Goal: Task Accomplishment & Management: Manage account settings

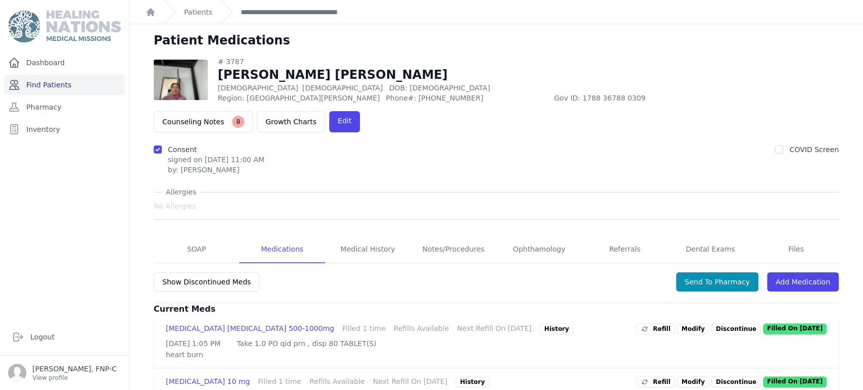
click at [48, 87] on link "Find Patients" at bounding box center [64, 85] width 121 height 20
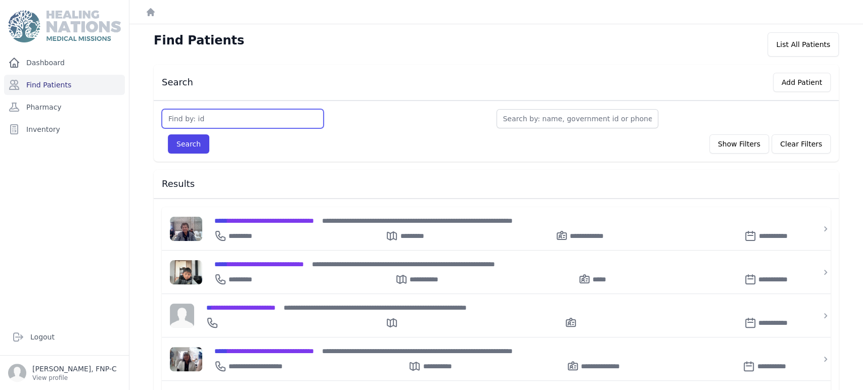
click at [182, 116] on input "text" at bounding box center [243, 118] width 162 height 19
type input "2247"
click at [182, 143] on button "Search" at bounding box center [188, 143] width 41 height 19
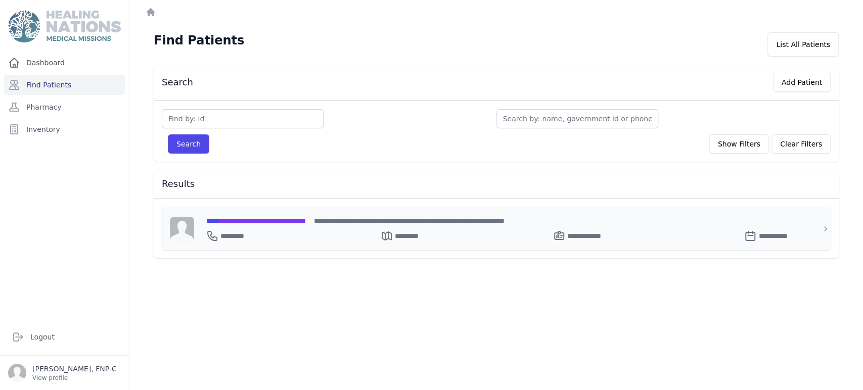
click at [239, 217] on span "**********" at bounding box center [256, 220] width 100 height 7
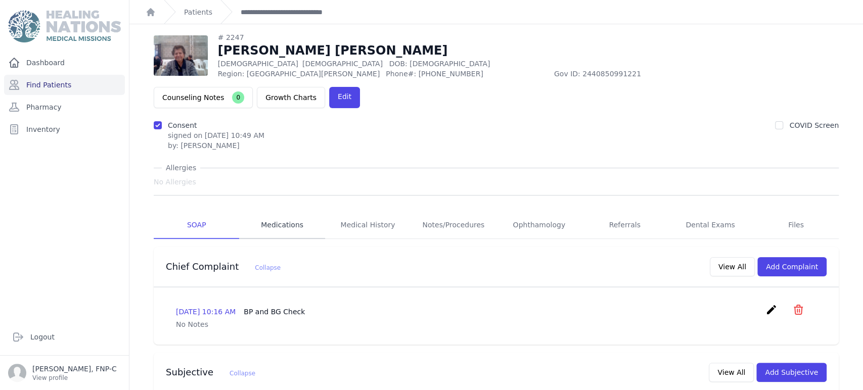
click at [279, 212] on link "Medications" at bounding box center [281, 225] width 85 height 27
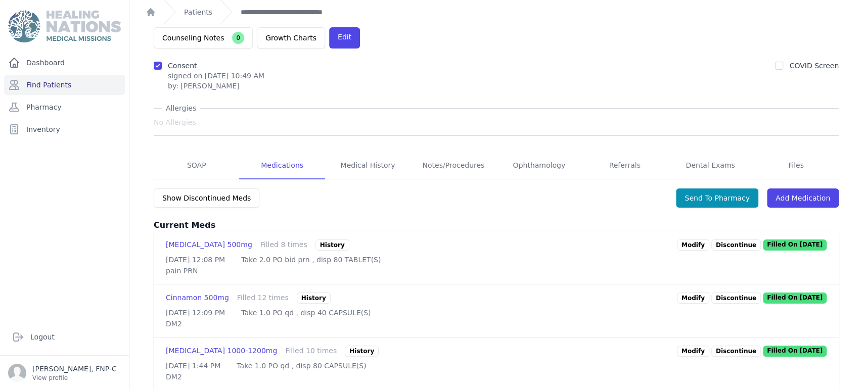
scroll to position [112, 0]
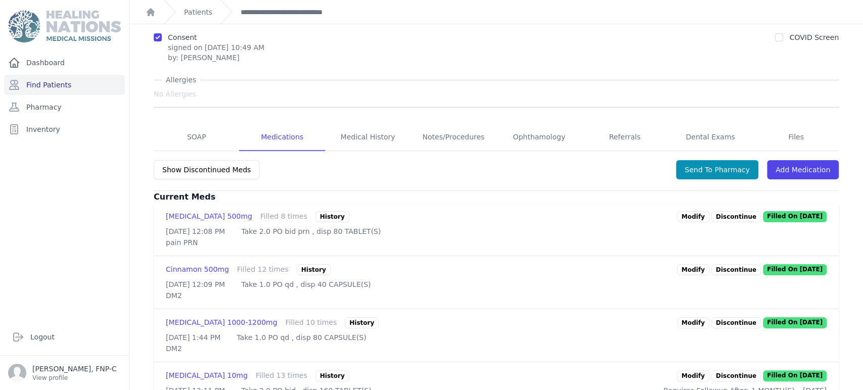
click at [683, 264] on link "Modify" at bounding box center [693, 269] width 32 height 11
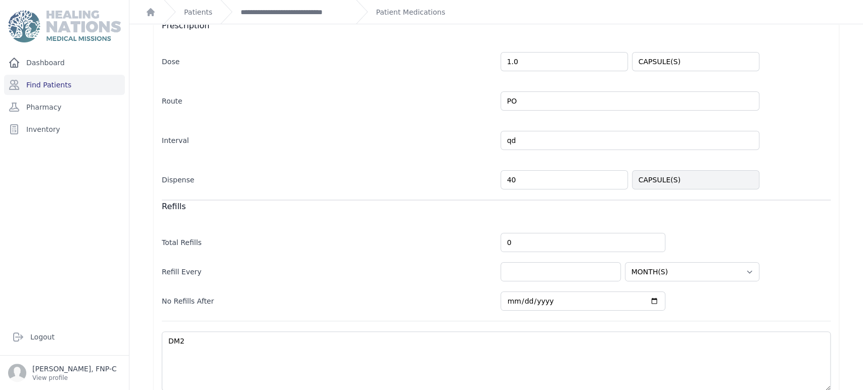
scroll to position [215, 0]
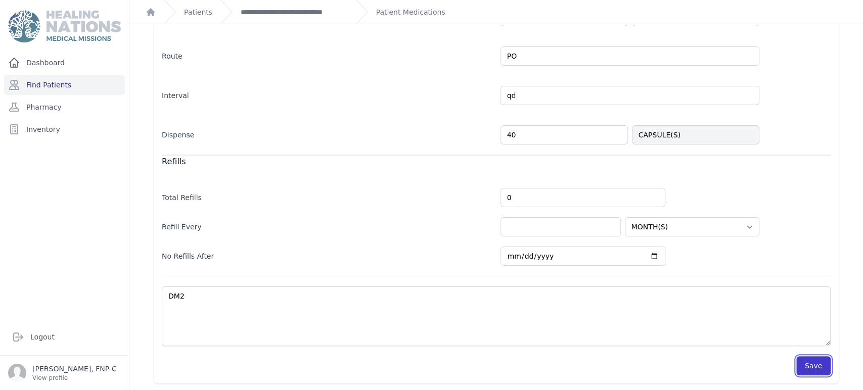
click at [809, 363] on button "Save" at bounding box center [813, 365] width 34 height 19
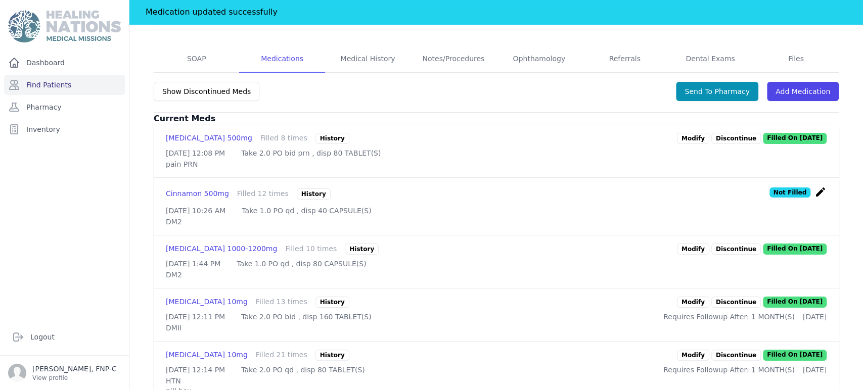
click at [686, 244] on link "Modify" at bounding box center [693, 249] width 32 height 11
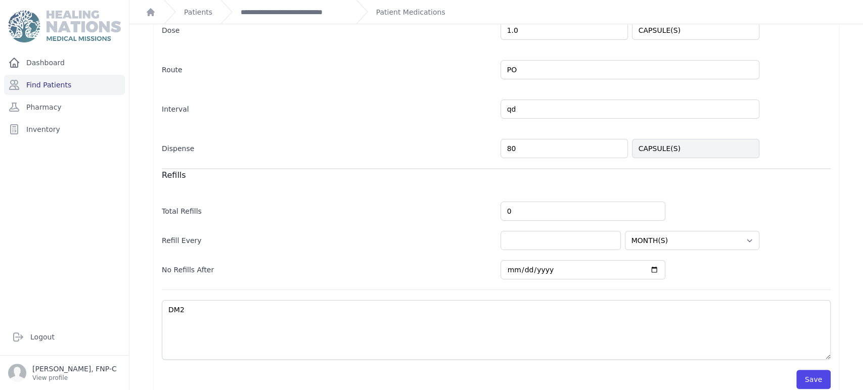
scroll to position [215, 0]
click at [802, 368] on button "Save" at bounding box center [813, 377] width 34 height 19
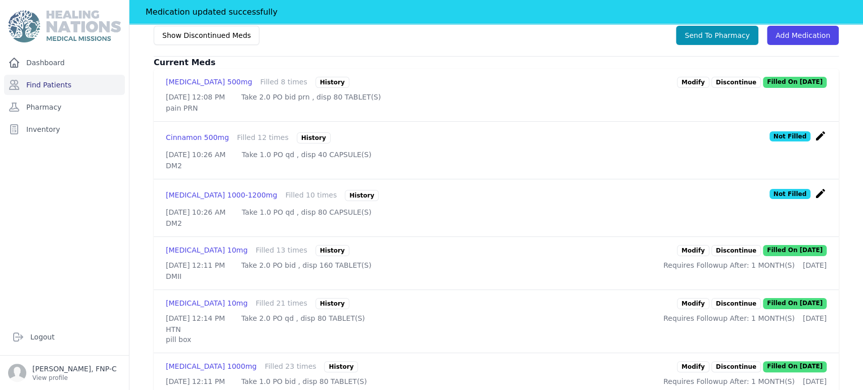
scroll to position [328, 0]
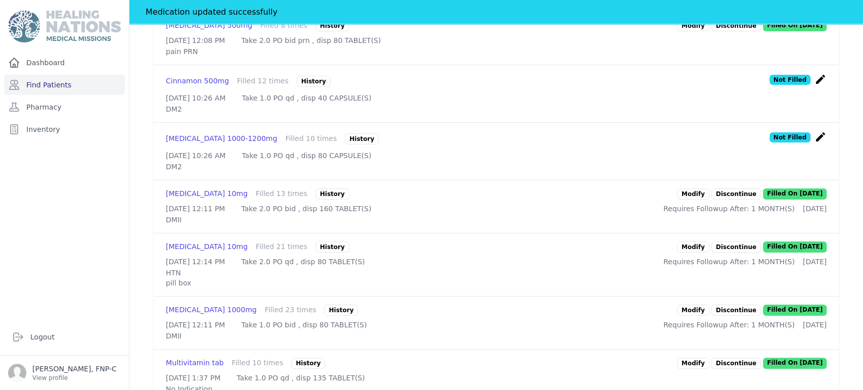
click at [691, 190] on link "Modify" at bounding box center [693, 194] width 32 height 11
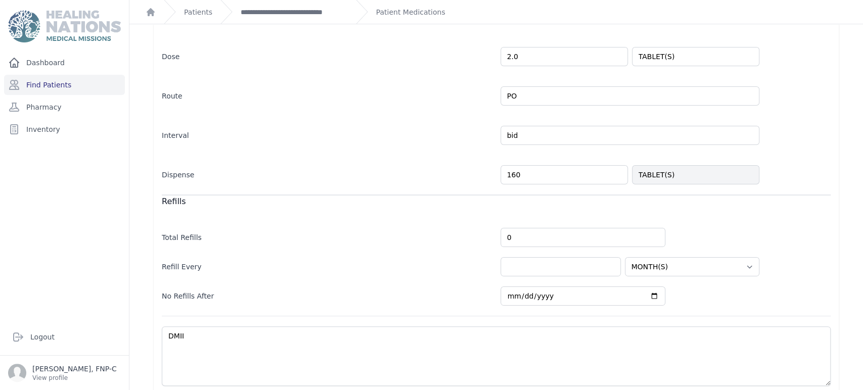
scroll to position [222, 0]
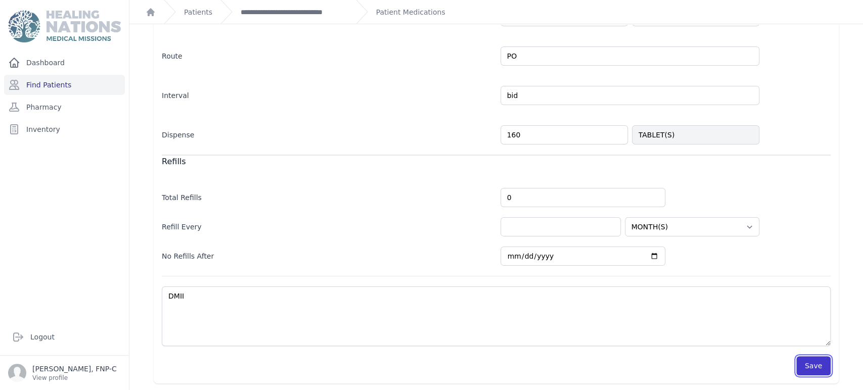
click at [805, 366] on button "Save" at bounding box center [813, 365] width 34 height 19
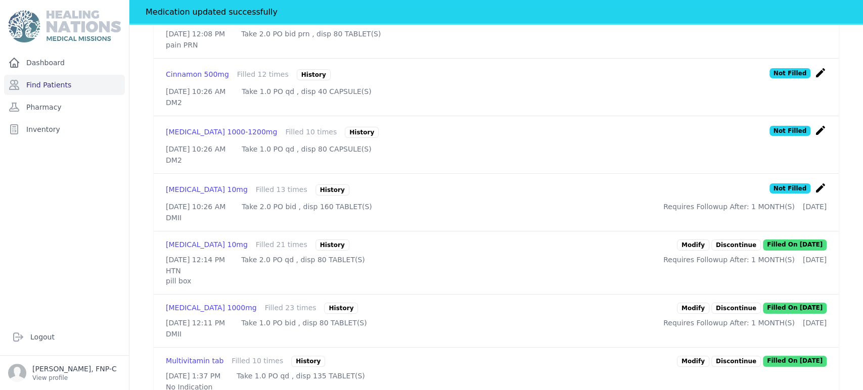
scroll to position [390, 0]
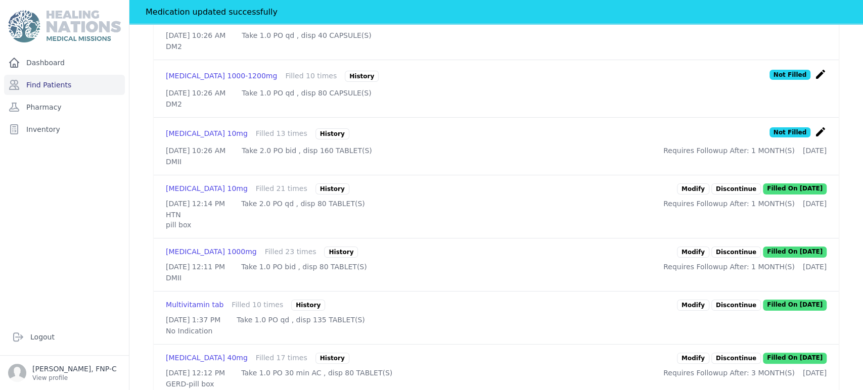
click at [693, 195] on link "Modify" at bounding box center [693, 188] width 32 height 11
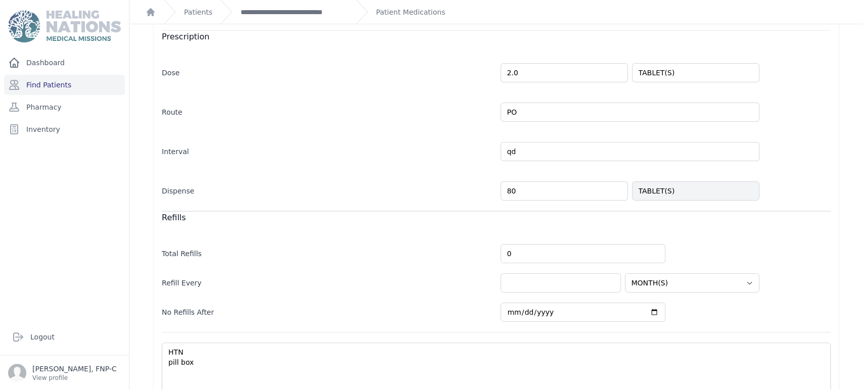
scroll to position [222, 0]
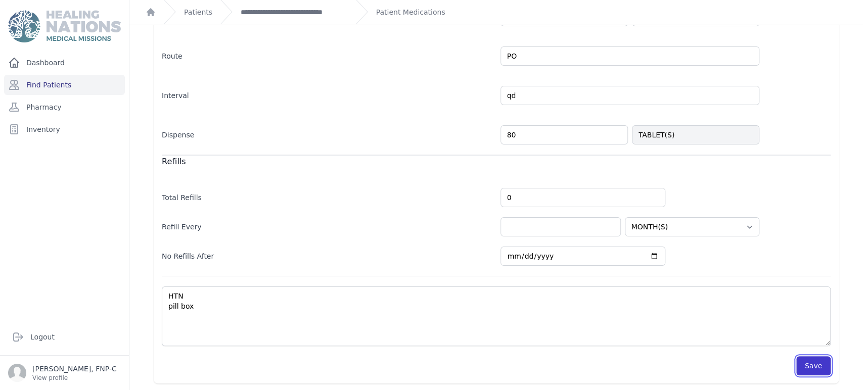
click at [801, 361] on button "Save" at bounding box center [813, 365] width 34 height 19
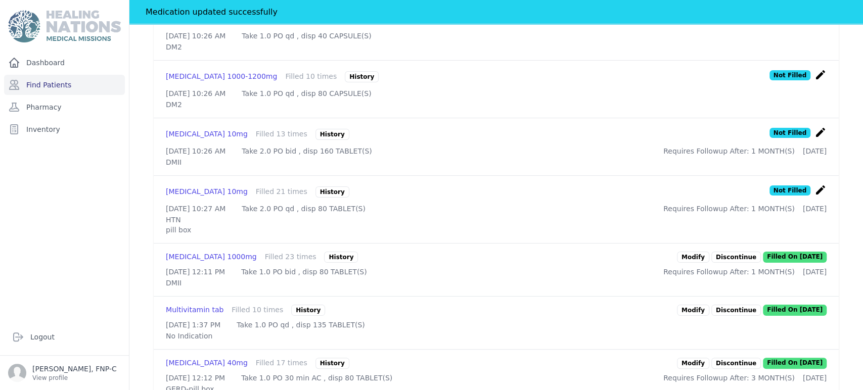
scroll to position [390, 0]
click at [689, 262] on link "Modify" at bounding box center [693, 256] width 32 height 11
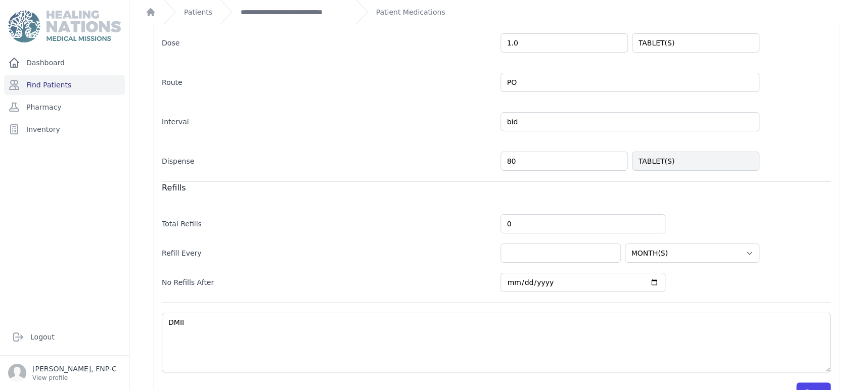
scroll to position [222, 0]
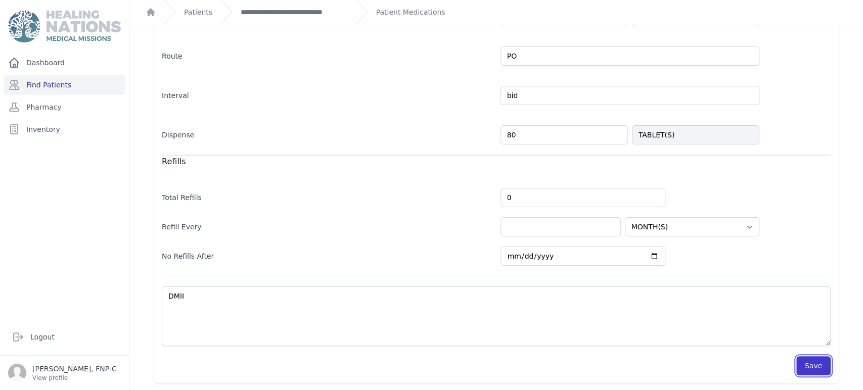
click at [811, 368] on button "Save" at bounding box center [813, 365] width 34 height 19
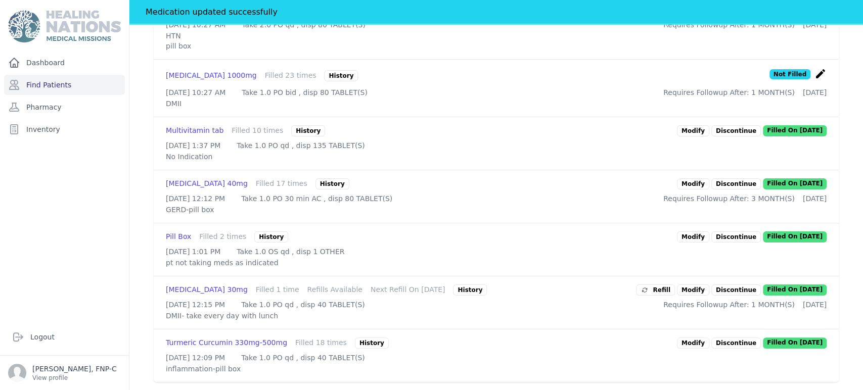
scroll to position [662, 0]
click at [689, 285] on link "Modify" at bounding box center [693, 290] width 32 height 11
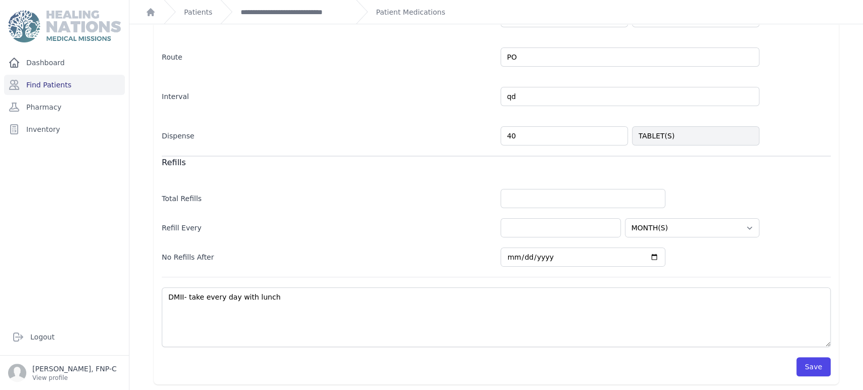
scroll to position [222, 0]
click at [809, 364] on button "Save" at bounding box center [813, 365] width 34 height 19
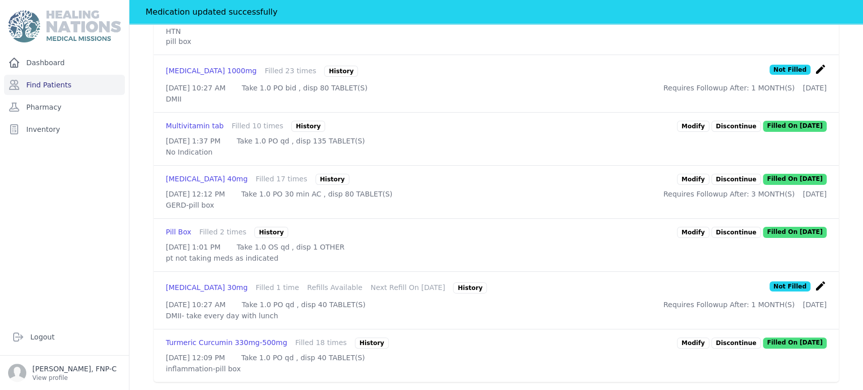
scroll to position [666, 0]
click at [690, 338] on link "Modify" at bounding box center [693, 343] width 32 height 11
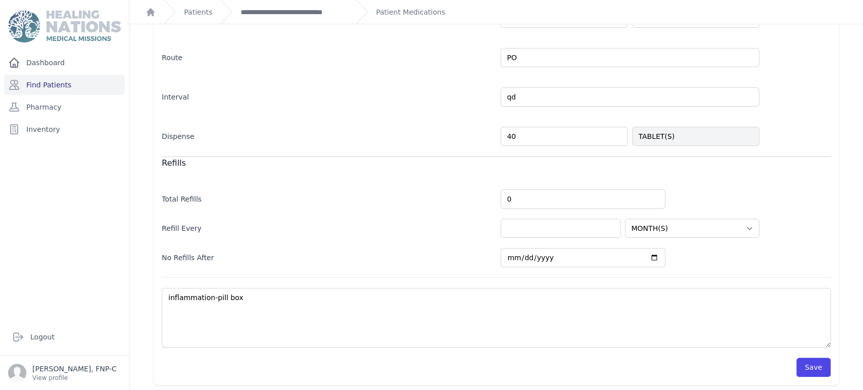
scroll to position [215, 0]
click at [805, 358] on button "Save" at bounding box center [813, 365] width 34 height 19
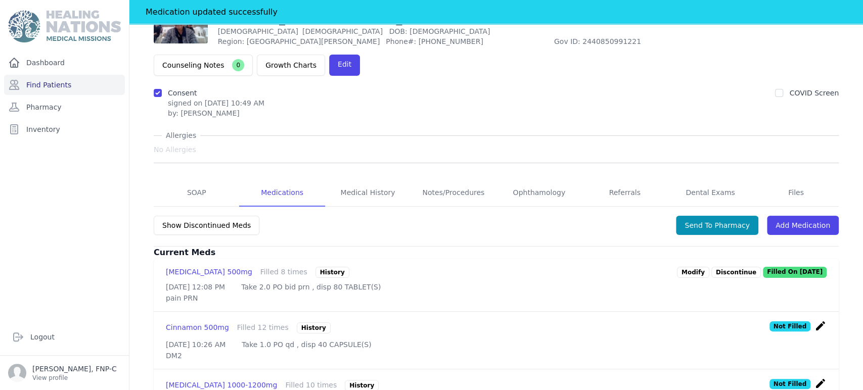
scroll to position [47, 0]
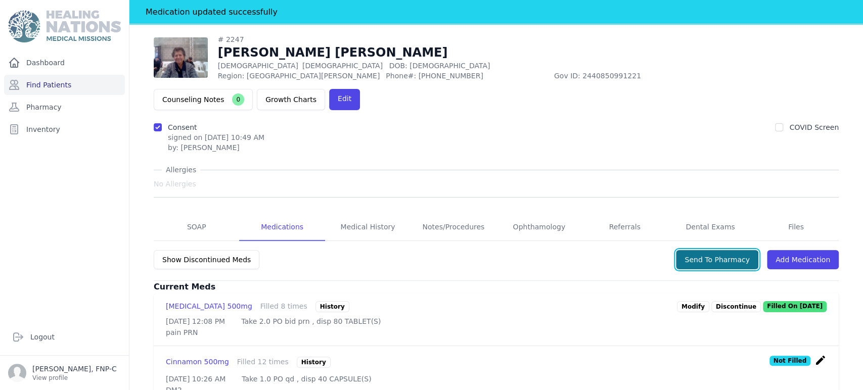
click at [690, 250] on button "Send To Pharmacy" at bounding box center [717, 259] width 82 height 19
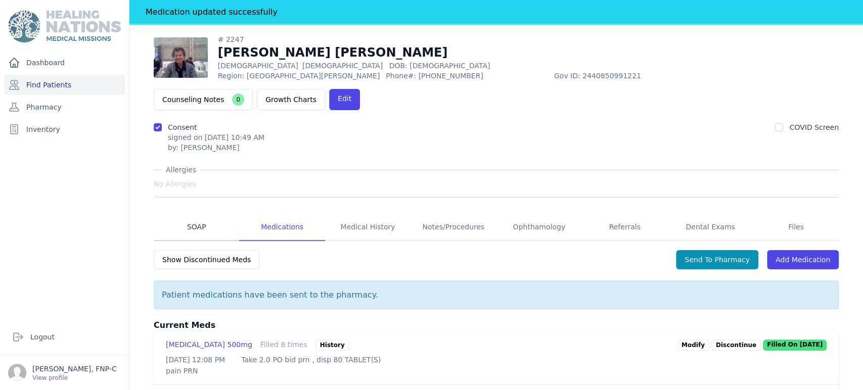
click at [189, 214] on link "SOAP" at bounding box center [196, 227] width 85 height 27
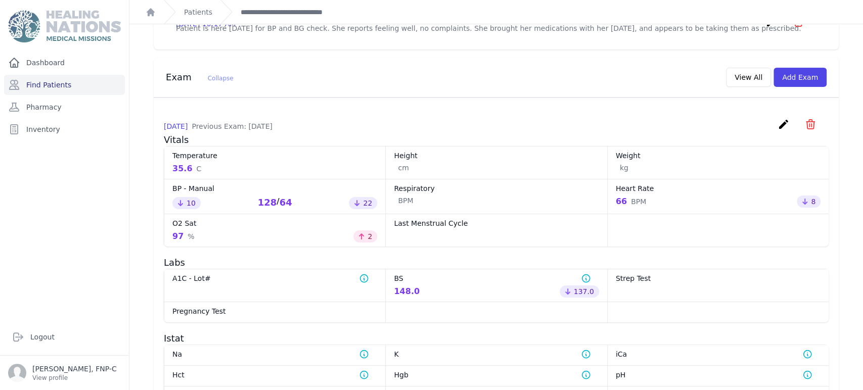
scroll to position [562, 0]
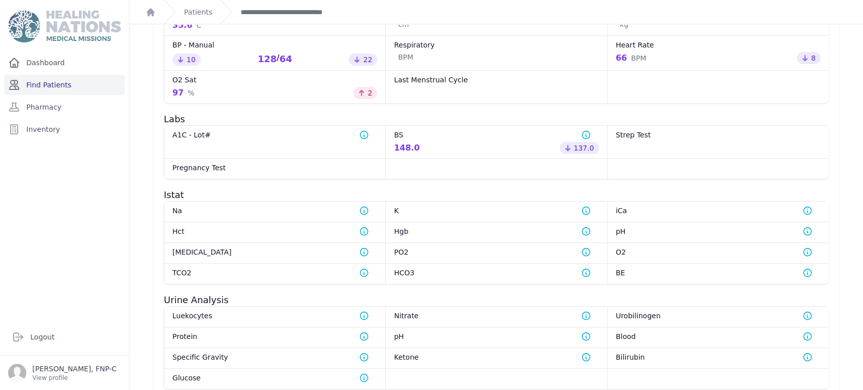
click at [35, 85] on link "Find Patients" at bounding box center [64, 85] width 121 height 20
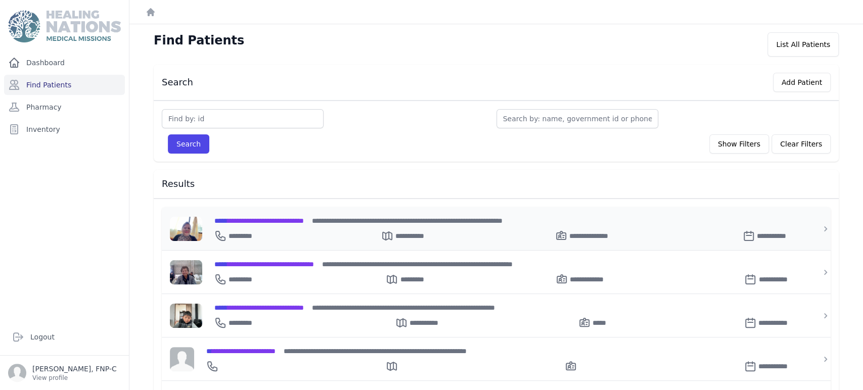
click at [260, 220] on span "**********" at bounding box center [258, 220] width 89 height 7
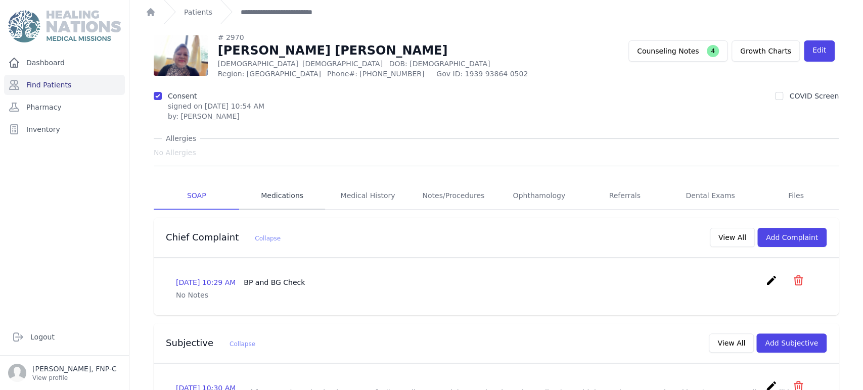
click at [288, 193] on link "Medications" at bounding box center [281, 195] width 85 height 27
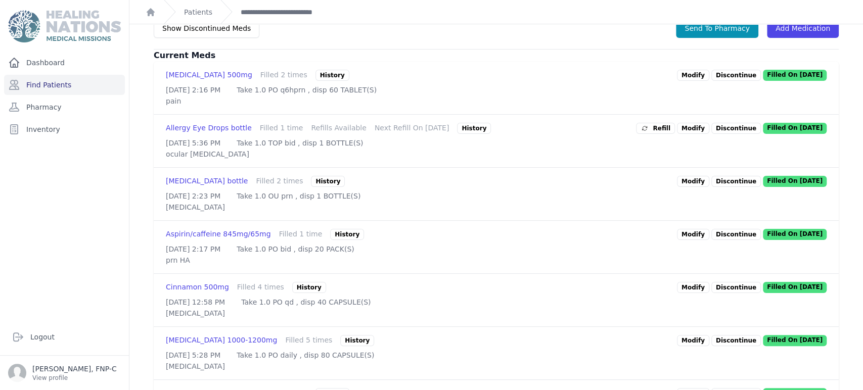
scroll to position [281, 0]
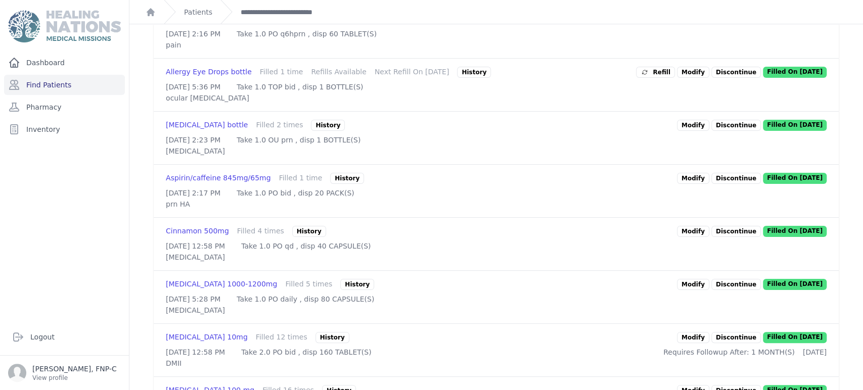
click at [690, 237] on link "Modify" at bounding box center [693, 231] width 32 height 11
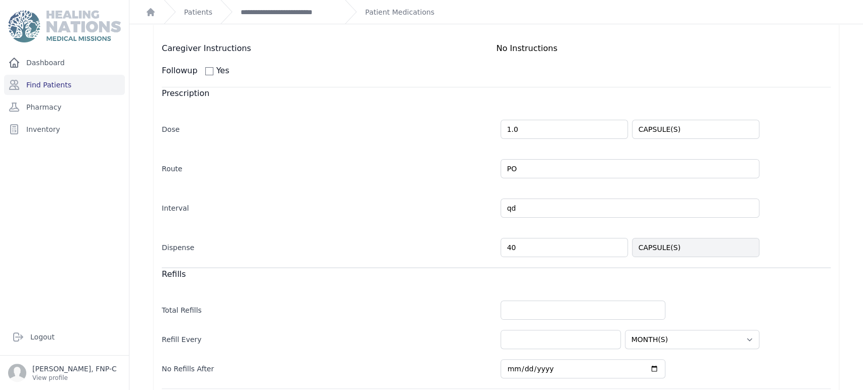
scroll to position [215, 0]
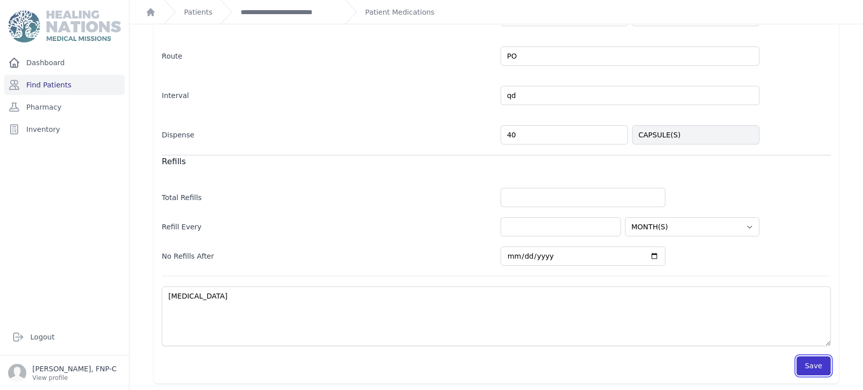
click at [802, 362] on button "Save" at bounding box center [813, 365] width 34 height 19
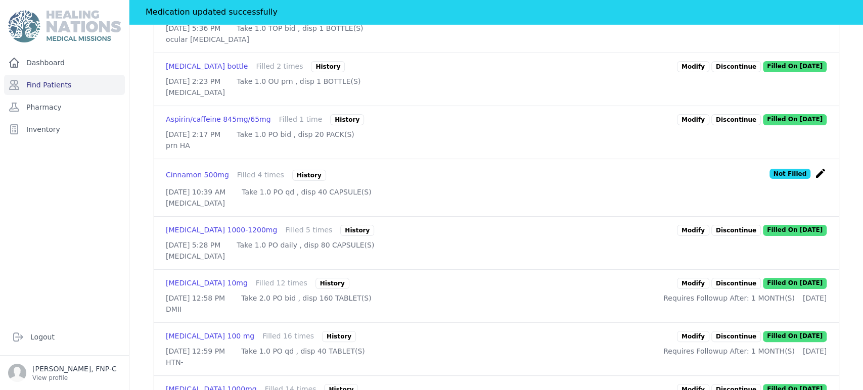
scroll to position [384, 0]
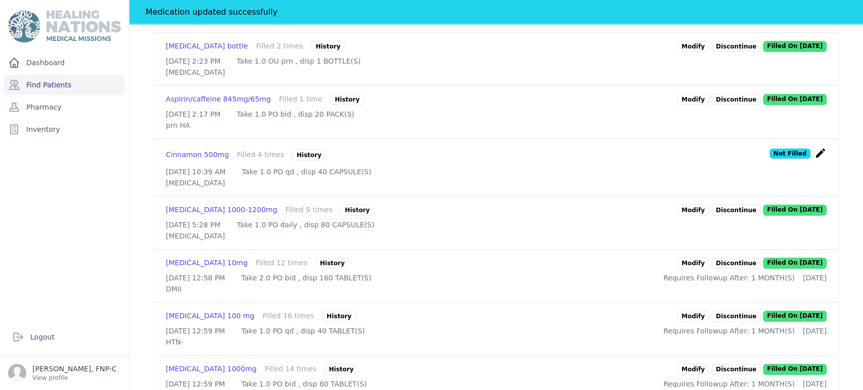
click at [685, 216] on link "Modify" at bounding box center [693, 210] width 32 height 11
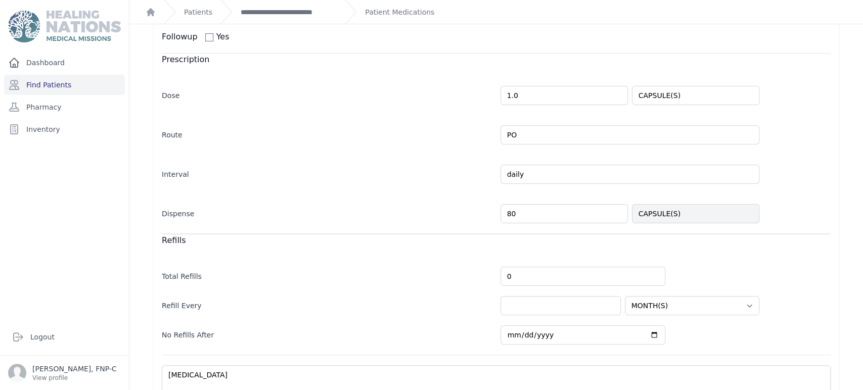
scroll to position [215, 0]
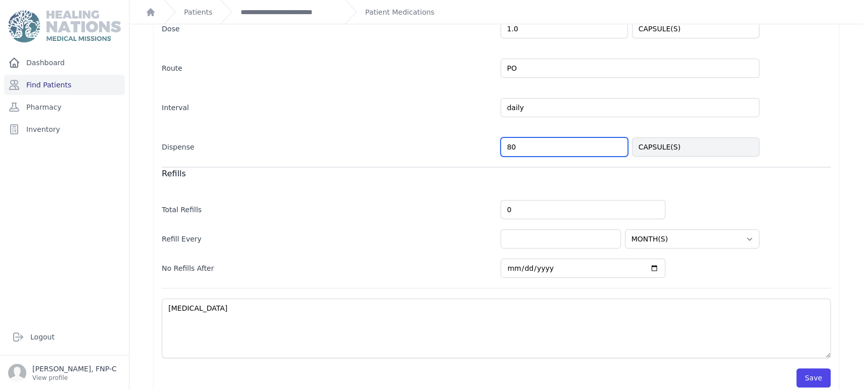
click at [504, 137] on input "80" at bounding box center [563, 146] width 127 height 19
type input "40"
select select "MONTH(S)"
click at [804, 368] on button "Save" at bounding box center [813, 377] width 34 height 19
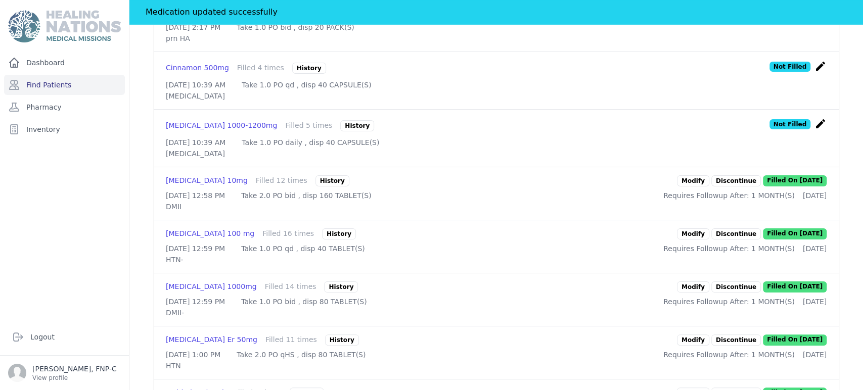
scroll to position [496, 0]
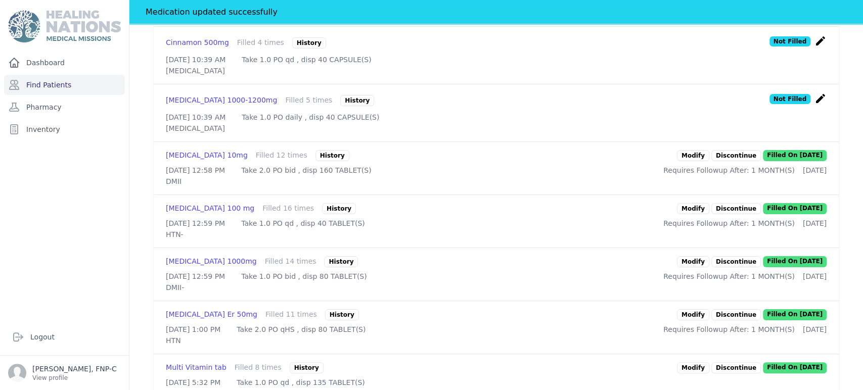
click at [690, 161] on link "Modify" at bounding box center [693, 155] width 32 height 11
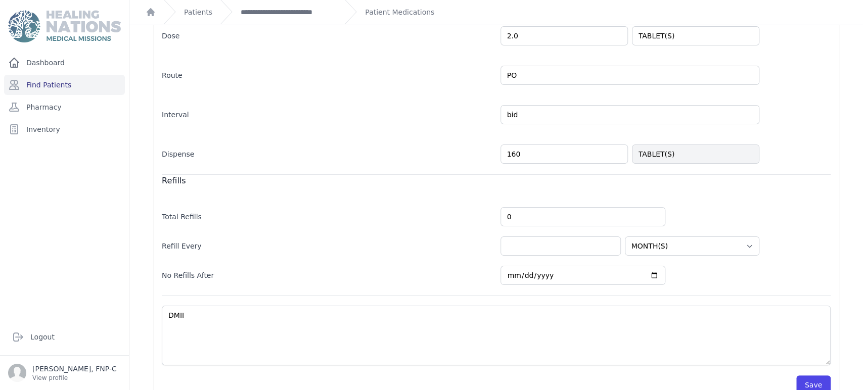
scroll to position [222, 0]
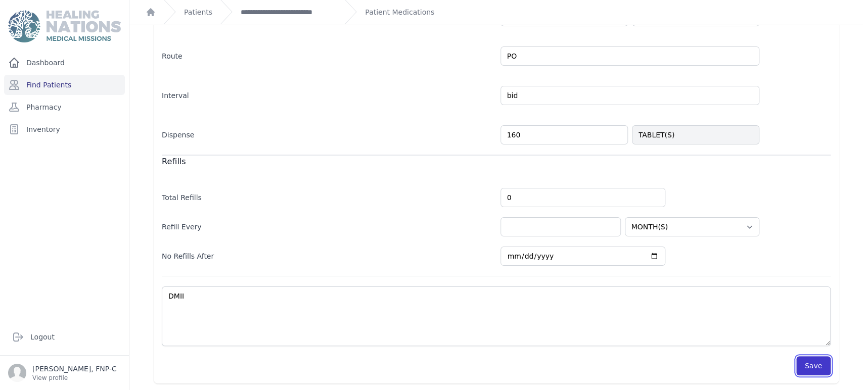
click at [810, 368] on button "Save" at bounding box center [813, 365] width 34 height 19
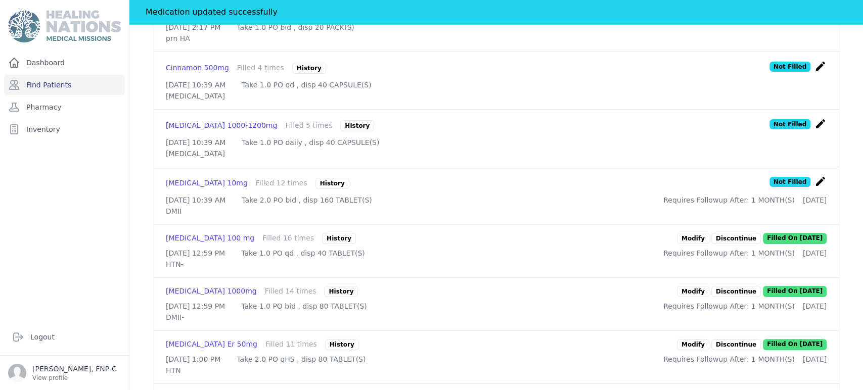
scroll to position [502, 0]
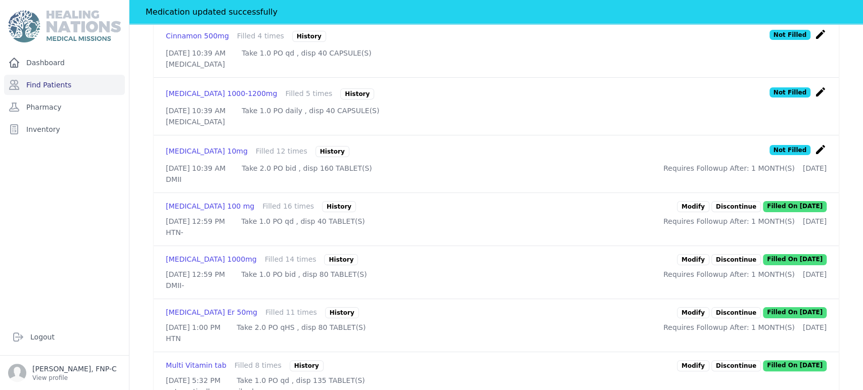
click at [689, 246] on div "Losartan Potassium 100 mg Filled 16 times History Modify Discontinue Filled On …" at bounding box center [496, 219] width 685 height 53
click at [692, 212] on link "Modify" at bounding box center [693, 206] width 32 height 11
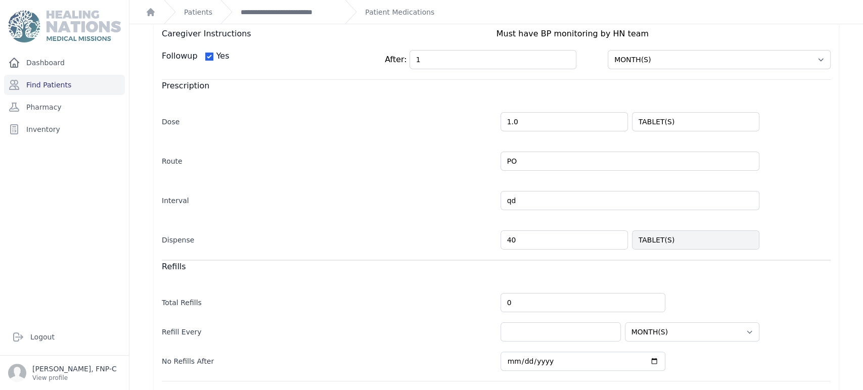
scroll to position [222, 0]
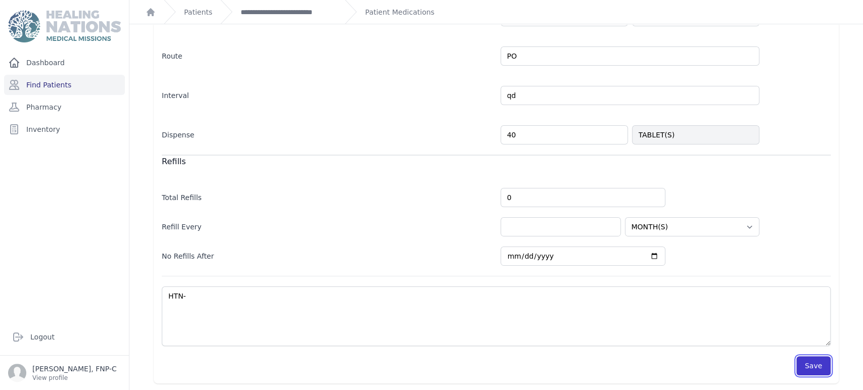
click at [802, 368] on button "Save" at bounding box center [813, 365] width 34 height 19
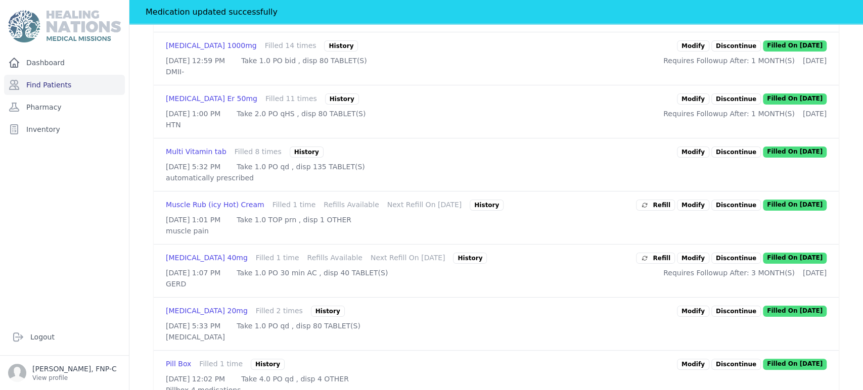
scroll to position [727, 0]
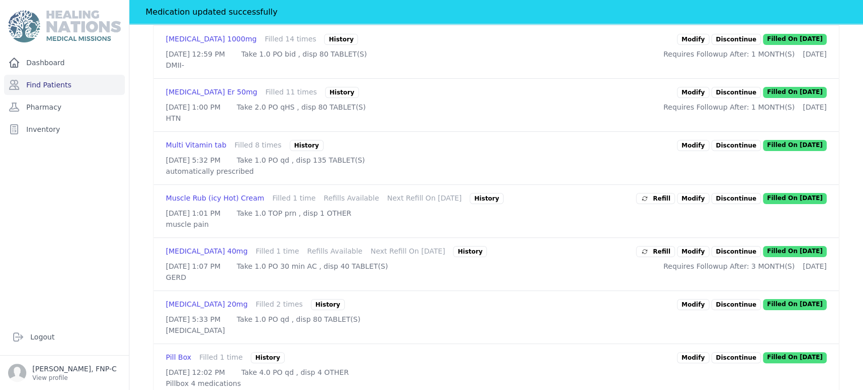
click at [688, 45] on link "Modify" at bounding box center [693, 39] width 32 height 11
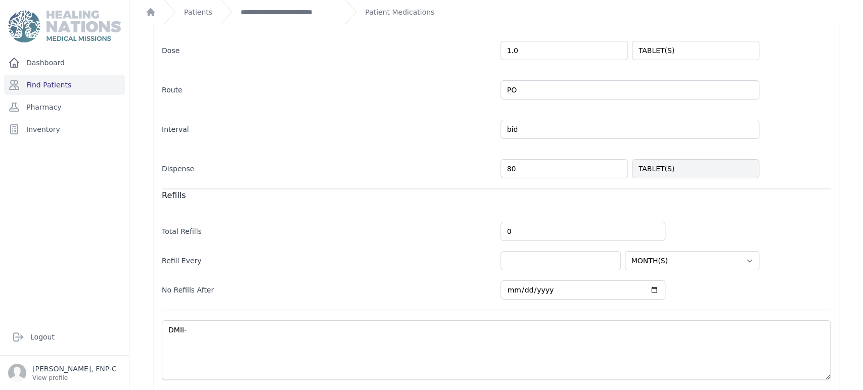
scroll to position [222, 0]
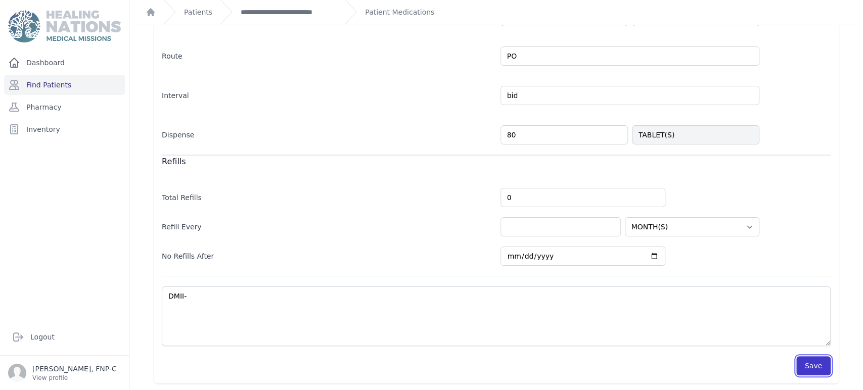
click at [801, 370] on button "Save" at bounding box center [813, 365] width 34 height 19
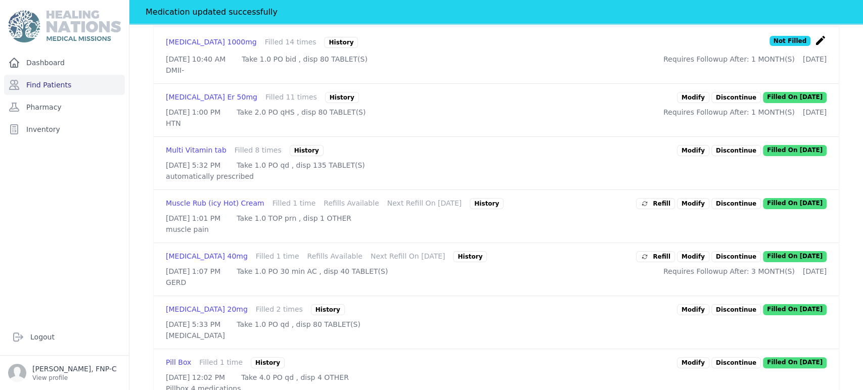
scroll to position [727, 0]
click at [692, 103] on link "Modify" at bounding box center [693, 96] width 32 height 11
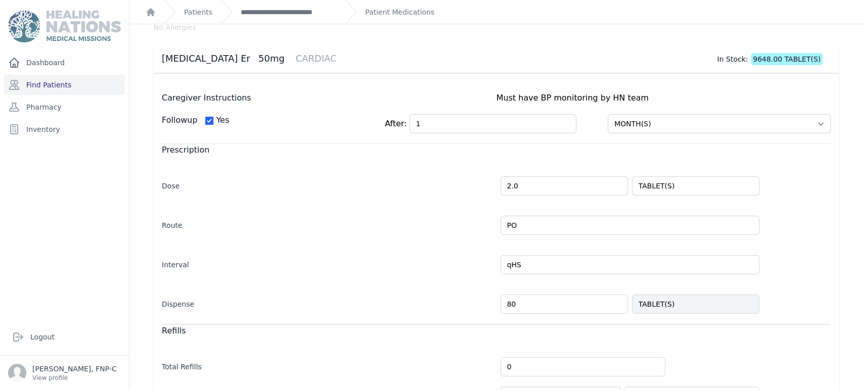
scroll to position [222, 0]
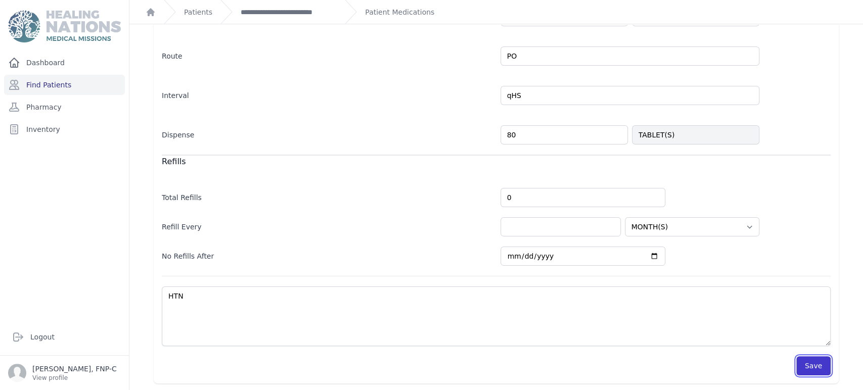
click at [808, 364] on button "Save" at bounding box center [813, 365] width 34 height 19
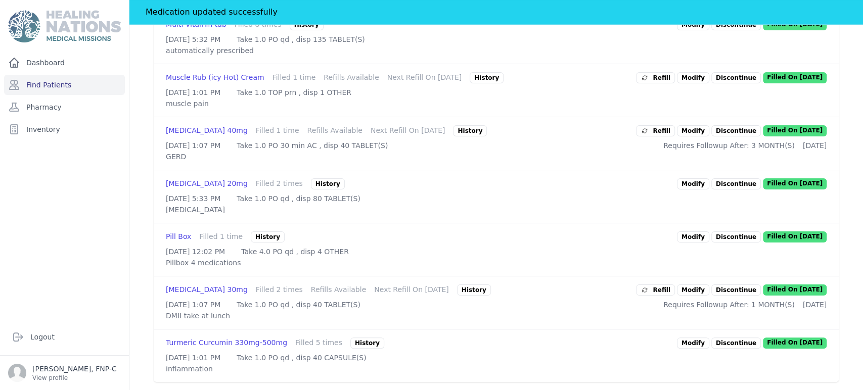
scroll to position [896, 0]
click at [719, 190] on p "Discontinue" at bounding box center [736, 183] width 50 height 11
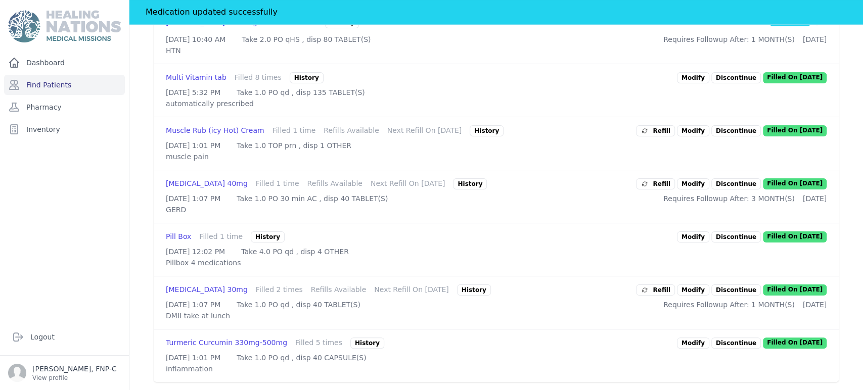
scroll to position [1153, 0]
click at [687, 285] on link "Modify" at bounding box center [693, 290] width 32 height 11
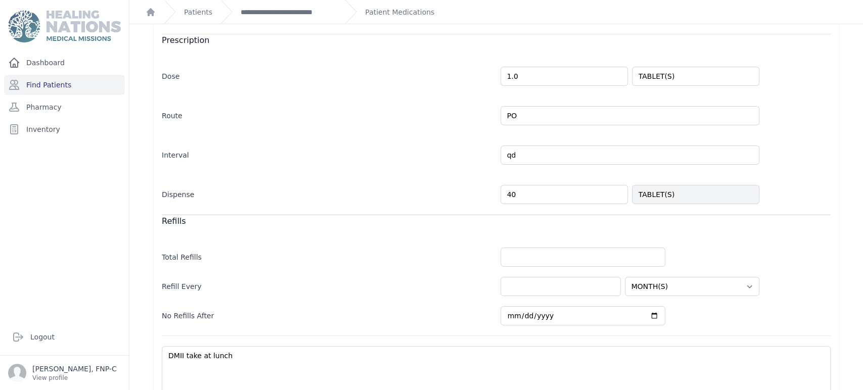
scroll to position [222, 0]
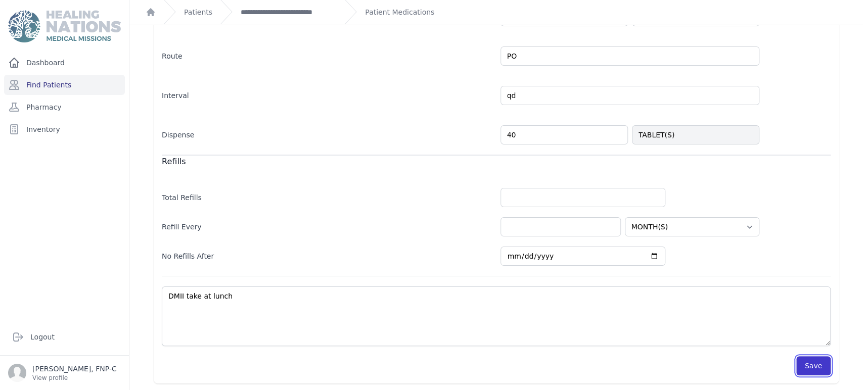
click at [799, 363] on button "Save" at bounding box center [813, 365] width 34 height 19
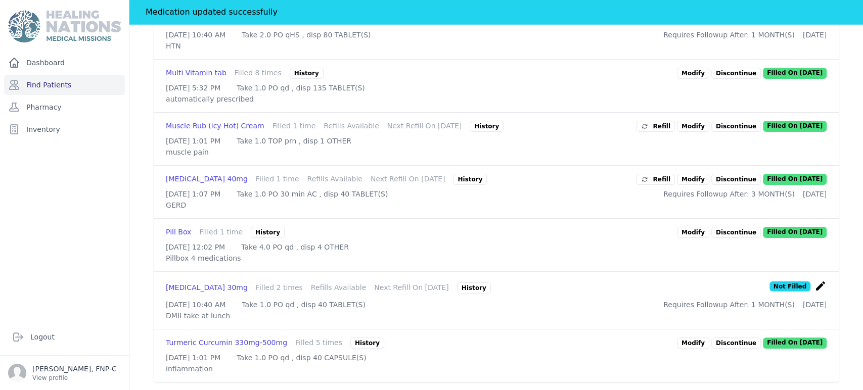
scroll to position [965, 0]
click at [685, 338] on link "Modify" at bounding box center [693, 343] width 32 height 11
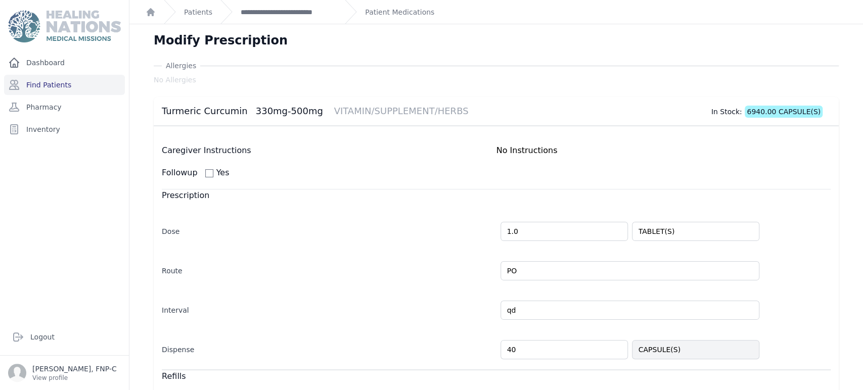
scroll to position [215, 0]
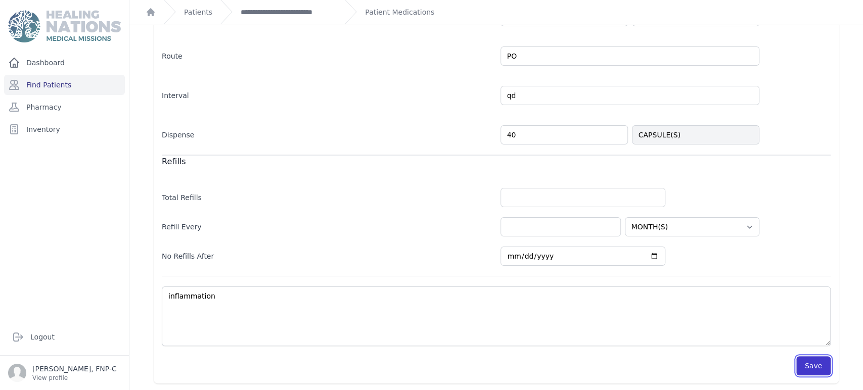
click at [801, 363] on button "Save" at bounding box center [813, 365] width 34 height 19
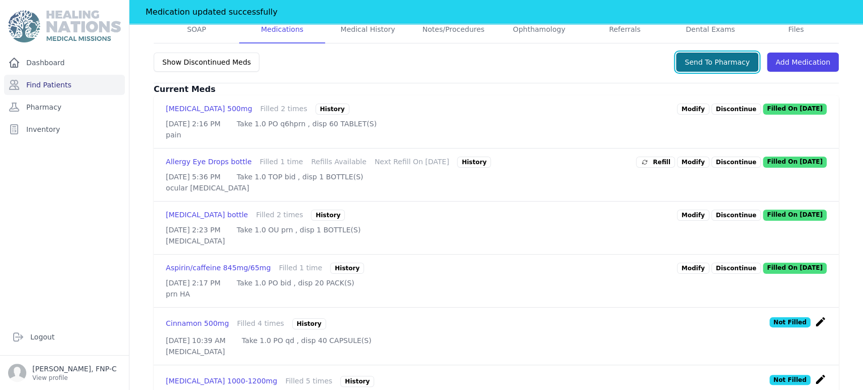
click at [687, 60] on button "Send To Pharmacy" at bounding box center [717, 62] width 82 height 19
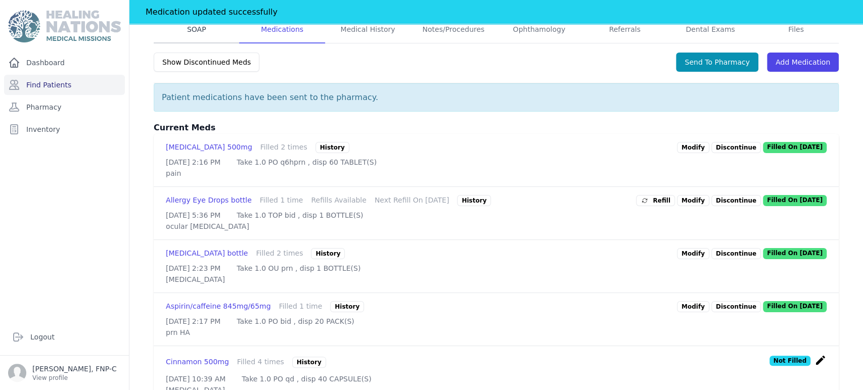
click at [197, 27] on link "SOAP" at bounding box center [196, 29] width 85 height 27
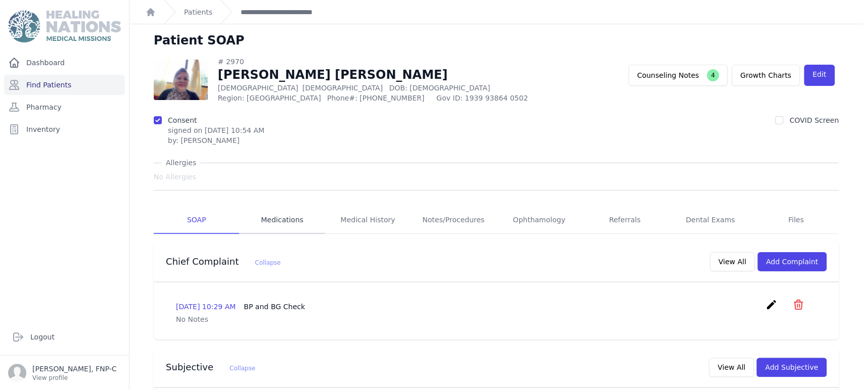
click at [293, 219] on link "Medications" at bounding box center [281, 220] width 85 height 27
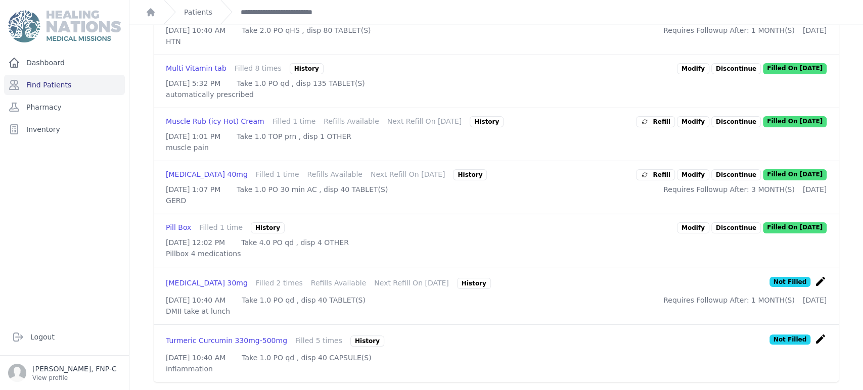
scroll to position [945, 0]
click at [457, 278] on div "History" at bounding box center [474, 283] width 34 height 11
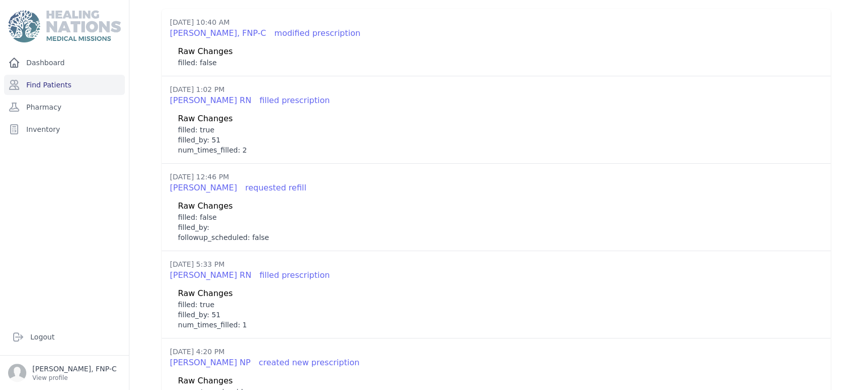
scroll to position [0, 0]
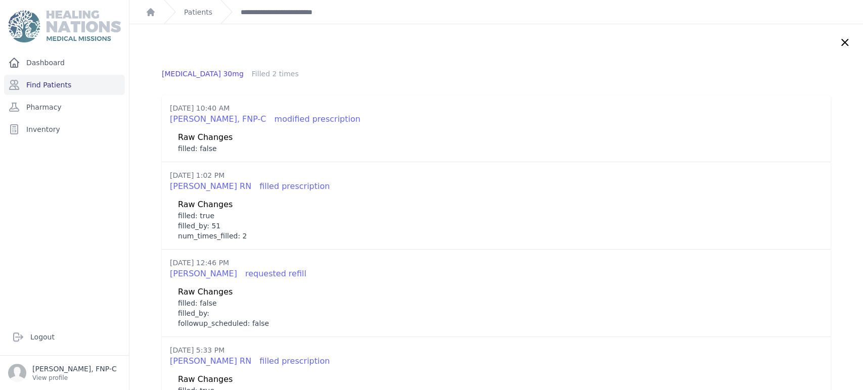
click at [842, 39] on icon at bounding box center [845, 42] width 6 height 6
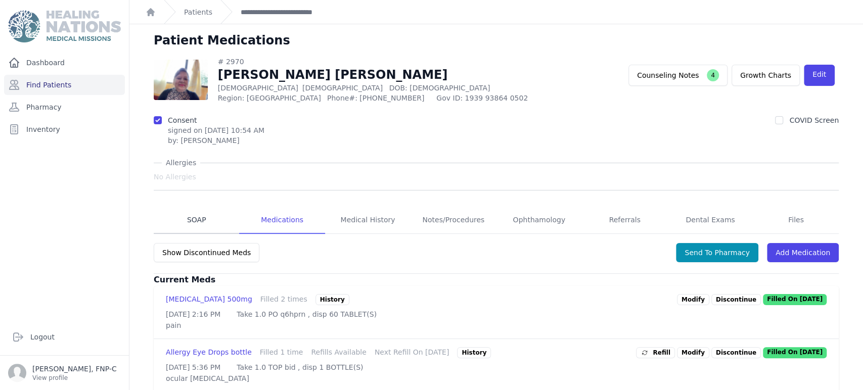
click at [191, 217] on link "SOAP" at bounding box center [196, 220] width 85 height 27
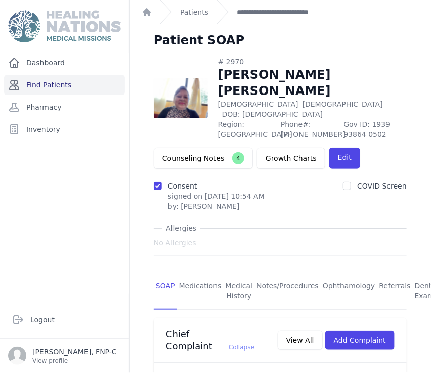
click at [48, 81] on link "Find Patients" at bounding box center [64, 85] width 121 height 20
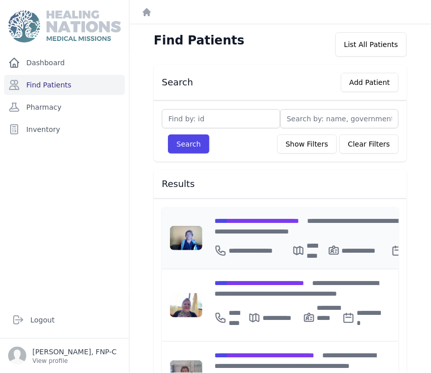
click at [239, 219] on span "**********" at bounding box center [256, 220] width 84 height 7
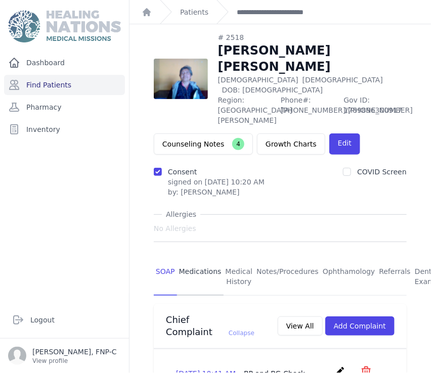
click at [182, 258] on link "Medications" at bounding box center [200, 276] width 47 height 37
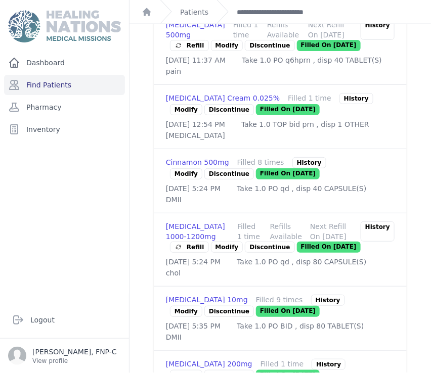
scroll to position [393, 0]
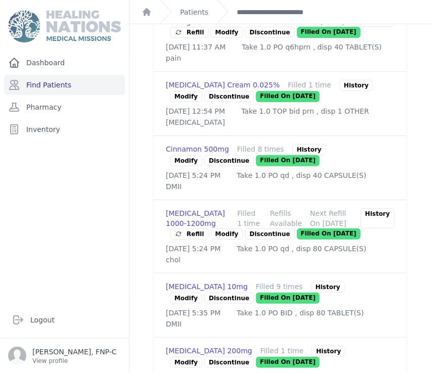
click at [221, 228] on link "Modify" at bounding box center [227, 233] width 32 height 11
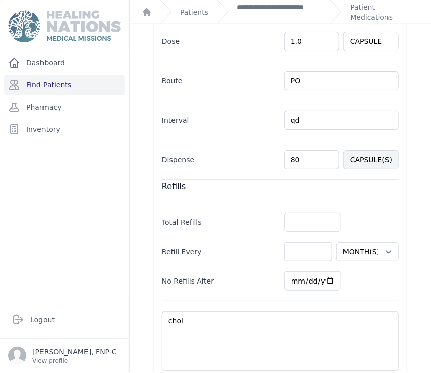
scroll to position [268, 0]
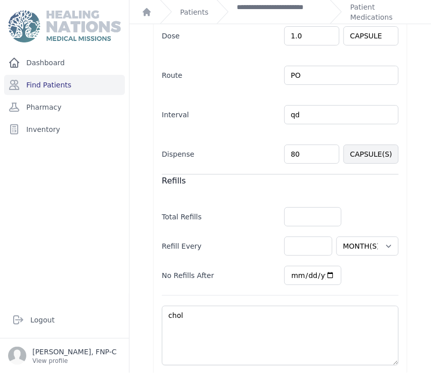
click at [290, 145] on input "80" at bounding box center [311, 154] width 55 height 19
type input "40"
select select "MONTH(S)"
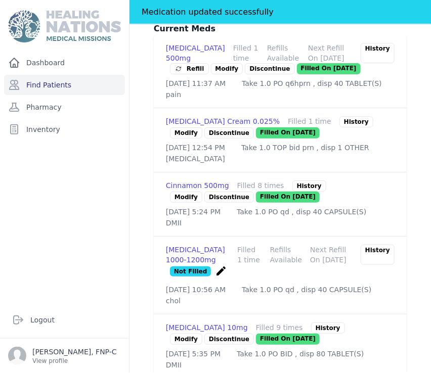
scroll to position [437, 0]
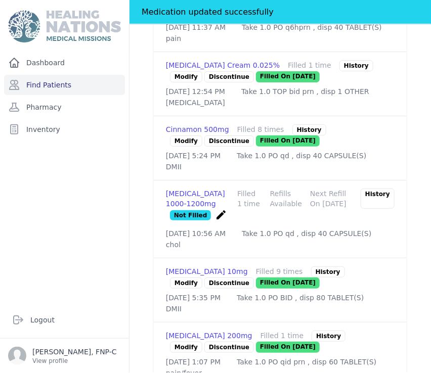
click at [180, 283] on link "Modify" at bounding box center [186, 282] width 32 height 11
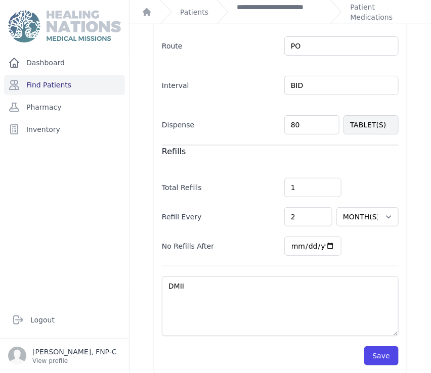
scroll to position [244, 0]
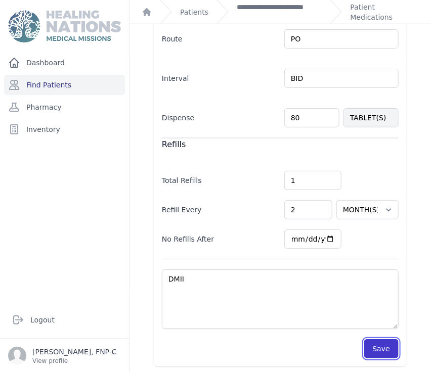
click at [364, 343] on button "Save" at bounding box center [381, 348] width 34 height 19
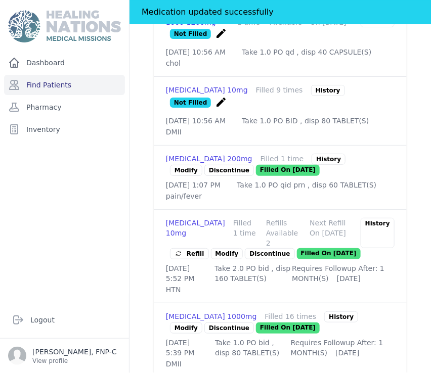
scroll to position [637, 0]
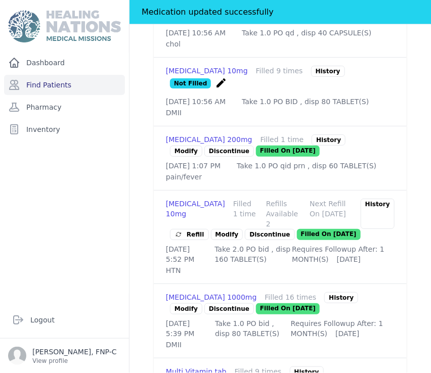
click at [257, 233] on p "Discontinue" at bounding box center [270, 234] width 50 height 11
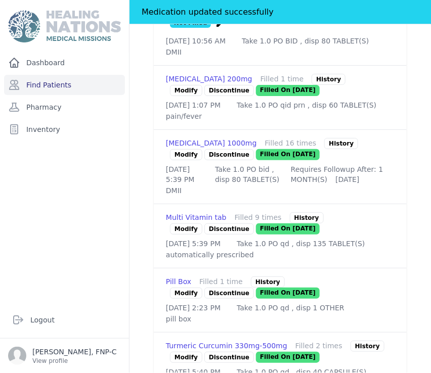
scroll to position [807, 0]
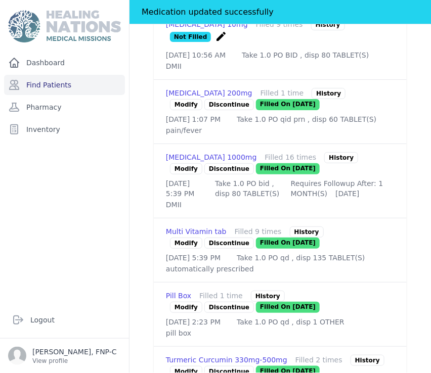
click at [176, 174] on link "Modify" at bounding box center [186, 168] width 32 height 11
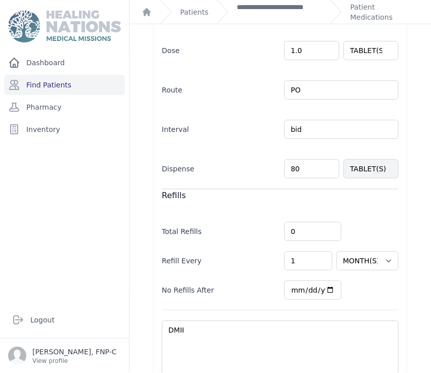
scroll to position [275, 0]
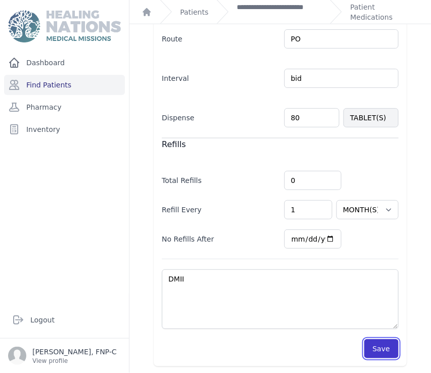
click at [374, 349] on button "Save" at bounding box center [381, 348] width 34 height 19
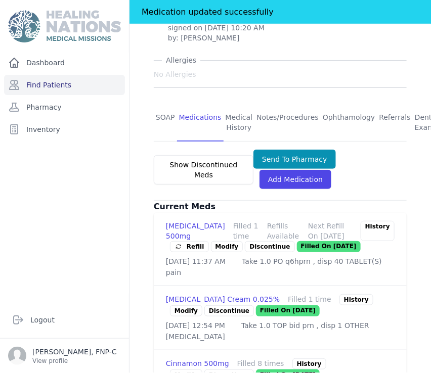
scroll to position [107, 0]
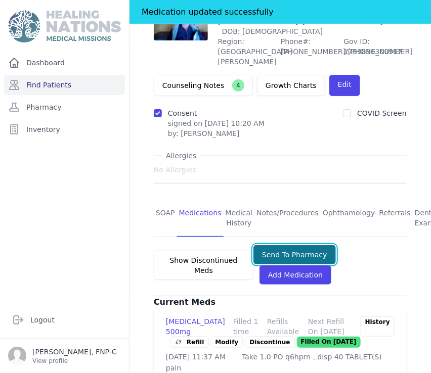
click at [264, 245] on button "Send To Pharmacy" at bounding box center [294, 254] width 82 height 19
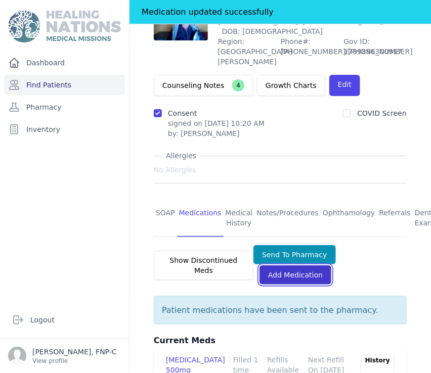
click at [300, 265] on link "Add Medication" at bounding box center [295, 274] width 72 height 19
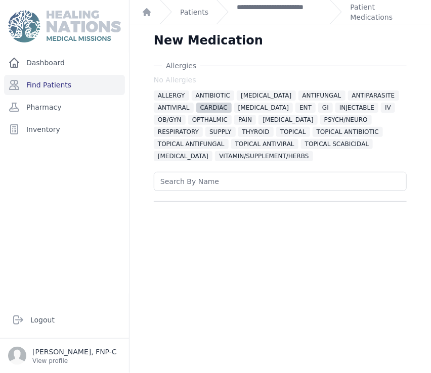
click at [214, 105] on span "CARDIAC" at bounding box center [213, 108] width 35 height 10
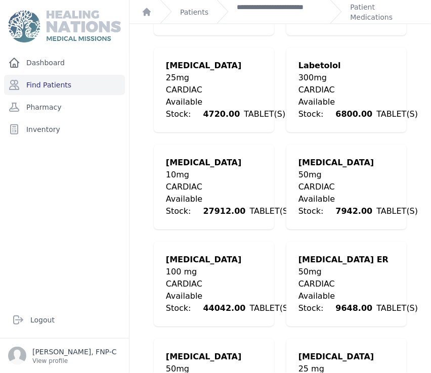
scroll to position [449, 0]
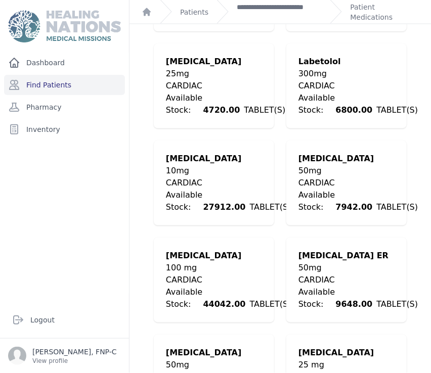
click at [208, 266] on div "100 mg" at bounding box center [228, 268] width 125 height 12
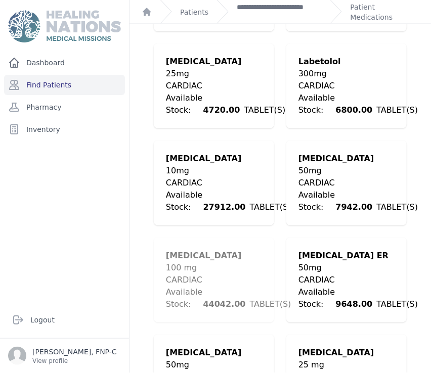
scroll to position [380, 0]
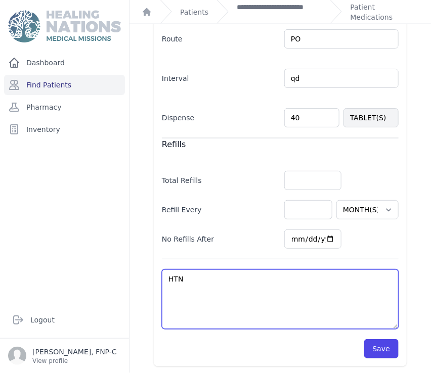
click at [183, 275] on textarea "HTN" at bounding box center [280, 299] width 237 height 60
type textarea "HTN-"
select select "MONTH(S)"
type textarea "HTN-"
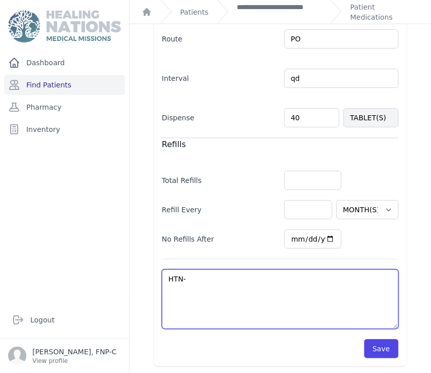
select select "MONTH(S)"
type textarea "HTN- s"
select select "MONTH(S)"
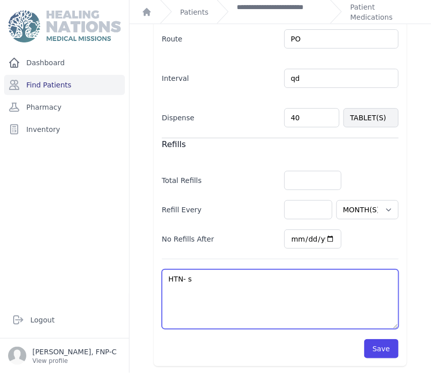
type textarea "HTN- st"
select select "MONTH(S)"
type textarea "HTN- sta"
select select "MONTH(S)"
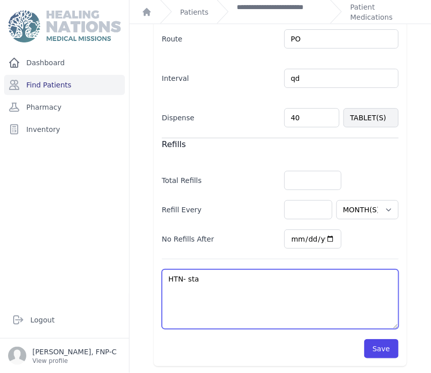
select select "MONTH(S)"
type textarea "HTN- star"
select select "MONTH(S)"
type textarea "HTN- start"
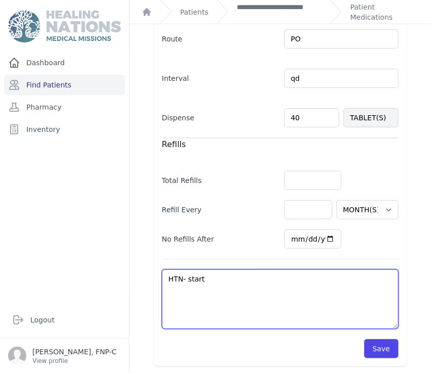
select select "MONTH(S)"
type textarea "HTN- start"
select select "MONTH(S)"
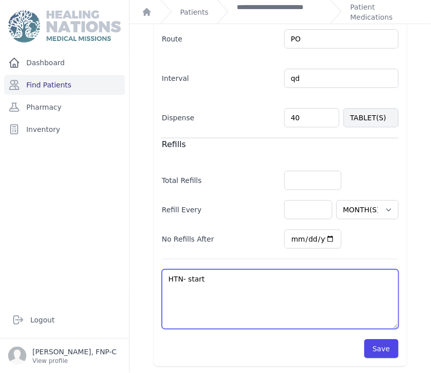
type textarea "HTN- start a"
select select "MONTH(S)"
type textarea "HTN- start at"
select select "MONTH(S)"
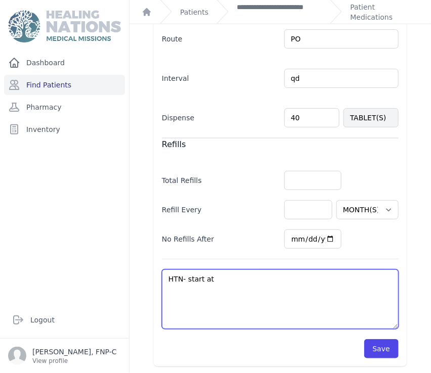
select select "MONTH(S)"
type textarea "HTN- start at"
select select "MONTH(S)"
type textarea "HTN- start at O"
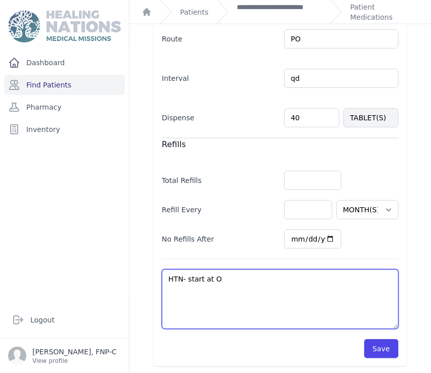
select select "MONTH(S)"
type textarea "HTN- start at Oc"
select select "MONTH(S)"
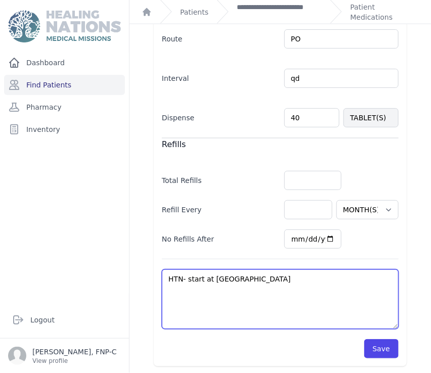
type textarea "HTN- start at Occ"
select select "MONTH(S)"
type textarea "HTN- start at Occt"
select select "MONTH(S)"
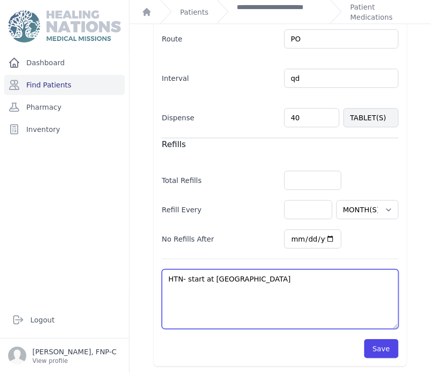
select select "MONTH(S)"
type textarea "HTN- start at Occt."
select select "MONTH(S)"
type textarea "HTN- start at Occt."
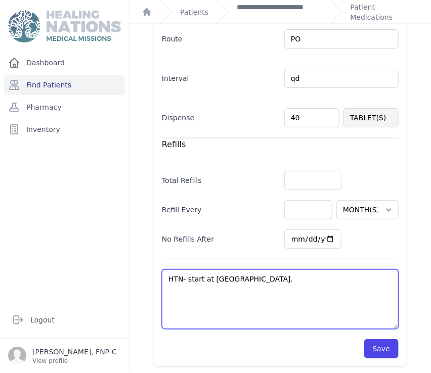
select select "MONTH(S)"
type textarea "HTN- start at Occt."
select select "MONTH(S)"
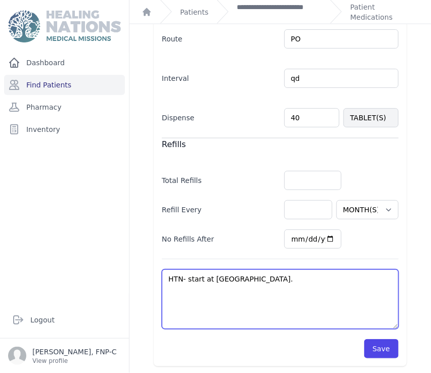
type textarea "HTN- start at Occt"
select select "MONTH(S)"
type textarea "HTN- start at Occ"
select select "MONTH(S)"
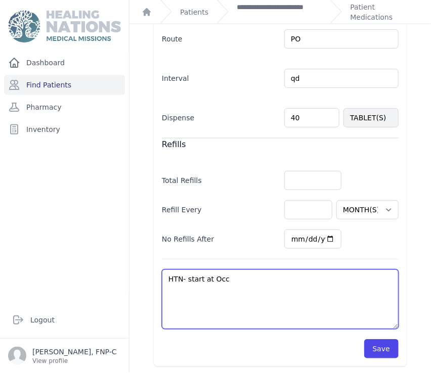
select select "MONTH(S)"
type textarea "HTN- start at Oc"
select select "MONTH(S)"
type textarea "HTN- start at Oct"
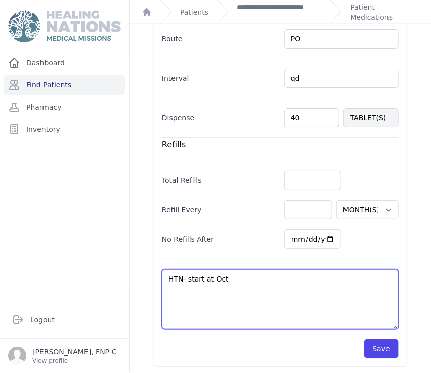
select select "MONTH(S)"
type textarea "HTN- start at Oc"
select select "MONTH(S)"
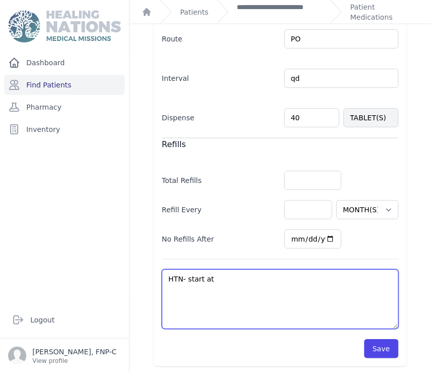
type textarea "HTN- start at"
select select "MONTH(S)"
type textarea "HTN- start a"
select select "MONTH(S)"
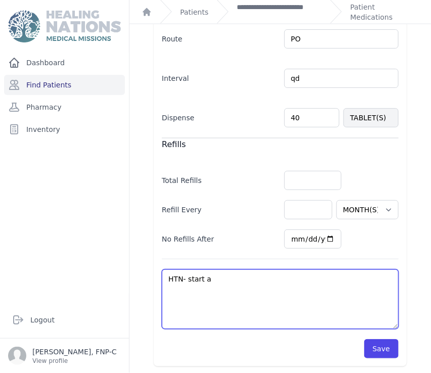
select select "MONTH(S)"
type textarea "HTN- start"
select select "MONTH(S)"
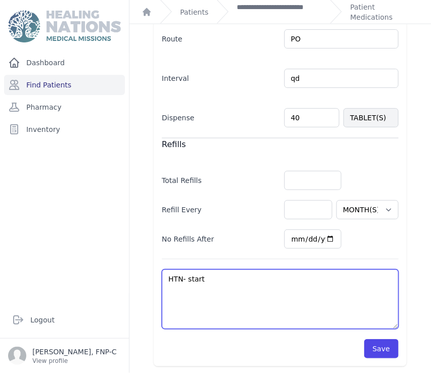
select select "MONTH(S)"
type textarea "HTN- start"
select select "MONTH(S)"
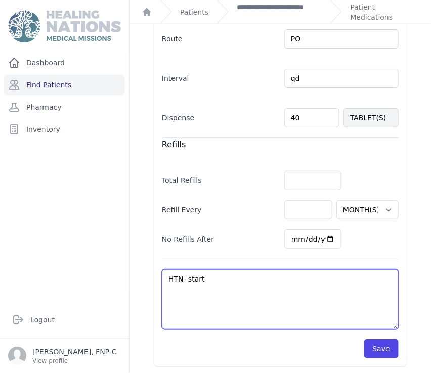
select select "MONTH(S)"
type textarea "HTN- start"
select select "MONTH(S)"
type textarea "HTN- start a"
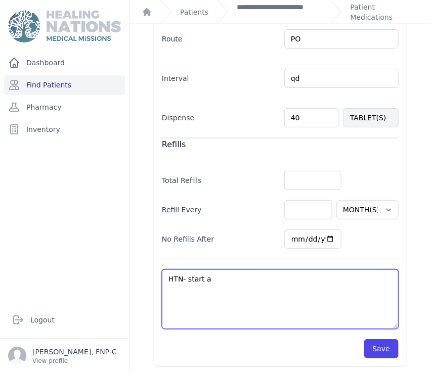
select select "MONTH(S)"
type textarea "HTN- start at"
select select "MONTH(S)"
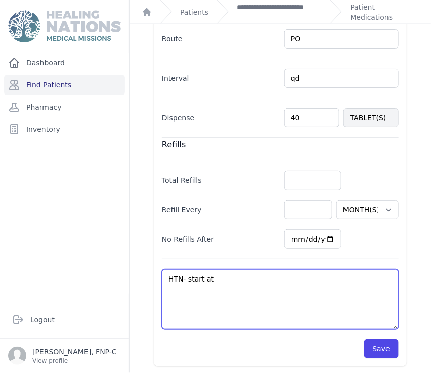
type textarea "HTN- start at"
select select "MONTH(S)"
type textarea "HTN- start at n"
select select "MONTH(S)"
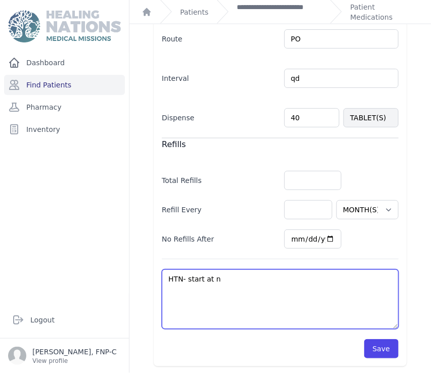
select select "MONTH(S)"
type textarea "HTN- start at ne"
select select "MONTH(S)"
type textarea "HTN- start at nex"
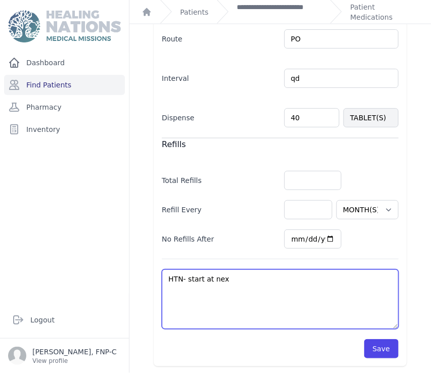
select select "MONTH(S)"
type textarea "HTN- start at next"
select select "MONTH(S)"
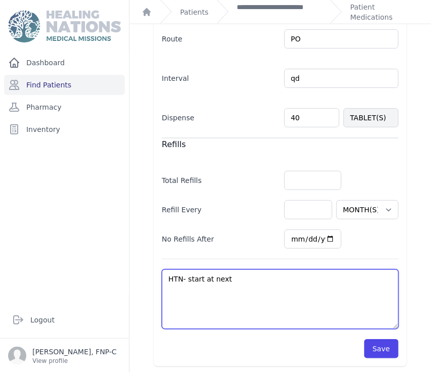
type textarea "HTN- start at next"
select select "MONTH(S)"
type textarea "HTN- start at next v"
select select "MONTH(S)"
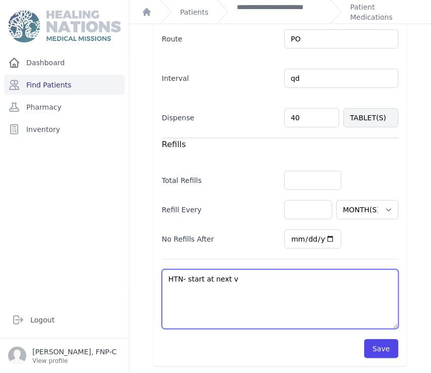
select select "MONTH(S)"
type textarea "HTN- start at next vi"
select select "MONTH(S)"
type textarea "HTN- start at next vis"
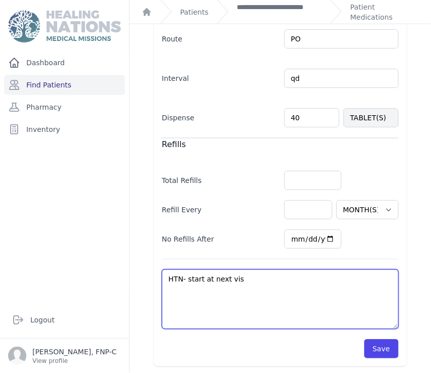
select select "MONTH(S)"
type textarea "HTN- start at next visi"
select select "MONTH(S)"
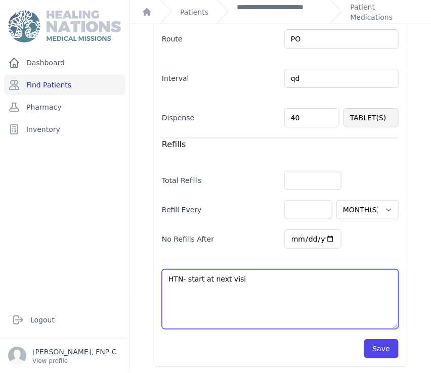
type textarea "HTN- start at next visit"
select select "MONTH(S)"
type textarea "HTN- start at next visit"
select select "MONTH(S)"
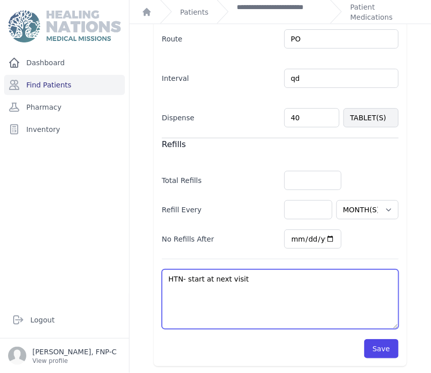
select select "MONTH(S)"
type textarea "HTN- start at next visit i"
select select "MONTH(S)"
type textarea "HTN- start at next visit in"
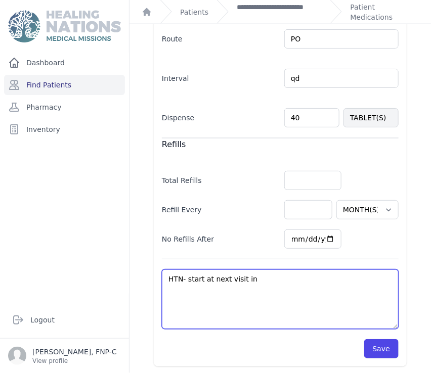
select select "MONTH(S)"
type textarea "HTN- start at next visit in"
select select "MONTH(S)"
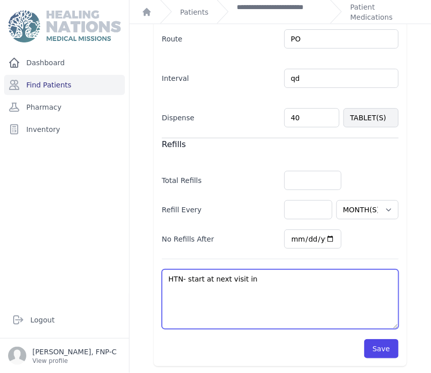
type textarea "HTN- start at next visit in O"
select select "MONTH(S)"
type textarea "HTN- start at next visit in Oc"
select select "MONTH(S)"
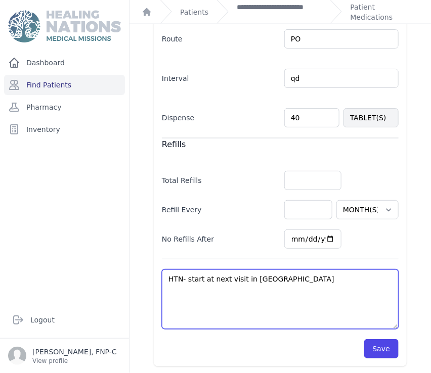
select select "MONTH(S)"
click at [258, 278] on textarea "HTN" at bounding box center [280, 299] width 237 height 60
click at [263, 277] on textarea "HTN" at bounding box center [280, 299] width 237 height 60
click at [344, 277] on textarea "HTN" at bounding box center [280, 299] width 237 height 60
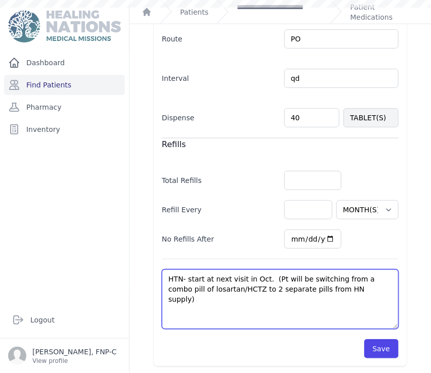
drag, startPoint x: 346, startPoint y: 287, endPoint x: 188, endPoint y: 275, distance: 158.6
click at [188, 275] on textarea "HTN" at bounding box center [280, 299] width 237 height 60
click at [324, 310] on textarea "HTN" at bounding box center [280, 299] width 237 height 60
type textarea "HTN- start at next visit in Oct. (Pt will be switching from a combo pill of los…"
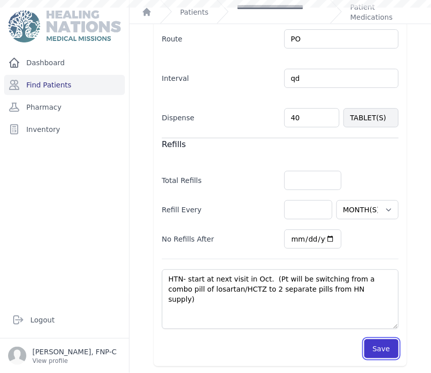
click at [373, 349] on button "Save" at bounding box center [381, 348] width 34 height 19
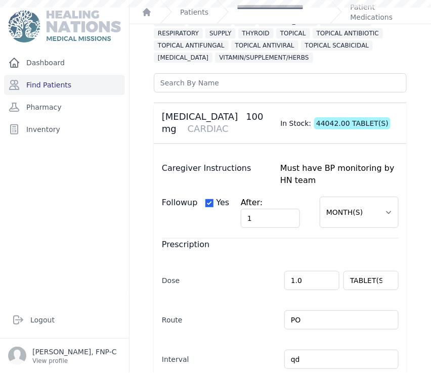
scroll to position [0, 0]
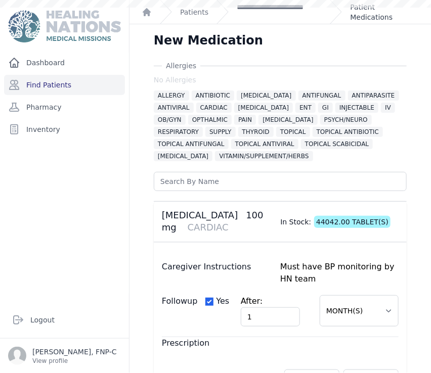
click at [360, 17] on link "Patient Medications" at bounding box center [384, 12] width 69 height 20
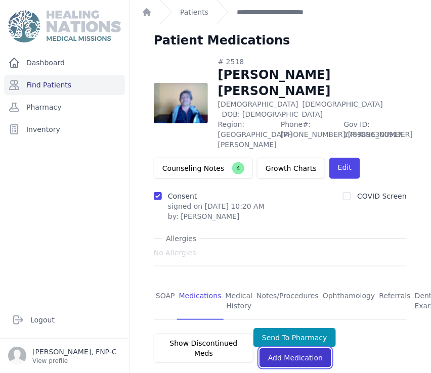
click at [291, 348] on link "Add Medication" at bounding box center [295, 357] width 72 height 19
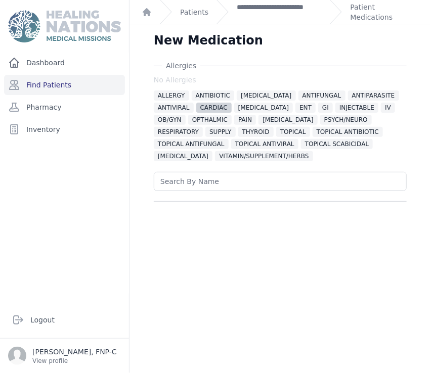
click at [209, 108] on span "CARDIAC" at bounding box center [213, 108] width 35 height 10
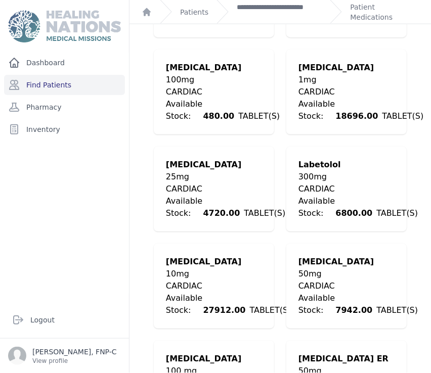
scroll to position [505, 0]
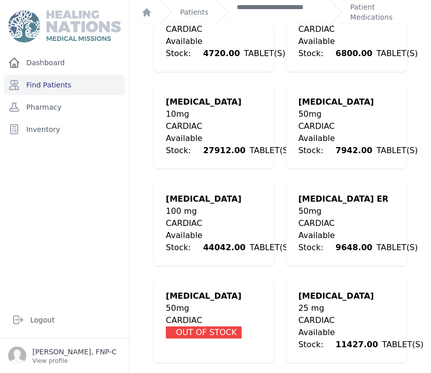
click at [189, 214] on div "100 mg" at bounding box center [228, 211] width 125 height 12
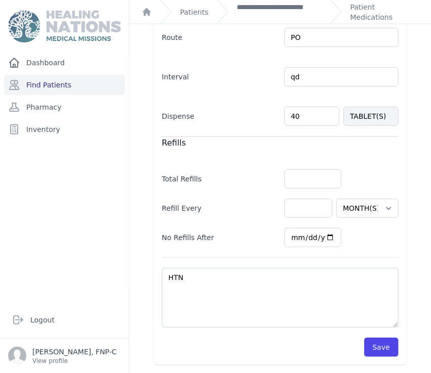
scroll to position [380, 0]
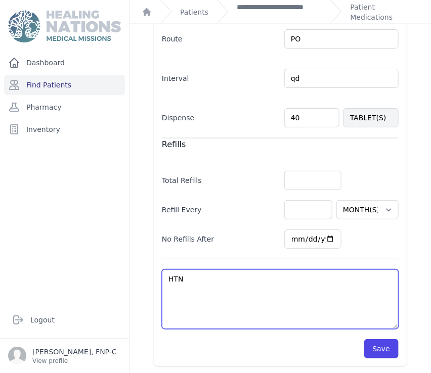
click at [187, 279] on textarea "HTN" at bounding box center [280, 299] width 237 height 60
type textarea "HTN-"
select select "MONTH(S)"
type textarea "HTN-"
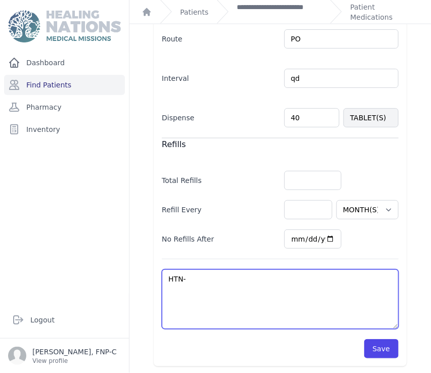
select select "MONTH(S)"
paste textarea "start at next visit in Oct. (Pt will be switching from a combo pill of losartan…"
type textarea "HTN- start at next visit in Oct. (Pt will be switching from a combo pill of los…"
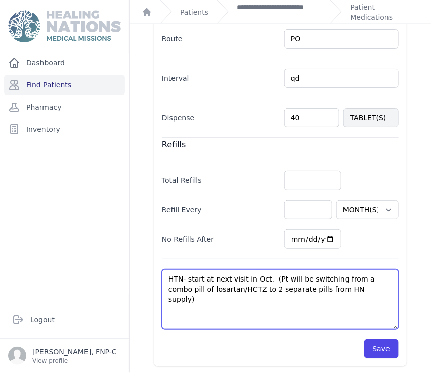
select select "MONTH(S)"
type textarea "HTN- start at next visit in Oct. (Pt will be switching from a combo pill of los…"
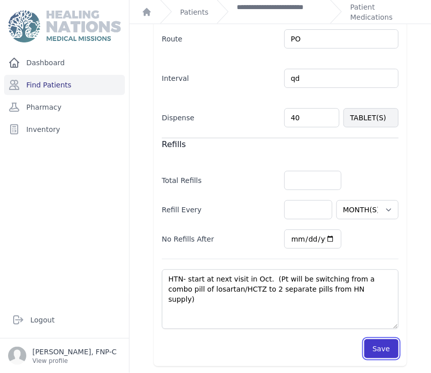
click at [372, 343] on button "Save" at bounding box center [381, 348] width 34 height 19
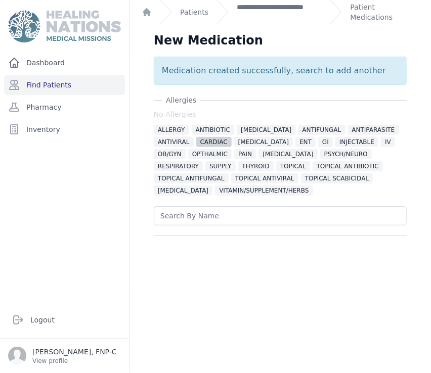
click at [208, 140] on span "CARDIAC" at bounding box center [213, 142] width 35 height 10
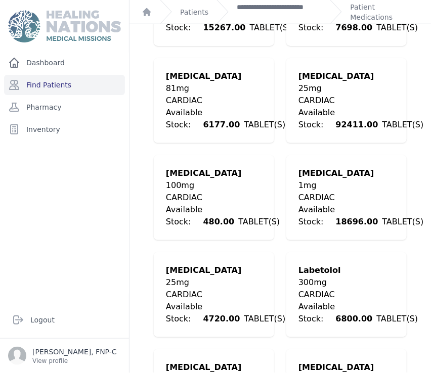
scroll to position [281, 0]
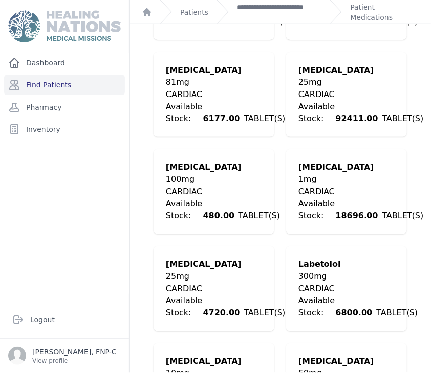
click at [217, 280] on div "25mg" at bounding box center [225, 276] width 119 height 12
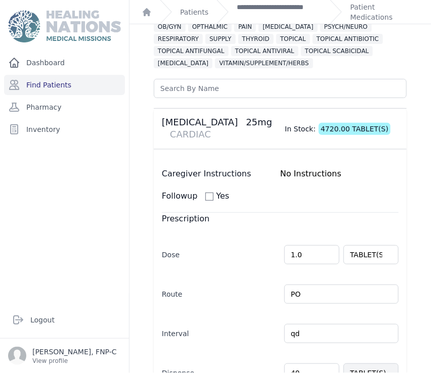
scroll to position [168, 0]
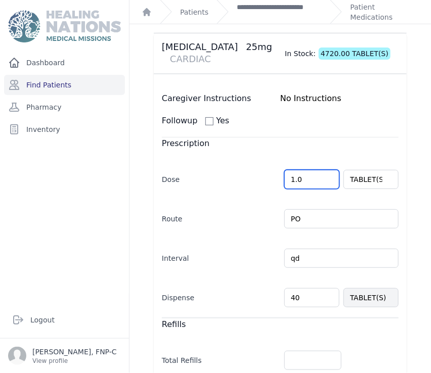
click at [292, 179] on input "1.0" at bounding box center [311, 179] width 55 height 19
type input "0.5"
select select "MONTH(S)"
click at [289, 295] on input "40" at bounding box center [311, 297] width 55 height 19
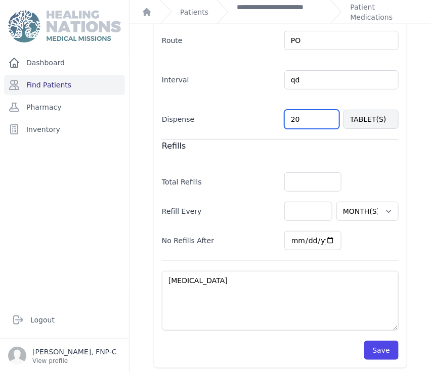
scroll to position [348, 0]
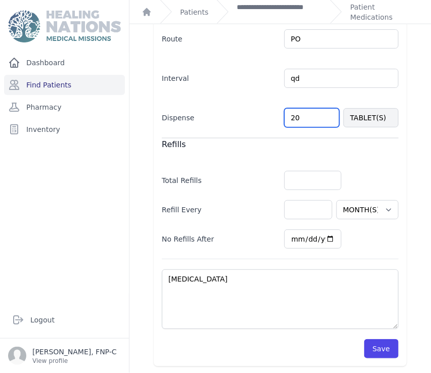
type input "20"
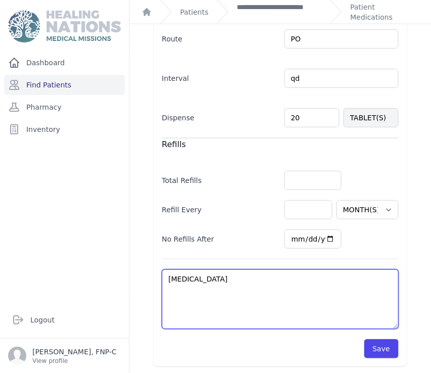
select select "MONTH(S)"
click at [232, 273] on textarea "High blood pressure" at bounding box center [280, 299] width 237 height 60
type textarea "High blood pressure-"
select select "MONTH(S)"
type textarea "High blood pressure-"
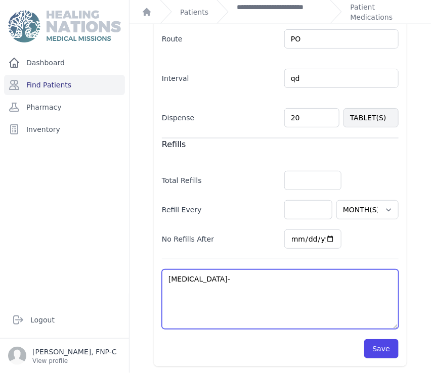
select select "MONTH(S)"
paste textarea "start at next visit in Oct. (Pt will be switching from a combo pill of losartan…"
type textarea "High blood pressure- start at next visit in Oct. (Pt will be switching from a c…"
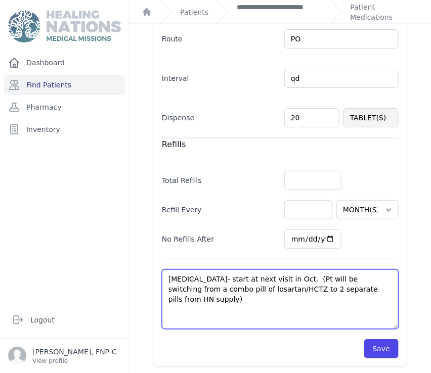
select select "MONTH(S)"
type textarea "High blood pressure- start at next visit in Oct. (Pt will be switching from a c…"
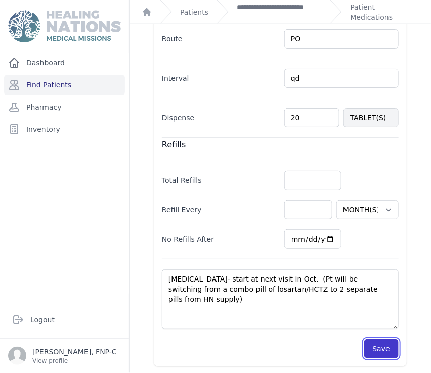
click at [378, 344] on button "Save" at bounding box center [381, 348] width 34 height 19
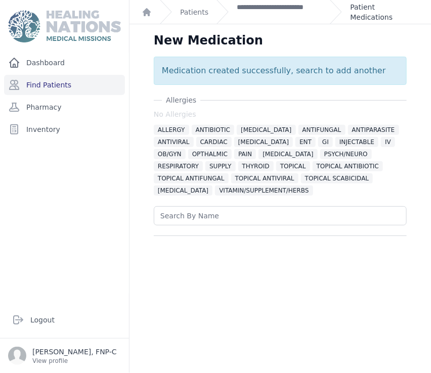
click at [357, 16] on link "Patient Medications" at bounding box center [384, 12] width 69 height 20
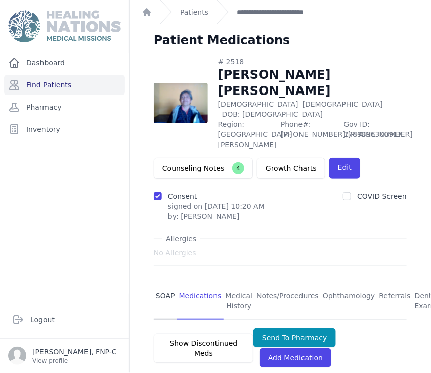
click at [161, 283] on link "SOAP" at bounding box center [165, 301] width 23 height 37
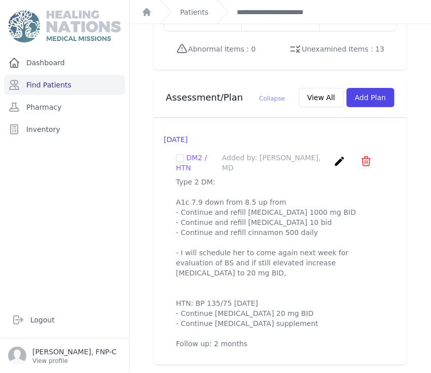
scroll to position [1188, 0]
click at [240, 281] on p "Type 2 DM: A1c 7.9 down from 8.5 up from - Continue and refill metformin 1000 m…" at bounding box center [280, 263] width 208 height 172
click at [241, 281] on p "Type 2 DM: A1c 7.9 down from 8.5 up from - Continue and refill metformin 1000 m…" at bounding box center [280, 263] width 208 height 172
click at [255, 273] on p "Type 2 DM: A1c 7.9 down from 8.5 up from - Continue and refill metformin 1000 m…" at bounding box center [280, 263] width 208 height 172
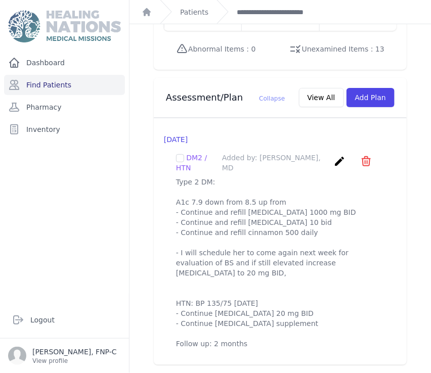
click at [243, 281] on p "Type 2 DM: A1c 7.9 down from 8.5 up from - Continue and refill metformin 1000 m…" at bounding box center [280, 263] width 208 height 172
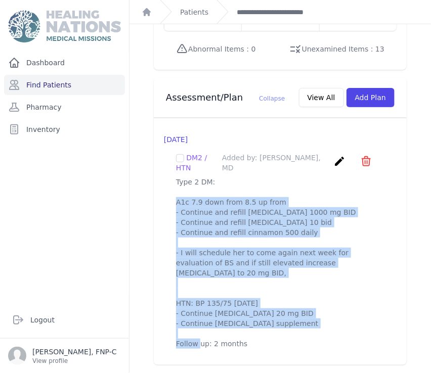
drag, startPoint x: 243, startPoint y: 281, endPoint x: 173, endPoint y: 171, distance: 129.6
click at [164, 145] on div "DM2 / HTN Added by: Willy Menendez, MD create ​ Delete plan - DM2 / HTN Are you…" at bounding box center [280, 251] width 233 height 212
copy p "Type 2 DM: A1c 7.9 down from 8.5 up from - Continue and refill metformin 1000 m…"
click at [308, 268] on p "Type 2 DM: A1c 7.9 down from 8.5 up from - Continue and refill metformin 1000 m…" at bounding box center [280, 263] width 208 height 172
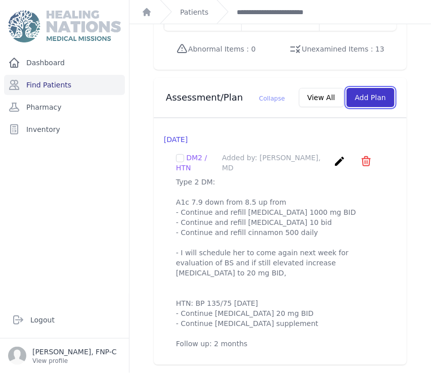
click at [353, 88] on button "Add Plan" at bounding box center [370, 97] width 48 height 19
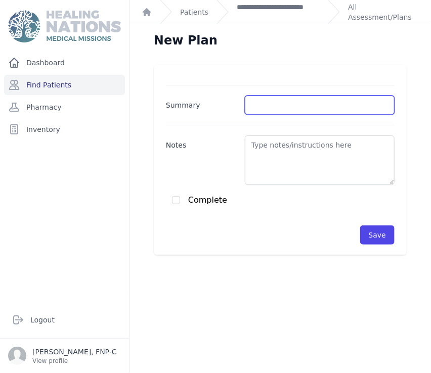
click at [247, 105] on input "Summary" at bounding box center [320, 105] width 150 height 19
type input "DM, HTN"
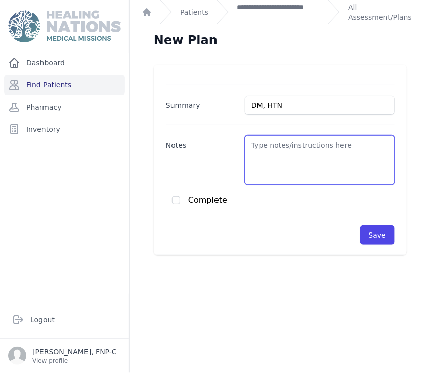
click at [250, 145] on textarea "Notes" at bounding box center [320, 160] width 150 height 50
paste textarea "Type 2 DM: A1c 7.9 down from 8.5 up from - Continue and refill metformin 1000 m…"
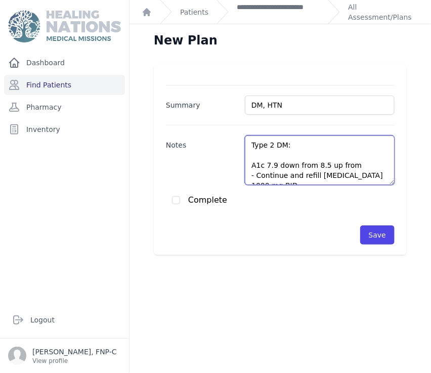
click at [248, 166] on textarea "Type 2 DM: A1c 7.9 down from 8.5 up from - Continue and refill metformin 1000 m…" at bounding box center [320, 160] width 150 height 50
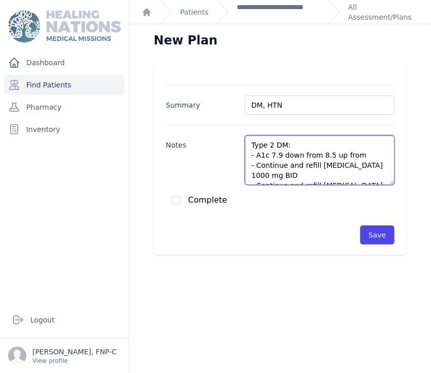
click at [313, 155] on textarea "Type 2 DM: - A1c 7.9 down from 8.5 up from - Continue and refill metformin 1000…" at bounding box center [320, 160] width 150 height 50
click at [303, 156] on textarea "Type 2 DM: - A1c 8.5 up from - Continue and refill metformin 1000 mg BID - Cont…" at bounding box center [320, 160] width 150 height 50
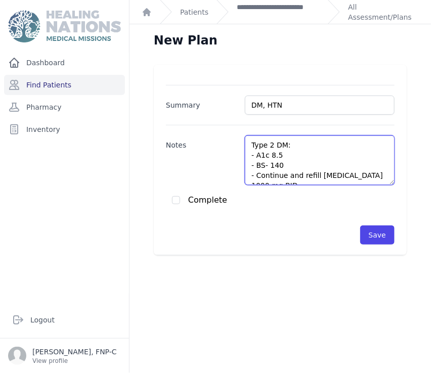
click at [266, 159] on textarea "Type 2 DM: - A1c 8.5 - BS- 140 - Continue and refill metformin 1000 mg BID - Co…" at bounding box center [320, 160] width 150 height 50
click at [264, 166] on textarea "Type 2 DM: - A1c 8.5 - BS- 140 - Continue and refill metformin 1000 mg BID - Co…" at bounding box center [320, 160] width 150 height 50
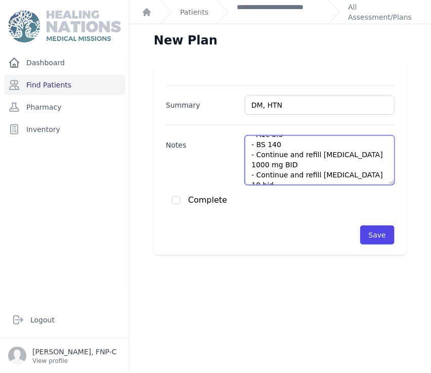
scroll to position [20, 0]
click at [281, 155] on textarea "Type 2 DM: - A1c 8.5 - BS 140 - Continue and refill metformin 1000 mg BID - Con…" at bounding box center [320, 160] width 150 height 50
click at [299, 154] on textarea "Type 2 DM: - A1c 8.5 - BS 140 - Cont. and refill metformin 1000 mg BID - Contin…" at bounding box center [320, 160] width 150 height 50
click at [300, 154] on textarea "Type 2 DM: - A1c 8.5 - BS 140 - Cont. and refill metformin 1000 mg BID - Contin…" at bounding box center [320, 160] width 150 height 50
click at [305, 154] on textarea "Type 2 DM: - A1c 8.5 - BS 140 - Cont. and refill metformin 1000 mg BID - Contin…" at bounding box center [320, 160] width 150 height 50
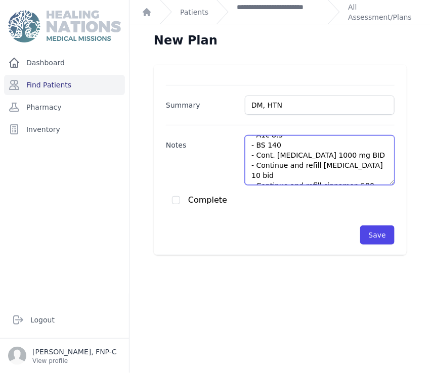
click at [349, 153] on textarea "Type 2 DM: - A1c 8.5 - BS 140 - Cont. Metformin 1000 mg BID - Continue and refi…" at bounding box center [320, 160] width 150 height 50
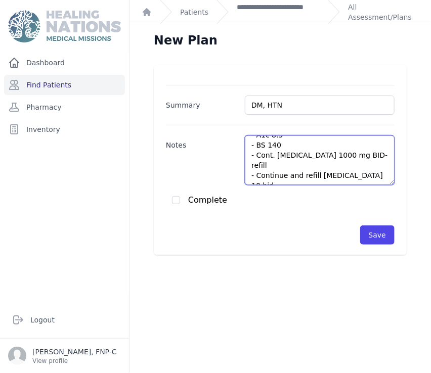
click at [280, 168] on textarea "Type 2 DM: - A1c 8.5 - BS 140 - Cont. Metformin 1000 mg BID- refill - Continue …" at bounding box center [320, 160] width 150 height 50
click at [297, 164] on textarea "Type 2 DM: - A1c 8.5 - BS 140 - Cont. Metformin 1000 mg BID- refill - Cont. and…" at bounding box center [320, 160] width 150 height 50
click at [299, 161] on textarea "Type 2 DM: - A1c 8.5 - BS 140 - Cont. Metformin 1000 mg BID- refill - Cont. and…" at bounding box center [320, 160] width 150 height 50
click at [320, 164] on textarea "Type 2 DM: - A1c 8.5 - BS 140 - Cont. Metformin 1000 mg BID- refill - Cont. Gli…" at bounding box center [320, 160] width 150 height 50
click at [315, 175] on textarea "Type 2 DM: - A1c 8.5 - BS 140 - Cont. Metformin 1000 mg BID- refill - Cont. Gli…" at bounding box center [320, 160] width 150 height 50
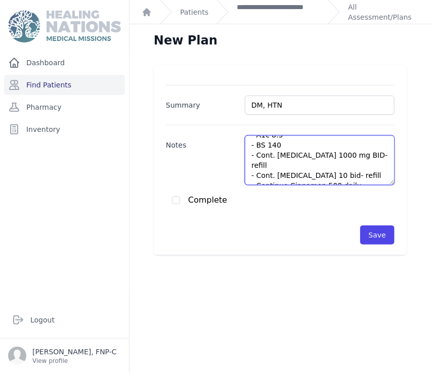
click at [348, 173] on textarea "Type 2 DM: - A1c 8.5 - BS 140 - Cont. Metformin 1000 mg BID- refill - Cont. Gli…" at bounding box center [320, 160] width 150 height 50
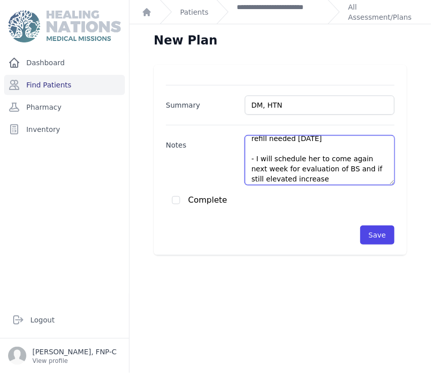
scroll to position [78, 0]
drag, startPoint x: 264, startPoint y: 177, endPoint x: 246, endPoint y: 150, distance: 33.1
click at [246, 150] on textarea "Type 2 DM: - A1c 8.5 - BS 140 - Cont. Metformin 1000 mg BID- refill - Cont. Gli…" at bounding box center [320, 160] width 150 height 50
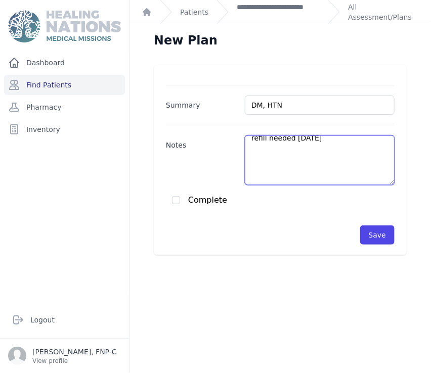
click at [249, 177] on textarea "Type 2 DM: - A1c 8.5 - BS 140 - Cont. Metformin 1000 mg BID- refill - Cont. Gli…" at bounding box center [320, 160] width 150 height 50
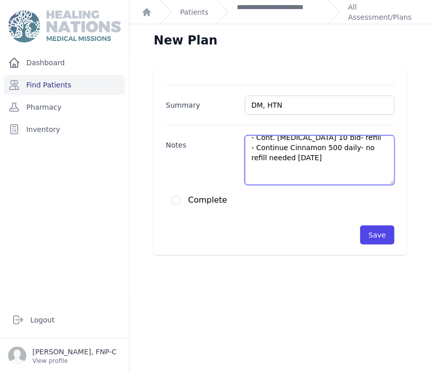
scroll to position [57, 0]
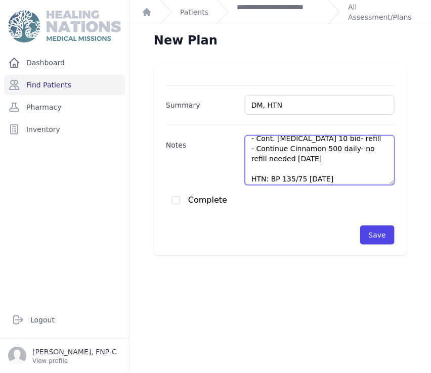
click at [266, 169] on textarea "Type 2 DM: - A1c 8.5 - BS 140 - Cont. Metformin 1000 mg BID- refill - Cont. Gli…" at bounding box center [320, 160] width 150 height 50
click at [274, 178] on textarea "Type 2 DM: - A1c 8.5 - BS 140 - Cont. Metformin 1000 mg BID- refill - Cont. Gli…" at bounding box center [320, 160] width 150 height 50
click at [284, 177] on textarea "Type 2 DM: - A1c 8.5 - BS 140 - Cont. Metformin 1000 mg BID- refill - Cont. Gli…" at bounding box center [320, 160] width 150 height 50
click at [307, 177] on textarea "Type 2 DM: - A1c 8.5 - BS 140 - Cont. Metformin 1000 mg BID- refill - Cont. Gli…" at bounding box center [320, 160] width 150 height 50
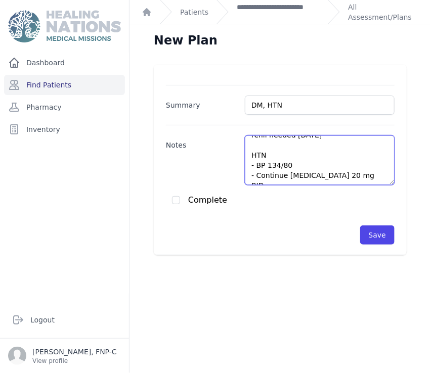
scroll to position [81, 0]
drag, startPoint x: 344, startPoint y: 160, endPoint x: 254, endPoint y: 163, distance: 89.5
click at [254, 163] on textarea "Type 2 DM: - A1c 8.5 - BS 140 - Cont. Metformin 1000 mg BID- refill - Cont. Gli…" at bounding box center [320, 160] width 150 height 50
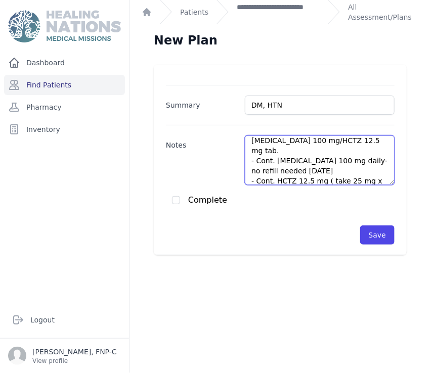
scroll to position [156, 0]
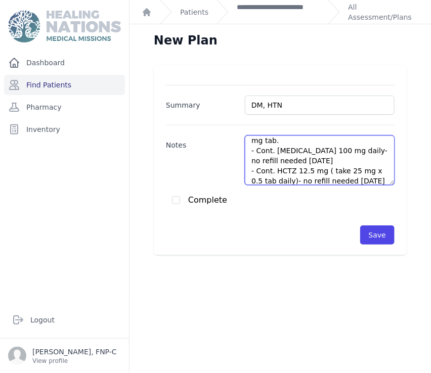
click at [280, 170] on textarea "Type 2 DM: - A1c 8.5 - BS 140 - Cont. Metformin 1000 mg BID- refill - Cont. Gli…" at bounding box center [320, 160] width 150 height 50
click at [332, 172] on textarea "Type 2 DM: - A1c 8.5 - BS 140 - Cont. Metformin 1000 mg BID- refill - Cont. Gli…" at bounding box center [320, 160] width 150 height 50
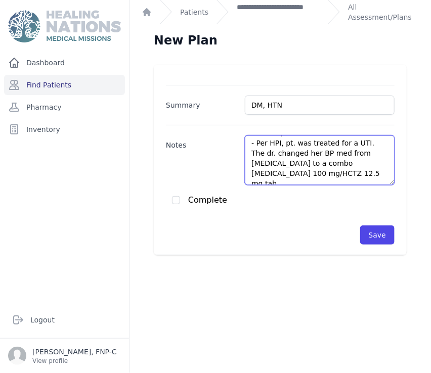
scroll to position [109, 0]
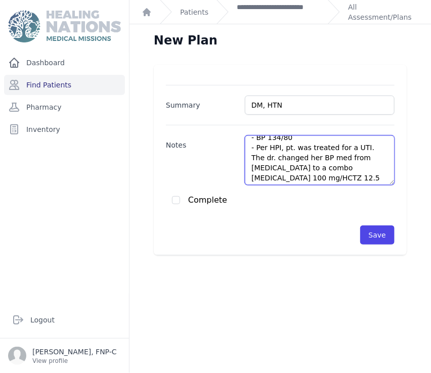
click at [324, 166] on textarea "Type 2 DM: - A1c 8.5 - BS 140 - Cont. Metformin 1000 mg BID- refill - Cont. Gli…" at bounding box center [320, 160] width 150 height 50
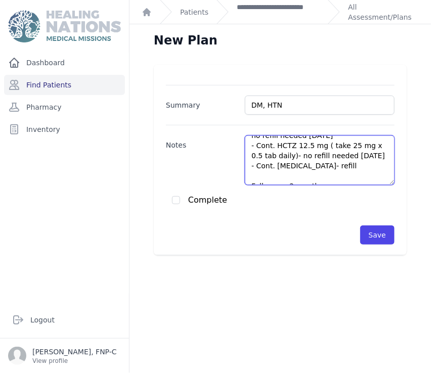
scroll to position [202, 0]
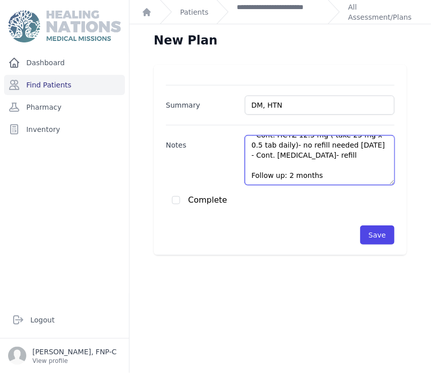
click at [288, 165] on textarea "Type 2 DM: - A1c 8.5 - BS 140 - Cont. Metformin 1000 mg BID- refill - Cont. Gli…" at bounding box center [320, 160] width 150 height 50
click at [311, 166] on textarea "Type 2 DM: - A1c 8.5 - BS 140 - Cont. Metformin 1000 mg BID- refill - Cont. Gli…" at bounding box center [320, 160] width 150 height 50
click at [245, 180] on textarea "Type 2 DM: - A1c 8.5 - BS 140 - Cont. Metformin 1000 mg BID- refill - Cont. Gli…" at bounding box center [320, 160] width 150 height 50
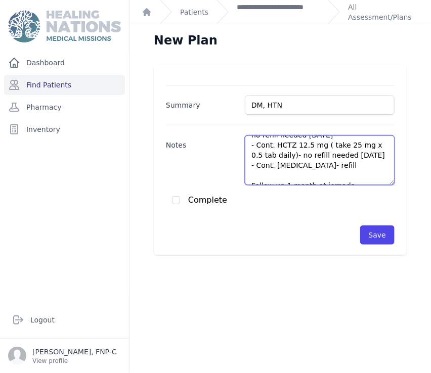
type textarea "Type 2 DM: - A1c 8.5 - BS 140 - Cont. Metformin 1000 mg BID- refill - Cont. Gli…"
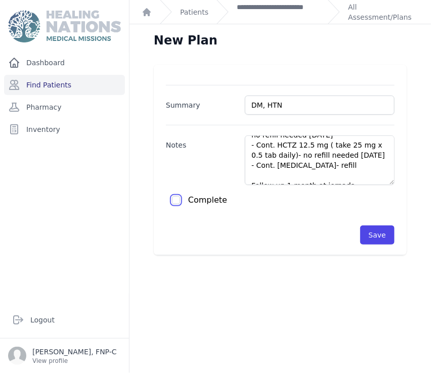
click at [175, 201] on input "checkbox" at bounding box center [176, 200] width 8 height 8
checkbox input "true"
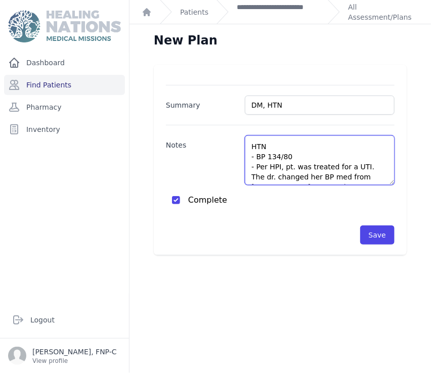
scroll to position [0, 0]
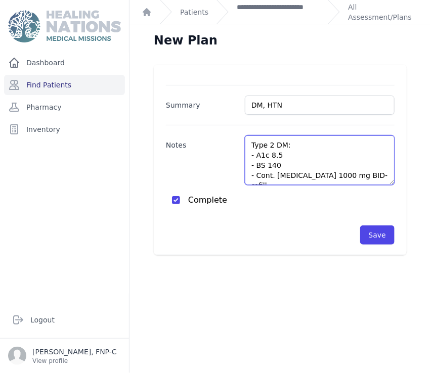
drag, startPoint x: 349, startPoint y: 172, endPoint x: 239, endPoint y: 131, distance: 116.9
click at [239, 131] on div "Notes Type 2 DM: - A1c 8.5 - BS 140 - Cont. Metformin 1000 mg BID- refill - Con…" at bounding box center [280, 155] width 228 height 60
click at [352, 153] on textarea "Type 2 DM: - A1c 8.5 - BS 140 - Cont. Metformin 1000 mg BID- refill - Cont. Gli…" at bounding box center [320, 160] width 150 height 50
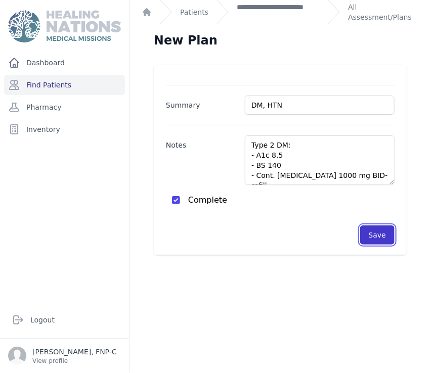
click at [364, 235] on button "Save" at bounding box center [377, 234] width 34 height 19
checkbox input "false"
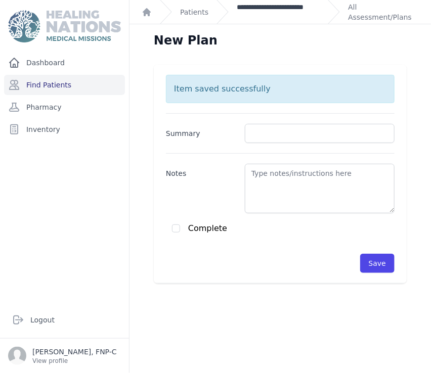
click at [239, 18] on link "**********" at bounding box center [278, 12] width 83 height 20
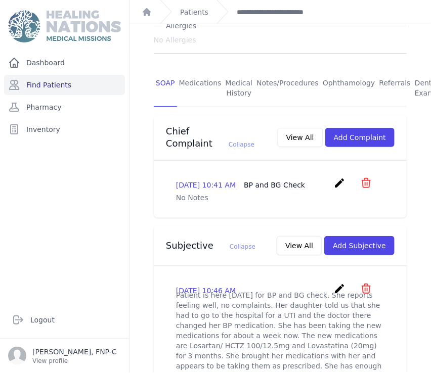
scroll to position [132, 0]
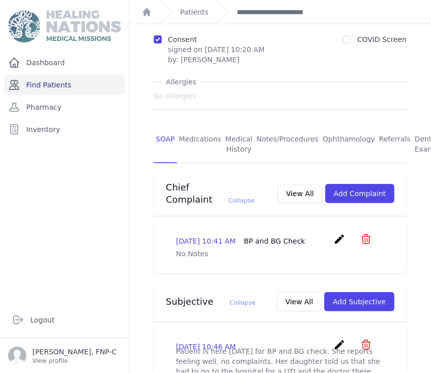
click at [63, 84] on link "Find Patients" at bounding box center [64, 85] width 121 height 20
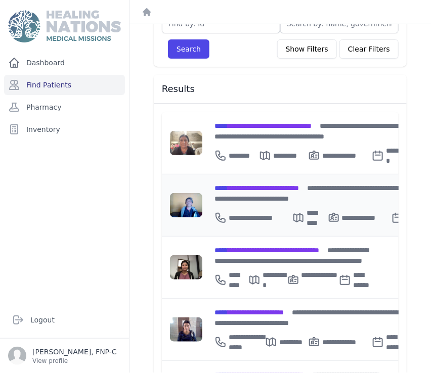
scroll to position [112, 0]
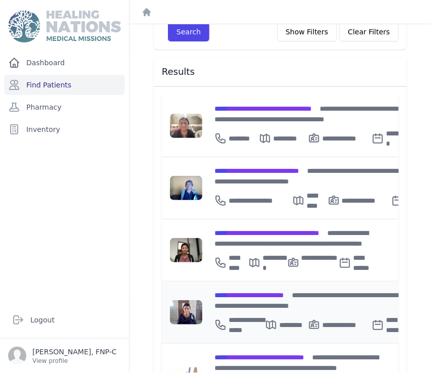
click at [256, 292] on span "**********" at bounding box center [248, 295] width 69 height 7
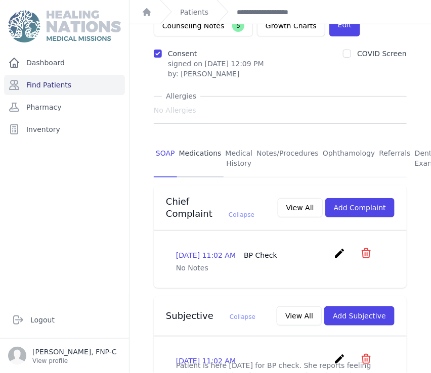
click at [197, 140] on link "Medications" at bounding box center [200, 158] width 47 height 37
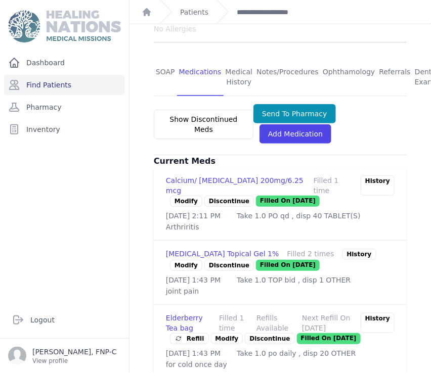
scroll to position [224, 0]
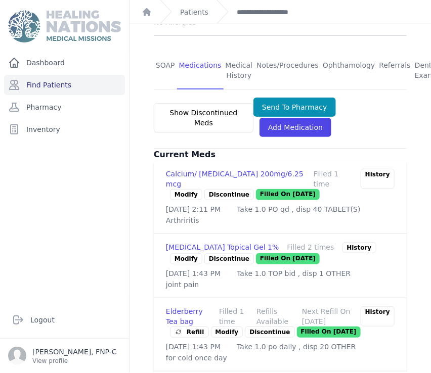
click at [187, 253] on link "Modify" at bounding box center [186, 258] width 32 height 11
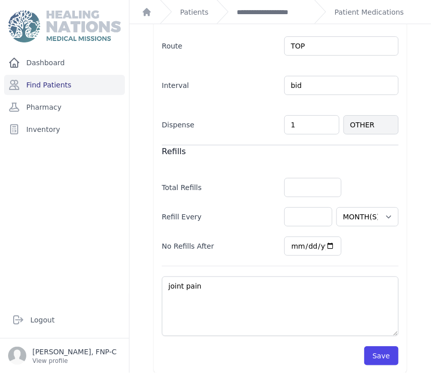
scroll to position [256, 0]
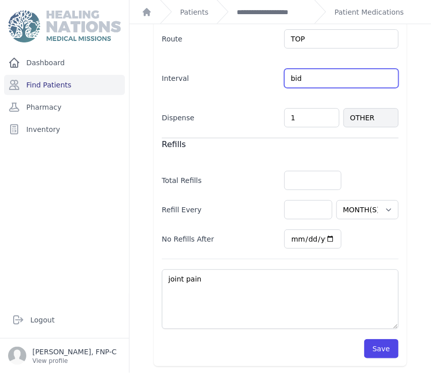
click at [306, 77] on input "bid" at bounding box center [341, 78] width 114 height 19
type input "bid prn"
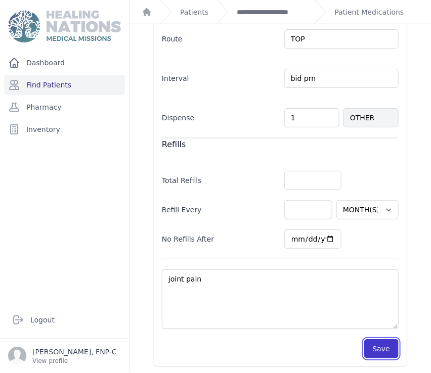
select select "MONTH(S)"
click at [372, 347] on button "Save" at bounding box center [381, 348] width 34 height 19
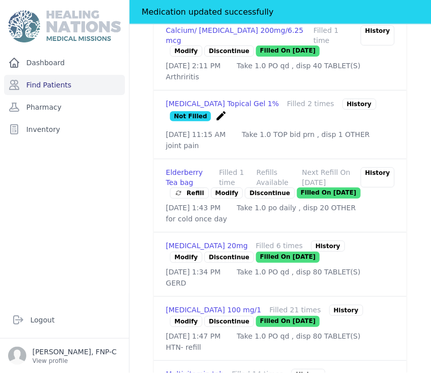
scroll to position [425, 0]
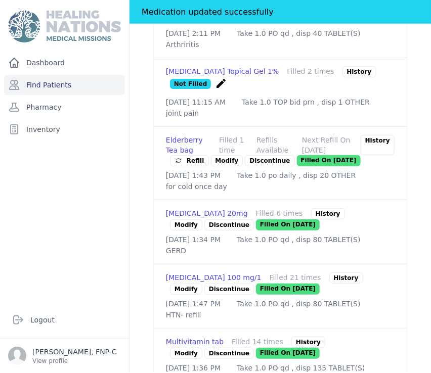
click at [183, 295] on link "Modify" at bounding box center [186, 289] width 32 height 11
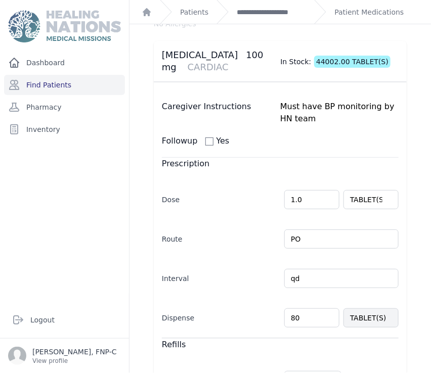
scroll to position [112, 0]
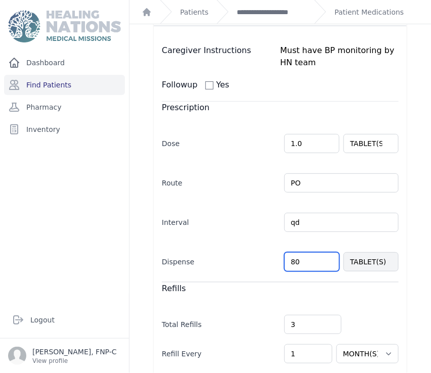
click at [290, 261] on input "80" at bounding box center [311, 261] width 55 height 19
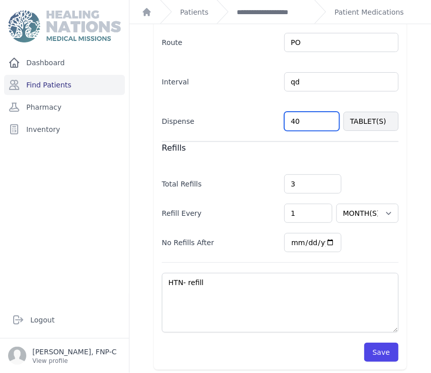
scroll to position [256, 0]
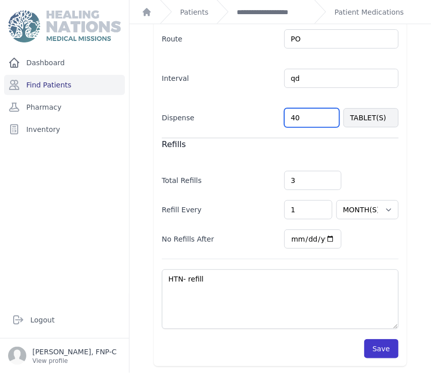
type input "40"
select select "MONTH(S)"
click at [375, 343] on button "Save" at bounding box center [381, 348] width 34 height 19
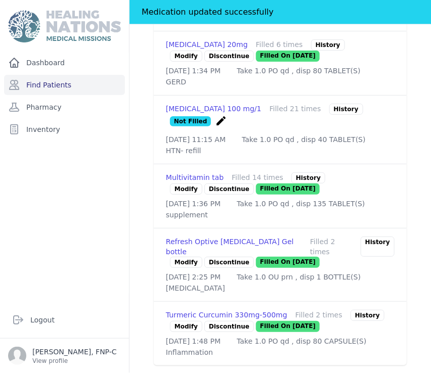
scroll to position [641, 0]
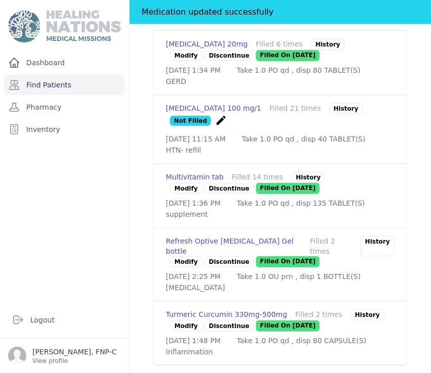
click at [182, 320] on link "Modify" at bounding box center [186, 325] width 32 height 11
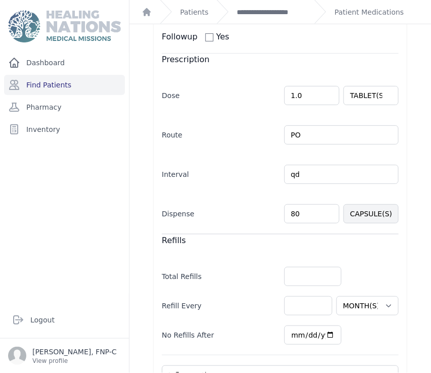
scroll to position [168, 0]
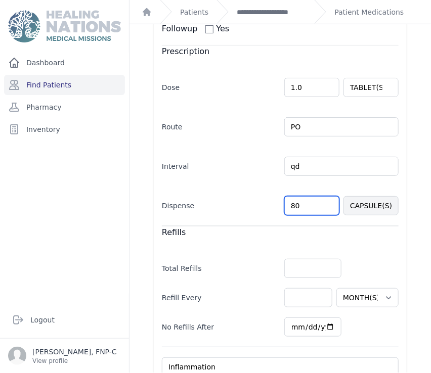
click at [290, 205] on input "80" at bounding box center [311, 205] width 55 height 19
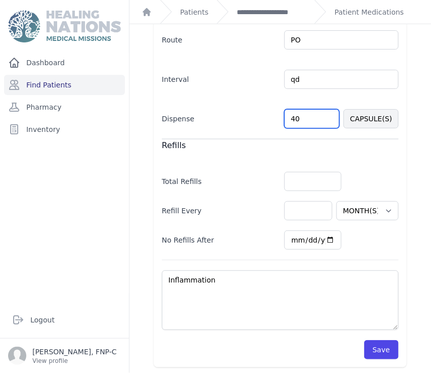
scroll to position [256, 0]
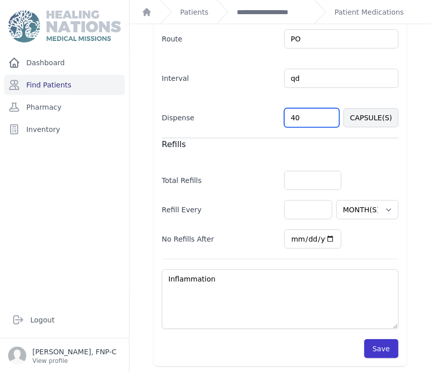
type input "40"
select select "MONTH(S)"
click at [371, 347] on button "Save" at bounding box center [381, 348] width 34 height 19
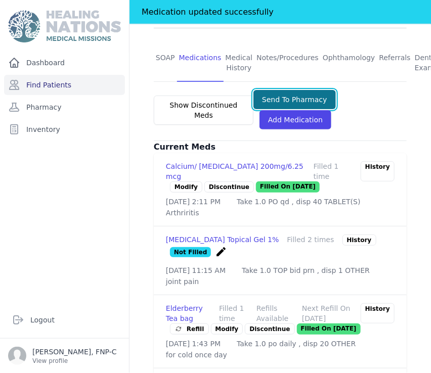
click at [267, 90] on button "Send To Pharmacy" at bounding box center [294, 99] width 82 height 19
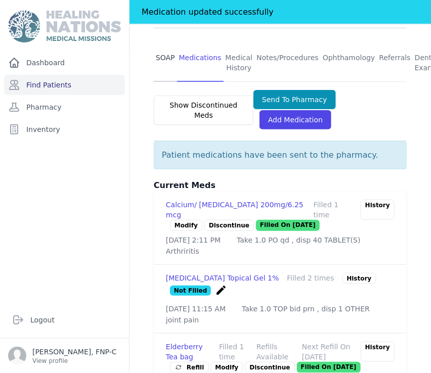
click at [168, 44] on link "SOAP" at bounding box center [165, 62] width 23 height 37
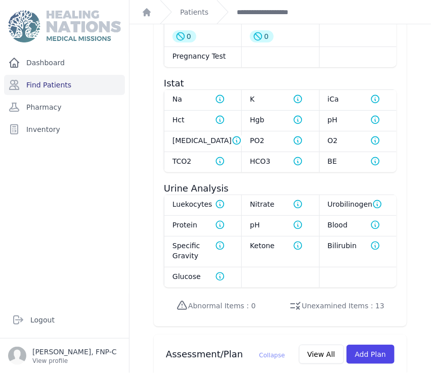
scroll to position [898, 0]
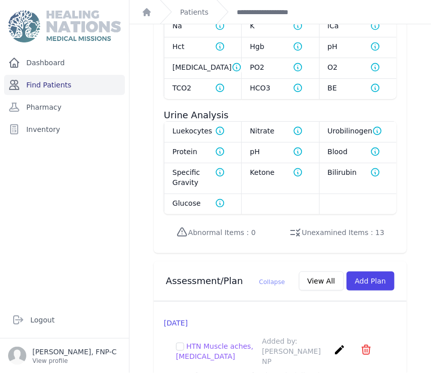
click at [59, 85] on link "Find Patients" at bounding box center [64, 85] width 121 height 20
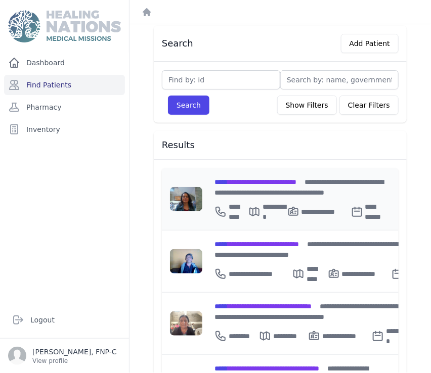
scroll to position [168, 0]
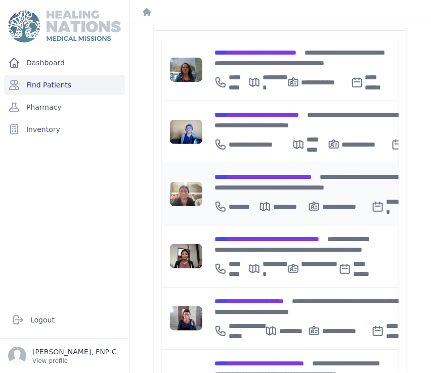
click at [235, 173] on span "**********" at bounding box center [262, 176] width 97 height 7
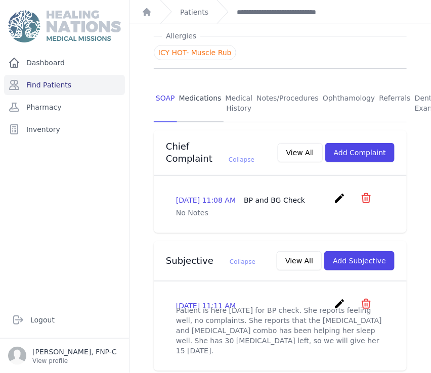
click at [201, 86] on link "Medications" at bounding box center [200, 103] width 47 height 37
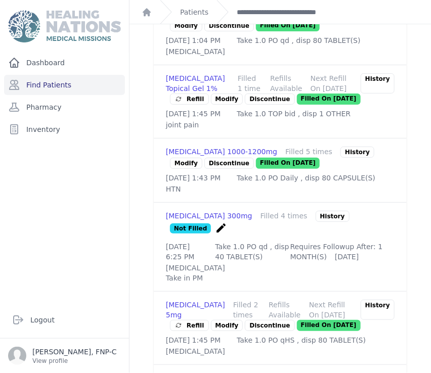
scroll to position [786, 0]
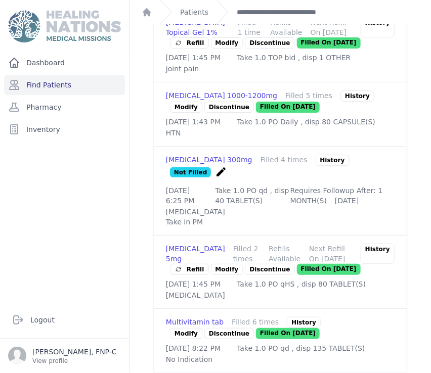
click at [227, 178] on icon "create" at bounding box center [221, 172] width 12 height 12
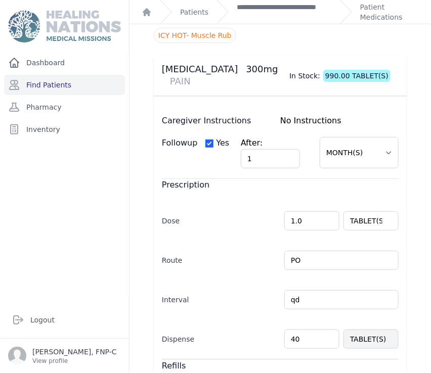
scroll to position [122, 0]
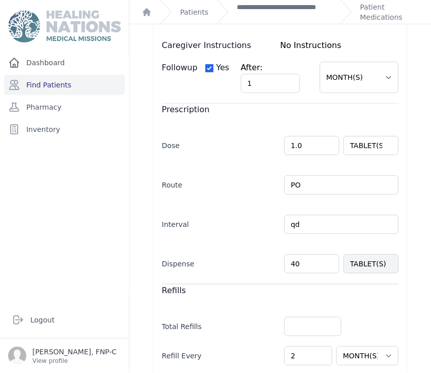
drag, startPoint x: 299, startPoint y: 248, endPoint x: 274, endPoint y: 253, distance: 25.4
click at [274, 253] on div "Dispense 40 TABLET(S)" at bounding box center [280, 258] width 237 height 29
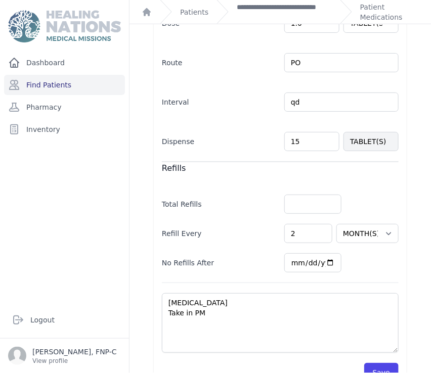
scroll to position [256, 0]
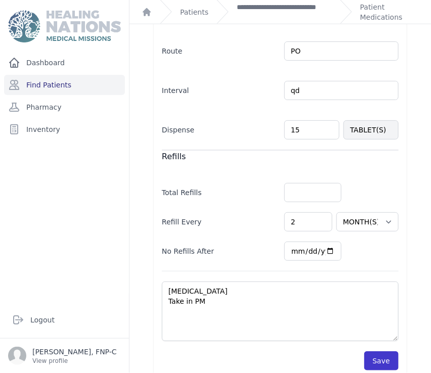
type input "15"
select select "MONTH(S)"
click at [372, 351] on button "Save" at bounding box center [381, 360] width 34 height 19
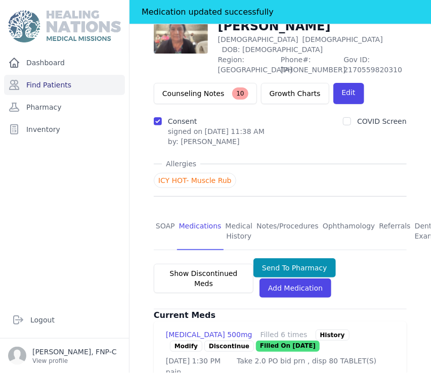
scroll to position [88, 0]
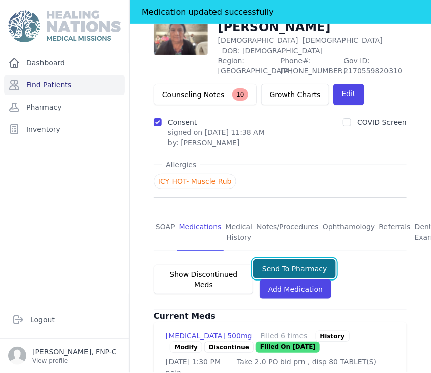
click at [280, 259] on button "Send To Pharmacy" at bounding box center [294, 268] width 82 height 19
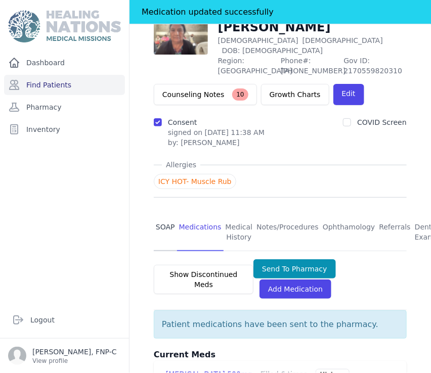
click at [164, 214] on link "SOAP" at bounding box center [165, 232] width 23 height 37
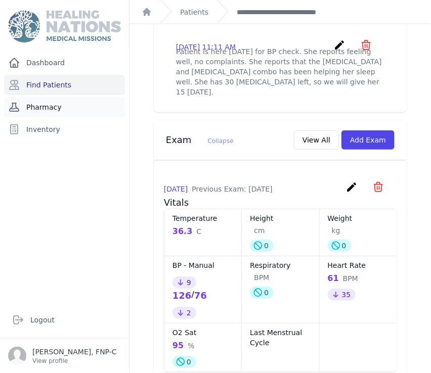
scroll to position [449, 0]
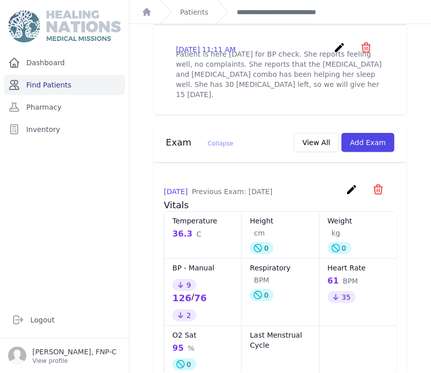
click at [59, 82] on link "Find Patients" at bounding box center [64, 85] width 121 height 20
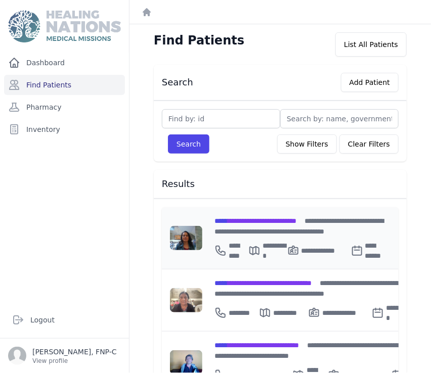
click at [246, 220] on span "**********" at bounding box center [255, 220] width 82 height 7
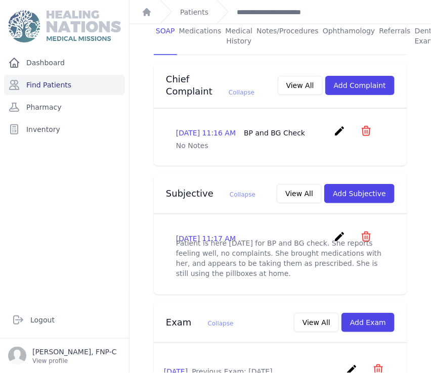
scroll to position [112, 0]
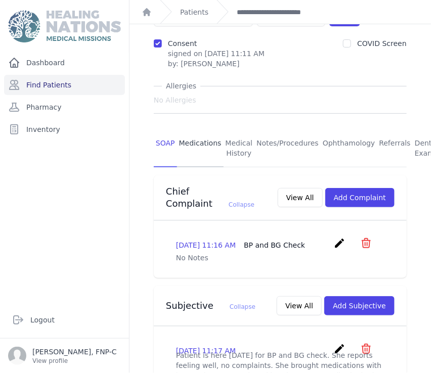
click at [203, 130] on link "Medications" at bounding box center [200, 148] width 47 height 37
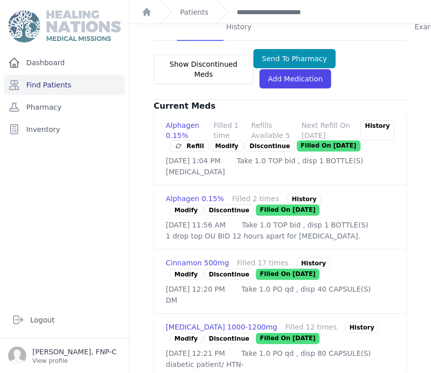
scroll to position [281, 0]
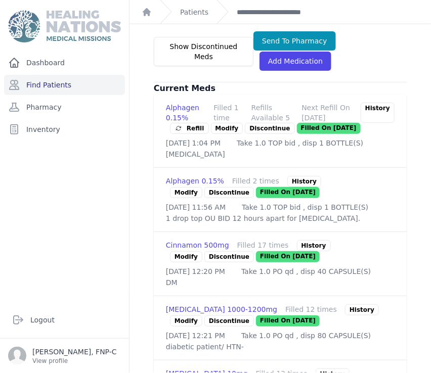
click at [182, 256] on link "Modify" at bounding box center [186, 256] width 32 height 11
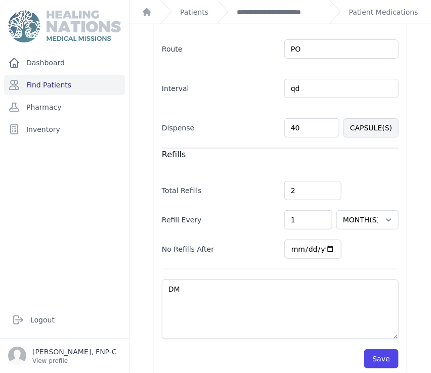
scroll to position [244, 0]
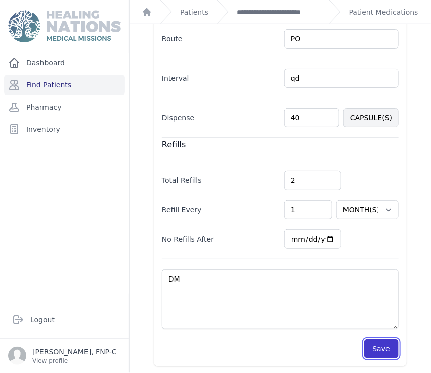
click at [368, 351] on button "Save" at bounding box center [381, 348] width 34 height 19
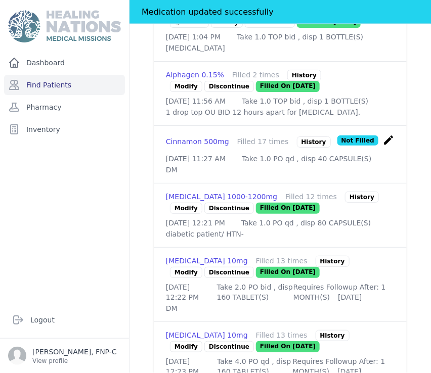
scroll to position [412, 0]
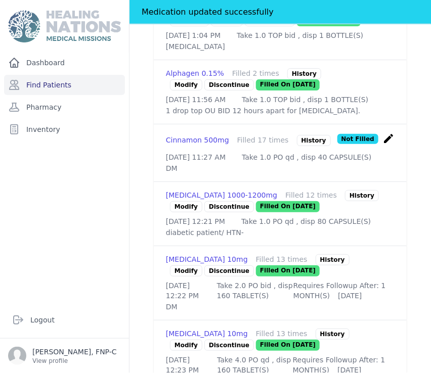
click at [189, 212] on link "Modify" at bounding box center [186, 206] width 32 height 11
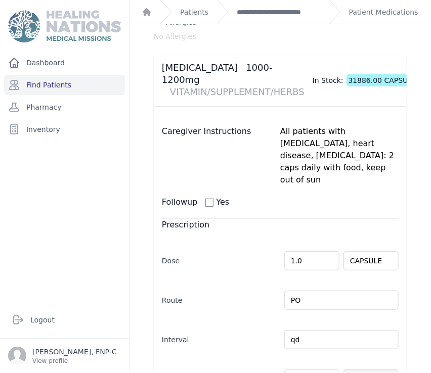
scroll to position [112, 0]
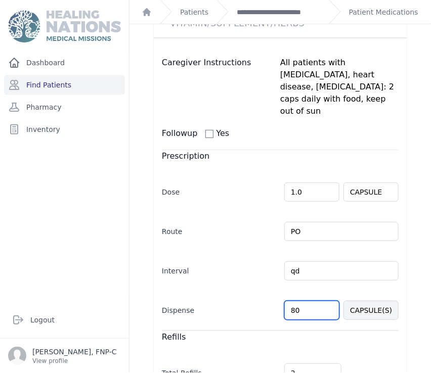
click at [289, 301] on input "80" at bounding box center [311, 310] width 55 height 19
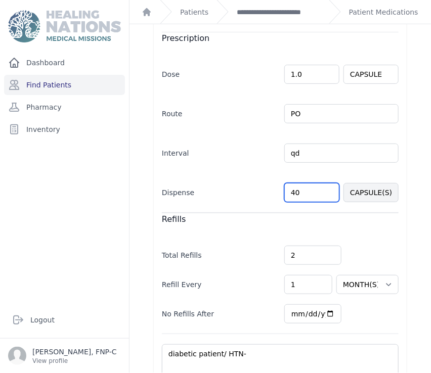
scroll to position [268, 0]
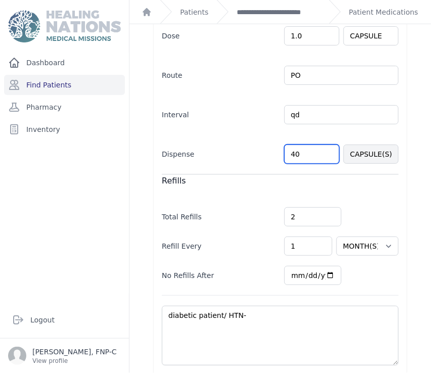
type input "40"
select select "MONTH(S)"
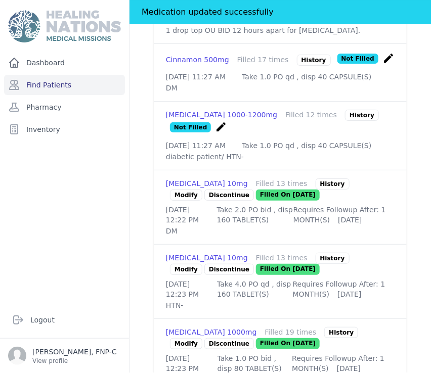
scroll to position [493, 0]
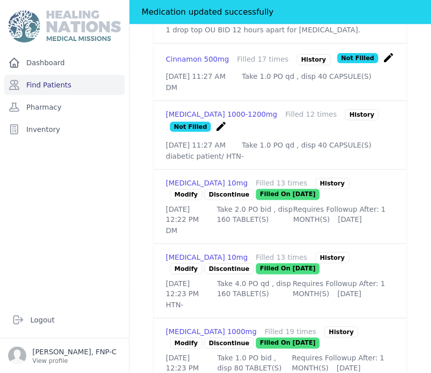
click at [178, 197] on link "Modify" at bounding box center [186, 194] width 32 height 11
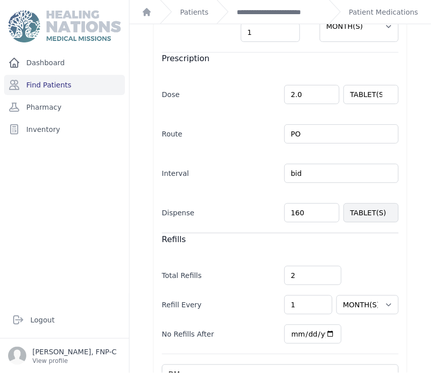
scroll to position [263, 0]
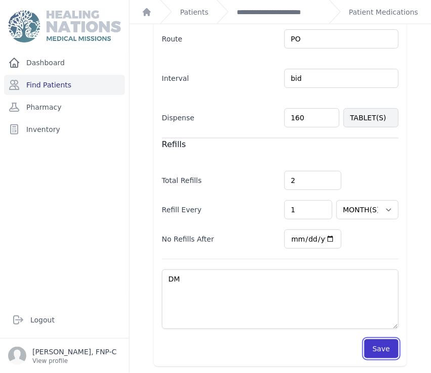
click at [373, 343] on button "Save" at bounding box center [381, 348] width 34 height 19
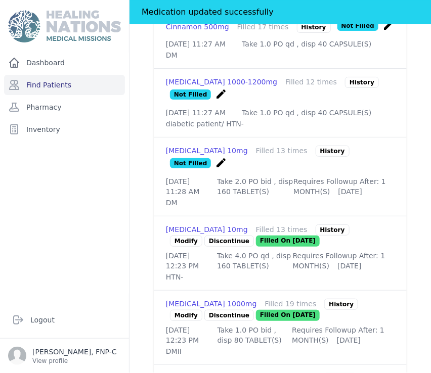
scroll to position [544, 0]
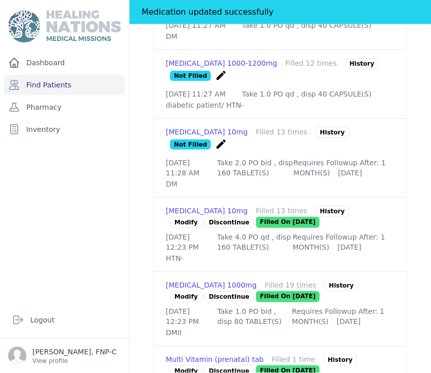
click at [190, 225] on link "Modify" at bounding box center [186, 222] width 32 height 11
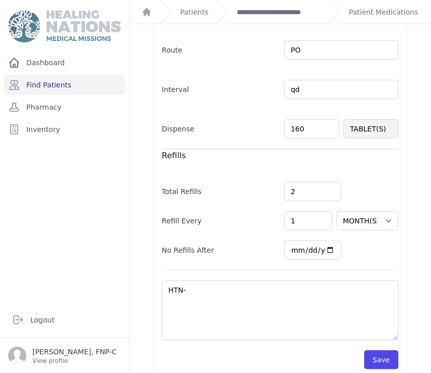
scroll to position [275, 0]
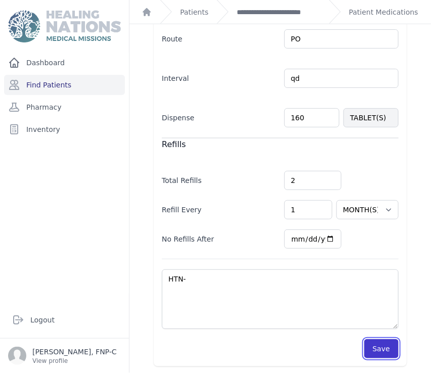
click at [368, 345] on button "Save" at bounding box center [381, 348] width 34 height 19
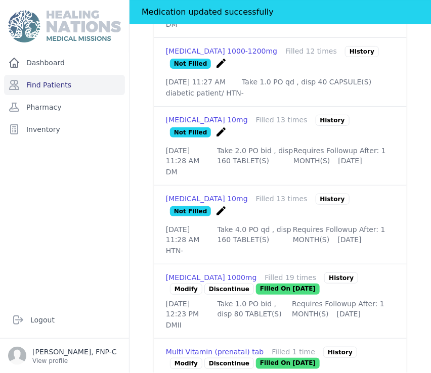
scroll to position [613, 0]
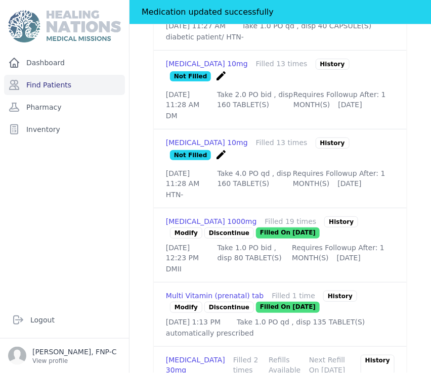
click at [179, 237] on link "Modify" at bounding box center [186, 232] width 32 height 11
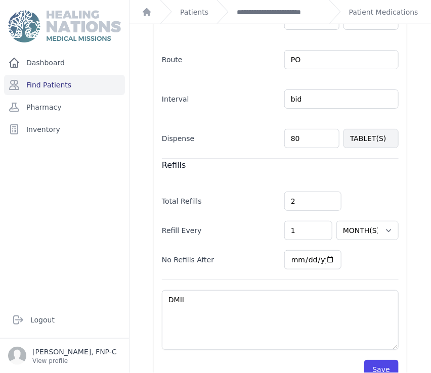
scroll to position [275, 0]
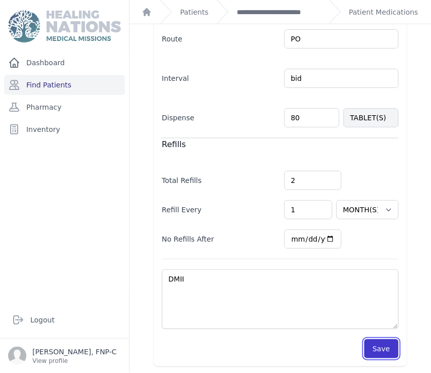
click at [375, 346] on button "Save" at bounding box center [381, 348] width 34 height 19
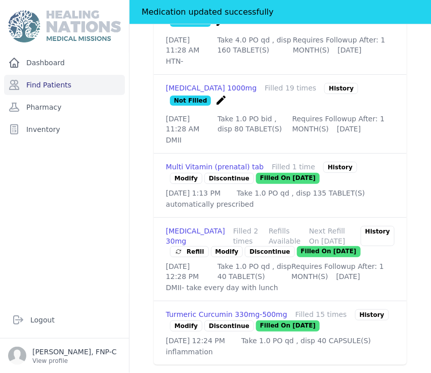
scroll to position [781, 0]
click at [221, 246] on link "Modify" at bounding box center [227, 251] width 32 height 11
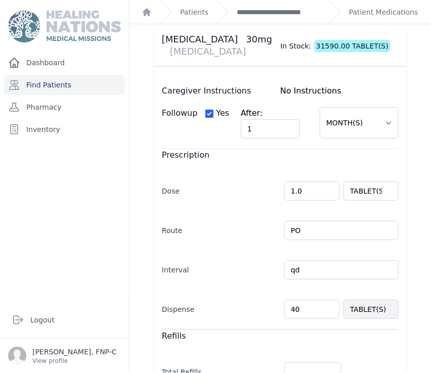
scroll to position [263, 0]
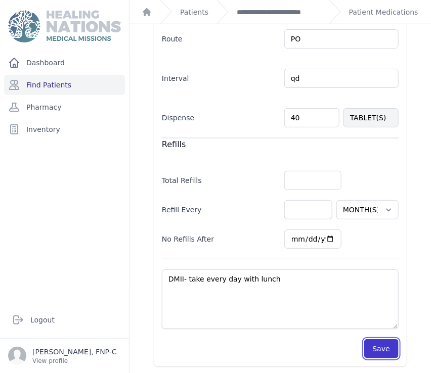
click at [378, 348] on button "Save" at bounding box center [381, 348] width 34 height 19
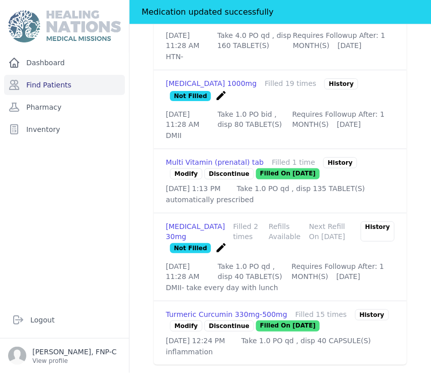
scroll to position [791, 0]
click at [186, 320] on link "Modify" at bounding box center [186, 325] width 32 height 11
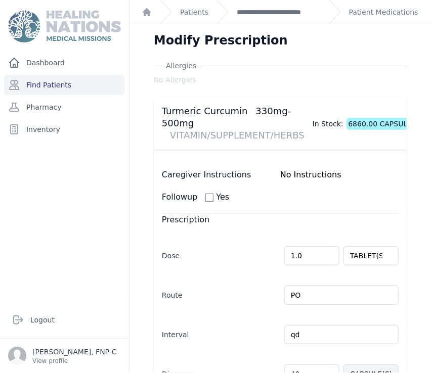
scroll to position [256, 0]
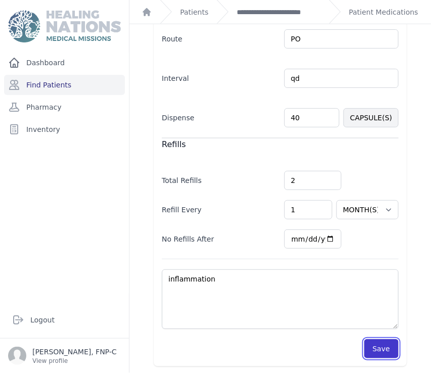
click at [375, 348] on button "Save" at bounding box center [381, 348] width 34 height 19
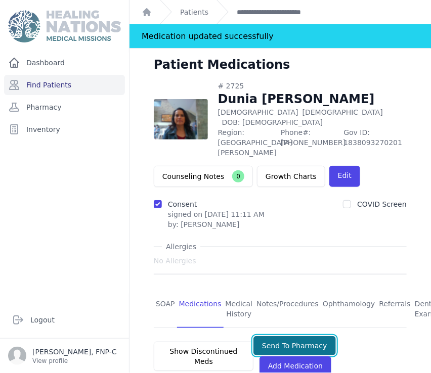
click at [283, 336] on button "Send To Pharmacy" at bounding box center [294, 345] width 82 height 19
click at [158, 291] on link "SOAP" at bounding box center [165, 309] width 23 height 37
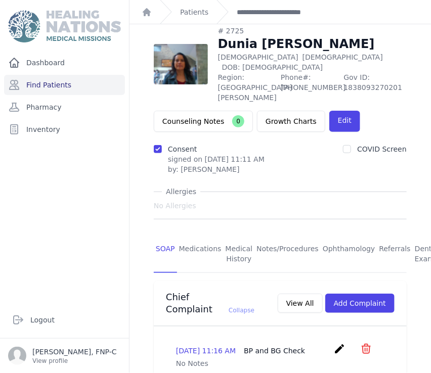
scroll to position [168, 0]
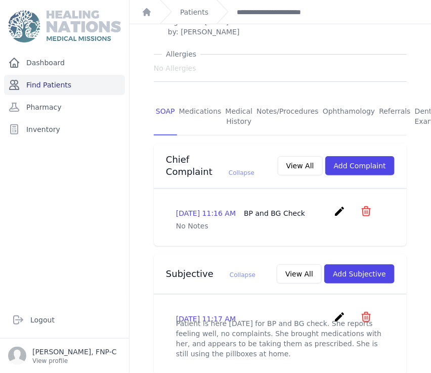
click at [52, 84] on link "Find Patients" at bounding box center [64, 85] width 121 height 20
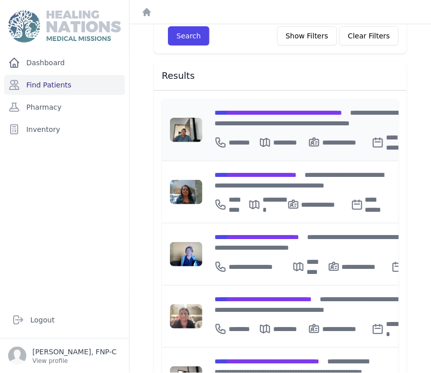
scroll to position [39, 0]
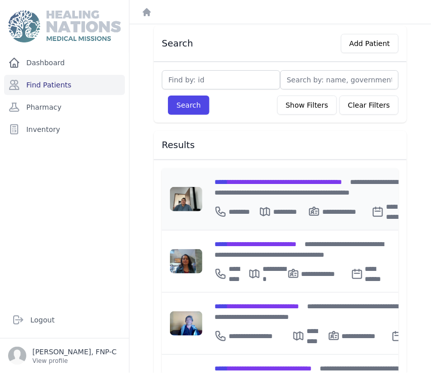
click at [248, 179] on span "**********" at bounding box center [277, 181] width 127 height 7
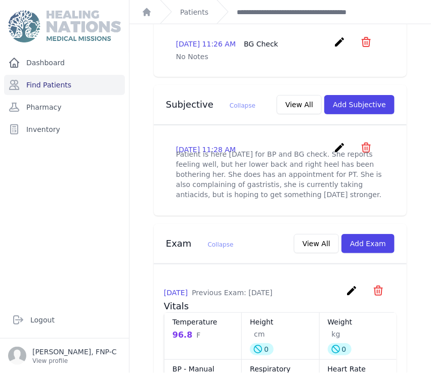
scroll to position [151, 0]
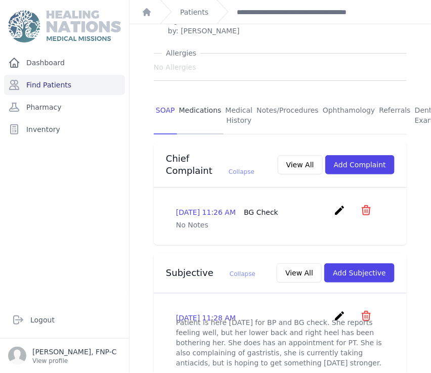
click at [199, 98] on link "Medications" at bounding box center [200, 115] width 47 height 37
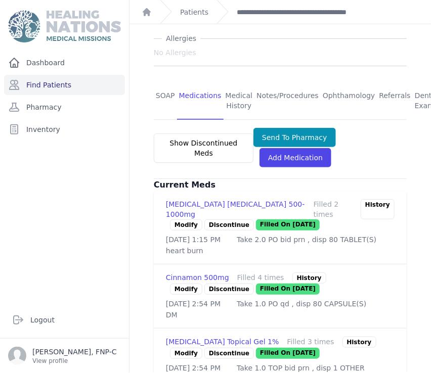
scroll to position [207, 0]
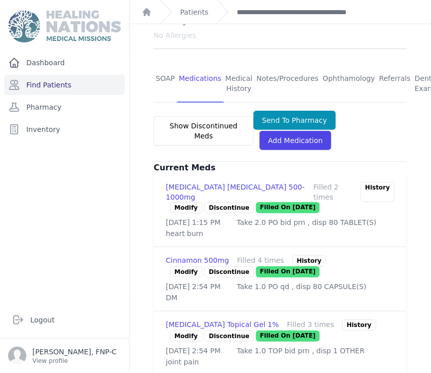
click at [224, 202] on p "Discontinue" at bounding box center [229, 207] width 50 height 11
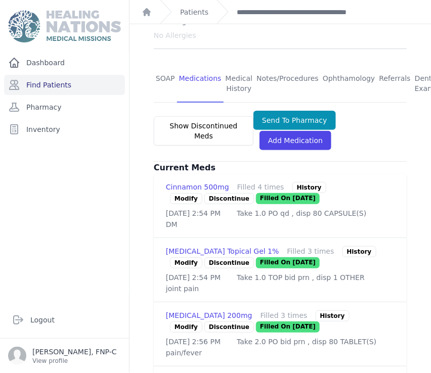
click at [185, 262] on link "Modify" at bounding box center [186, 262] width 32 height 11
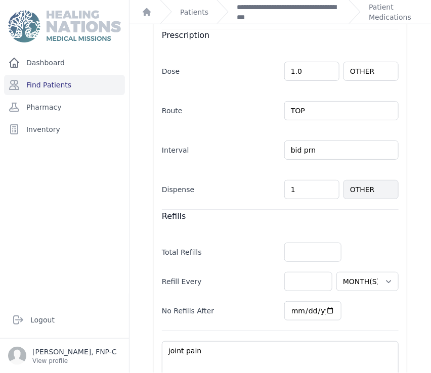
scroll to position [256, 0]
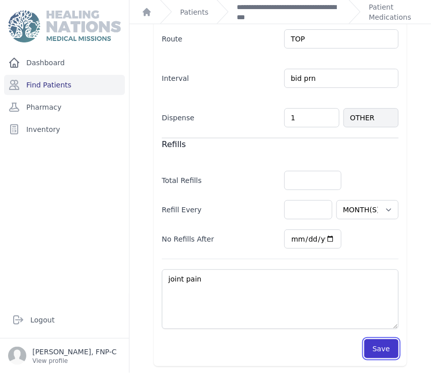
click at [378, 345] on button "Save" at bounding box center [381, 348] width 34 height 19
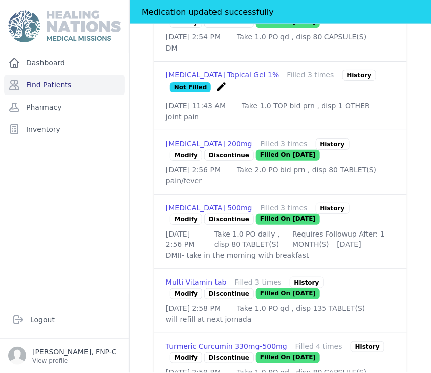
scroll to position [425, 0]
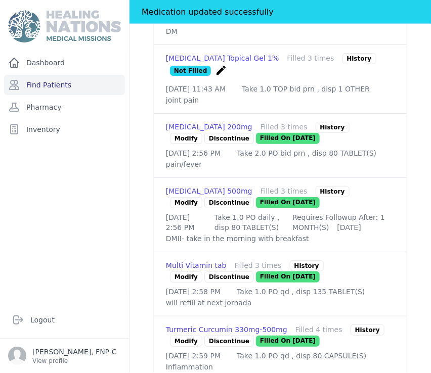
click at [187, 208] on link "Modify" at bounding box center [186, 202] width 32 height 11
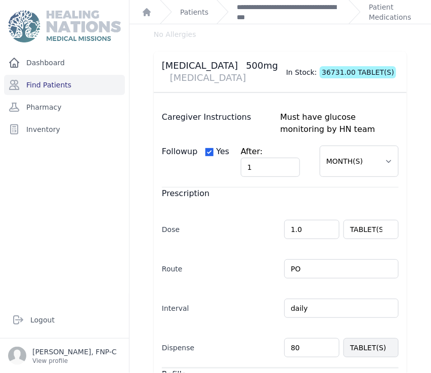
scroll to position [112, 0]
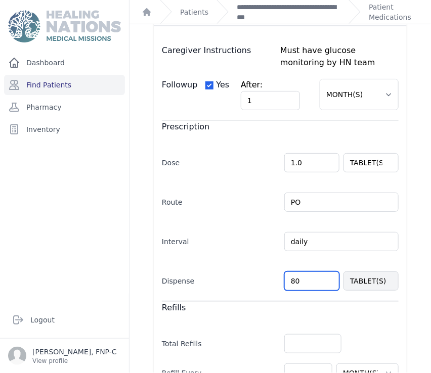
click at [290, 282] on input "80" at bounding box center [311, 280] width 55 height 19
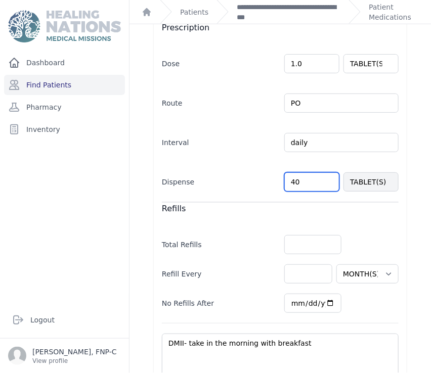
scroll to position [275, 0]
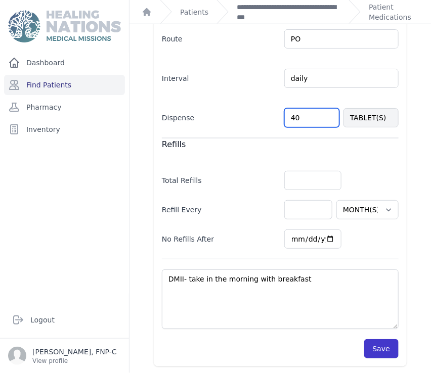
type input "40"
click at [366, 344] on button "Save" at bounding box center [381, 348] width 34 height 19
select select "MONTH(S)"
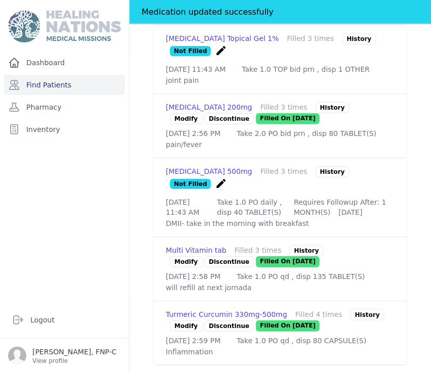
scroll to position [489, 0]
click at [178, 320] on link "Modify" at bounding box center [186, 325] width 32 height 11
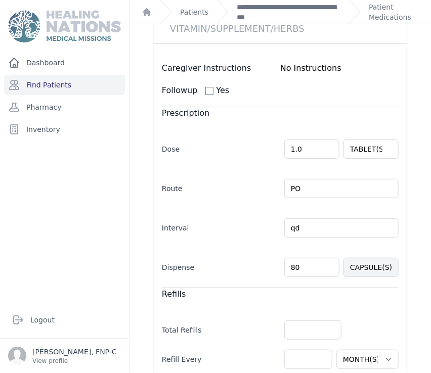
scroll to position [112, 0]
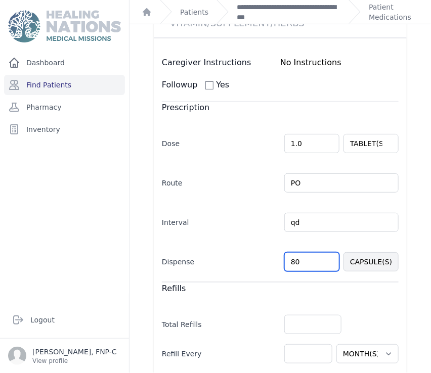
click at [291, 260] on input "80" at bounding box center [311, 261] width 55 height 19
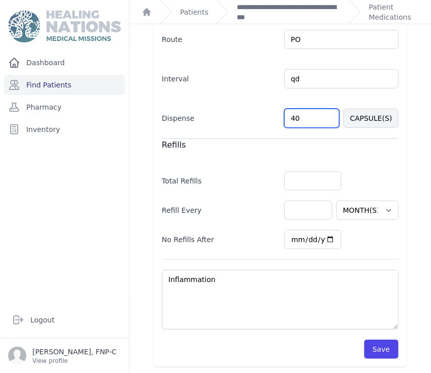
scroll to position [256, 0]
type input "40"
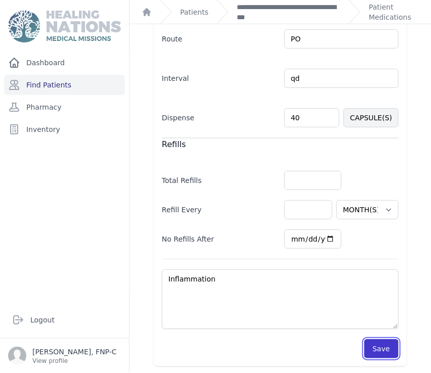
select select "MONTH(S)"
click at [373, 346] on button "Save" at bounding box center [381, 348] width 34 height 19
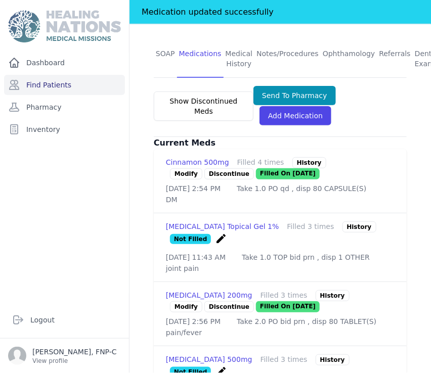
click at [176, 168] on link "Modify" at bounding box center [186, 173] width 32 height 11
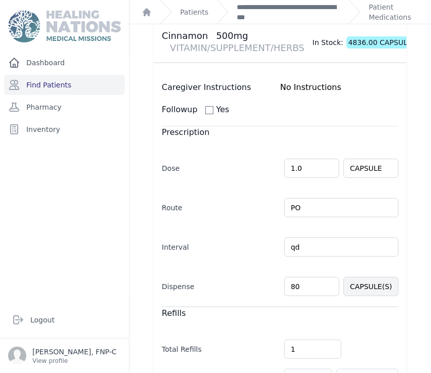
scroll to position [224, 0]
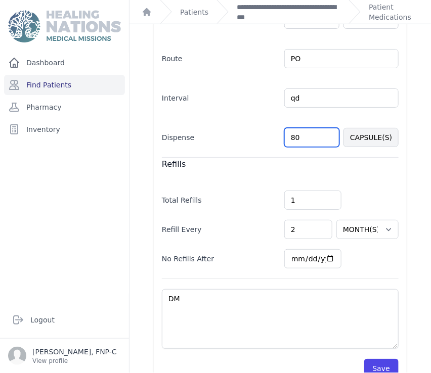
click at [290, 137] on input "80" at bounding box center [311, 137] width 55 height 19
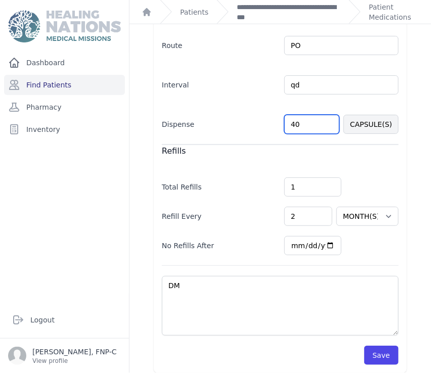
scroll to position [244, 0]
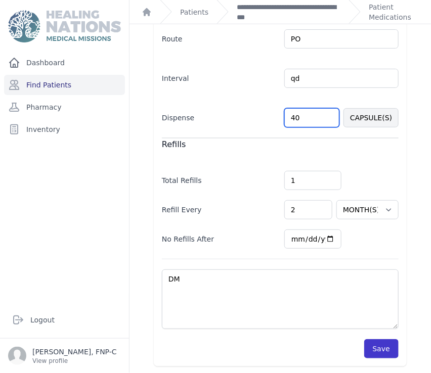
type input "40"
select select "MONTH(S)"
click at [372, 354] on button "Save" at bounding box center [381, 348] width 34 height 19
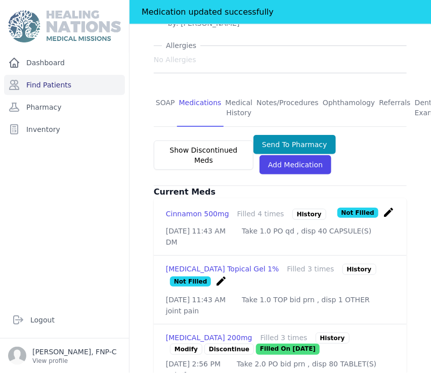
scroll to position [188, 0]
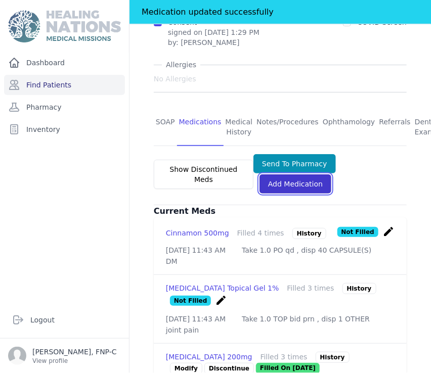
click at [297, 174] on link "Add Medication" at bounding box center [295, 183] width 72 height 19
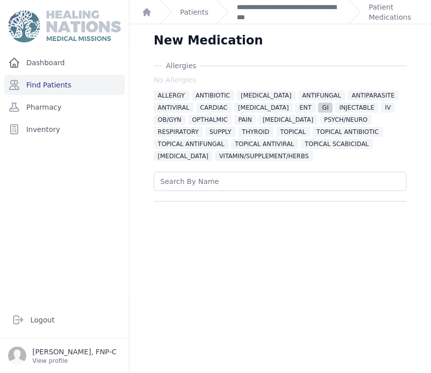
click at [318, 106] on span "GI" at bounding box center [325, 108] width 15 height 10
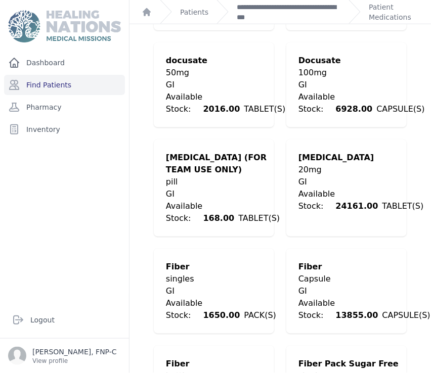
scroll to position [281, 0]
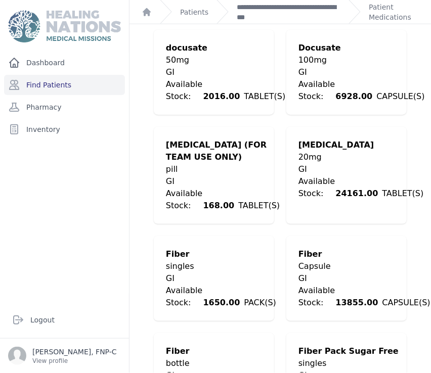
click at [332, 165] on div "GI" at bounding box center [360, 169] width 125 height 12
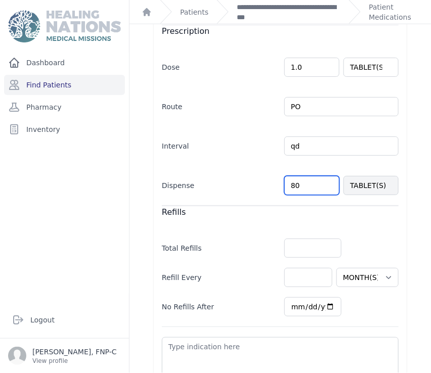
click at [291, 176] on input "80" at bounding box center [311, 185] width 55 height 19
type input "40"
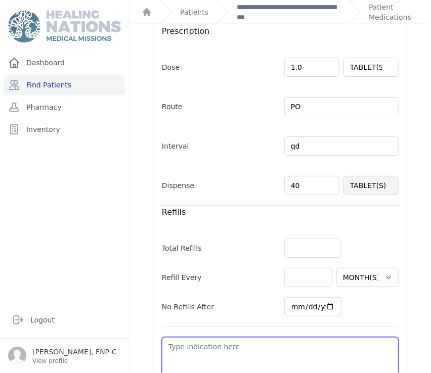
click at [191, 339] on textarea at bounding box center [280, 367] width 237 height 60
select select "MONTH(S)"
type textarea "G"
select select "MONTH(S)"
type textarea "Ga"
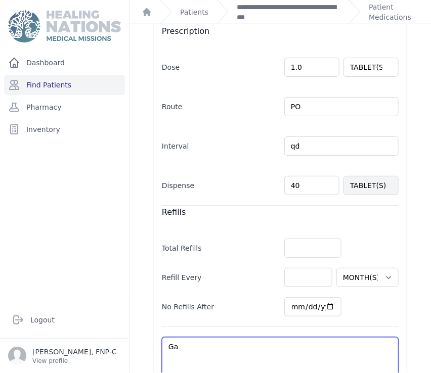
select select "MONTH(S)"
type textarea "Gas"
select select "MONTH(S)"
type textarea "Gast"
select select "MONTH(S)"
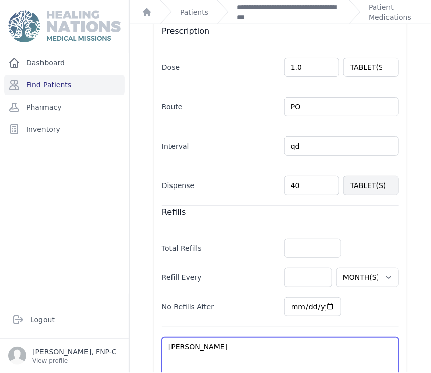
type textarea "Gastr"
select select "MONTH(S)"
type textarea "Gastri"
select select "MONTH(S)"
type textarea "Gastrit"
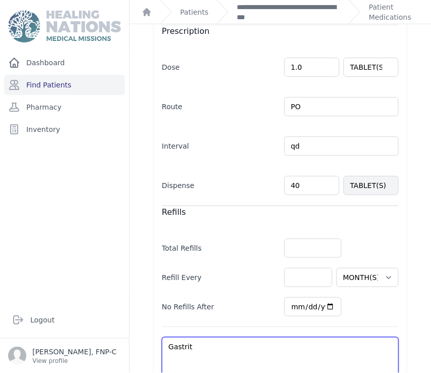
select select "MONTH(S)"
type textarea "Gastriti"
select select "MONTH(S)"
type textarea "Gastritis"
select select "MONTH(S)"
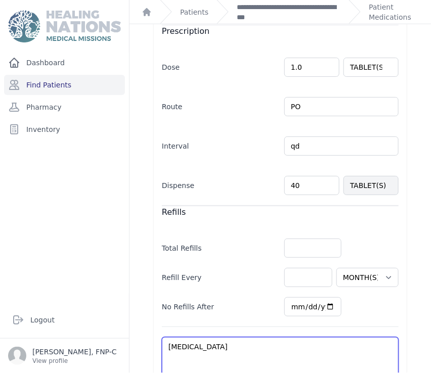
type textarea "Gastritis-"
select select "MONTH(S)"
type textarea "Gastritis-"
select select "MONTH(S)"
type textarea "Gastritis- t"
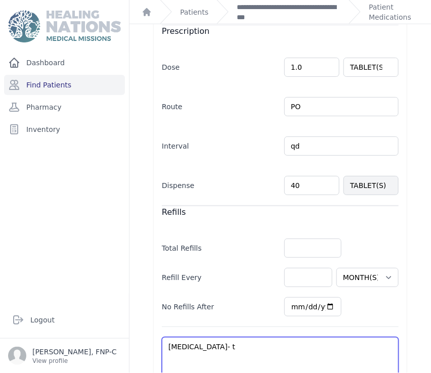
select select "MONTH(S)"
type textarea "Gastritis- ta"
select select "MONTH(S)"
type textarea "Gastritis- tak"
select select "MONTH(S)"
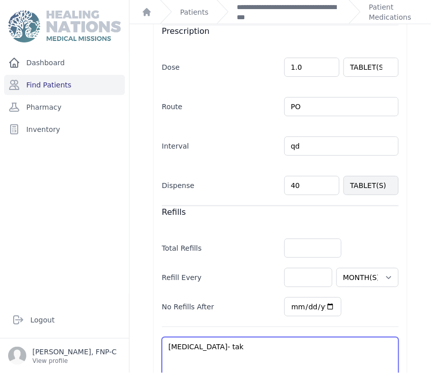
type textarea "Gastritis- take"
select select "MONTH(S)"
type textarea "Gastritis- take"
select select "MONTH(S)"
type textarea "Gastritis- take e"
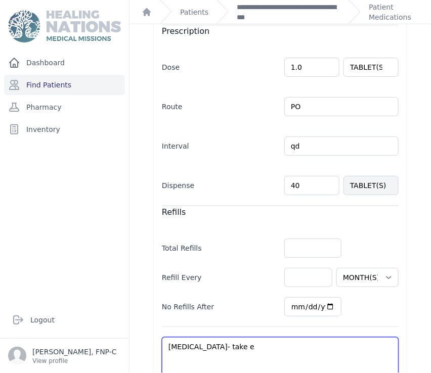
select select "MONTH(S)"
type textarea "Gastritis- take ev"
select select "MONTH(S)"
type textarea "Gastritis- take eve"
select select "MONTH(S)"
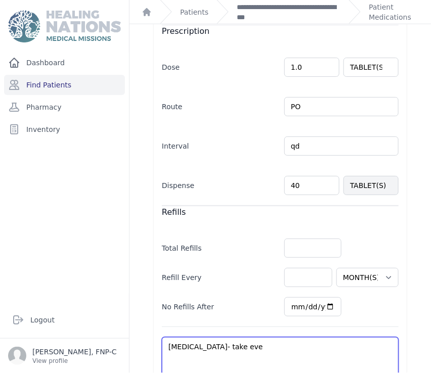
type textarea "Gastritis- take ever"
select select "MONTH(S)"
type textarea "Gastritis- take every"
select select "MONTH(S)"
type textarea "Gastritis- take every"
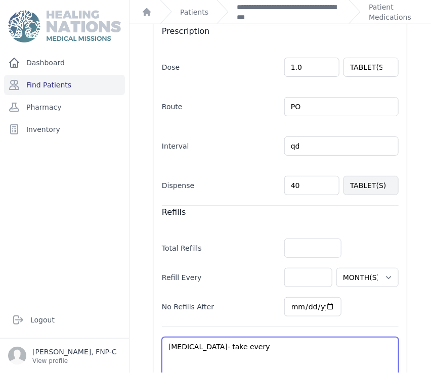
select select "MONTH(S)"
type textarea "Gastritis- take every m"
select select "MONTH(S)"
type textarea "Gastritis- take every mo"
select select "MONTH(S)"
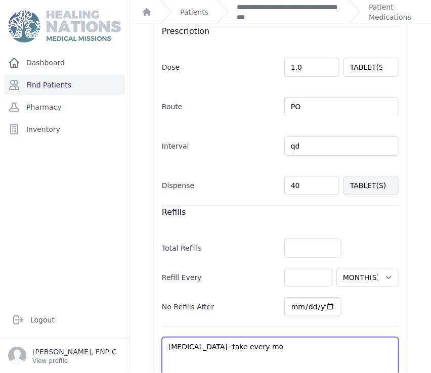
type textarea "Gastritis- take every mor"
select select "MONTH(S)"
type textarea "Gastritis- take every morn"
select select "MONTH(S)"
type textarea "Gastritis- take every morni"
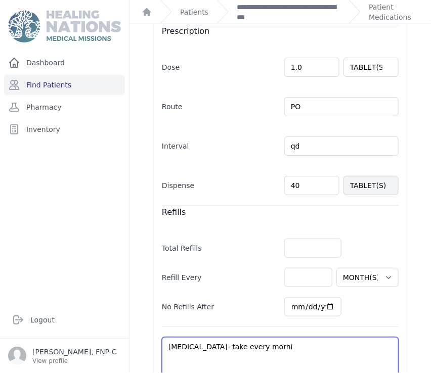
select select "MONTH(S)"
type textarea "Gastritis- take every mornin"
select select "MONTH(S)"
type textarea "Gastritis- take every morning"
select select "MONTH(S)"
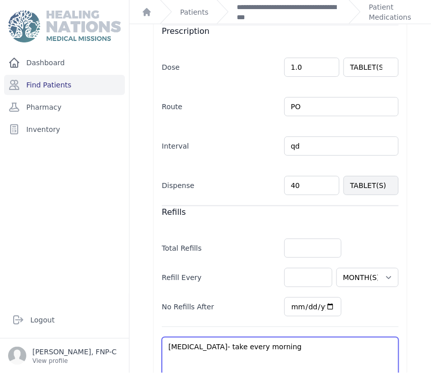
type textarea "Gastritis- take every morning"
select select "MONTH(S)"
type textarea "Gastritis- take every morning 3"
select select "MONTH(S)"
type textarea "Gastritis- take every morning 30"
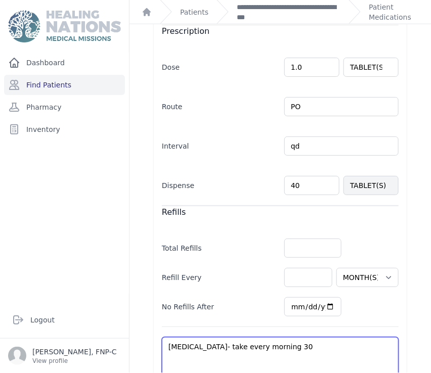
select select "MONTH(S)"
type textarea "Gastritis- take every morning 30"
select select "MONTH(S)"
type textarea "Gastritis- take every morning 30 m"
select select "MONTH(S)"
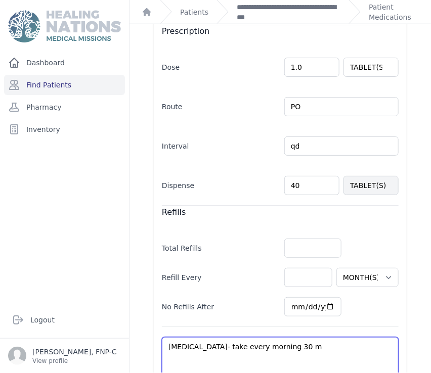
type textarea "Gastritis- take every morning 30 mi"
select select "MONTH(S)"
type textarea "Gastritis- take every morning 30 min"
select select "MONTH(S)"
type textarea "Gastritis- take every morning 30 min."
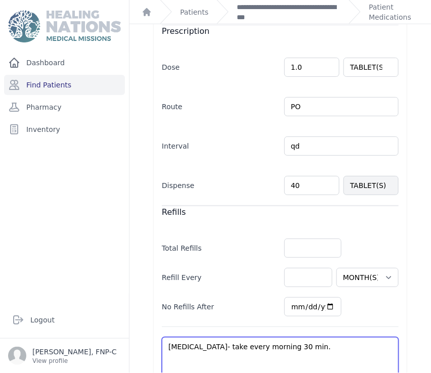
select select "MONTH(S)"
type textarea "Gastritis- take every morning 30 min."
select select "MONTH(S)"
type textarea "Gastritis- take every morning 30 min. a"
select select "MONTH(S)"
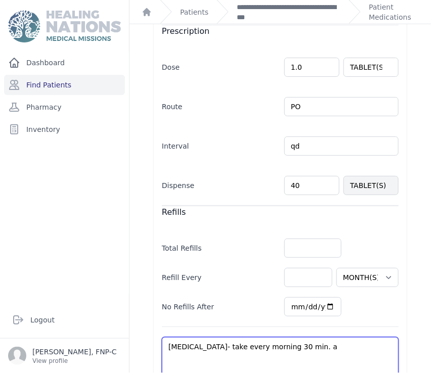
type textarea "Gastritis- take every morning 30 min. ac"
select select "MONTH(S)"
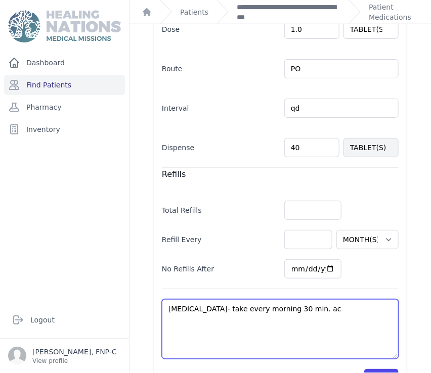
scroll to position [336, 0]
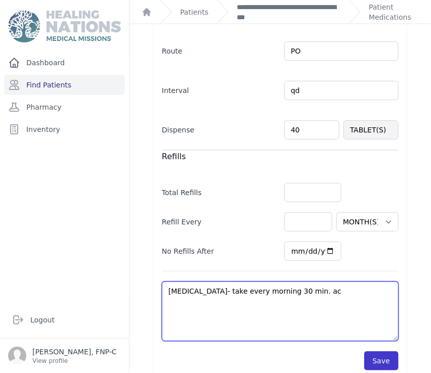
type textarea "Gastritis- take every morning 30 min. ac"
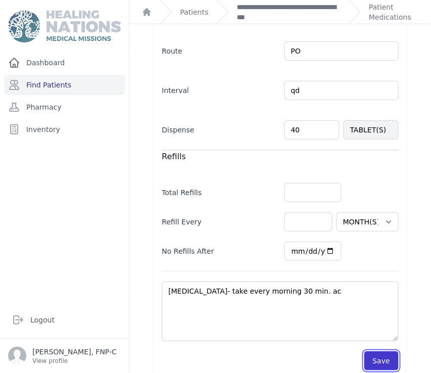
click at [372, 351] on button "Save" at bounding box center [381, 360] width 34 height 19
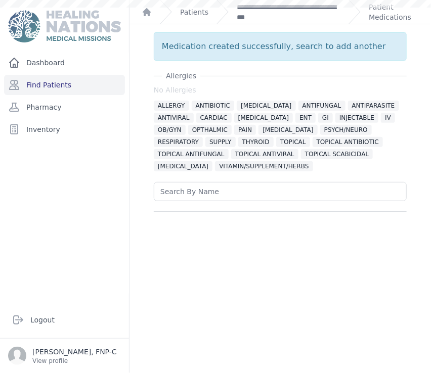
scroll to position [0, 0]
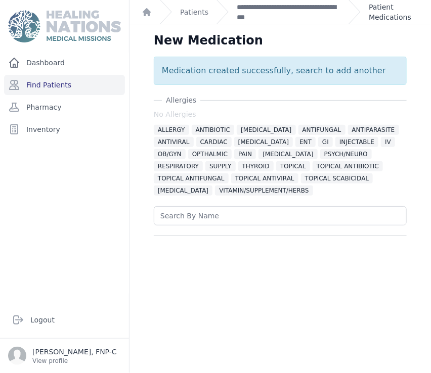
click at [374, 18] on link "Patient Medications" at bounding box center [393, 12] width 50 height 20
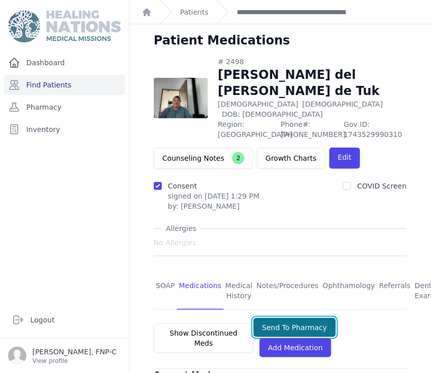
click at [278, 318] on button "Send To Pharmacy" at bounding box center [294, 327] width 82 height 19
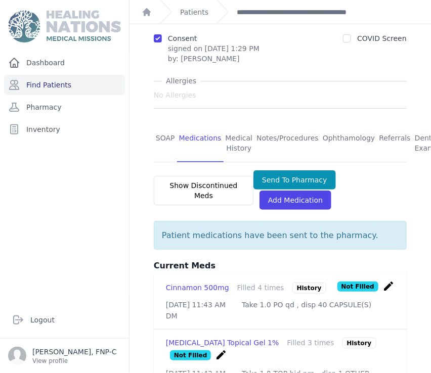
scroll to position [168, 0]
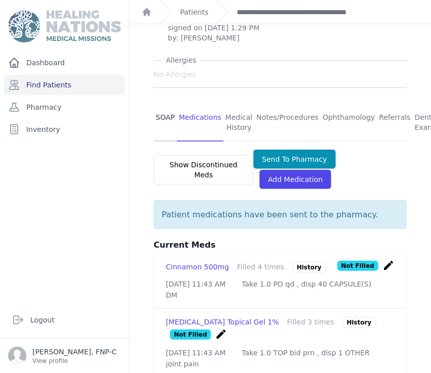
click at [162, 105] on link "SOAP" at bounding box center [165, 122] width 23 height 37
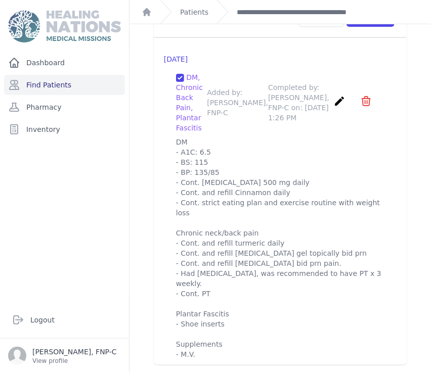
scroll to position [1188, 0]
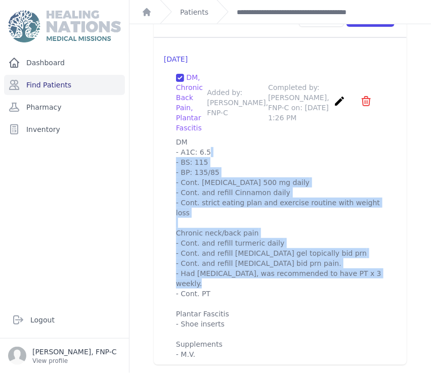
drag, startPoint x: 206, startPoint y: 254, endPoint x: 171, endPoint y: 129, distance: 129.6
click at [170, 126] on div "DM, Chronic Back Pain, Plantar Fascitis Added by: Sharon Myers, FNP-C Completed…" at bounding box center [280, 225] width 233 height 323
copy p "DM - A1C: 6.5 - BS: 115 - BP: 135/85 - Cont. Metformin 500 mg daily - Cont. and…"
click at [322, 137] on p "DM - A1C: 6.5 - BS: 115 - BP: 135/85 - Cont. Metformin 500 mg daily - Cont. and…" at bounding box center [280, 258] width 208 height 243
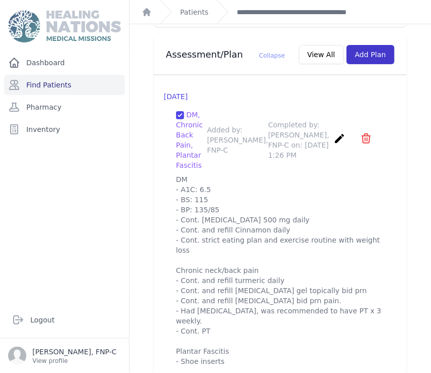
scroll to position [1076, 0]
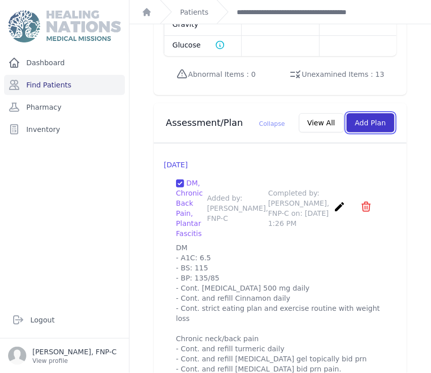
click at [362, 116] on button "Add Plan" at bounding box center [370, 122] width 48 height 19
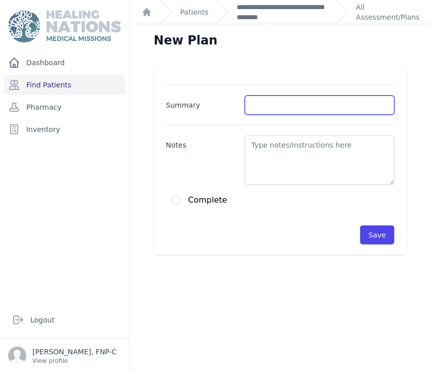
click at [251, 107] on input "Summary" at bounding box center [320, 105] width 150 height 19
type input "DM, Elevated BP w/o dx HTN, Chronic Back Pain"
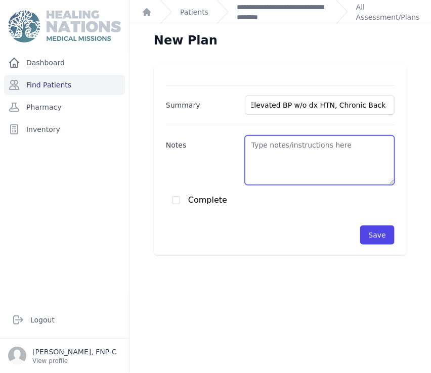
scroll to position [0, 0]
click at [252, 147] on textarea "Notes" at bounding box center [320, 160] width 150 height 50
paste textarea "DM - A1C: 6.5 - BS: 115 - BP: 135/85 - Cont. Metformin 500 mg daily - Cont. and…"
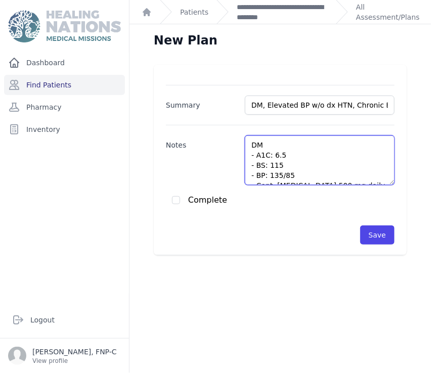
type textarea "DM - A1C: 6.5 - BS: 115 - BP: 135/85 - Cont. Metformin 500 mg daily - Cont. and…"
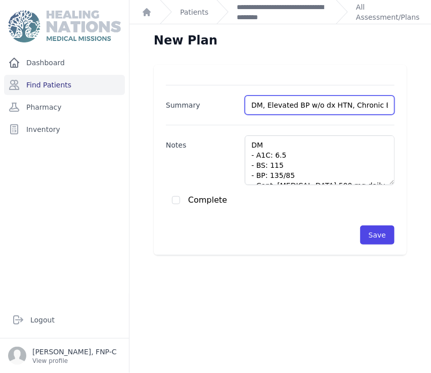
click at [368, 105] on input "DM, Elevated BP w/o dx HTN, Chronic Back Pain" at bounding box center [320, 105] width 150 height 19
type input "DM, Elevated BP w/o dx HTN, Chronic Neck/Back Pain"
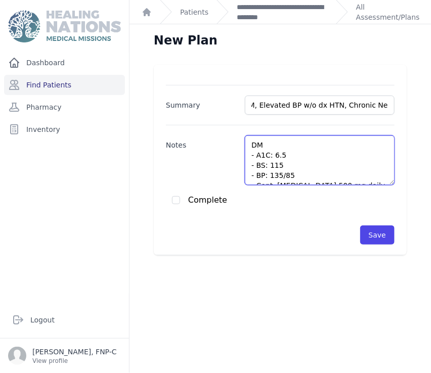
scroll to position [0, 0]
click at [275, 165] on textarea "DM - A1C: 6.5 - BS: 115 - BP: 135/85 - Cont. Metformin 500 mg daily - Cont. and…" at bounding box center [320, 160] width 150 height 50
click at [290, 174] on textarea "DM - A1C: 6.5 - BS: 118 - BP: 135/85 - Cont. Metformin 500 mg daily - Cont. and…" at bounding box center [320, 160] width 150 height 50
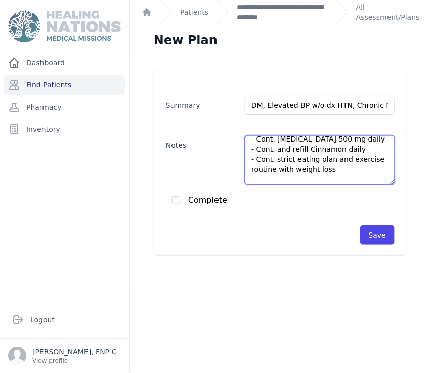
scroll to position [56, 0]
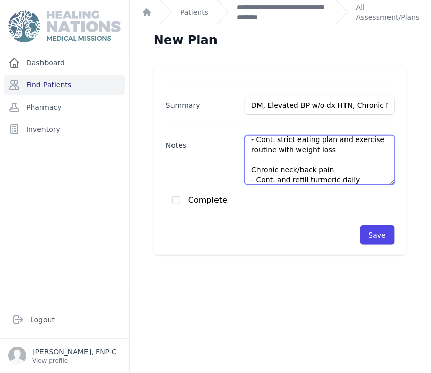
click at [323, 149] on textarea "DM - A1C: 6.5 - BS: 118 - Cont. Metformin 500 mg daily - Cont. and refill Cinna…" at bounding box center [320, 160] width 150 height 50
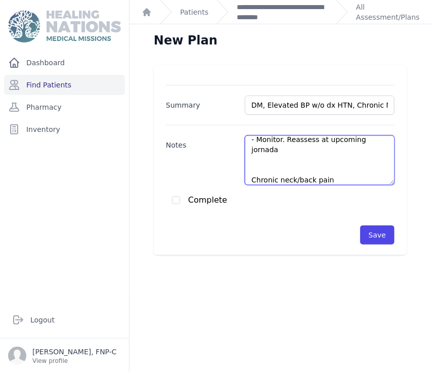
scroll to position [117, 0]
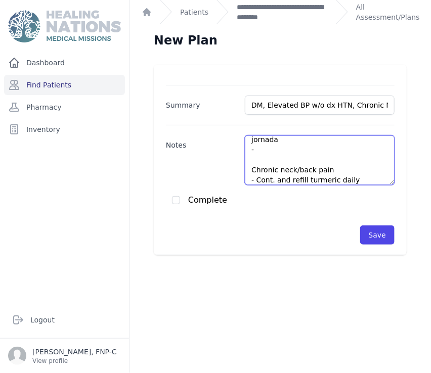
paste textarea "DM - A1C: 6.5 - BS: 115 - BP: 135/85 - Cont. Metformin 500 mg daily - Cont. and…"
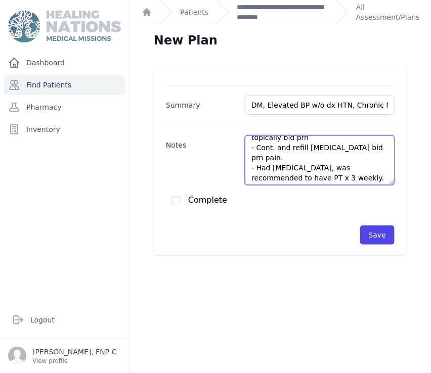
scroll to position [364, 0]
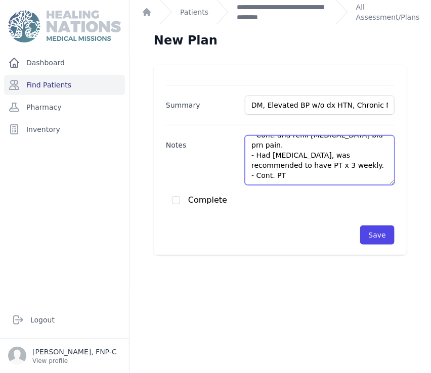
drag, startPoint x: 248, startPoint y: 141, endPoint x: 258, endPoint y: 156, distance: 18.6
click at [258, 156] on textarea "DM - A1C: 6.5 - BS: 118 - Cont. Metformin 500 mg daily - Cont. and refill Cinna…" at bounding box center [320, 160] width 150 height 50
click at [307, 161] on textarea "DM - A1C: 6.5 - BS: 118 - Cont. Metformin 500 mg daily - Cont. and refill Cinna…" at bounding box center [320, 160] width 150 height 50
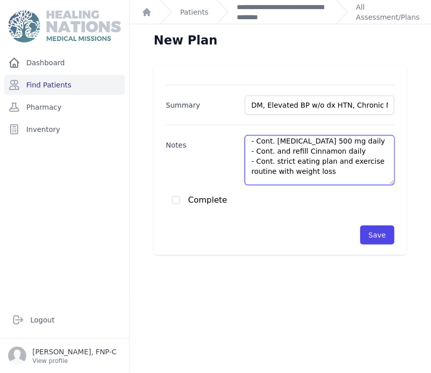
scroll to position [225, 0]
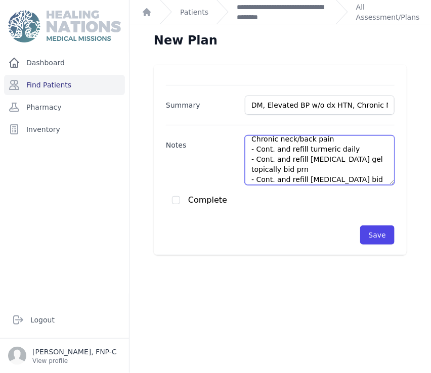
drag, startPoint x: 247, startPoint y: 181, endPoint x: 259, endPoint y: 173, distance: 14.5
click at [259, 178] on textarea "DM - A1C: 6.5 - BS: 118 - Cont. Metformin 500 mg daily - Cont. and refill Cinna…" at bounding box center [320, 160] width 150 height 50
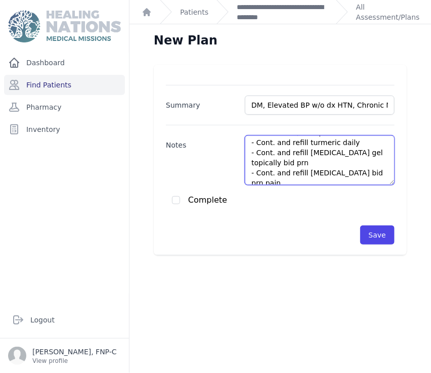
click at [368, 152] on textarea "DM - A1C: 6.5 - BS: 118 - Cont. Metformin 500 mg daily - Cont. and refill Cinna…" at bounding box center [320, 160] width 150 height 50
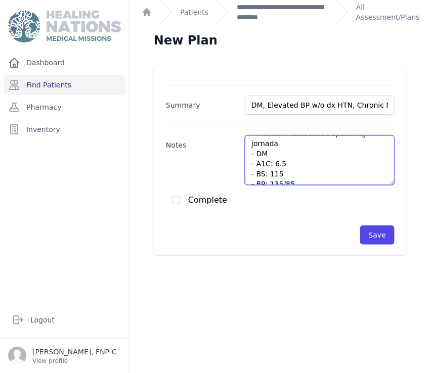
scroll to position [153, 0]
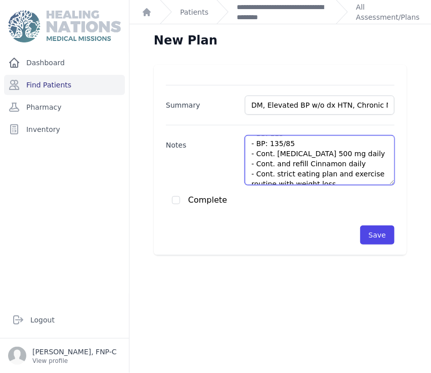
drag, startPoint x: 287, startPoint y: 180, endPoint x: 279, endPoint y: 170, distance: 13.7
click at [279, 173] on textarea "DM - A1C: 6.5 - BS: 118 - Cont. Metformin 500 mg daily - Cont. and refill Cinna…" at bounding box center [320, 160] width 150 height 50
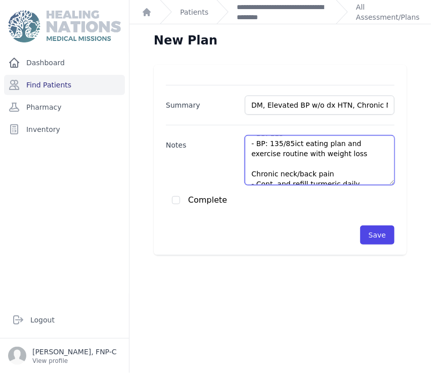
drag, startPoint x: 349, startPoint y: 151, endPoint x: 245, endPoint y: 145, distance: 104.3
click at [245, 145] on textarea "DM - A1C: 6.5 - BS: 118 - Cont. Metformin 500 mg daily - Cont. and refill Cinna…" at bounding box center [320, 160] width 150 height 50
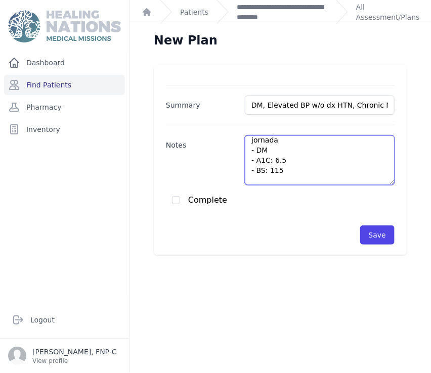
scroll to position [97, 0]
click at [281, 175] on textarea "DM - A1C: 6.5 - BS: 118 - Cont. Metformin 500 mg daily - Cont. and refill Cinna…" at bounding box center [320, 160] width 150 height 50
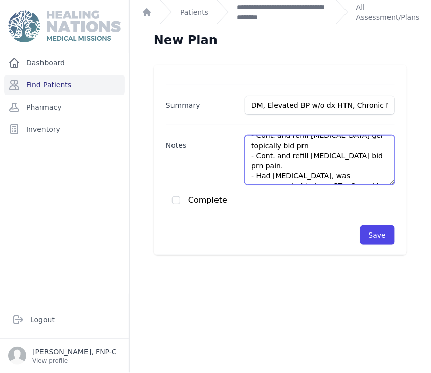
scroll to position [226, 0]
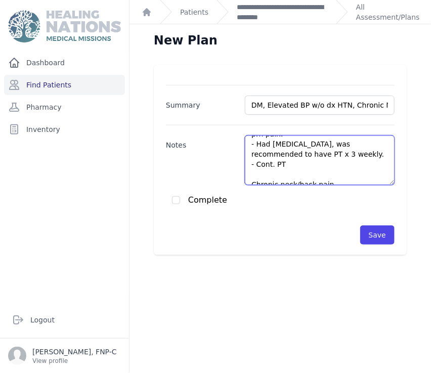
drag, startPoint x: 282, startPoint y: 178, endPoint x: 260, endPoint y: 171, distance: 22.9
click at [257, 177] on textarea "DM - A1C: 6.5 - BS: 118 - Cont. Metformin 500 mg daily - Cont. and refill Cinna…" at bounding box center [320, 160] width 150 height 50
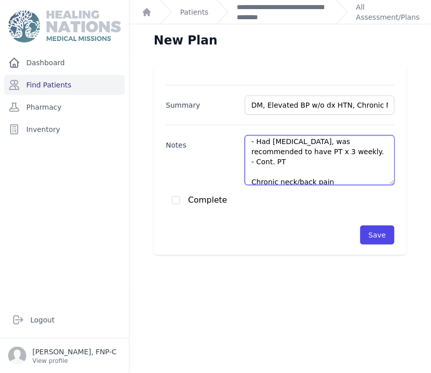
click at [322, 158] on textarea "DM - A1C: 6.5 - BS: 118 - Cont. Metformin 500 mg daily - Cont. and refill Cinna…" at bounding box center [320, 160] width 150 height 50
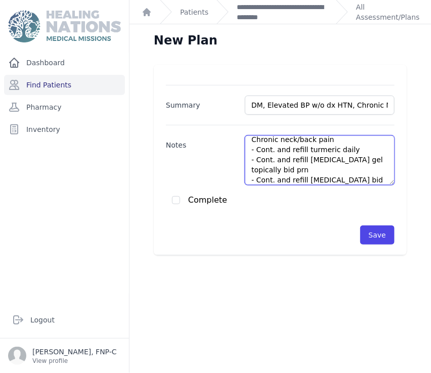
scroll to position [113, 0]
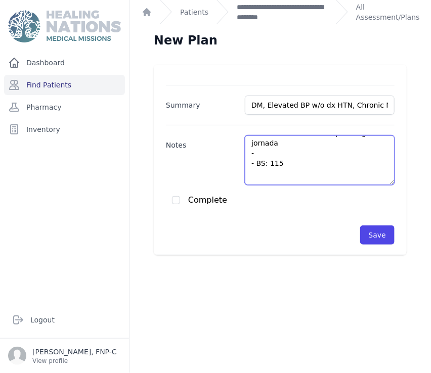
click at [282, 166] on textarea "DM - A1C: 6.5 - BS: 118 - Cont. Metformin 500 mg daily - Cont. and refill Cinna…" at bounding box center [320, 160] width 150 height 50
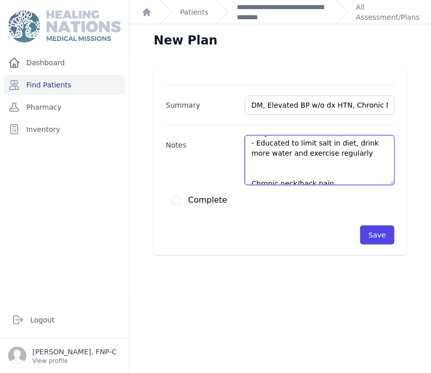
click at [246, 181] on textarea "DM - A1C: 6.5 - BS: 118 - Cont. Metformin 500 mg daily - Cont. and refill Cinna…" at bounding box center [320, 160] width 150 height 50
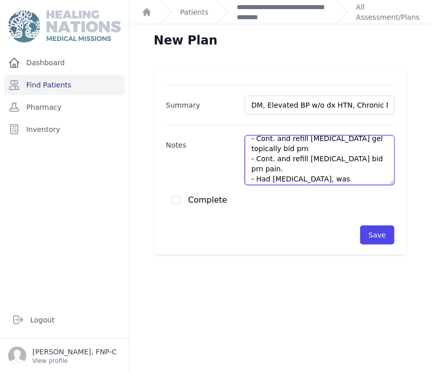
scroll to position [199, 0]
click at [299, 161] on textarea "DM - A1C: 6.5 - BS: 118 - Cont. Metformin 500 mg daily - Cont. and refill Cinna…" at bounding box center [320, 160] width 150 height 50
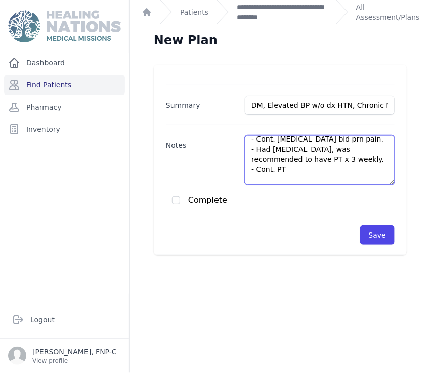
scroll to position [218, 0]
drag, startPoint x: 278, startPoint y: 169, endPoint x: 249, endPoint y: 154, distance: 33.0
click at [249, 154] on textarea "DM - A1C: 6.5 - BS: 118 - Cont. Metformin 500 mg daily - Cont. and refill Cinna…" at bounding box center [320, 160] width 150 height 50
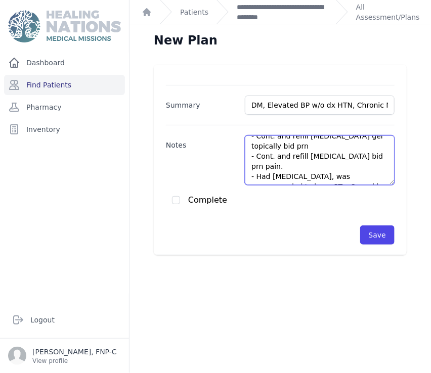
scroll to position [293, 0]
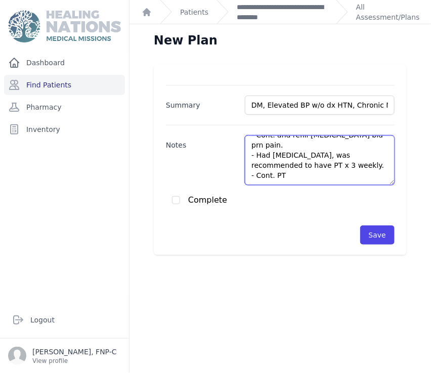
drag, startPoint x: 245, startPoint y: 166, endPoint x: 340, endPoint y: 171, distance: 95.1
click at [340, 171] on textarea "DM - A1C: 6.5 - BS: 118 - Cont. Metformin 500 mg daily - Cont. and refill Cinna…" at bounding box center [320, 160] width 150 height 50
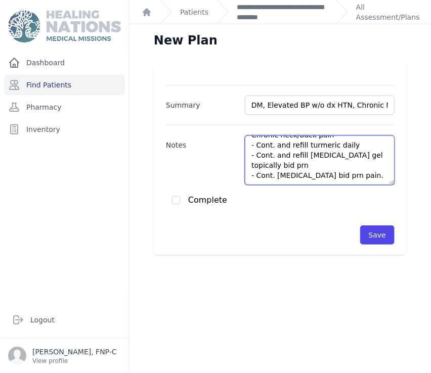
scroll to position [202, 0]
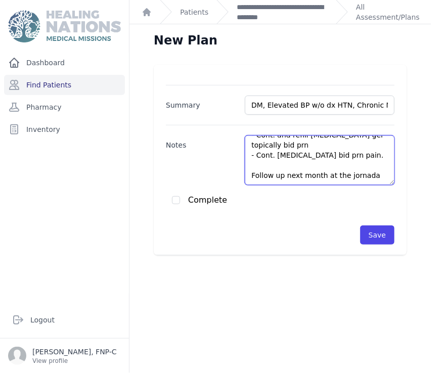
type textarea "DM - A1C: 6.5 - BS: 118 - Cont. Metformin 500 mg daily - Cont. and refill Cinna…"
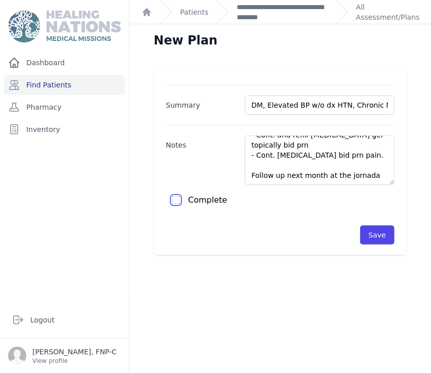
click at [175, 200] on input "checkbox" at bounding box center [176, 200] width 8 height 8
checkbox input "true"
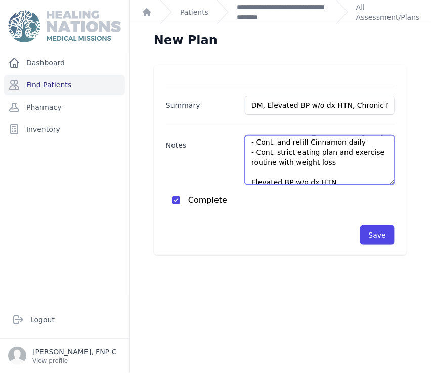
scroll to position [0, 0]
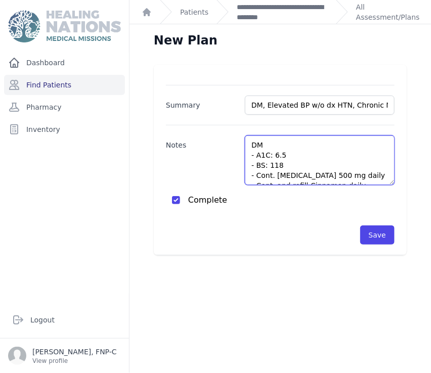
drag, startPoint x: 367, startPoint y: 175, endPoint x: 246, endPoint y: 133, distance: 128.8
click at [246, 133] on div "Notes DM - A1C: 6.5 - BS: 118 - Cont. Metformin 500 mg daily - Cont. and refill…" at bounding box center [280, 155] width 228 height 60
click at [349, 156] on textarea "DM - A1C: 6.5 - BS: 118 - Cont. Metformin 500 mg daily - Cont. and refill Cinna…" at bounding box center [320, 160] width 150 height 50
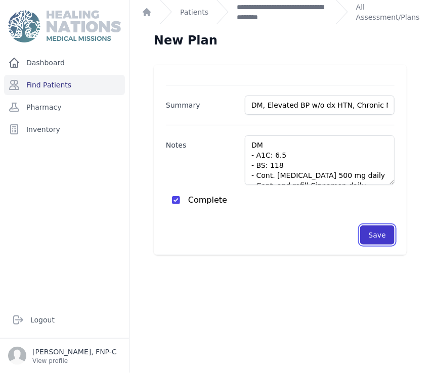
click at [373, 231] on button "Save" at bounding box center [377, 234] width 34 height 19
checkbox input "false"
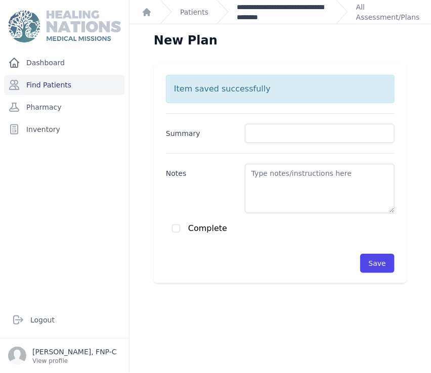
click at [244, 8] on link "**********" at bounding box center [282, 12] width 91 height 20
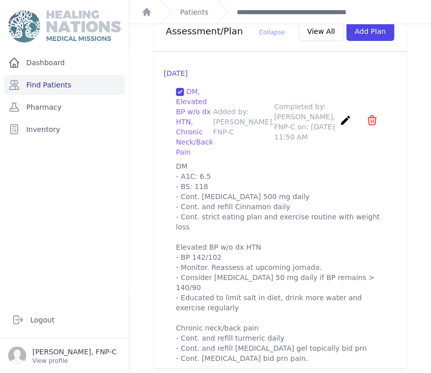
scroll to position [1153, 0]
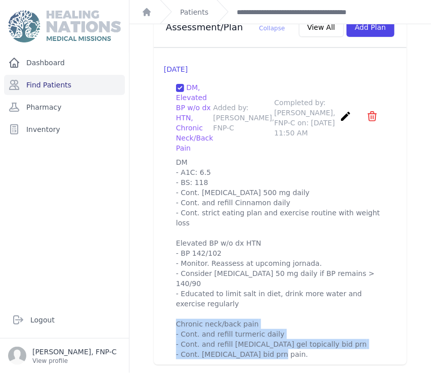
drag, startPoint x: 182, startPoint y: 331, endPoint x: 209, endPoint y: 224, distance: 110.0
click at [207, 230] on p "DM - A1C: 6.5 - BS: 118 - Cont. Metformin 500 mg daily - Cont. and refill Cinna…" at bounding box center [280, 268] width 208 height 222
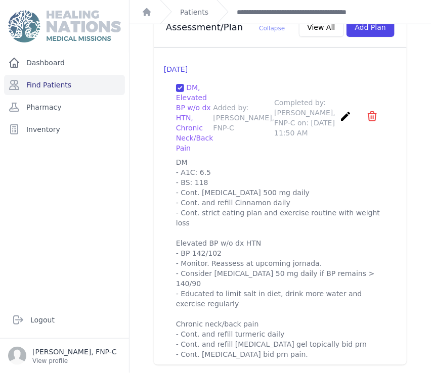
click at [385, 203] on div "DM, Elevated BP w/o dx HTN, Chronic Neck/Back Pain Added by: Sharon Myers, FNP-…" at bounding box center [280, 230] width 233 height 313
click at [339, 110] on icon "create" at bounding box center [345, 116] width 12 height 12
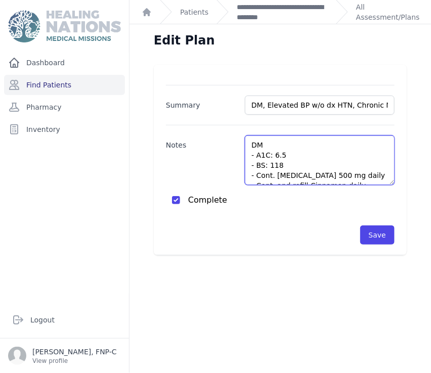
click at [348, 176] on textarea "DM - A1C: 6.5 - BS: 118 - Cont. Metformin 500 mg daily - Cont. and refill Cinna…" at bounding box center [320, 160] width 150 height 50
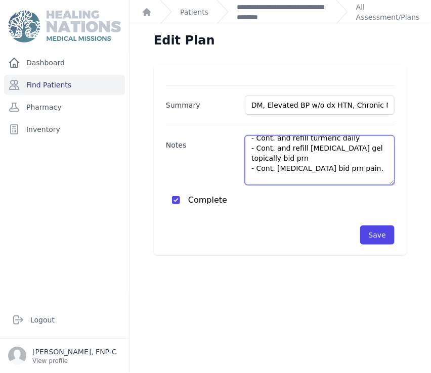
scroll to position [202, 0]
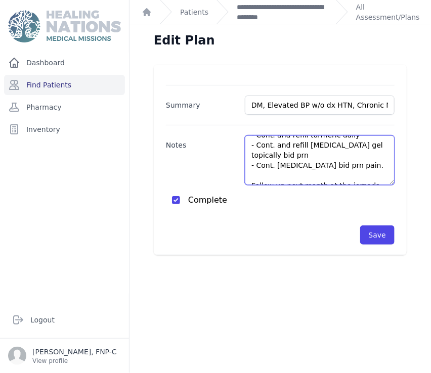
click at [345, 154] on textarea "DM - A1C: 6.5 - BS: 118 - Cont. Metformin 500 mg daily - Cont. and refill Cinna…" at bounding box center [320, 160] width 150 height 50
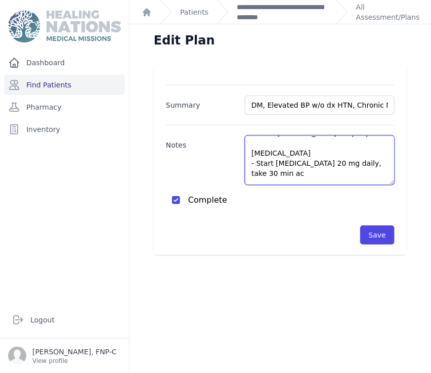
scroll to position [243, 0]
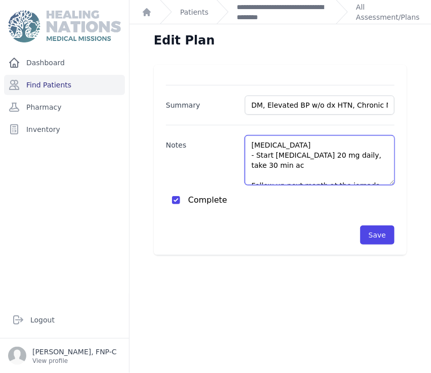
type textarea "DM - A1C: 6.5 - BS: 118 - Cont. Metformin 500 mg daily- refill - Cont. and refi…"
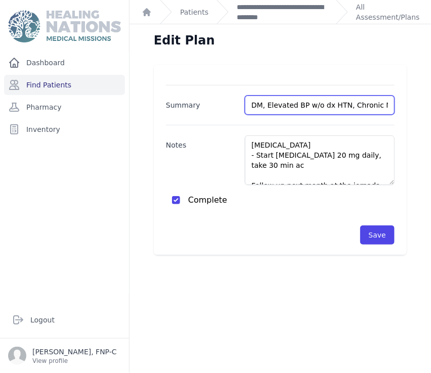
click at [380, 107] on input "DM, Elevated BP w/o dx HTN, Chronic Neck/Back Pain" at bounding box center [320, 105] width 150 height 19
click at [379, 105] on input "DM, Elevated BP w/o dx HTN, Chronic Neck/Back Pain" at bounding box center [320, 105] width 150 height 19
click at [369, 103] on input "DM, Elevated BP w/o dx HTN, Chronic Neck/Back Pain" at bounding box center [320, 105] width 150 height 19
type input "DM, Elevated BP w/o dx HTN, Chronic Neck/Back Pain, Gastritis"
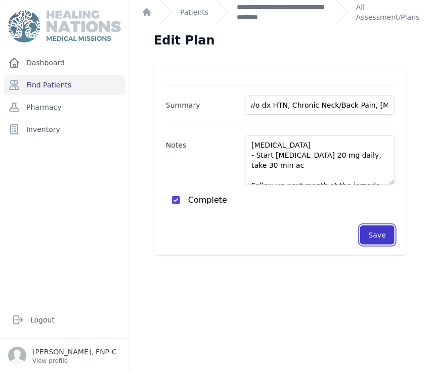
scroll to position [0, 0]
click at [363, 231] on button "Save" at bounding box center [377, 234] width 34 height 19
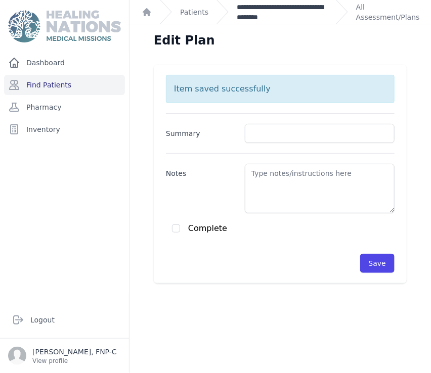
click at [247, 16] on link "**********" at bounding box center [282, 12] width 91 height 20
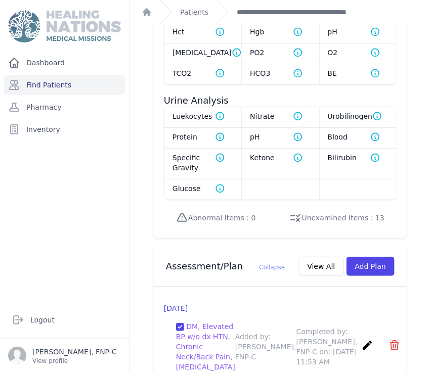
scroll to position [566, 0]
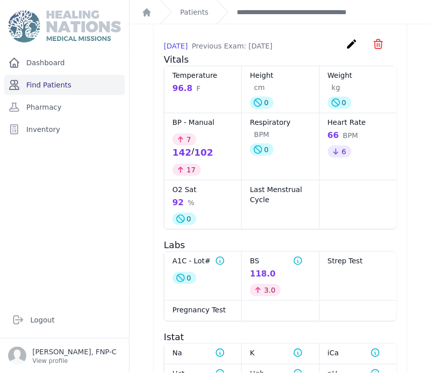
click at [55, 88] on link "Find Patients" at bounding box center [64, 85] width 121 height 20
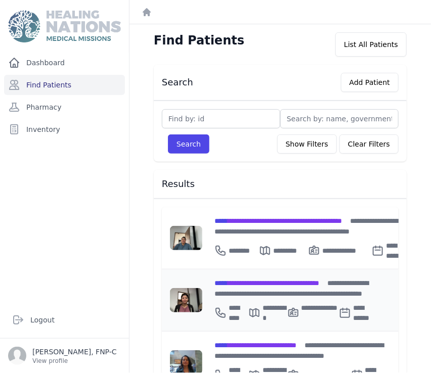
click at [255, 280] on span "**********" at bounding box center [266, 283] width 105 height 7
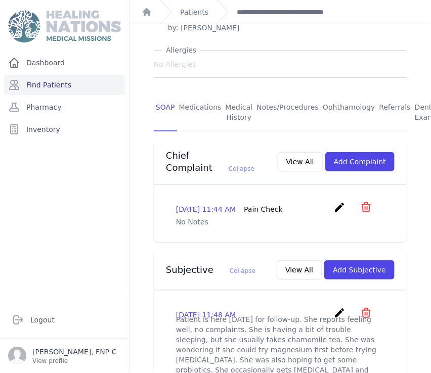
scroll to position [168, 0]
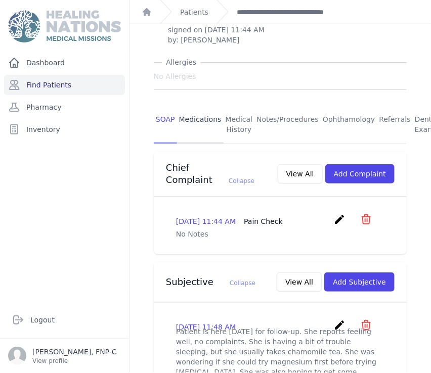
click at [209, 106] on link "Medications" at bounding box center [200, 124] width 47 height 37
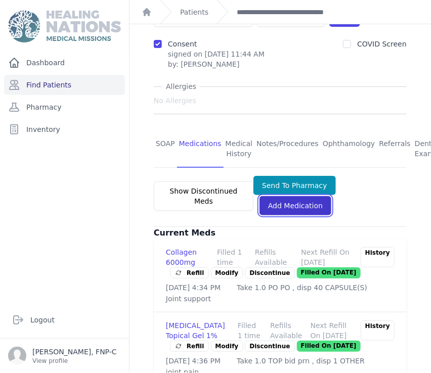
click at [277, 196] on link "Add Medication" at bounding box center [295, 205] width 72 height 19
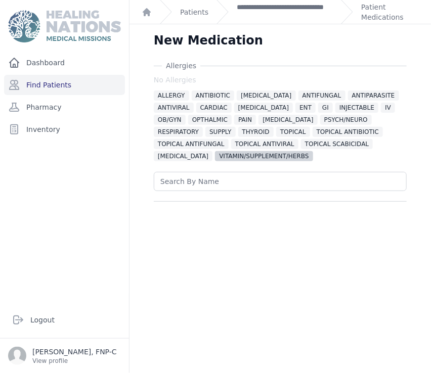
click at [215, 155] on span "VITAMIN/SUPPLEMENT/HERBS" at bounding box center [264, 156] width 98 height 10
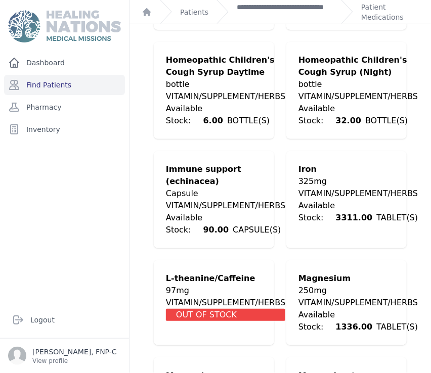
scroll to position [2246, 0]
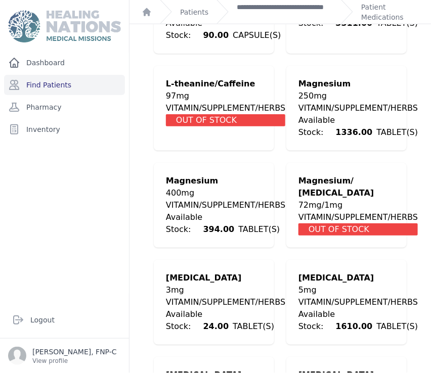
click at [323, 102] on div "VITAMIN/SUPPLEMENT/HERBS" at bounding box center [357, 108] width 119 height 12
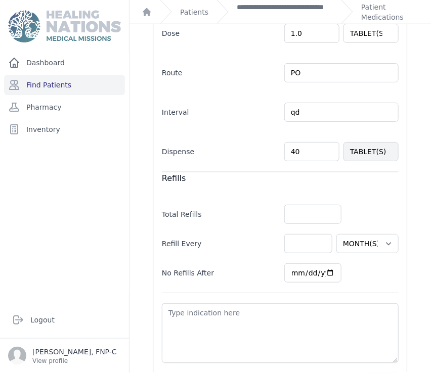
scroll to position [348, 0]
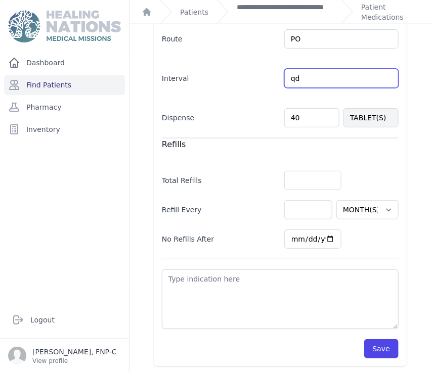
click at [296, 79] on input "qd" at bounding box center [341, 78] width 114 height 19
type input "q"
type input "qHS"
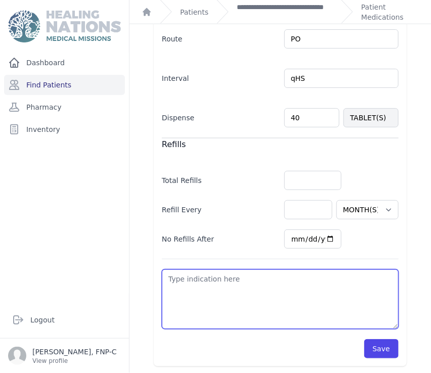
select select "MONTH(S)"
click at [169, 283] on textarea at bounding box center [280, 299] width 237 height 60
type textarea "s"
select select "MONTH(S)"
type textarea "su"
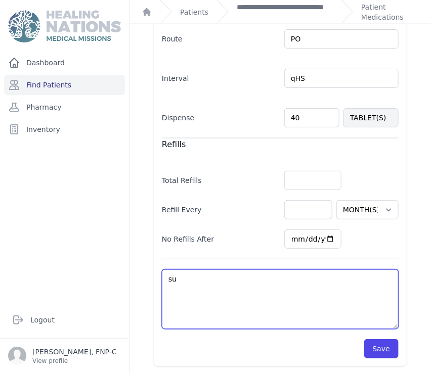
select select "MONTH(S)"
type textarea "sup"
select select "MONTH(S)"
type textarea "supp"
select select "MONTH(S)"
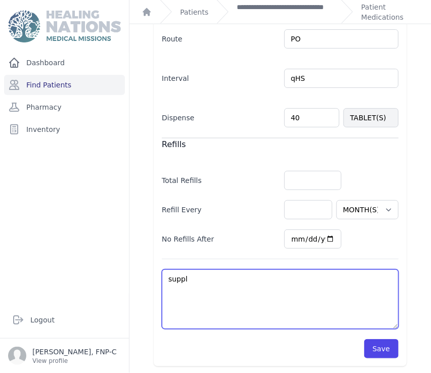
type textarea "supple"
select select "MONTH(S)"
type textarea "supplem"
select select "MONTH(S)"
type textarea "suppleme"
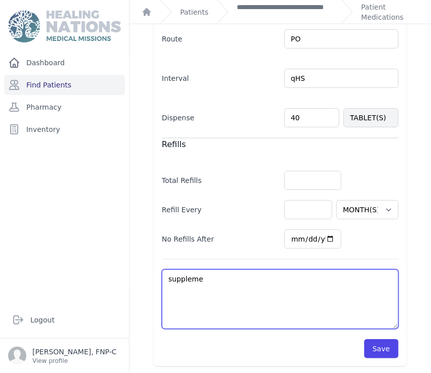
select select "MONTH(S)"
type textarea "supplemen"
select select "MONTH(S)"
type textarea "supplement"
select select "MONTH(S)"
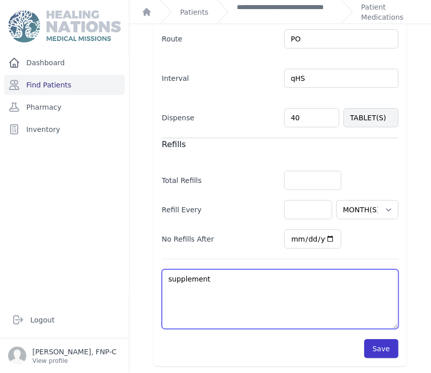
type textarea "supplement"
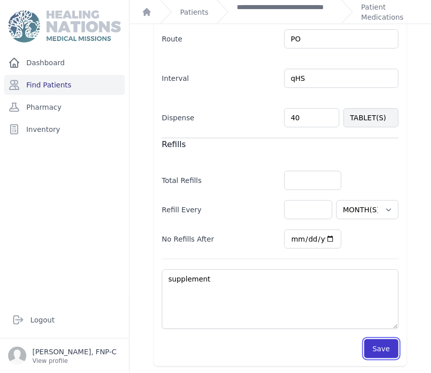
click at [364, 348] on button "Save" at bounding box center [381, 348] width 34 height 19
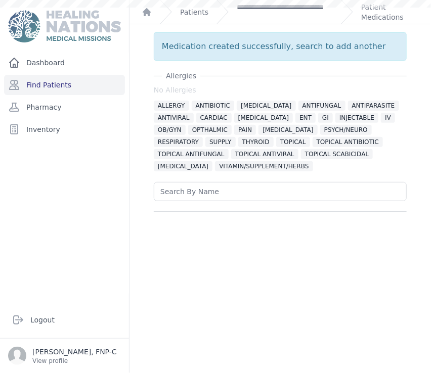
scroll to position [0, 0]
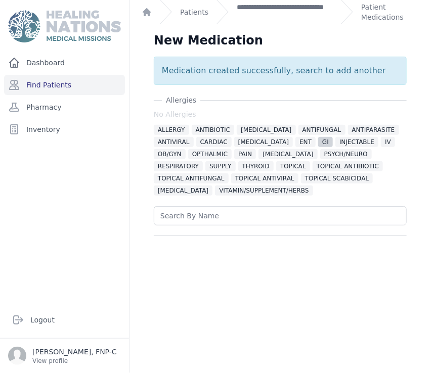
click at [318, 141] on span "GI" at bounding box center [325, 142] width 15 height 10
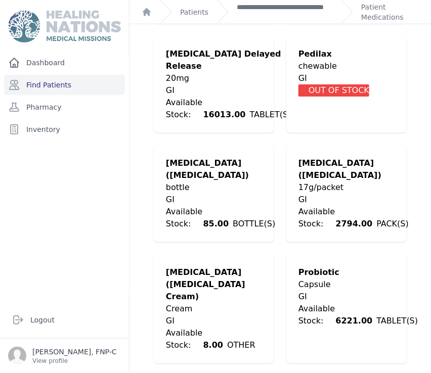
scroll to position [1348, 0]
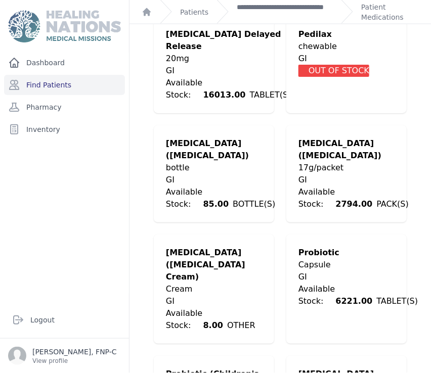
click at [320, 271] on div "GI" at bounding box center [357, 277] width 119 height 12
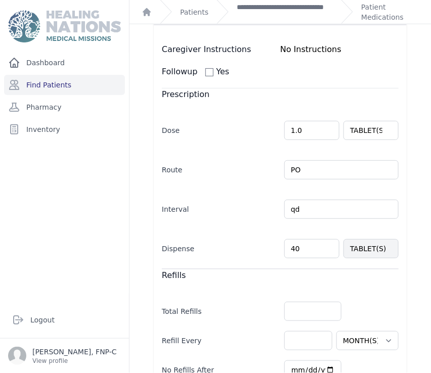
scroll to position [336, 0]
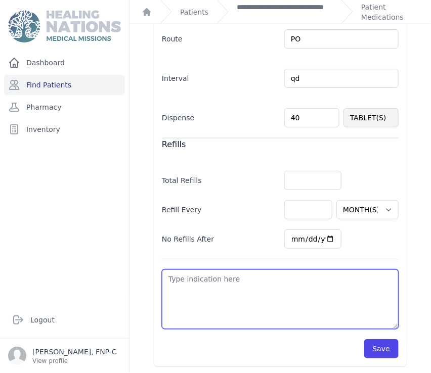
click at [172, 278] on textarea at bounding box center [280, 299] width 237 height 60
type textarea "GI"
select select "MONTH(S)"
type textarea "GI h"
select select "MONTH(S)"
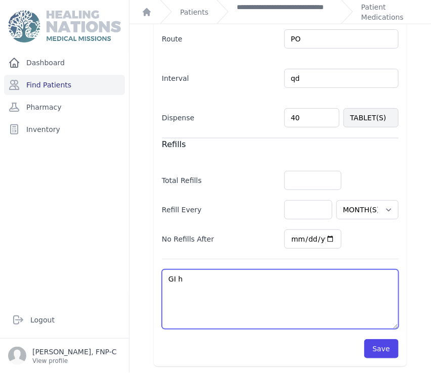
type textarea "GI he"
select select "MONTH(S)"
type textarea "GI hea"
select select "MONTH(S)"
type textarea "GI heal"
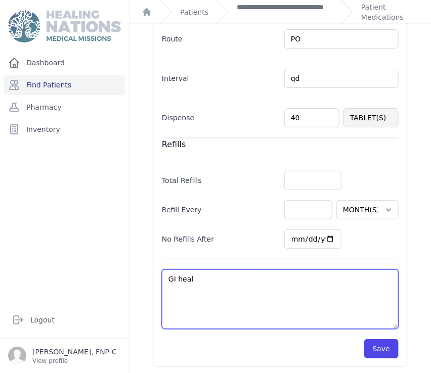
select select "MONTH(S)"
type textarea "GI healt"
select select "MONTH(S)"
type textarea "GI health"
select select "MONTH(S)"
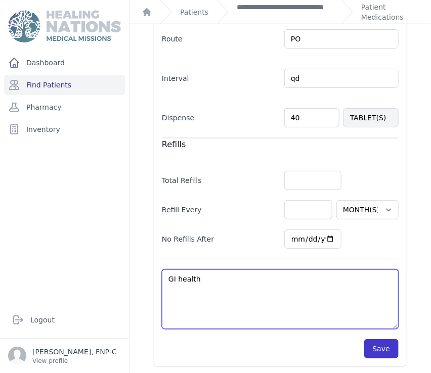
type textarea "GI health"
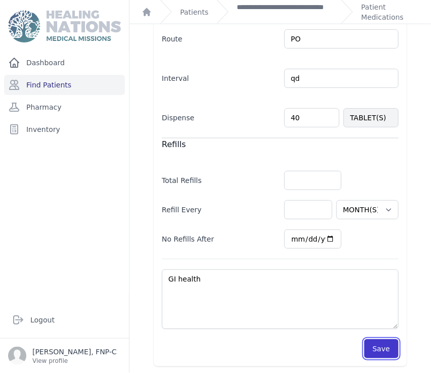
click at [374, 350] on button "Save" at bounding box center [381, 348] width 34 height 19
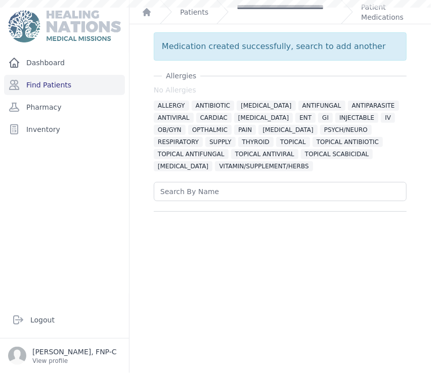
scroll to position [0, 0]
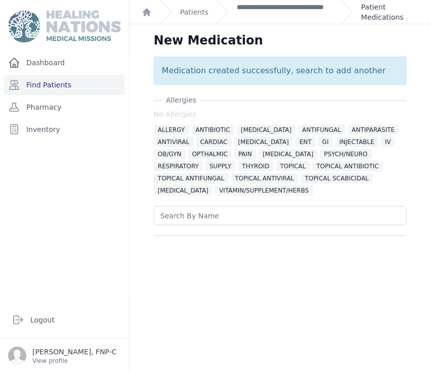
click at [368, 18] on link "Patient Medications" at bounding box center [390, 12] width 58 height 20
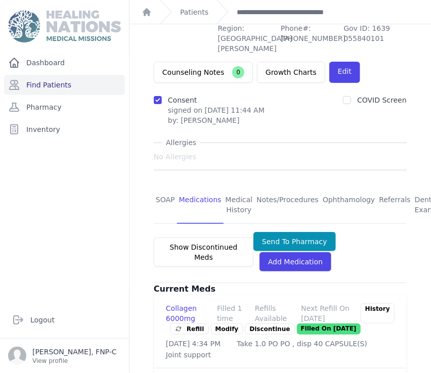
scroll to position [168, 0]
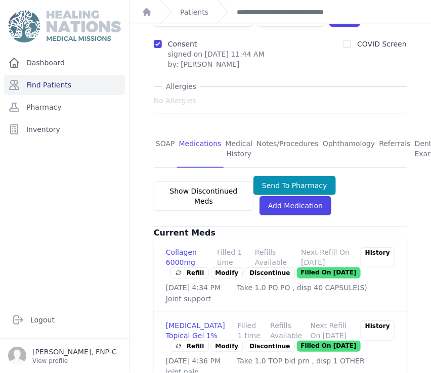
click at [216, 267] on link "Modify" at bounding box center [227, 272] width 32 height 11
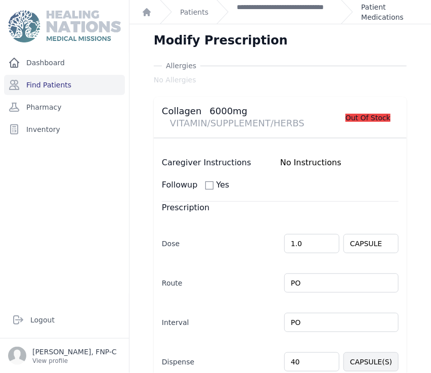
click at [368, 15] on link "Patient Medications" at bounding box center [390, 12] width 58 height 20
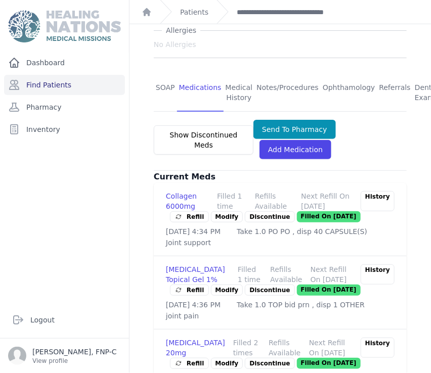
scroll to position [281, 0]
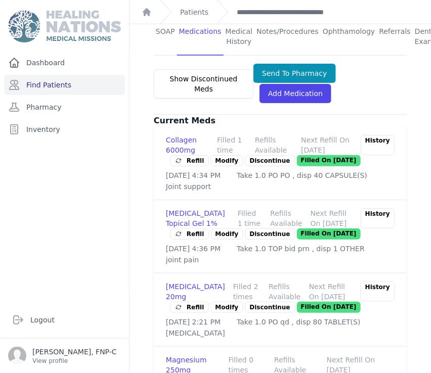
click at [219, 228] on link "Modify" at bounding box center [227, 233] width 32 height 11
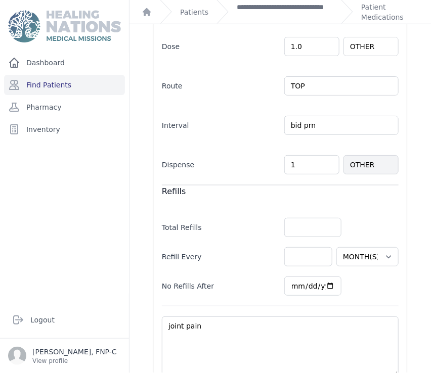
scroll to position [256, 0]
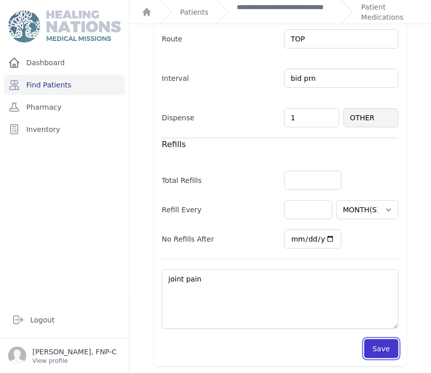
click at [367, 341] on button "Save" at bounding box center [381, 348] width 34 height 19
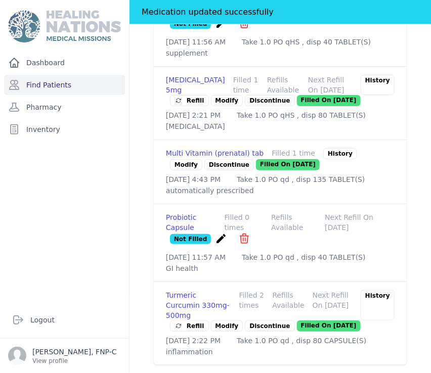
scroll to position [727, 0]
click at [221, 320] on link "Modify" at bounding box center [227, 325] width 32 height 11
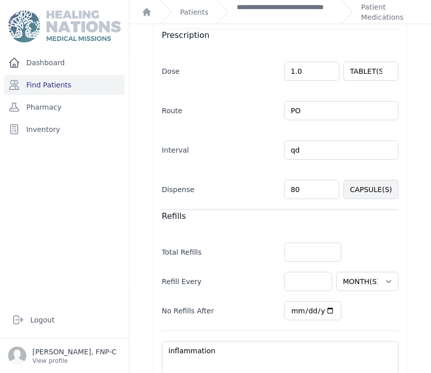
scroll to position [224, 0]
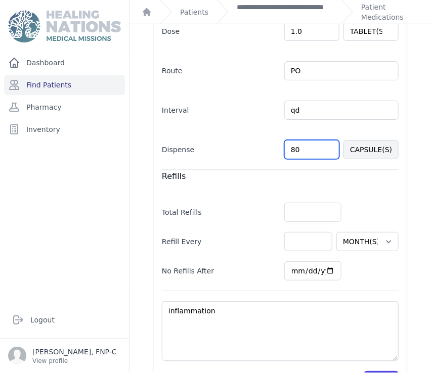
click at [290, 146] on input "80" at bounding box center [311, 149] width 55 height 19
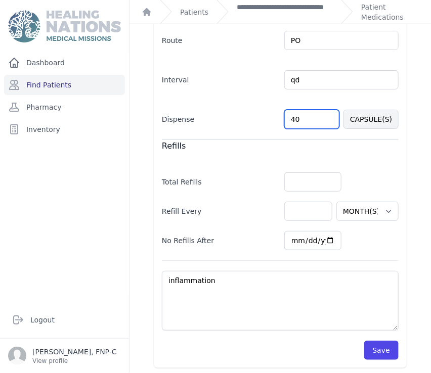
scroll to position [256, 0]
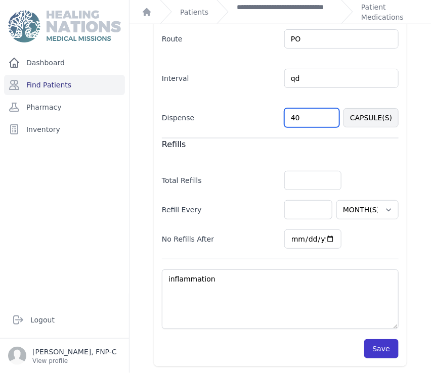
type input "40"
select select "MONTH(S)"
click at [382, 349] on button "Save" at bounding box center [381, 348] width 34 height 19
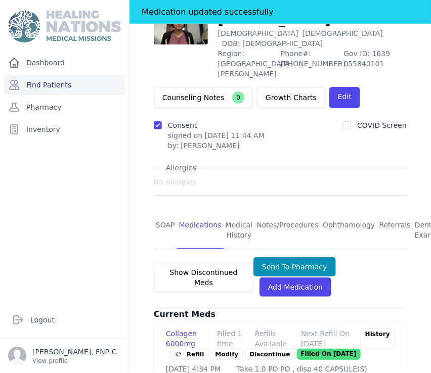
scroll to position [32, 0]
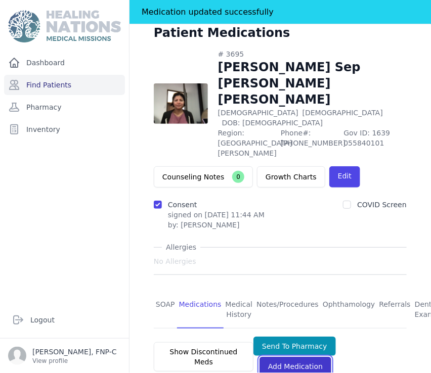
click at [285, 357] on link "Add Medication" at bounding box center [295, 366] width 72 height 19
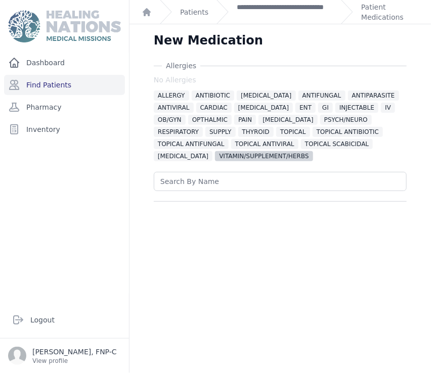
click at [215, 155] on span "VITAMIN/SUPPLEMENT/HERBS" at bounding box center [264, 156] width 98 height 10
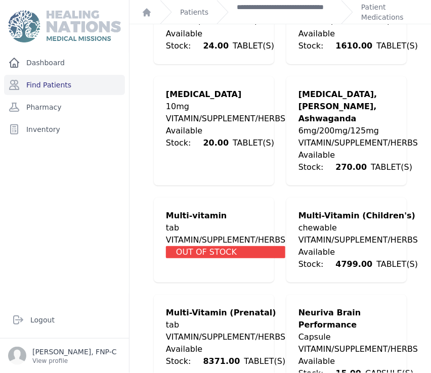
scroll to position [2456, 0]
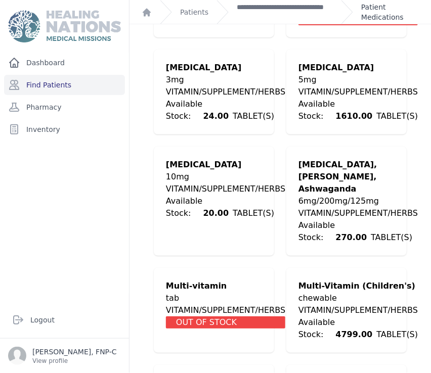
click at [373, 19] on link "Patient Medications" at bounding box center [390, 12] width 58 height 20
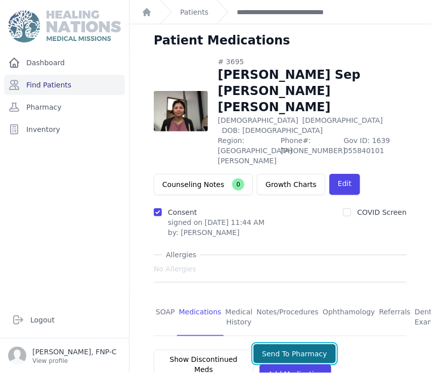
click at [267, 344] on button "Send To Pharmacy" at bounding box center [294, 353] width 82 height 19
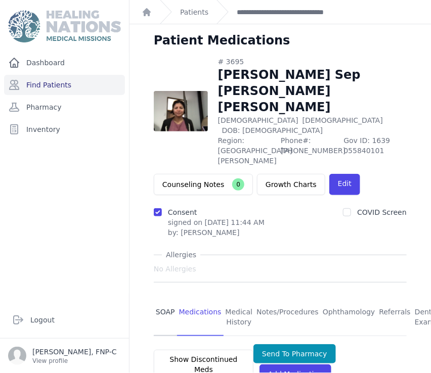
click at [166, 299] on link "SOAP" at bounding box center [165, 317] width 23 height 37
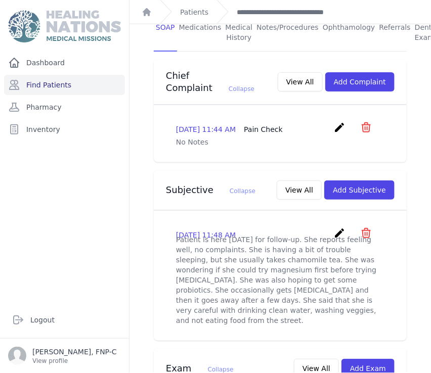
scroll to position [224, 0]
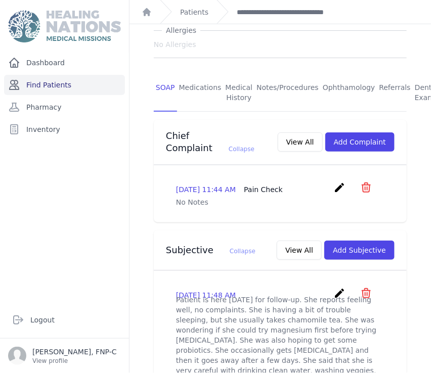
click at [54, 80] on link "Find Patients" at bounding box center [64, 85] width 121 height 20
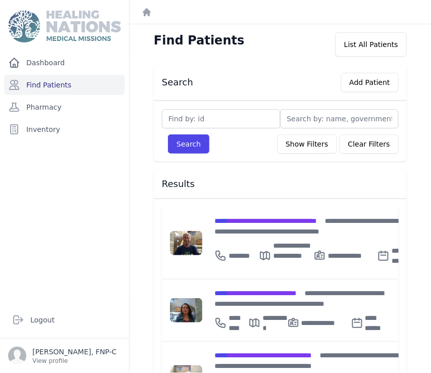
click at [11, 280] on div "Dashboard Find Patients Pharmacy Inventory" at bounding box center [64, 173] width 129 height 241
click at [248, 352] on span "**********" at bounding box center [262, 355] width 97 height 7
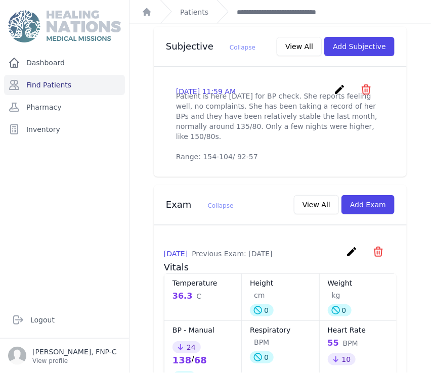
scroll to position [449, 0]
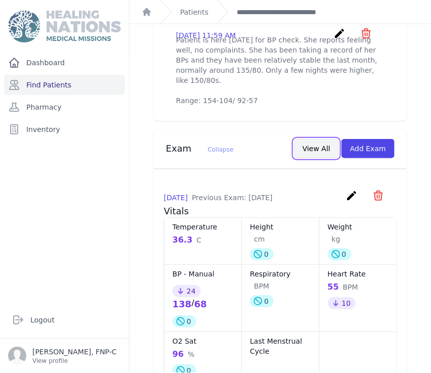
click at [317, 139] on button "View All" at bounding box center [316, 148] width 45 height 19
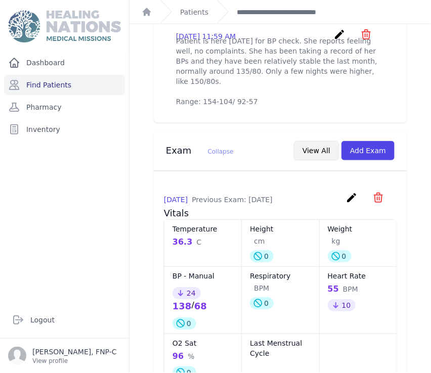
scroll to position [0, 0]
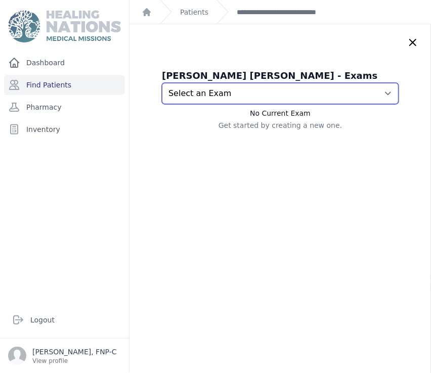
click at [372, 94] on select "Select an Exam 2025-Sep-02 11:59 AM 2025-Jun-20 2:14 PM 2025-Apr-22 1:08 PM 202…" at bounding box center [280, 93] width 237 height 21
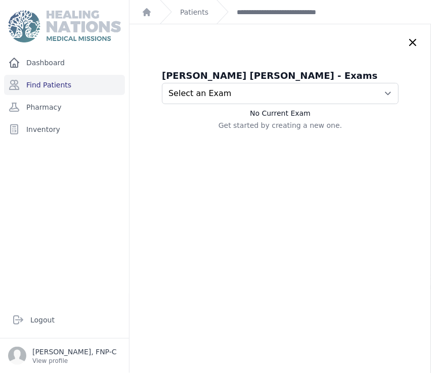
click at [406, 43] on icon at bounding box center [412, 42] width 12 height 12
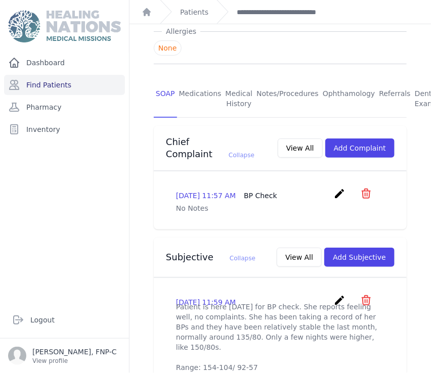
scroll to position [168, 0]
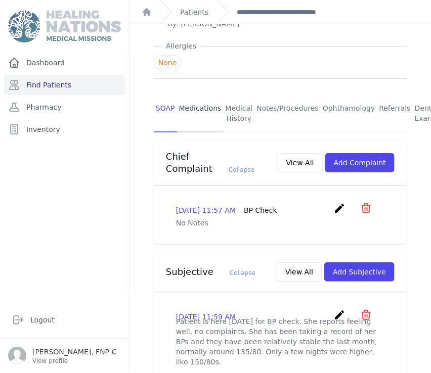
click at [199, 97] on link "Medications" at bounding box center [200, 113] width 47 height 37
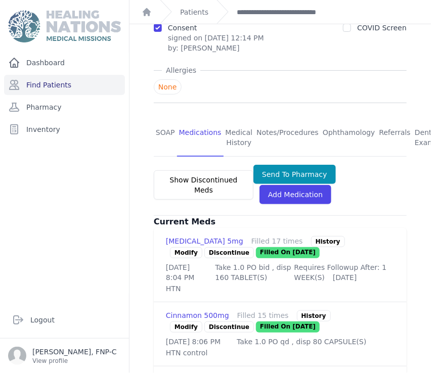
click at [182, 247] on link "Modify" at bounding box center [186, 252] width 32 height 11
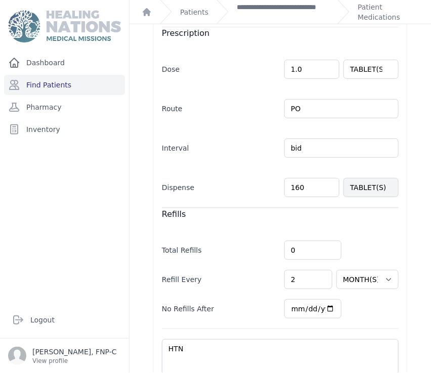
click at [297, 185] on input "160" at bounding box center [311, 187] width 55 height 19
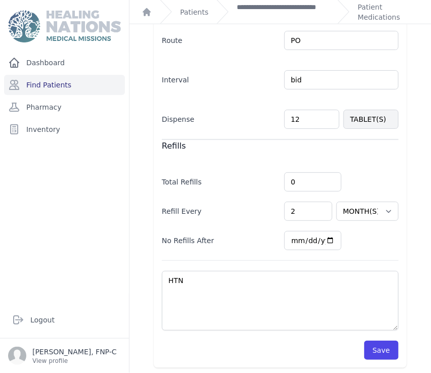
scroll to position [281, 0]
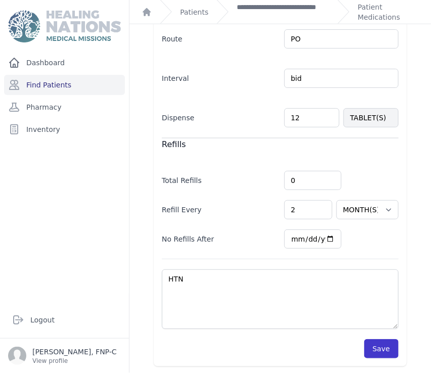
type input "12"
select select "WEEK(S)"
select select "MONTH(S)"
click at [368, 344] on button "Save" at bounding box center [381, 348] width 34 height 19
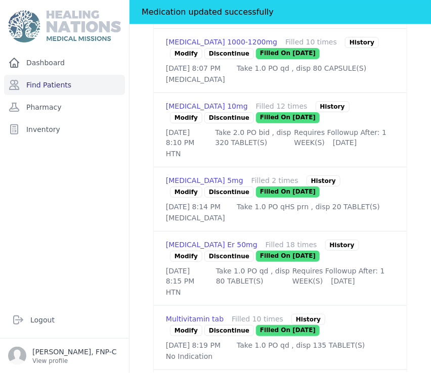
scroll to position [562, 0]
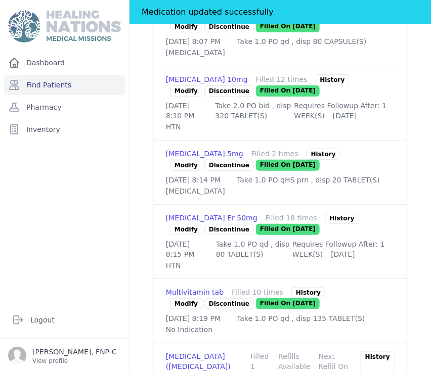
click at [178, 235] on link "Modify" at bounding box center [186, 229] width 32 height 11
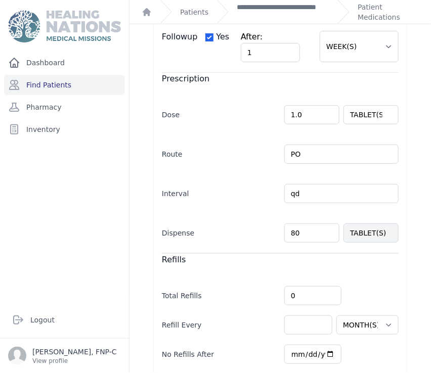
scroll to position [168, 0]
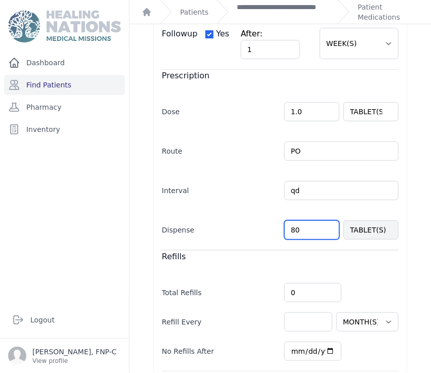
click at [296, 229] on input "80" at bounding box center [311, 229] width 55 height 19
type input "8"
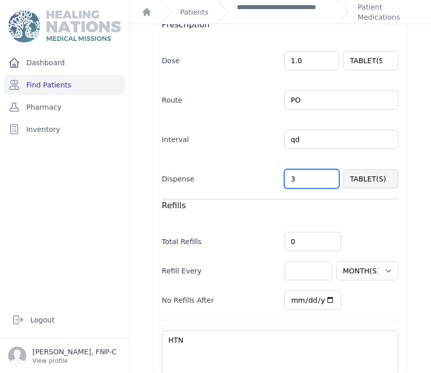
scroll to position [281, 0]
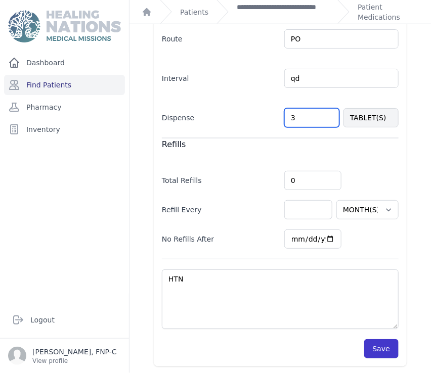
type input "3"
select select "WEEK(S)"
select select "MONTH(S)"
click at [367, 350] on button "Save" at bounding box center [381, 348] width 34 height 19
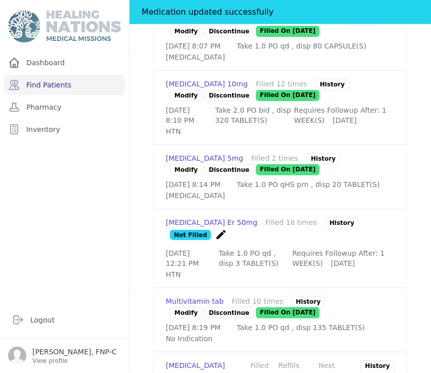
scroll to position [485, 0]
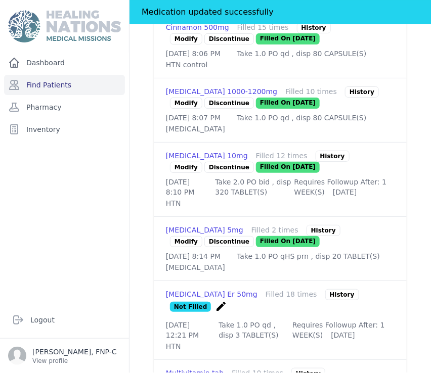
click at [186, 173] on link "Modify" at bounding box center [186, 167] width 32 height 11
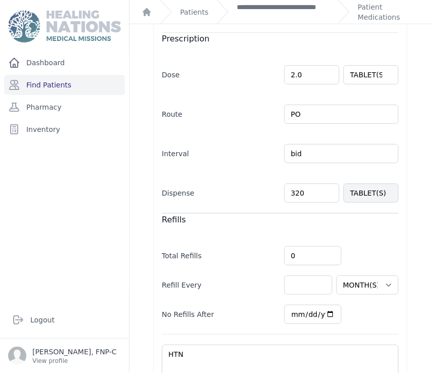
scroll to position [224, 0]
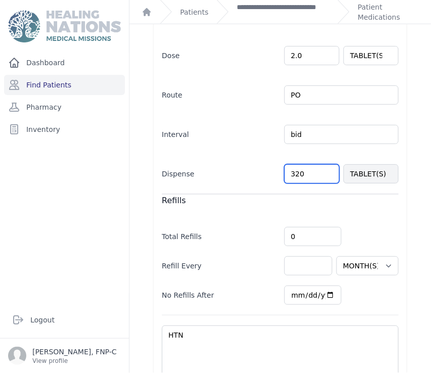
click at [291, 172] on input "320" at bounding box center [311, 173] width 55 height 19
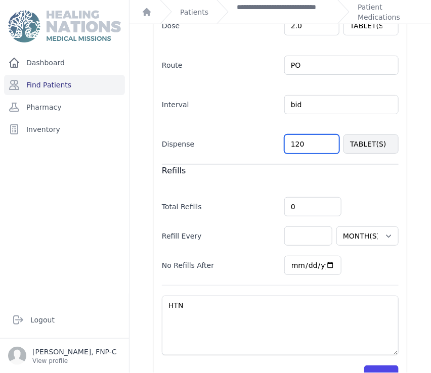
scroll to position [281, 0]
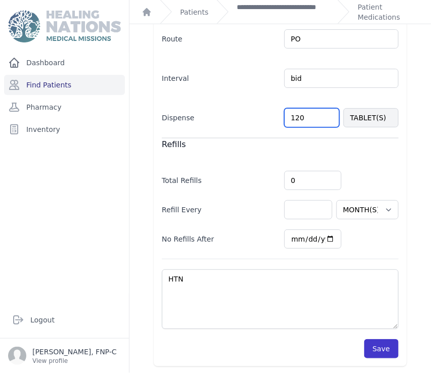
type input "120"
select select "WEEK(S)"
select select "MONTH(S)"
click at [370, 344] on button "Save" at bounding box center [381, 348] width 34 height 19
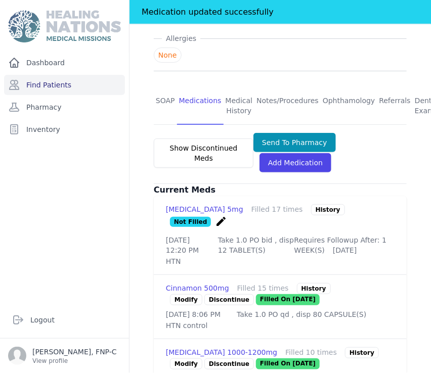
scroll to position [281, 0]
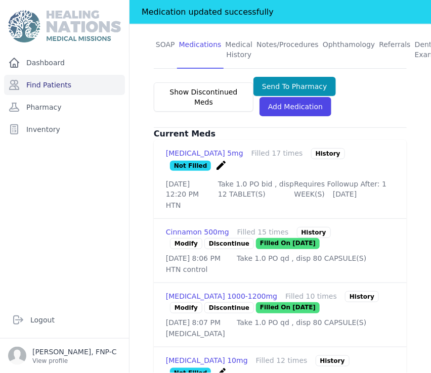
click at [190, 238] on link "Modify" at bounding box center [186, 243] width 32 height 11
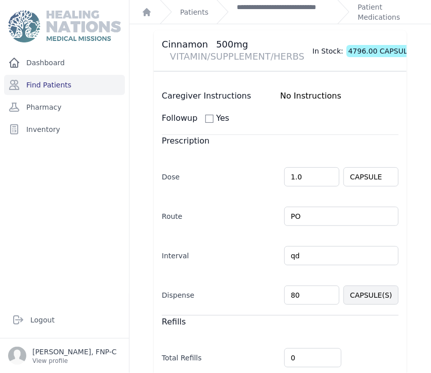
scroll to position [168, 0]
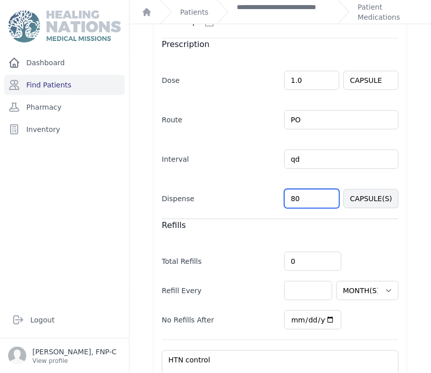
click at [288, 198] on input "80" at bounding box center [311, 198] width 55 height 19
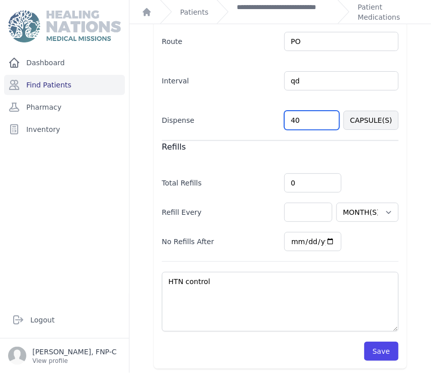
scroll to position [249, 0]
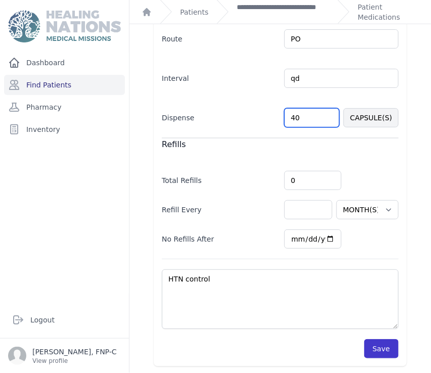
type input "40"
select select "MONTH(S)"
click at [364, 347] on button "Save" at bounding box center [381, 348] width 34 height 19
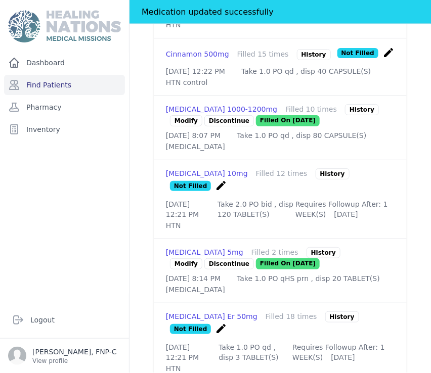
scroll to position [474, 0]
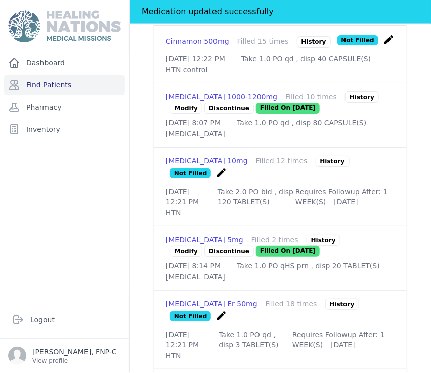
click at [182, 106] on link "Modify" at bounding box center [186, 108] width 32 height 11
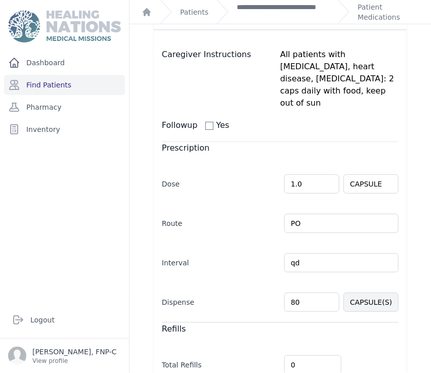
scroll to position [168, 0]
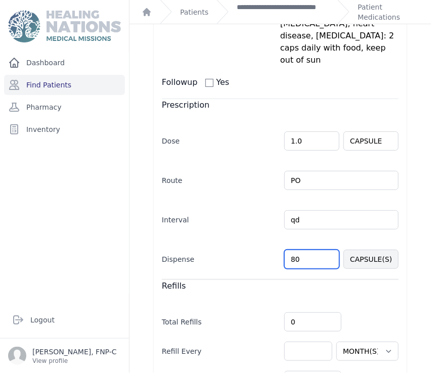
click at [290, 250] on input "80" at bounding box center [311, 259] width 55 height 19
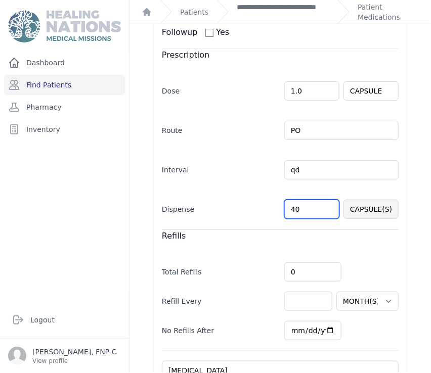
scroll to position [273, 0]
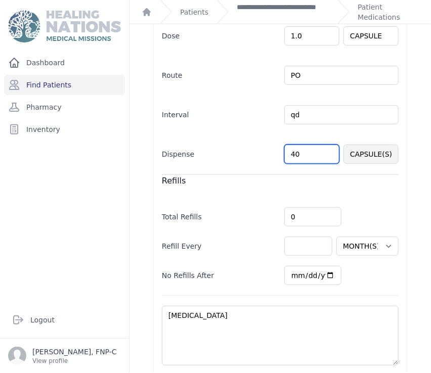
type input "40"
select select "MONTH(S)"
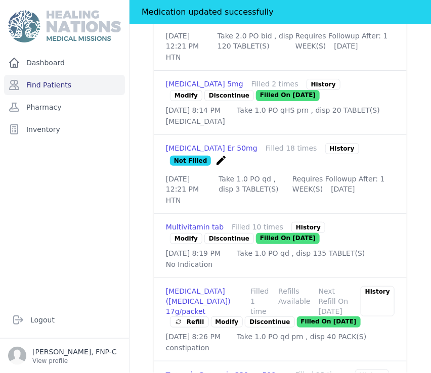
scroll to position [746, 0]
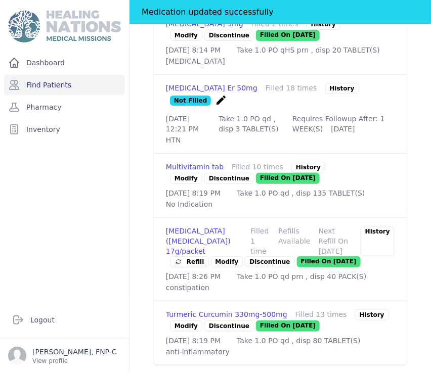
click at [187, 320] on link "Modify" at bounding box center [186, 325] width 32 height 11
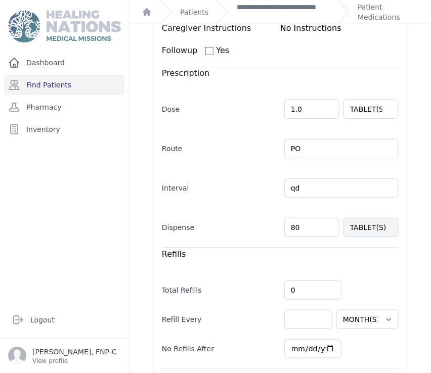
scroll to position [224, 0]
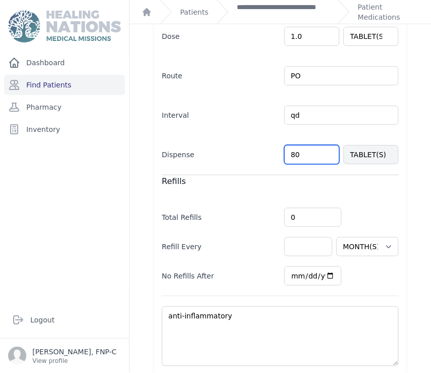
click at [289, 157] on input "80" at bounding box center [311, 154] width 55 height 19
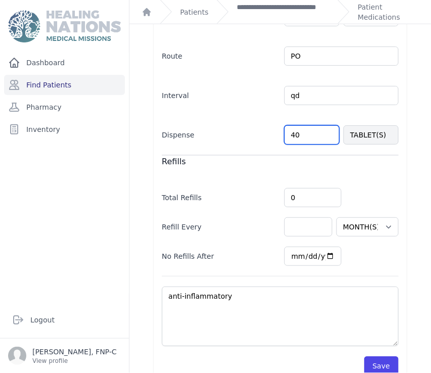
scroll to position [261, 0]
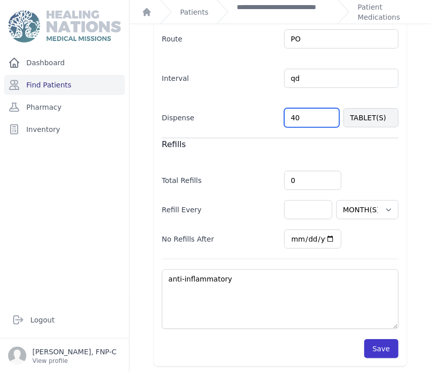
type input "40"
select select "MONTH(S)"
click at [378, 344] on button "Save" at bounding box center [381, 348] width 34 height 19
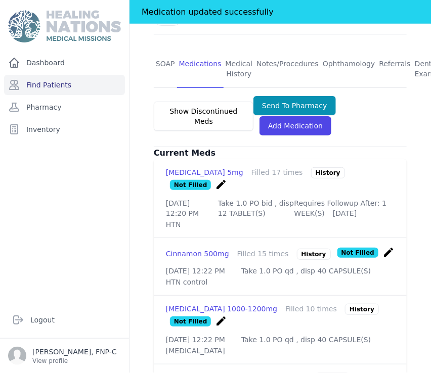
scroll to position [205, 0]
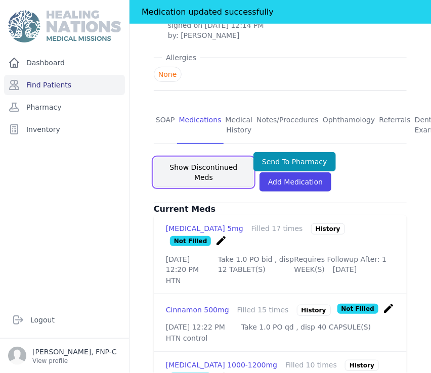
click at [202, 162] on button "Show Discontinued Meds" at bounding box center [204, 172] width 100 height 29
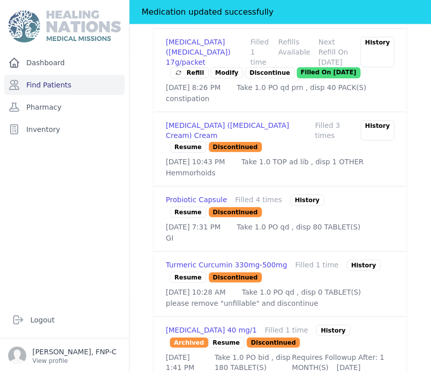
scroll to position [1609, 0]
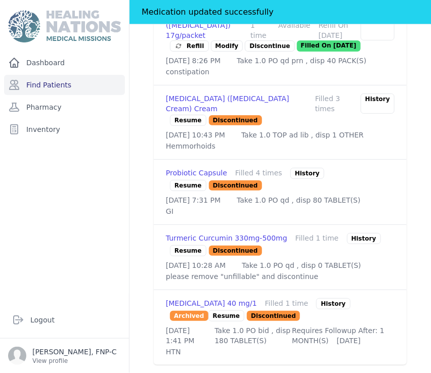
click at [184, 191] on p "Resume" at bounding box center [188, 185] width 36 height 11
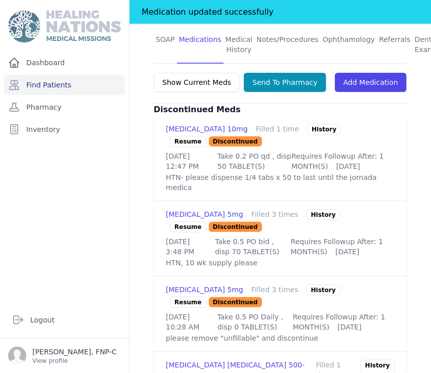
scroll to position [229, 0]
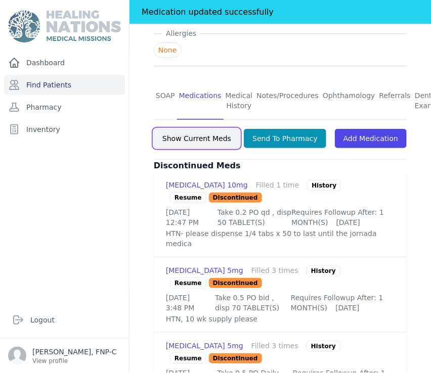
click at [177, 129] on button "Show Current Meds" at bounding box center [197, 138] width 86 height 19
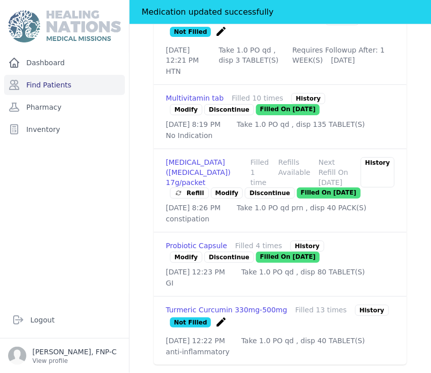
scroll to position [791, 0]
click at [184, 263] on link "Modify" at bounding box center [186, 257] width 32 height 11
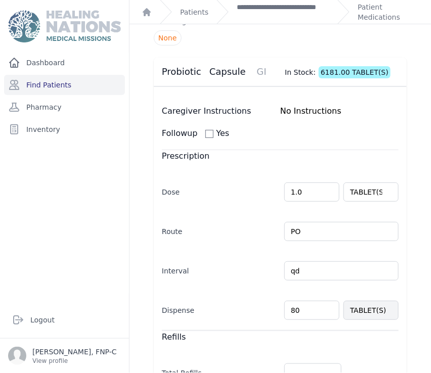
scroll to position [112, 0]
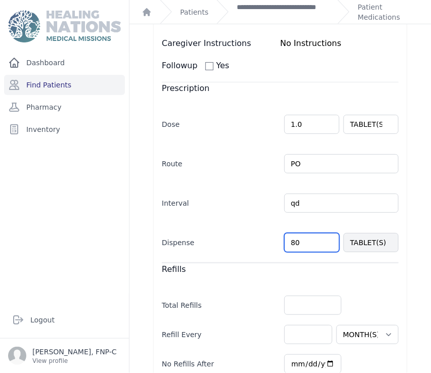
click at [289, 243] on input "80" at bounding box center [311, 242] width 55 height 19
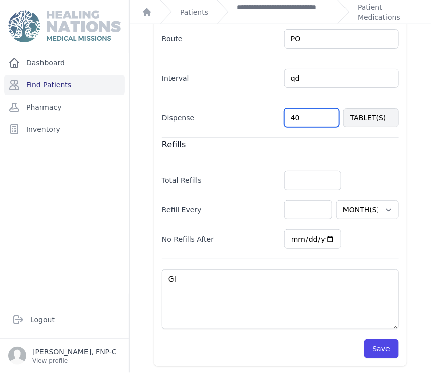
scroll to position [238, 0]
type input "40"
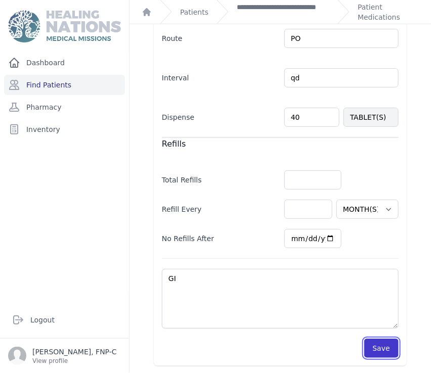
select select "MONTH(S)"
click at [372, 347] on button "Save" at bounding box center [381, 348] width 34 height 19
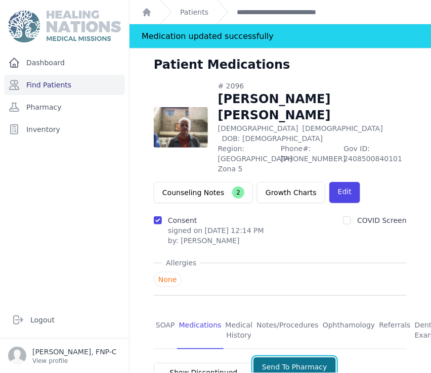
click at [263, 357] on button "Send To Pharmacy" at bounding box center [294, 366] width 82 height 19
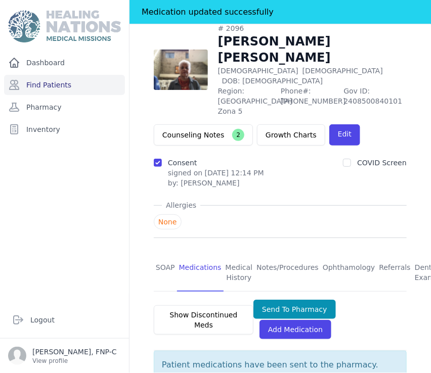
scroll to position [56, 0]
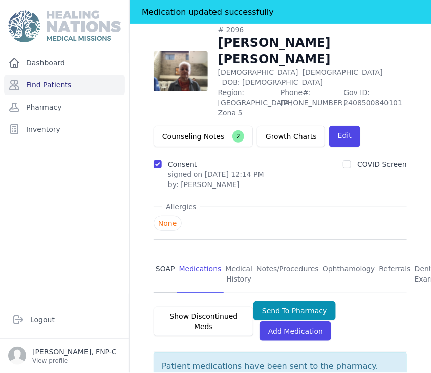
click at [164, 260] on link "SOAP" at bounding box center [165, 274] width 23 height 37
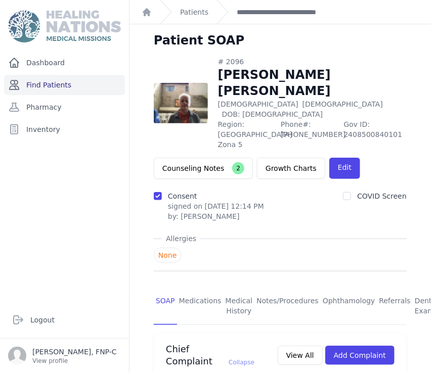
click at [56, 82] on link "Find Patients" at bounding box center [64, 85] width 121 height 20
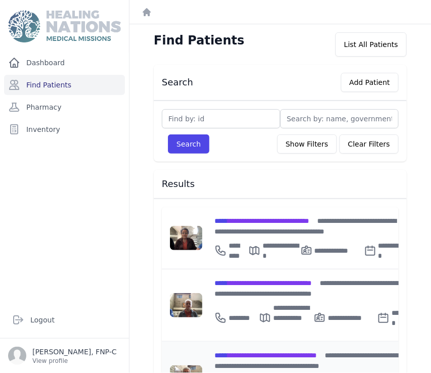
click at [243, 352] on span "**********" at bounding box center [265, 355] width 102 height 7
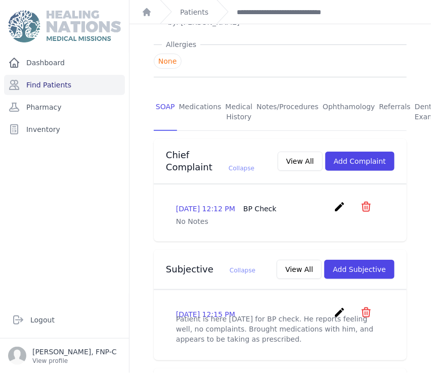
scroll to position [168, 0]
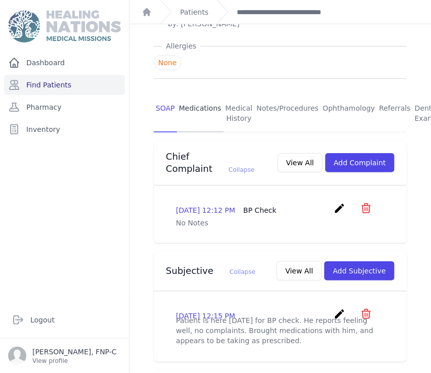
click at [198, 100] on link "Medications" at bounding box center [200, 113] width 47 height 37
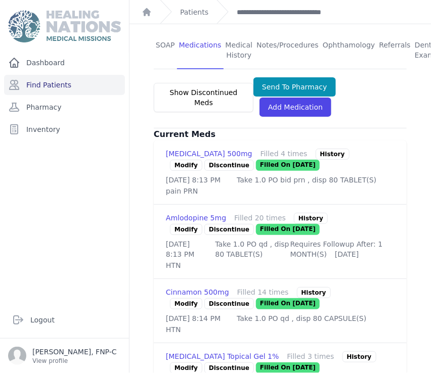
scroll to position [281, 0]
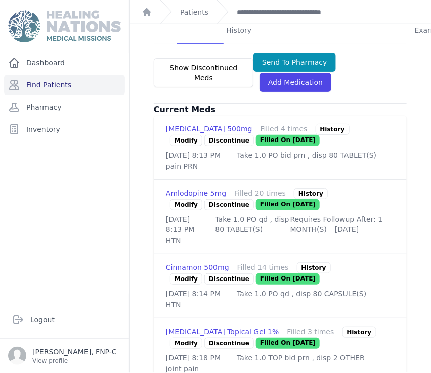
click at [182, 203] on link "Modify" at bounding box center [186, 204] width 32 height 11
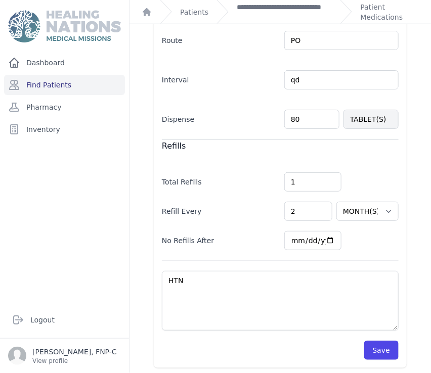
scroll to position [281, 0]
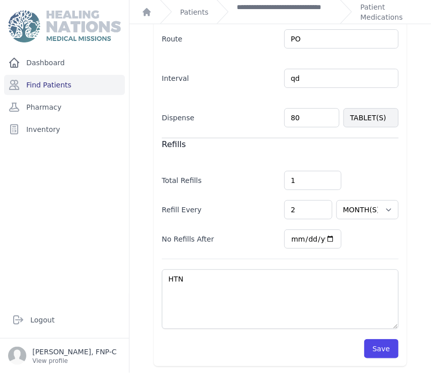
click at [295, 113] on input "80" at bounding box center [311, 117] width 55 height 19
type input "8"
type input "15"
select select "MONTH(S)"
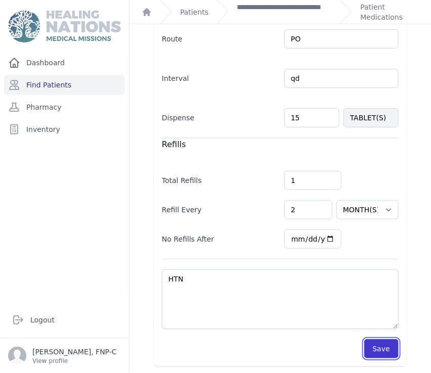
click at [370, 347] on button "Save" at bounding box center [381, 348] width 34 height 19
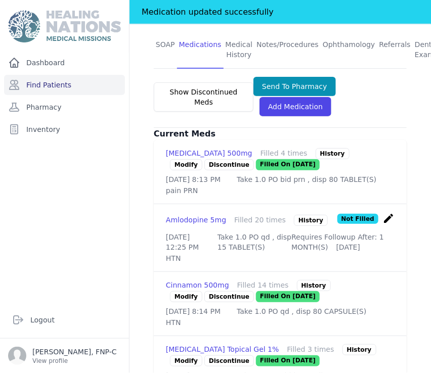
click at [177, 302] on link "Modify" at bounding box center [186, 296] width 32 height 11
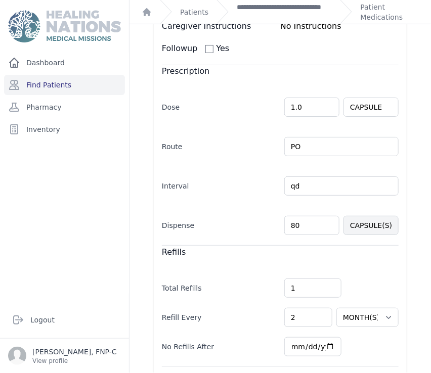
scroll to position [168, 0]
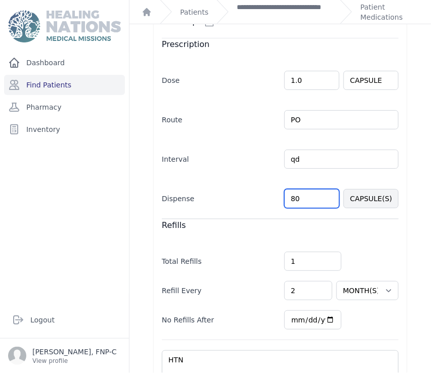
click at [289, 198] on input "80" at bounding box center [311, 198] width 55 height 19
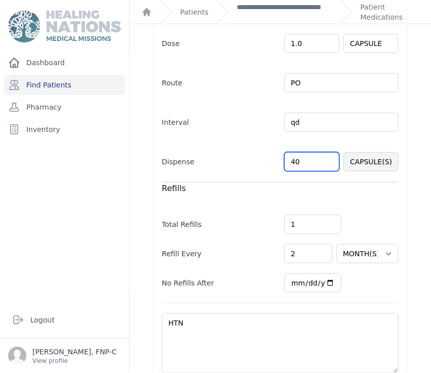
scroll to position [249, 0]
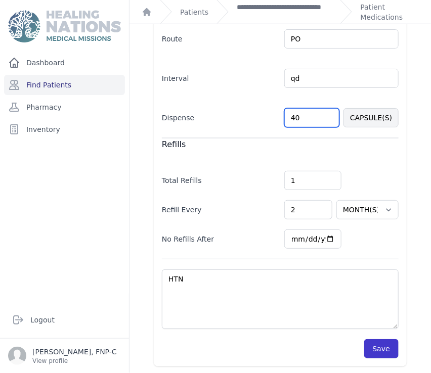
type input "40"
select select "MONTH(S)"
click at [371, 345] on button "Save" at bounding box center [381, 348] width 34 height 19
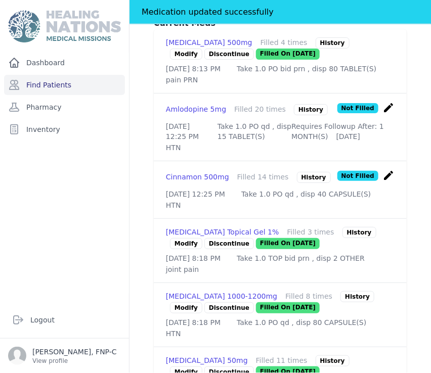
scroll to position [418, 0]
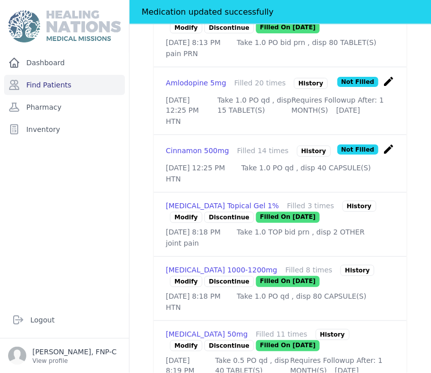
click at [176, 223] on link "Modify" at bounding box center [186, 217] width 32 height 11
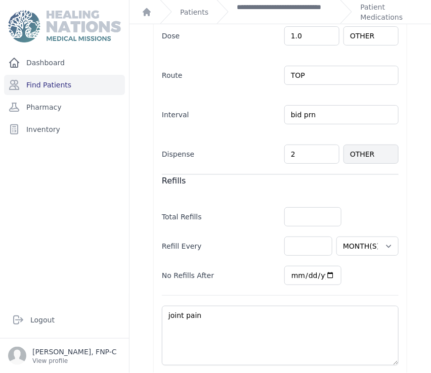
scroll to position [261, 0]
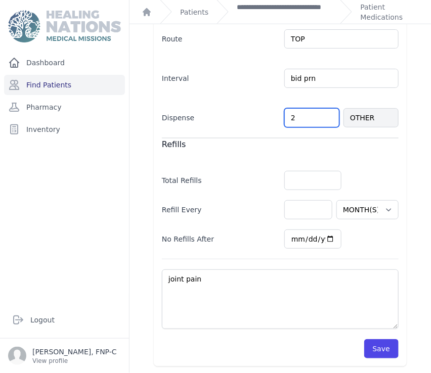
click at [289, 121] on input "2" at bounding box center [311, 117] width 55 height 19
type input "1"
select select "MONTH(S)"
click at [384, 343] on button "Save" at bounding box center [381, 348] width 34 height 19
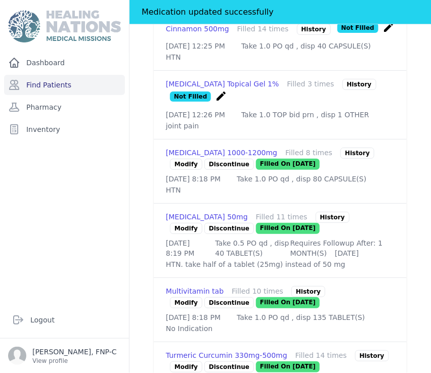
scroll to position [542, 0]
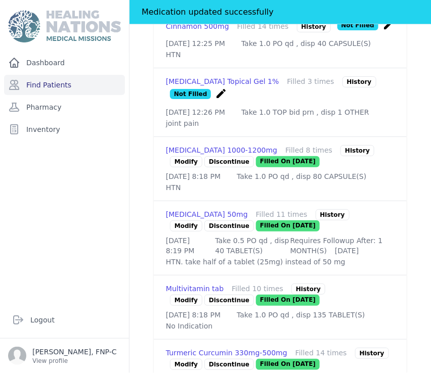
click at [187, 167] on link "Modify" at bounding box center [186, 161] width 32 height 11
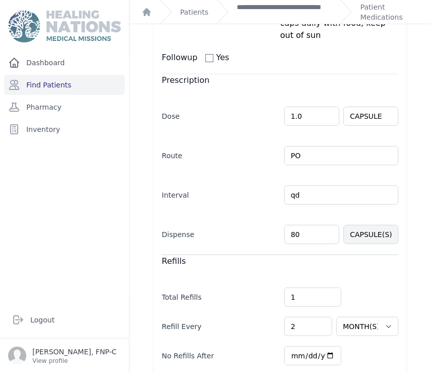
scroll to position [224, 0]
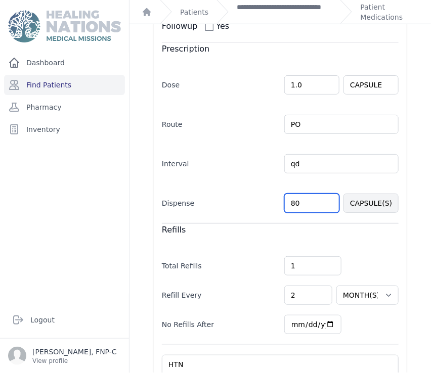
click at [290, 194] on input "80" at bounding box center [311, 203] width 55 height 19
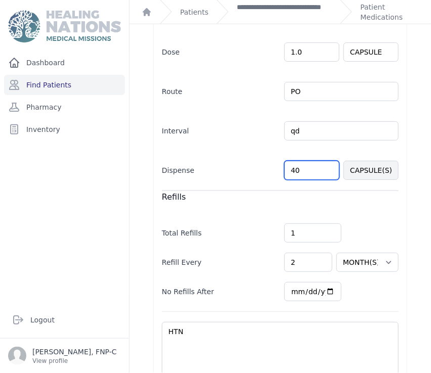
scroll to position [273, 0]
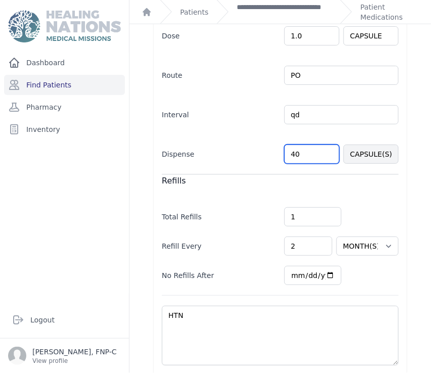
type input "40"
select select "MONTH(S)"
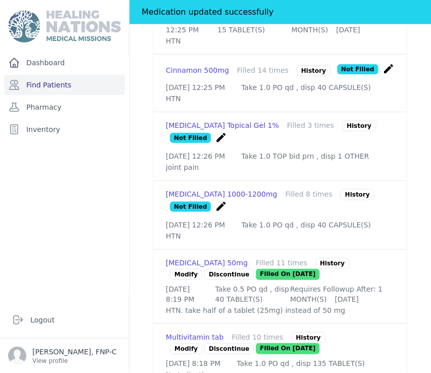
scroll to position [554, 0]
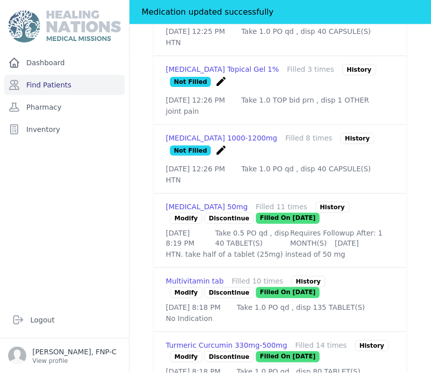
click at [177, 224] on link "Modify" at bounding box center [186, 218] width 32 height 11
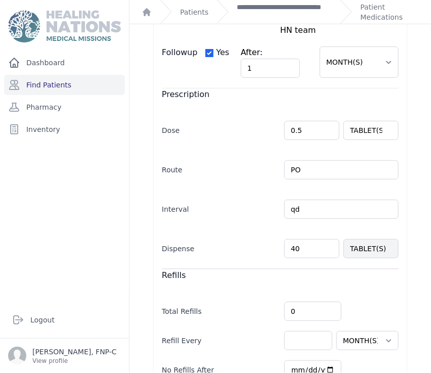
scroll to position [168, 0]
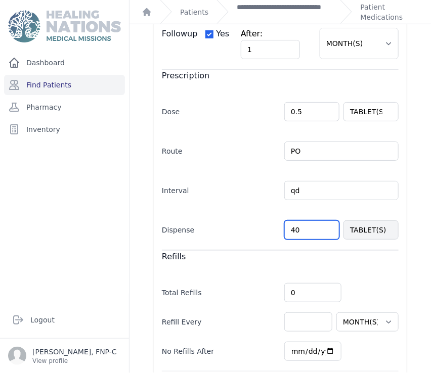
click at [289, 220] on input "40" at bounding box center [311, 229] width 55 height 19
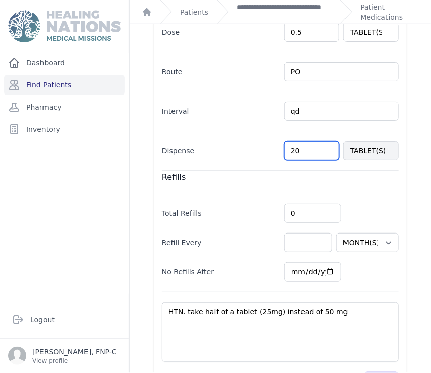
scroll to position [268, 0]
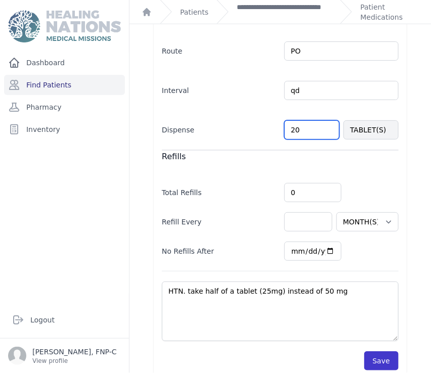
type input "20"
select select "MONTH(S)"
click at [369, 351] on button "Save" at bounding box center [381, 360] width 34 height 19
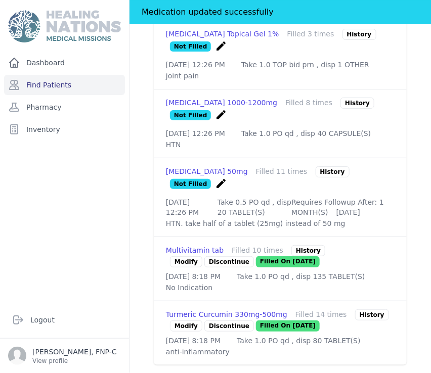
scroll to position [642, 0]
click at [183, 320] on link "Modify" at bounding box center [186, 325] width 32 height 11
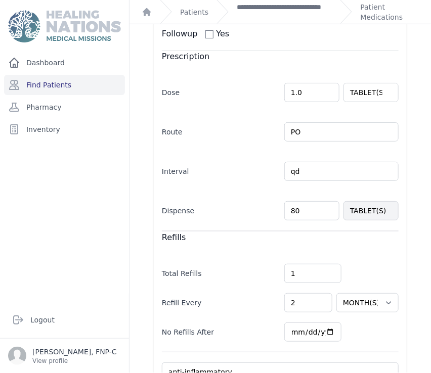
scroll to position [261, 0]
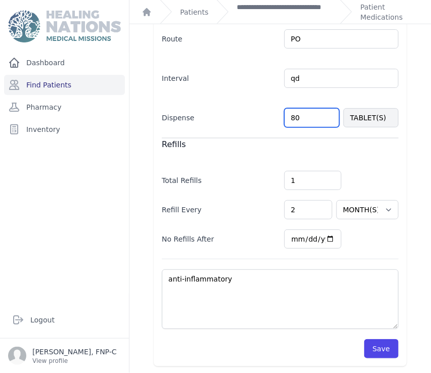
click at [290, 116] on input "80" at bounding box center [311, 117] width 55 height 19
type input "40"
select select "MONTH(S)"
click at [377, 345] on button "Save" at bounding box center [381, 348] width 34 height 19
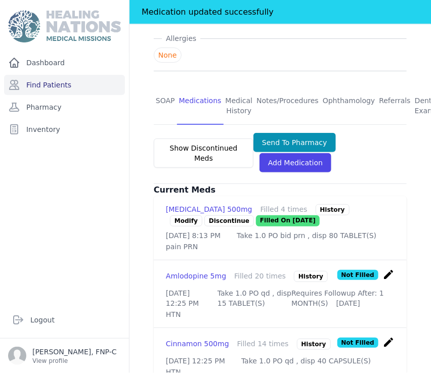
scroll to position [205, 0]
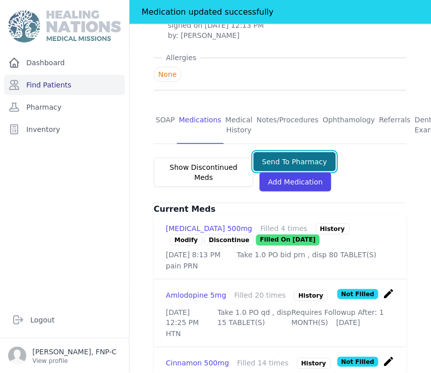
click at [284, 152] on button "Send To Pharmacy" at bounding box center [294, 161] width 82 height 19
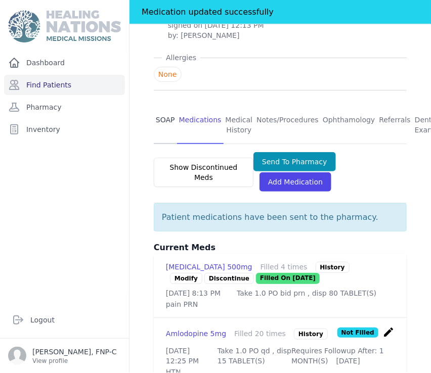
click at [166, 108] on link "SOAP" at bounding box center [165, 125] width 23 height 37
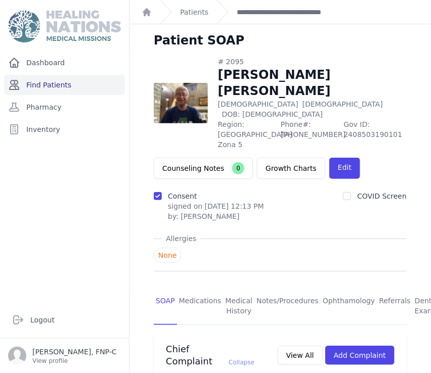
click at [57, 84] on link "Find Patients" at bounding box center [64, 85] width 121 height 20
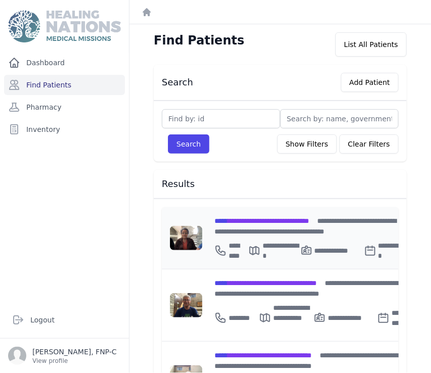
click at [248, 220] on span "**********" at bounding box center [261, 220] width 95 height 7
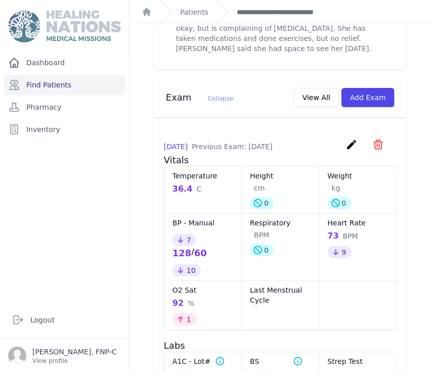
scroll to position [449, 0]
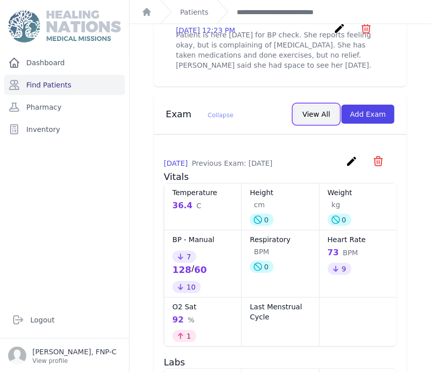
click at [315, 112] on button "View All" at bounding box center [316, 114] width 45 height 19
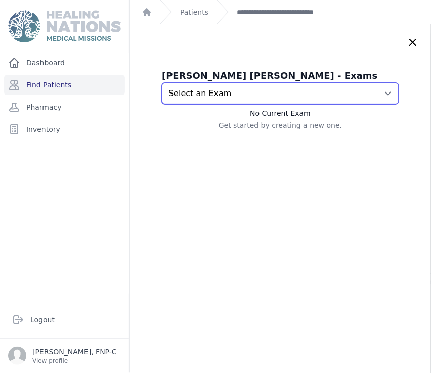
click at [368, 92] on select "Select an Exam [DATE] 12:25 PM [DATE] 2:16 PM [DATE] 1:18 PM [DATE] 3:21 PM [DA…" at bounding box center [280, 93] width 237 height 21
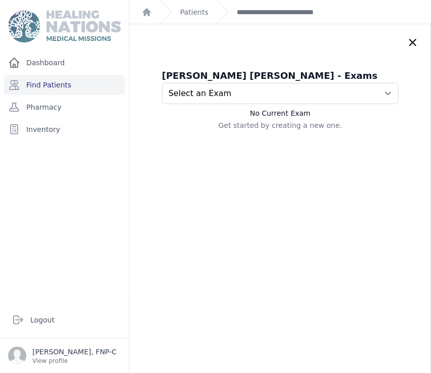
click at [409, 41] on icon at bounding box center [412, 42] width 6 height 6
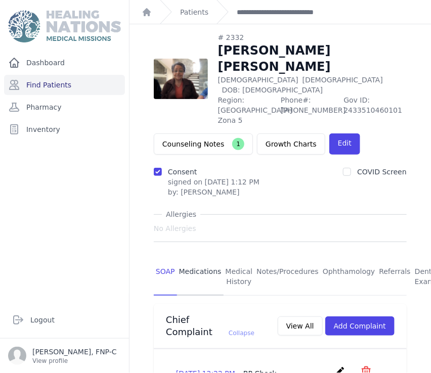
click at [190, 262] on link "Medications" at bounding box center [200, 276] width 47 height 37
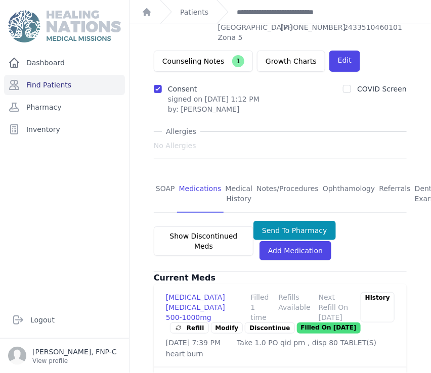
scroll to position [112, 0]
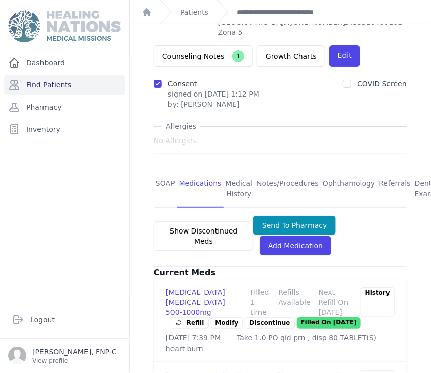
click at [217, 317] on link "Modify" at bounding box center [227, 322] width 32 height 11
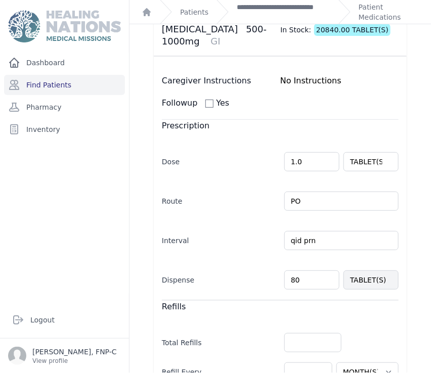
scroll to position [112, 0]
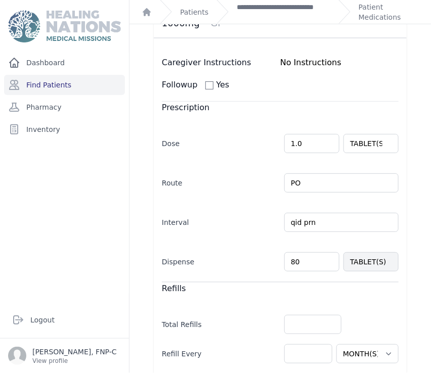
click at [290, 252] on input "80" at bounding box center [311, 261] width 55 height 19
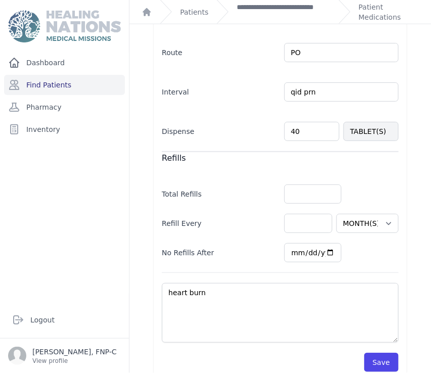
scroll to position [244, 0]
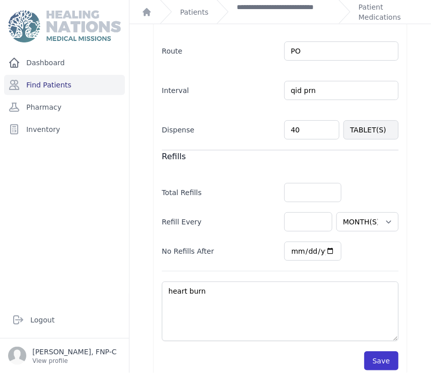
type input "40"
select select "MONTH(S)"
click at [376, 351] on button "Save" at bounding box center [381, 360] width 34 height 19
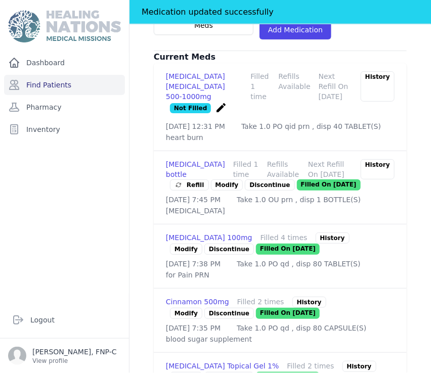
scroll to position [356, 0]
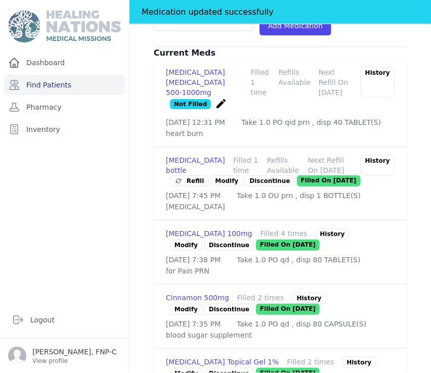
click at [181, 251] on link "Modify" at bounding box center [186, 245] width 32 height 11
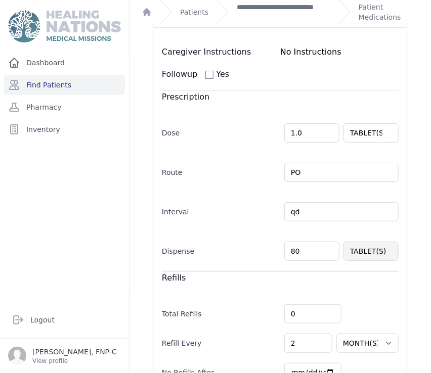
scroll to position [112, 0]
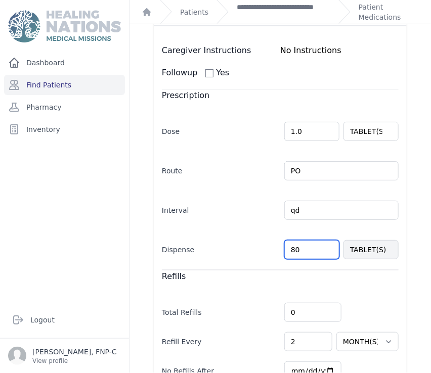
click at [291, 240] on input "80" at bounding box center [311, 249] width 55 height 19
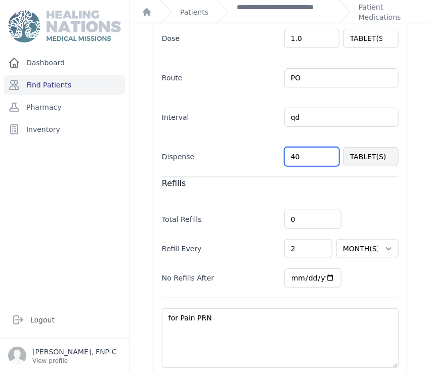
scroll to position [233, 0]
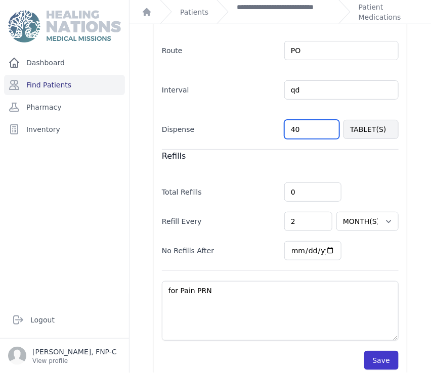
type input "40"
click at [373, 351] on button "Save" at bounding box center [381, 360] width 34 height 19
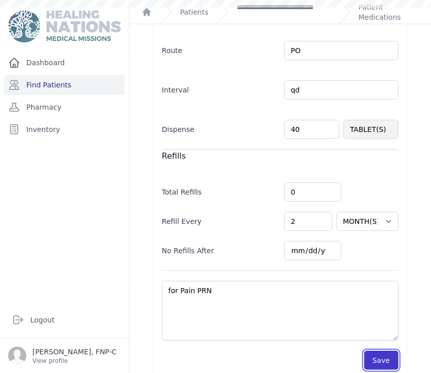
select select "MONTH(S)"
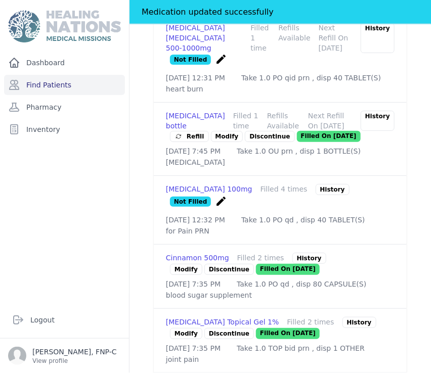
scroll to position [457, 0]
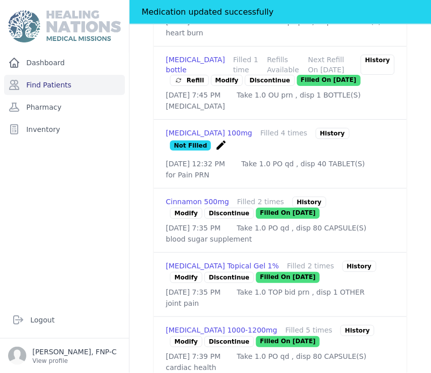
click at [174, 217] on link "Modify" at bounding box center [186, 213] width 32 height 11
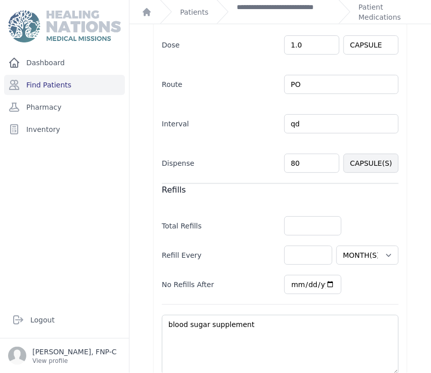
scroll to position [244, 0]
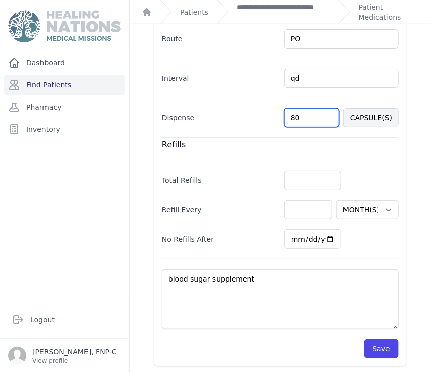
click at [290, 113] on input "80" at bounding box center [311, 117] width 55 height 19
type input "40"
select select "MONTH(S)"
click at [376, 346] on button "Save" at bounding box center [381, 348] width 34 height 19
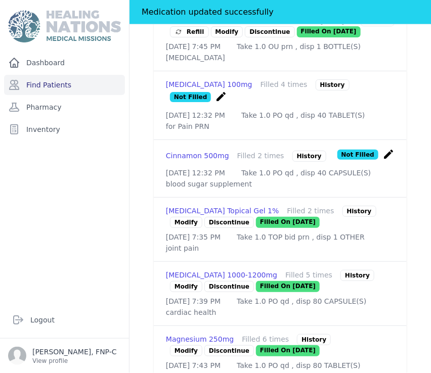
scroll to position [525, 0]
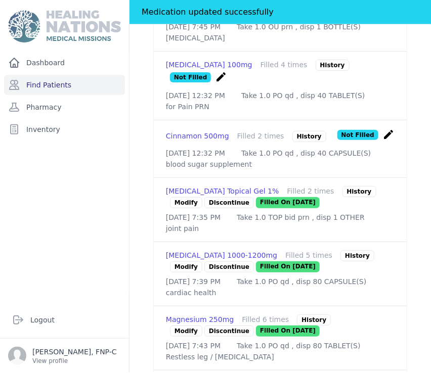
click at [183, 272] on link "Modify" at bounding box center [186, 266] width 32 height 11
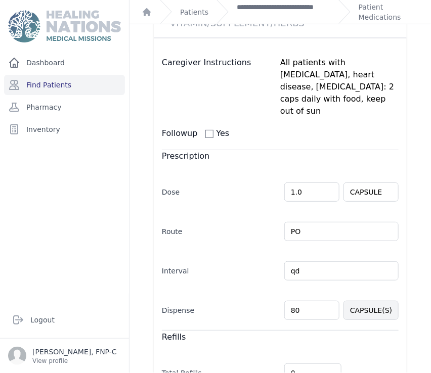
scroll to position [168, 0]
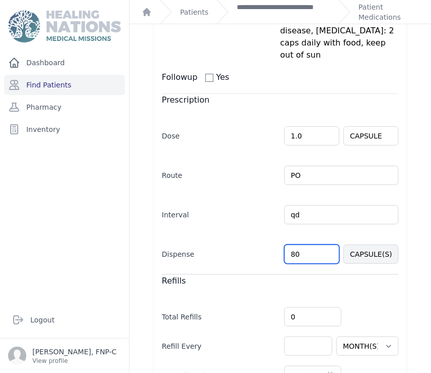
click at [290, 245] on input "80" at bounding box center [311, 254] width 55 height 19
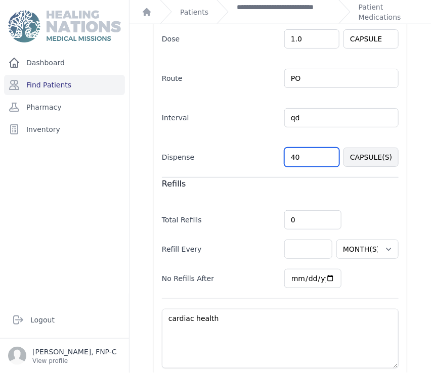
scroll to position [268, 0]
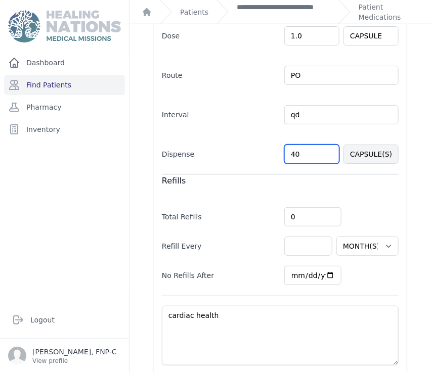
type input "40"
select select "MONTH(S)"
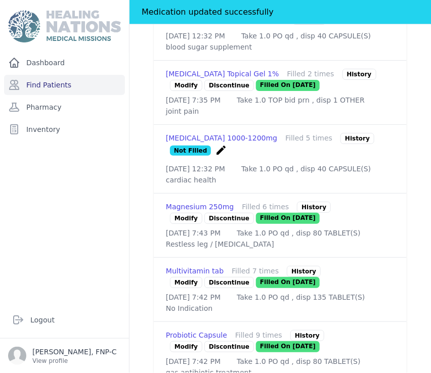
scroll to position [662, 0]
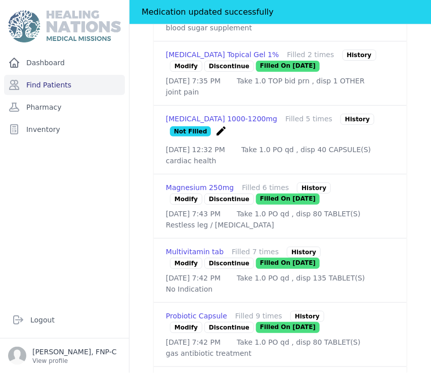
click at [186, 205] on link "Modify" at bounding box center [186, 199] width 32 height 11
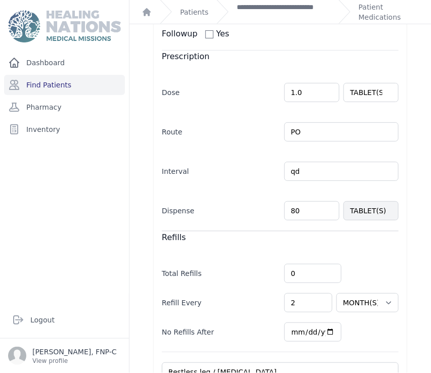
scroll to position [224, 0]
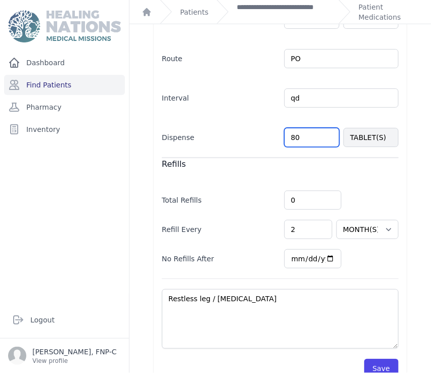
click at [289, 136] on input "80" at bounding box center [311, 137] width 55 height 19
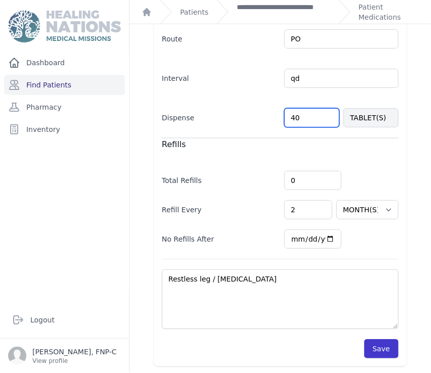
type input "40"
select select "MONTH(S)"
click at [371, 341] on button "Save" at bounding box center [381, 348] width 34 height 19
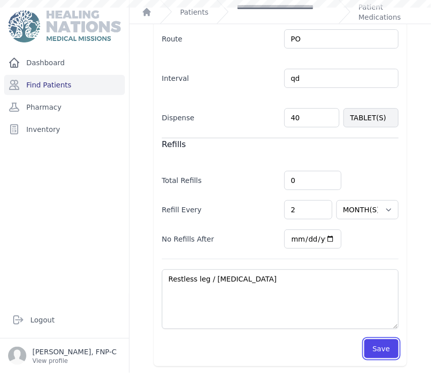
scroll to position [244, 0]
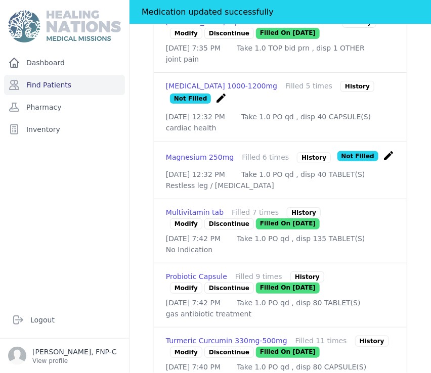
scroll to position [750, 0]
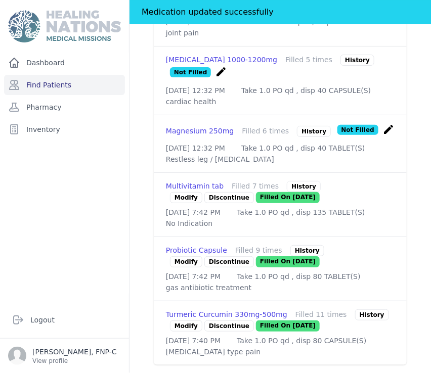
click at [177, 267] on link "Modify" at bounding box center [186, 261] width 32 height 11
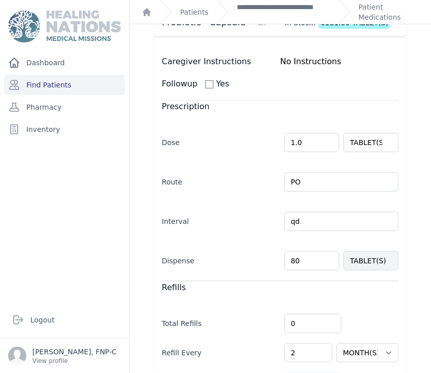
scroll to position [112, 0]
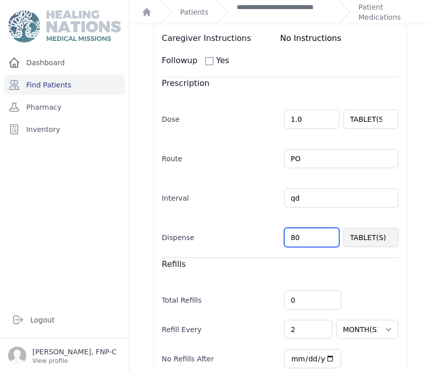
click at [289, 240] on input "80" at bounding box center [311, 237] width 55 height 19
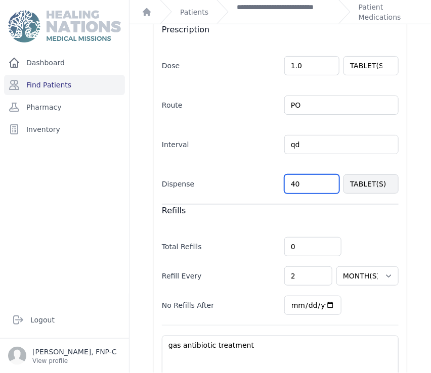
scroll to position [233, 0]
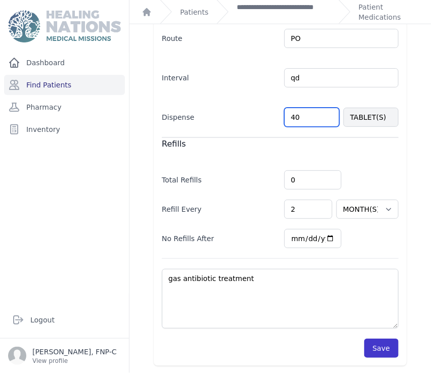
type input "40"
select select "MONTH(S)"
click at [373, 345] on button "Save" at bounding box center [381, 348] width 34 height 19
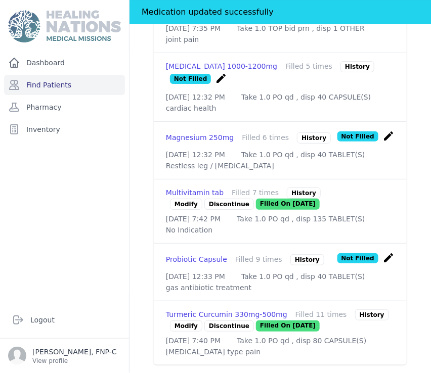
scroll to position [787, 0]
click at [177, 320] on link "Modify" at bounding box center [186, 325] width 32 height 11
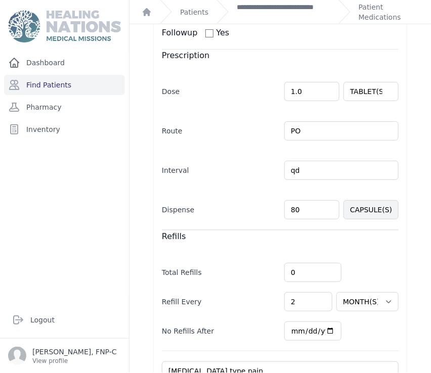
scroll to position [168, 0]
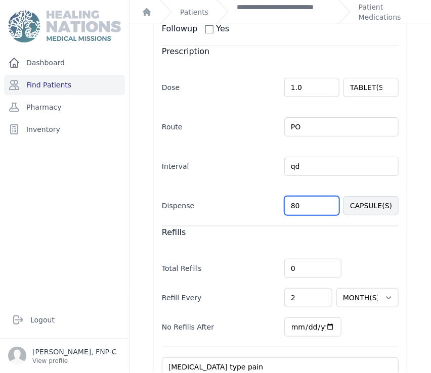
click at [289, 205] on input "80" at bounding box center [311, 205] width 55 height 19
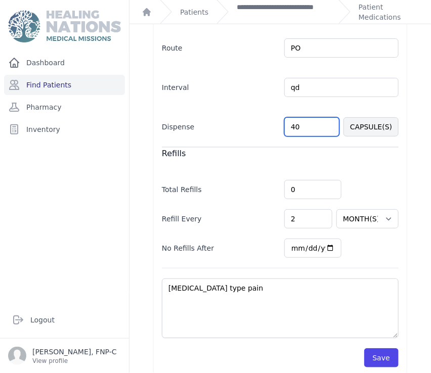
scroll to position [256, 0]
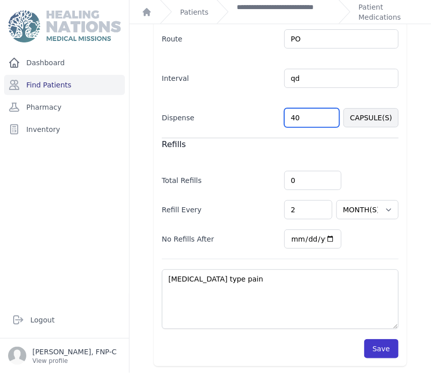
type input "40"
click at [374, 345] on button "Save" at bounding box center [381, 348] width 34 height 19
select select "MONTH(S)"
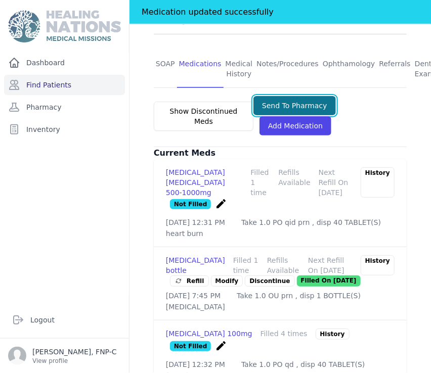
click at [291, 96] on button "Send To Pharmacy" at bounding box center [294, 105] width 82 height 19
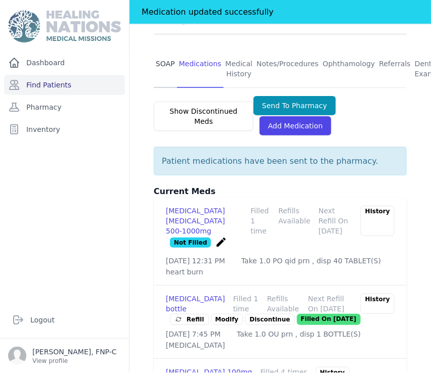
click at [162, 55] on link "SOAP" at bounding box center [165, 69] width 23 height 37
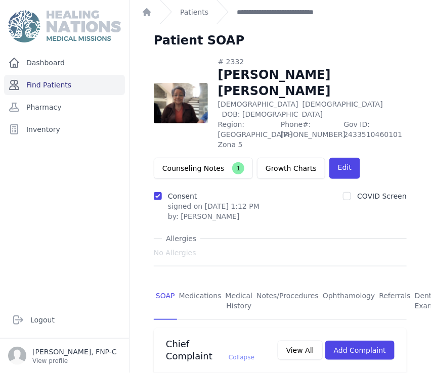
click at [53, 83] on link "Find Patients" at bounding box center [64, 85] width 121 height 20
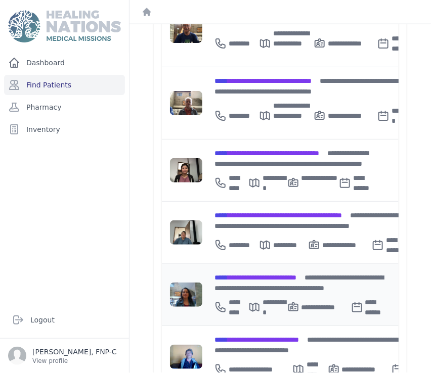
scroll to position [393, 0]
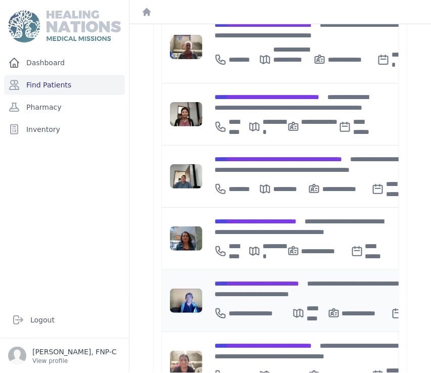
click at [251, 280] on span "**********" at bounding box center [256, 283] width 84 height 7
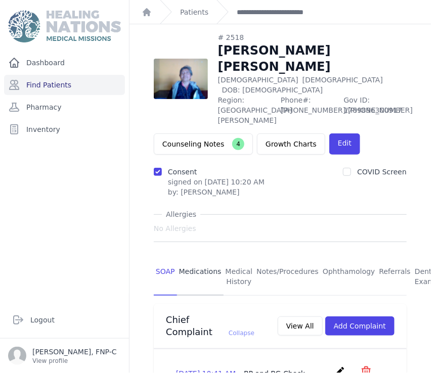
click at [191, 258] on link "Medications" at bounding box center [200, 276] width 47 height 37
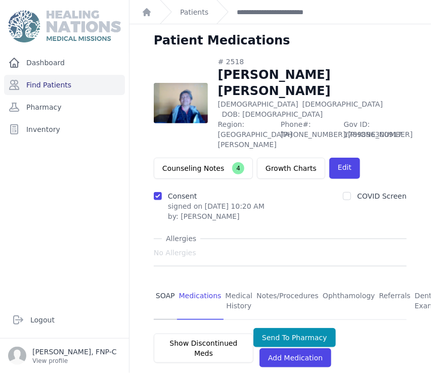
click at [164, 283] on link "SOAP" at bounding box center [165, 301] width 23 height 37
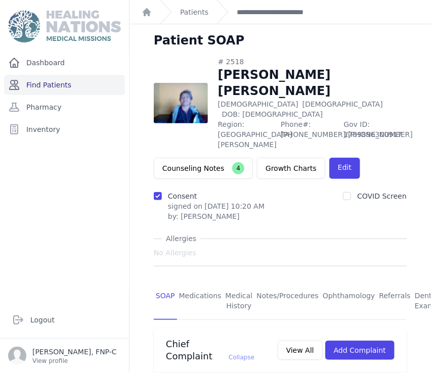
click at [44, 84] on link "Find Patients" at bounding box center [64, 85] width 121 height 20
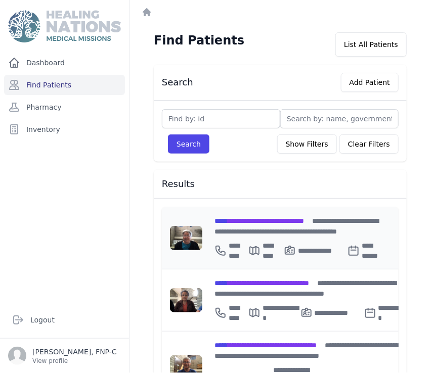
scroll to position [56, 0]
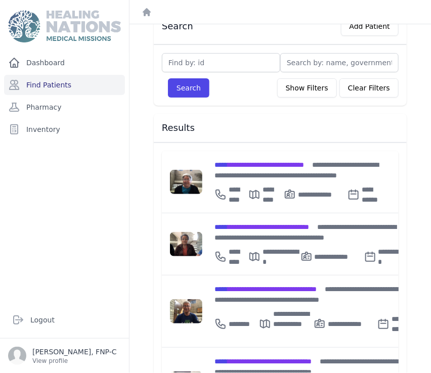
click at [20, 208] on div "Dashboard Find Patients Pharmacy Inventory" at bounding box center [64, 173] width 129 height 241
click at [245, 163] on span "**********" at bounding box center [258, 164] width 89 height 7
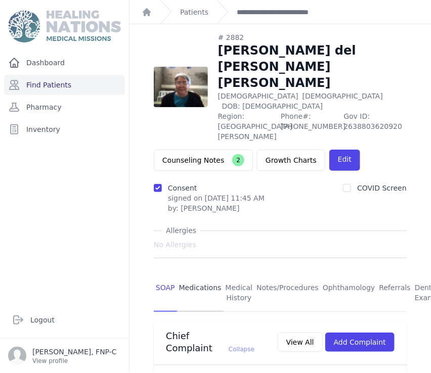
click at [204, 274] on link "Medications" at bounding box center [200, 292] width 47 height 37
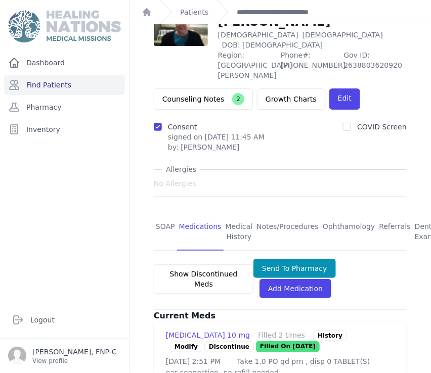
scroll to position [168, 0]
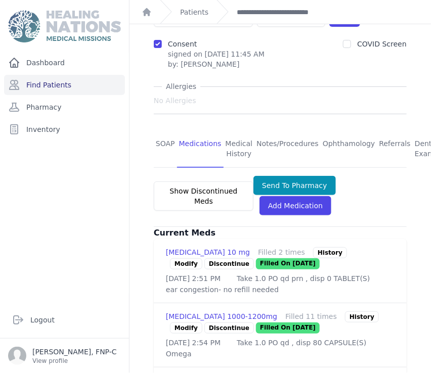
click at [177, 322] on link "Modify" at bounding box center [186, 327] width 32 height 11
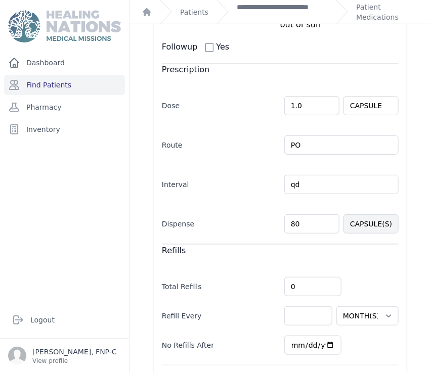
click at [289, 214] on input "80" at bounding box center [311, 223] width 55 height 19
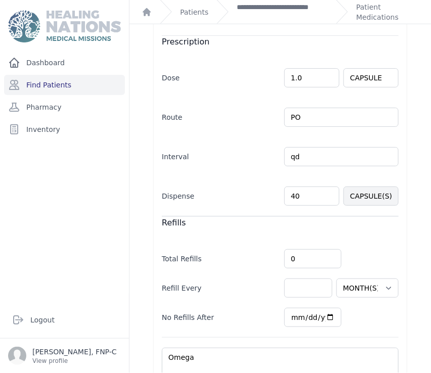
scroll to position [268, 0]
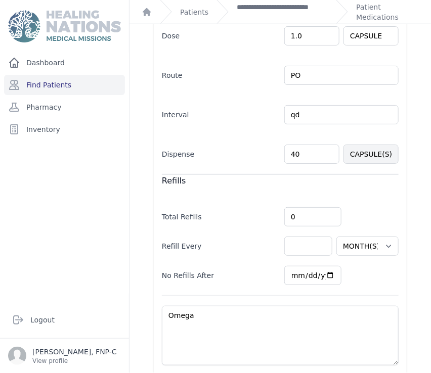
type input "40"
select select "MONTH(S)"
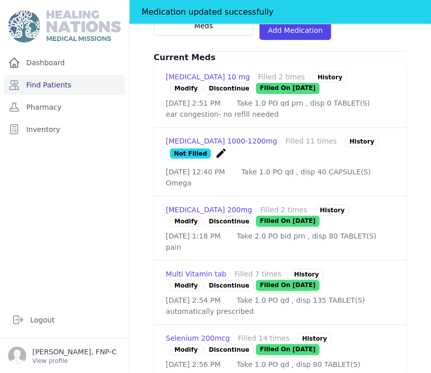
scroll to position [381, 0]
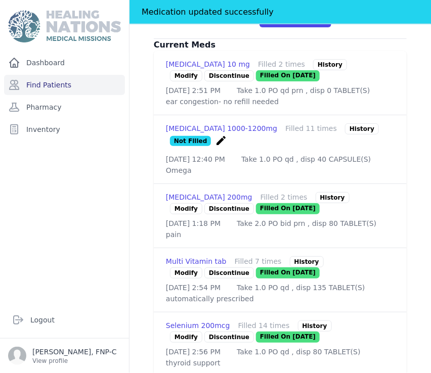
click at [182, 332] on link "Modify" at bounding box center [186, 337] width 32 height 11
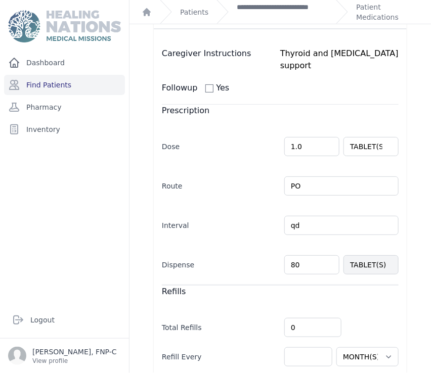
scroll to position [112, 0]
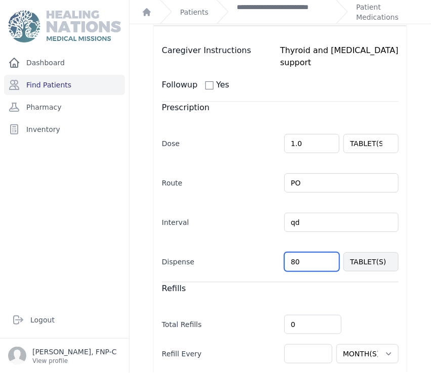
click at [289, 252] on input "80" at bounding box center [311, 261] width 55 height 19
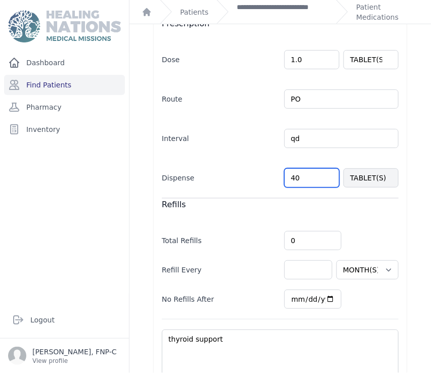
scroll to position [244, 0]
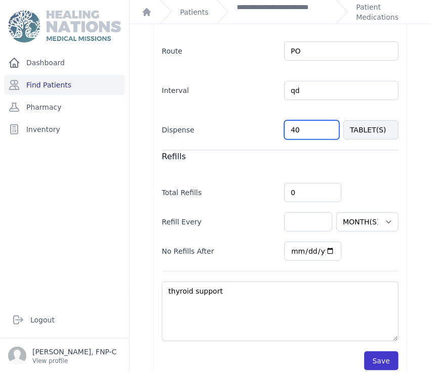
type input "40"
select select "MONTH(S)"
click at [373, 351] on button "Save" at bounding box center [381, 360] width 34 height 19
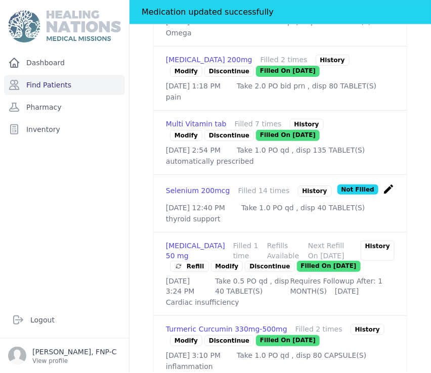
scroll to position [525, 0]
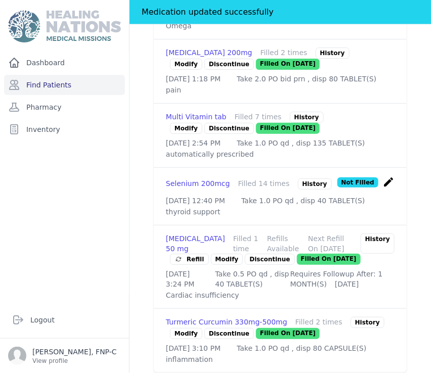
click at [219, 254] on link "Modify" at bounding box center [227, 259] width 32 height 11
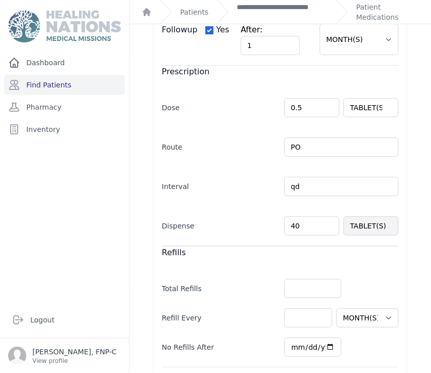
scroll to position [168, 0]
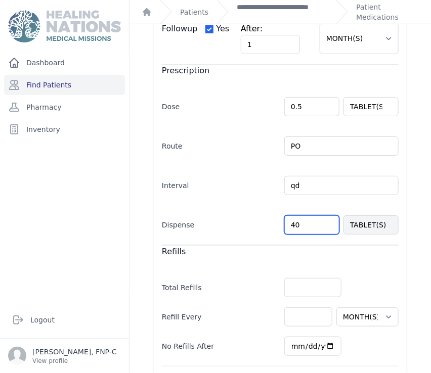
click at [289, 224] on input "40" at bounding box center [311, 224] width 55 height 19
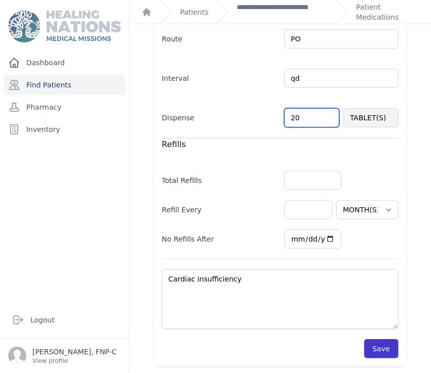
type input "20"
select select "MONTH(S)"
click at [369, 349] on button "Save" at bounding box center [381, 348] width 34 height 19
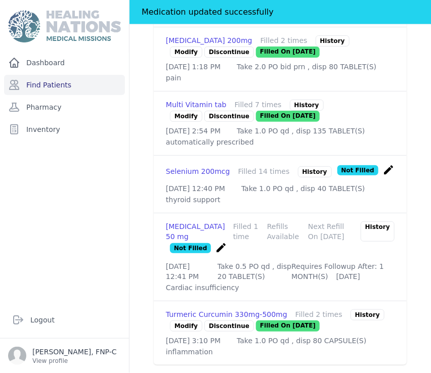
scroll to position [550, 0]
click at [181, 320] on link "Modify" at bounding box center [186, 325] width 32 height 11
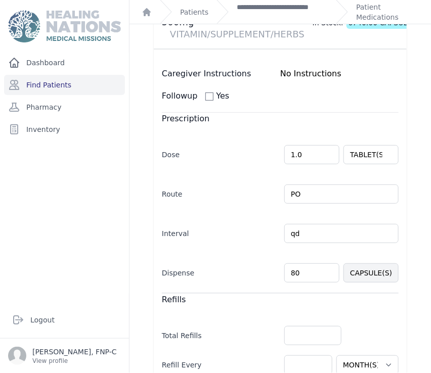
scroll to position [112, 0]
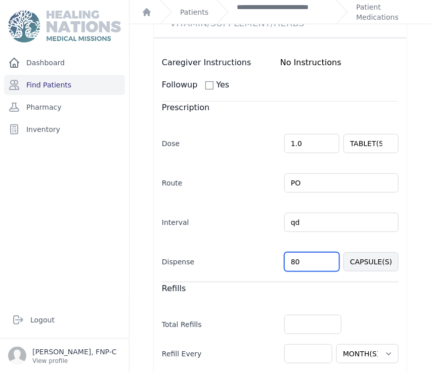
click at [288, 264] on input "80" at bounding box center [311, 261] width 55 height 19
click at [290, 260] on input "80" at bounding box center [311, 261] width 55 height 19
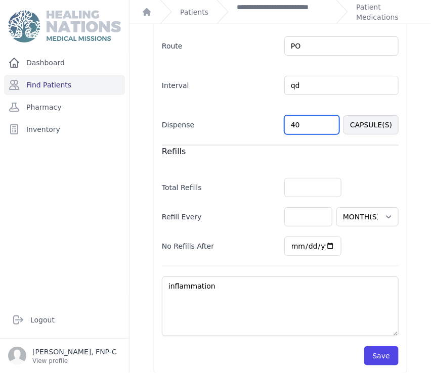
scroll to position [256, 0]
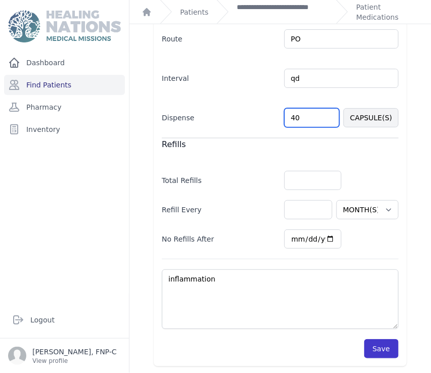
type input "40"
select select "MONTH(S)"
click at [364, 343] on button "Save" at bounding box center [381, 348] width 34 height 19
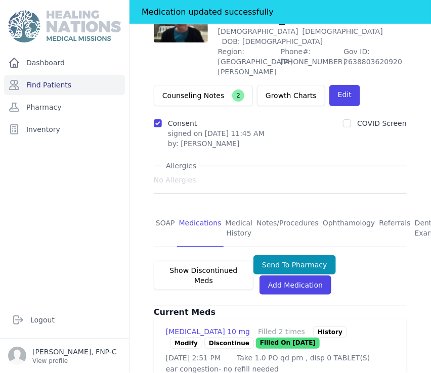
scroll to position [88, 0]
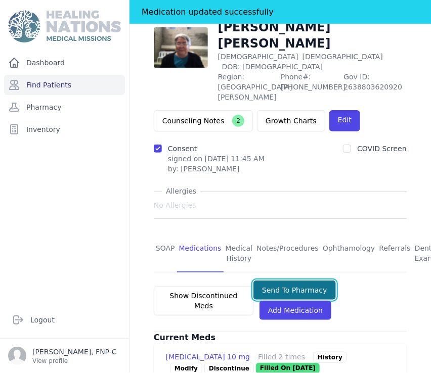
click at [269, 281] on button "Send To Pharmacy" at bounding box center [294, 290] width 82 height 19
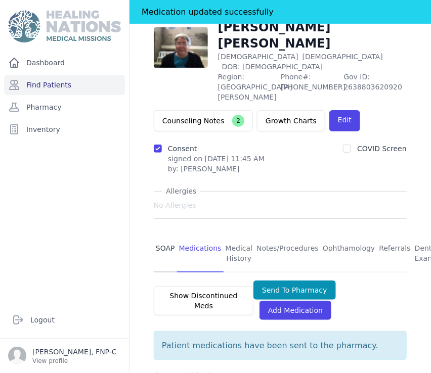
click at [165, 235] on link "SOAP" at bounding box center [165, 253] width 23 height 37
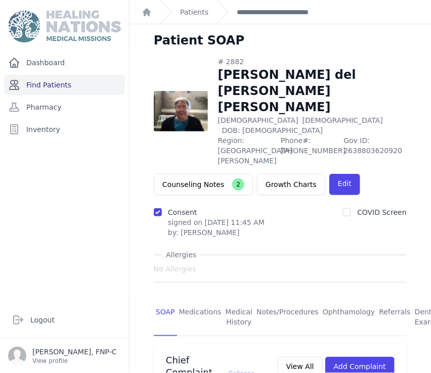
click at [37, 84] on link "Find Patients" at bounding box center [64, 85] width 121 height 20
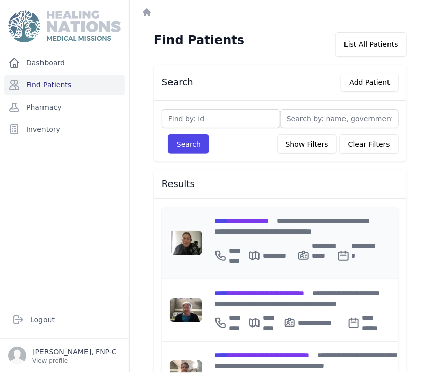
click at [239, 218] on span "**********" at bounding box center [241, 220] width 54 height 7
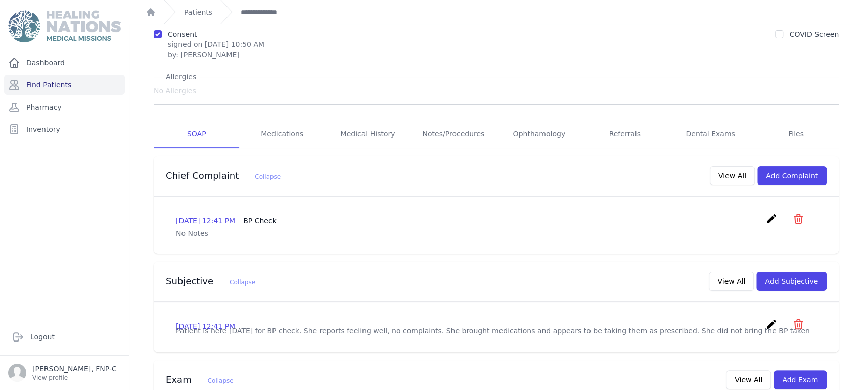
scroll to position [56, 0]
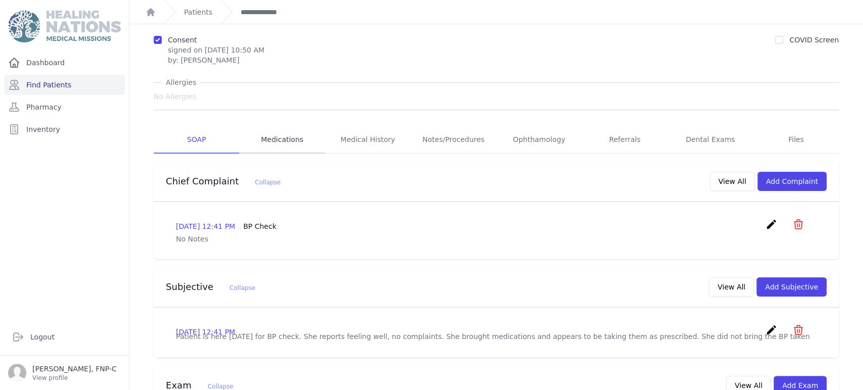
click at [277, 141] on link "Medications" at bounding box center [281, 139] width 85 height 27
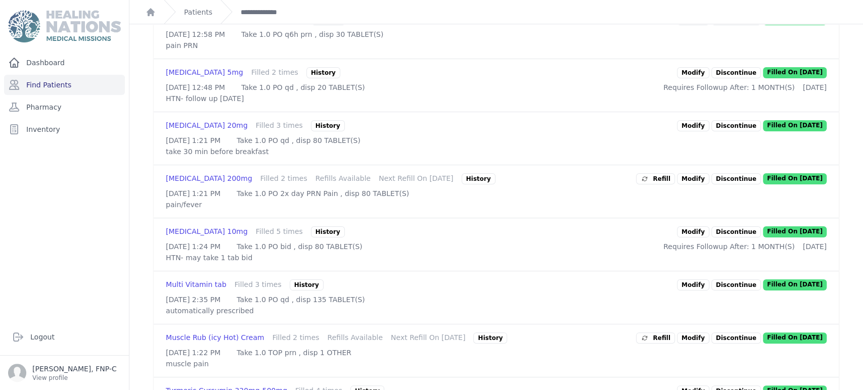
scroll to position [281, 0]
click at [430, 237] on link "Modify" at bounding box center [693, 231] width 32 height 11
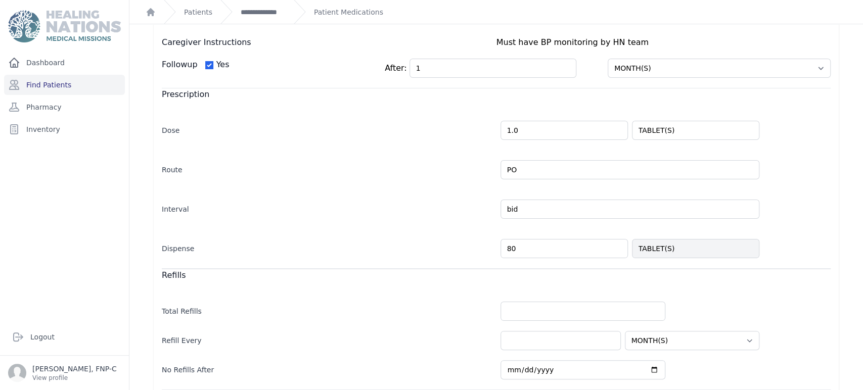
scroll to position [112, 0]
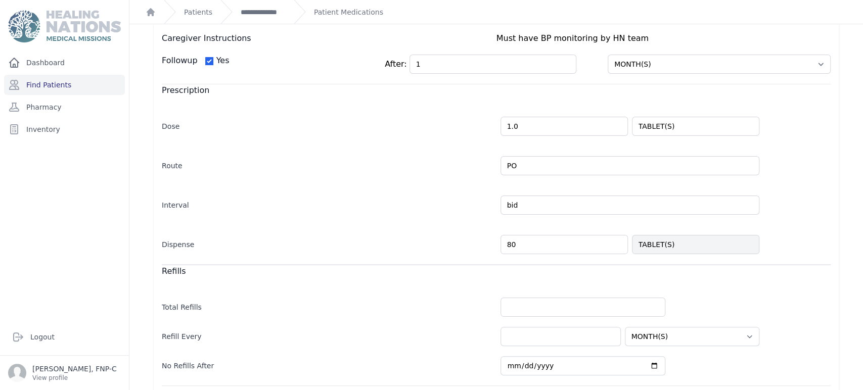
click at [430, 241] on input "80" at bounding box center [563, 244] width 127 height 19
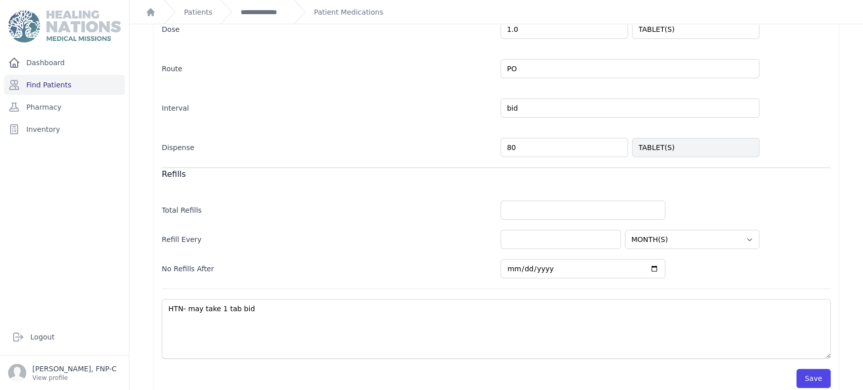
scroll to position [222, 0]
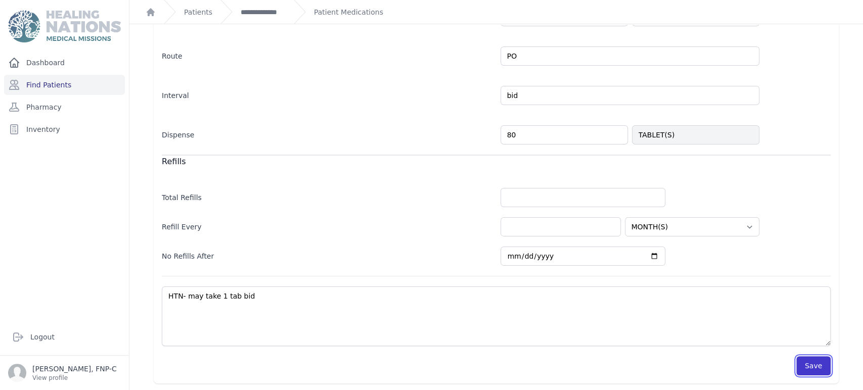
click at [430, 363] on button "Save" at bounding box center [813, 365] width 34 height 19
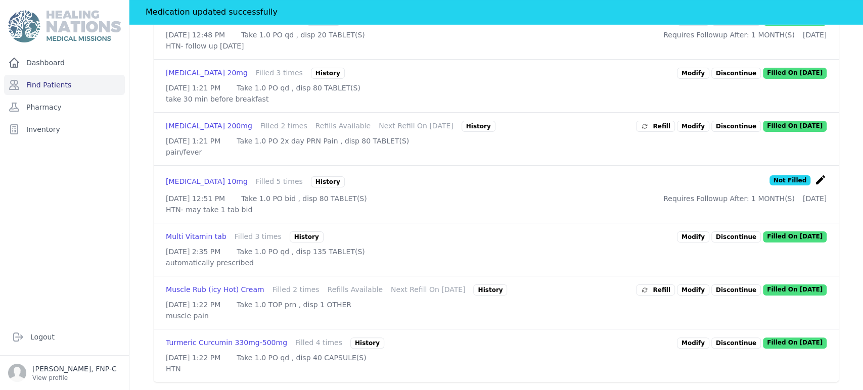
scroll to position [435, 0]
click at [430, 285] on link "Modify" at bounding box center [693, 290] width 32 height 11
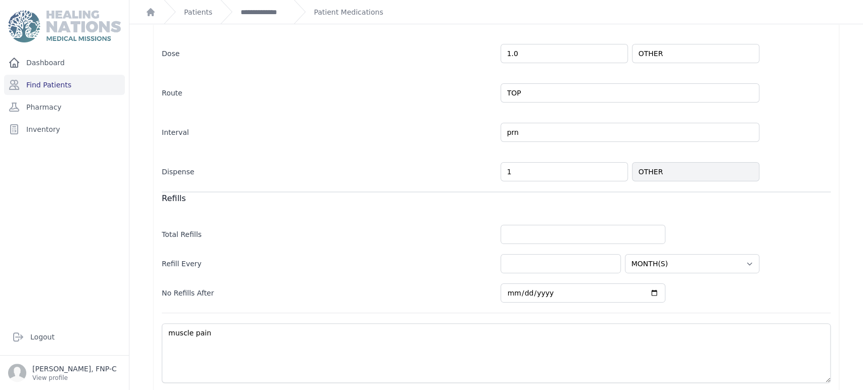
scroll to position [215, 0]
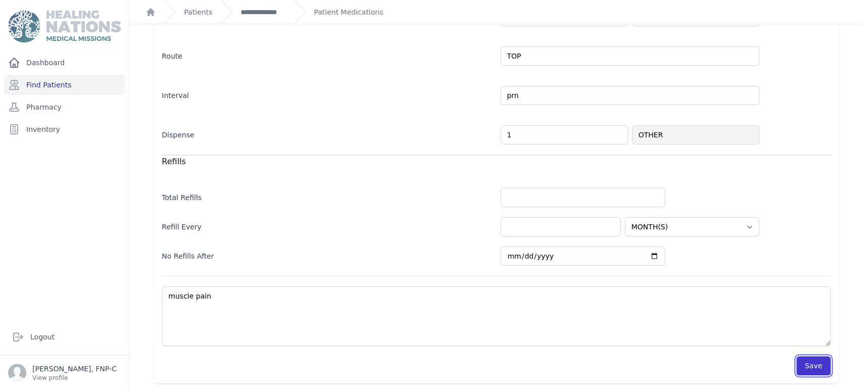
click at [430, 361] on button "Save" at bounding box center [813, 365] width 34 height 19
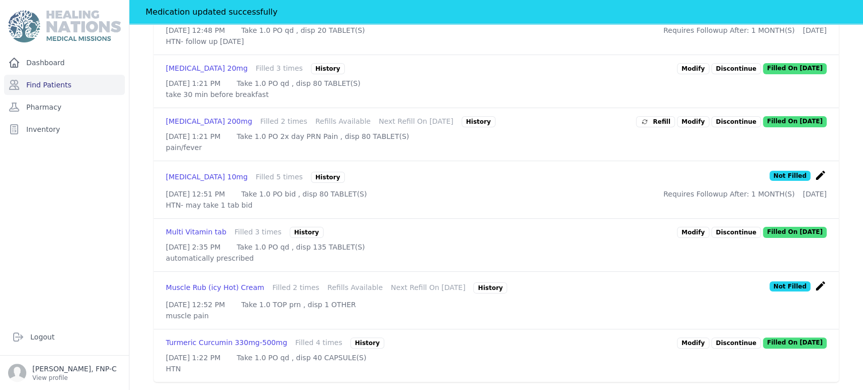
scroll to position [440, 0]
click at [430, 338] on link "Modify" at bounding box center [693, 343] width 32 height 11
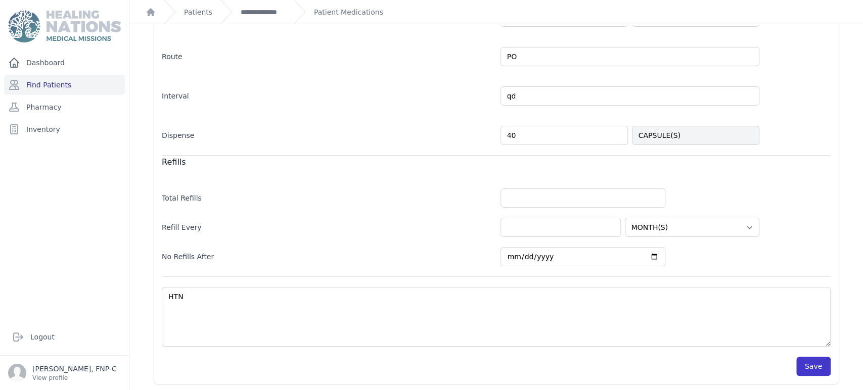
scroll to position [215, 0]
click at [430, 363] on button "Save" at bounding box center [813, 365] width 34 height 19
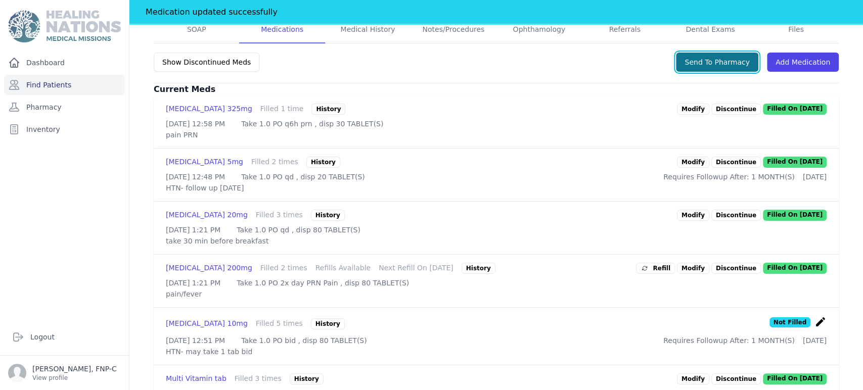
click at [430, 62] on button "Send To Pharmacy" at bounding box center [717, 62] width 82 height 19
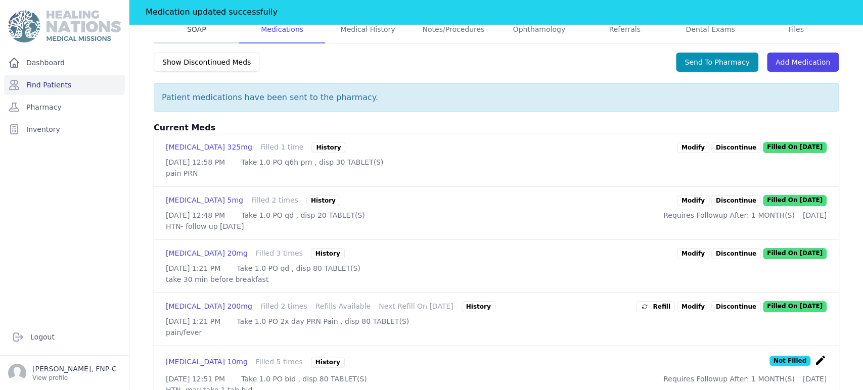
click at [195, 27] on link "SOAP" at bounding box center [196, 29] width 85 height 27
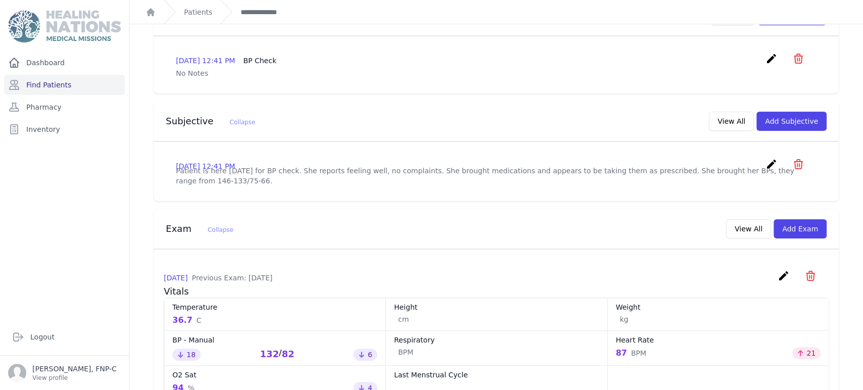
scroll to position [337, 0]
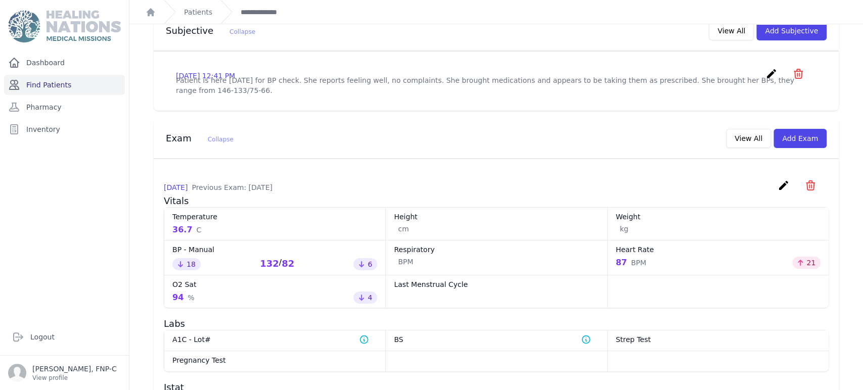
click at [37, 84] on link "Find Patients" at bounding box center [64, 85] width 121 height 20
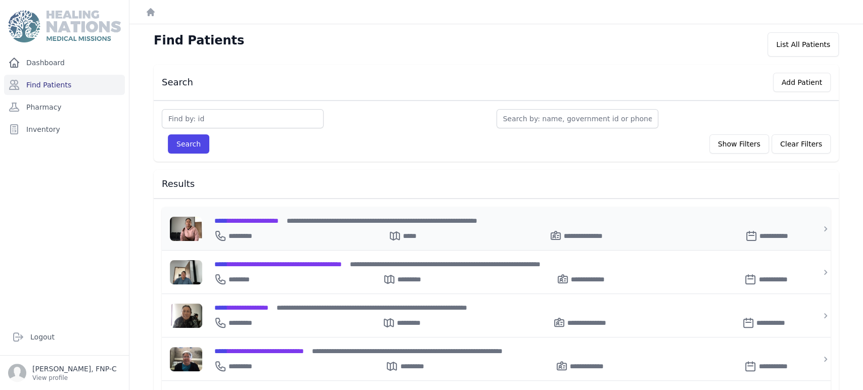
click at [272, 219] on span "**********" at bounding box center [246, 220] width 64 height 7
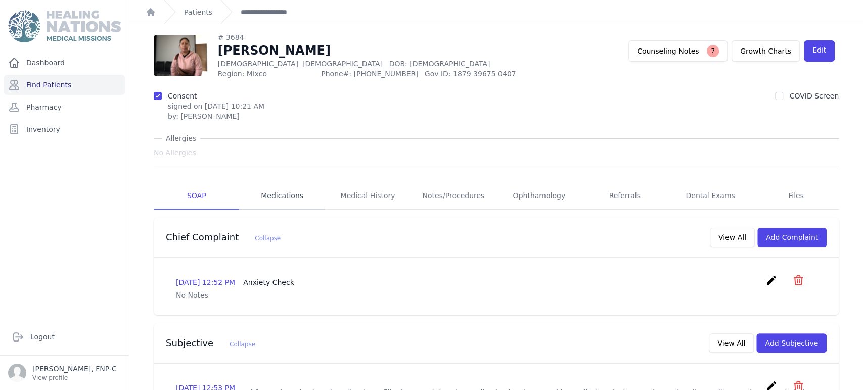
click at [274, 194] on link "Medications" at bounding box center [281, 195] width 85 height 27
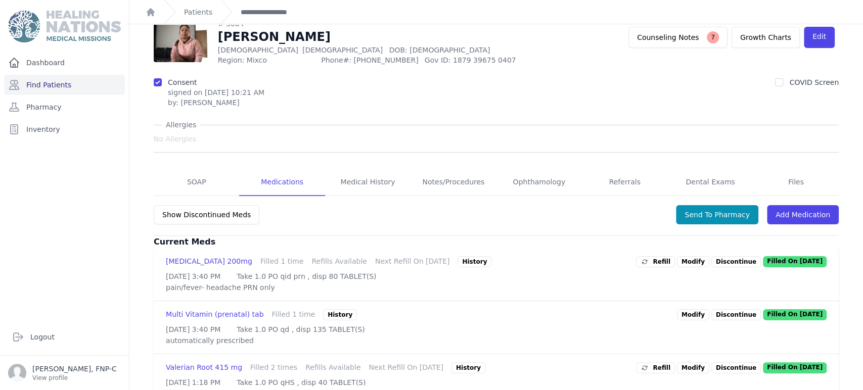
scroll to position [92, 0]
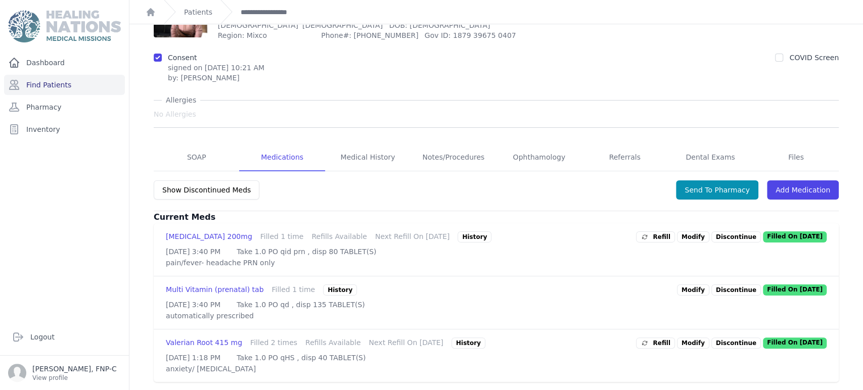
click at [692, 338] on link "Modify" at bounding box center [693, 343] width 32 height 11
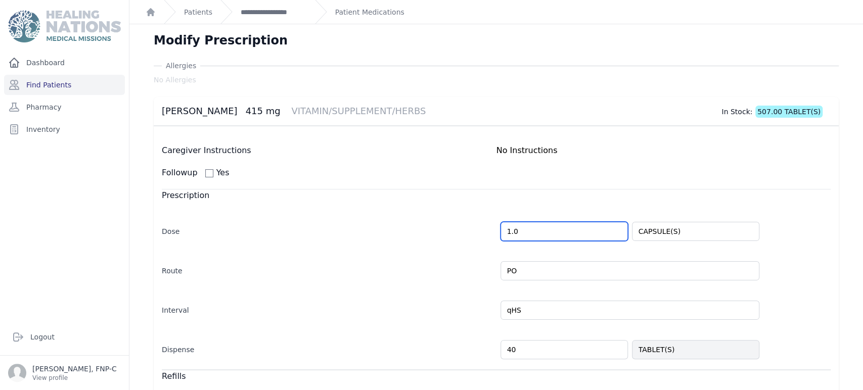
click at [505, 234] on input "1.0" at bounding box center [563, 231] width 127 height 19
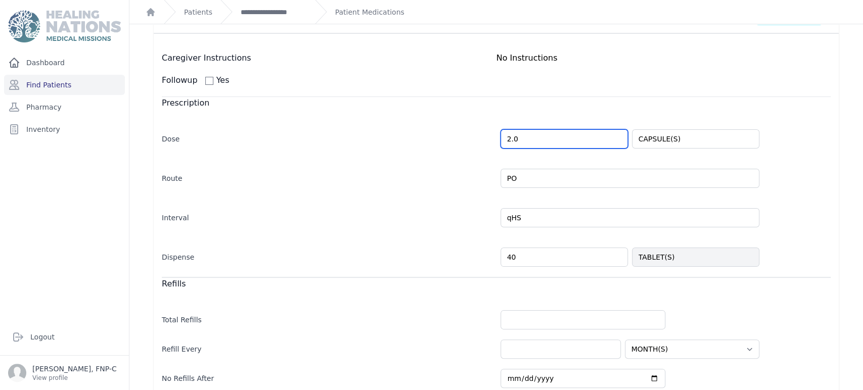
scroll to position [112, 0]
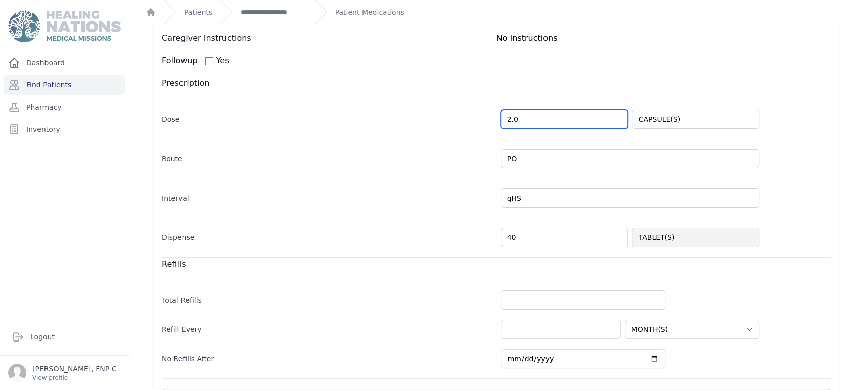
type input "2.0"
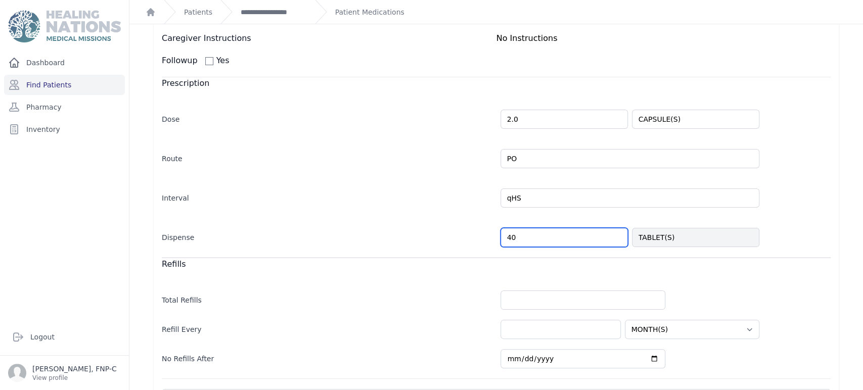
select select "MONTH(S)"
click at [506, 239] on input "40" at bounding box center [563, 237] width 127 height 19
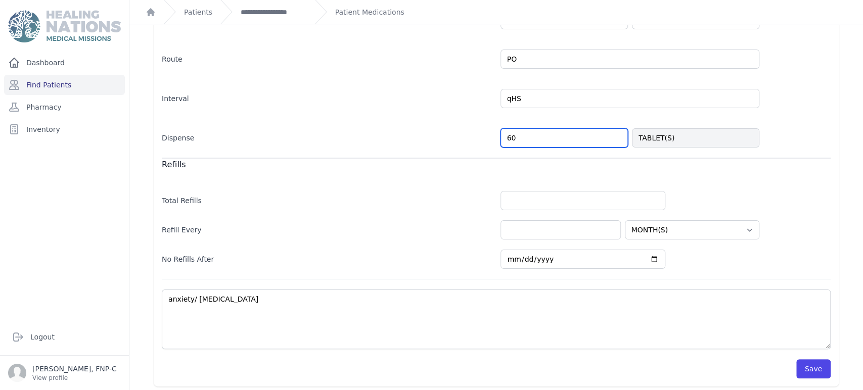
scroll to position [215, 0]
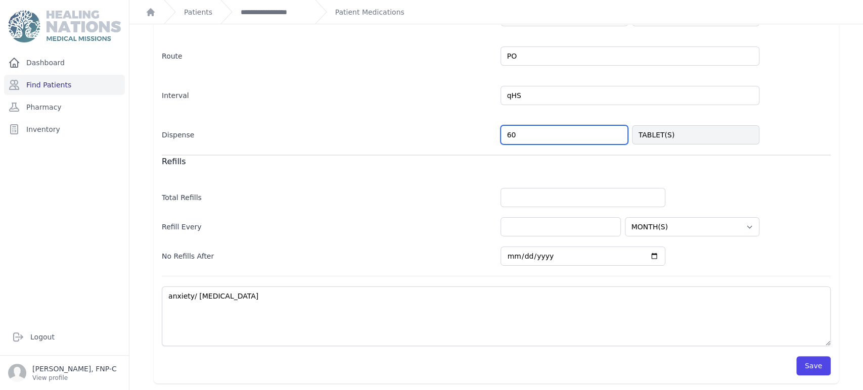
type input "60"
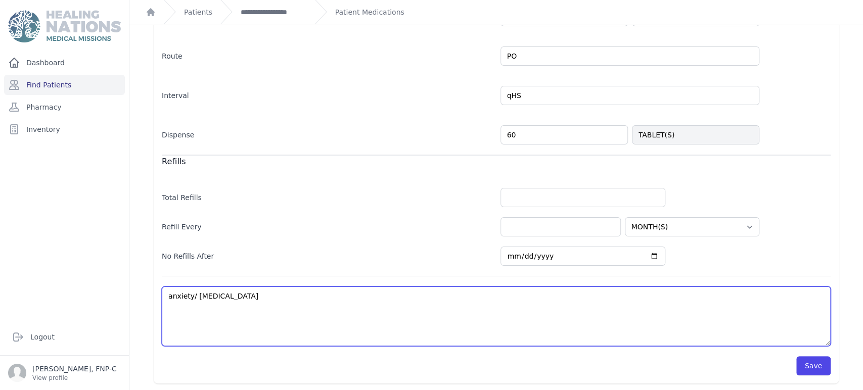
select select "MONTH(S)"
click at [228, 294] on textarea "anxiety/ [MEDICAL_DATA]" at bounding box center [496, 317] width 669 height 60
type textarea "anxiety/ [MEDICAL_DATA]"
select select "MONTH(S)"
type textarea "anxiety/ [MEDICAL_DATA]-"
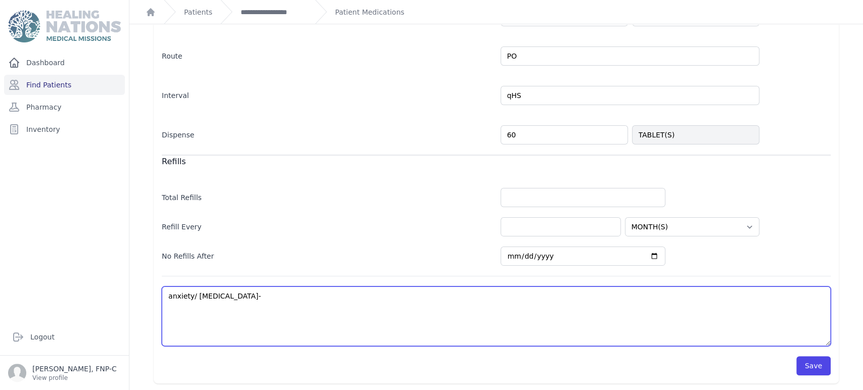
select select "MONTH(S)"
type textarea "anxiety/ [MEDICAL_DATA]-"
select select "MONTH(S)"
type textarea "anxiety/ [MEDICAL_DATA]- t"
select select "MONTH(S)"
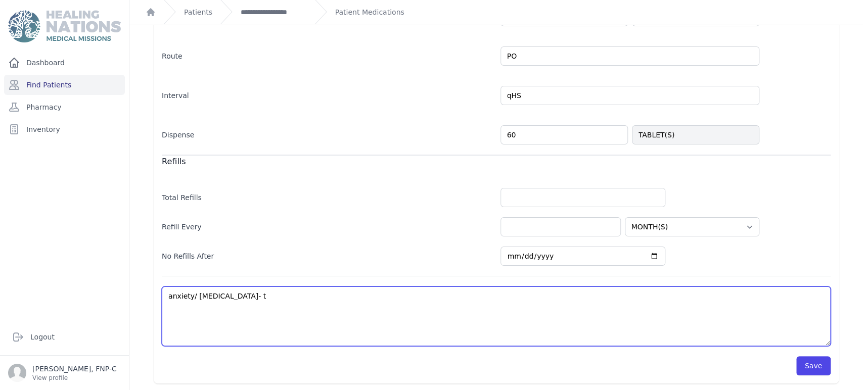
type textarea "anxiety/ [MEDICAL_DATA]- ta"
select select "MONTH(S)"
type textarea "anxiety/ [MEDICAL_DATA]- tak"
select select "MONTH(S)"
type textarea "anxiety/ [MEDICAL_DATA]- take"
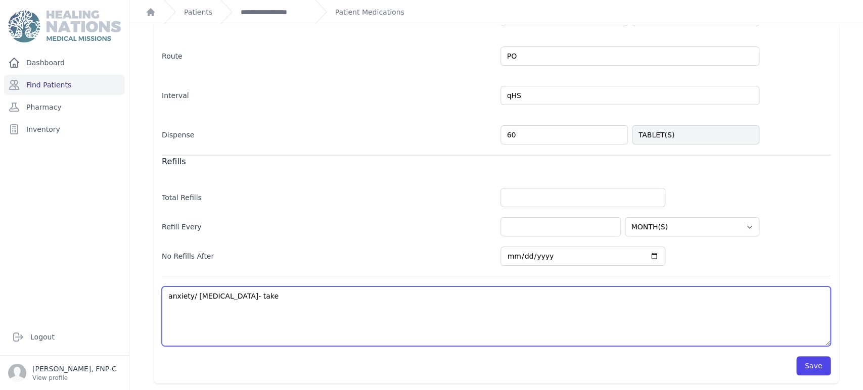
select select "MONTH(S)"
type textarea "anxiety/ [MEDICAL_DATA]- take"
select select "MONTH(S)"
type textarea "anxiety/ [MEDICAL_DATA]- take 1"
select select "MONTH(S)"
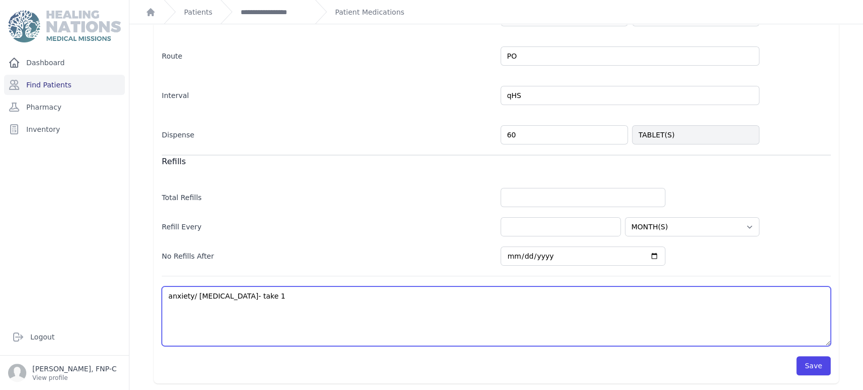
type textarea "anxiety/ insomnia- take 1"
select select "MONTH(S)"
type textarea "anxiety/ insomnia- take 1 t"
select select "MONTH(S)"
type textarea "anxiety/ insomnia- take 1 ta"
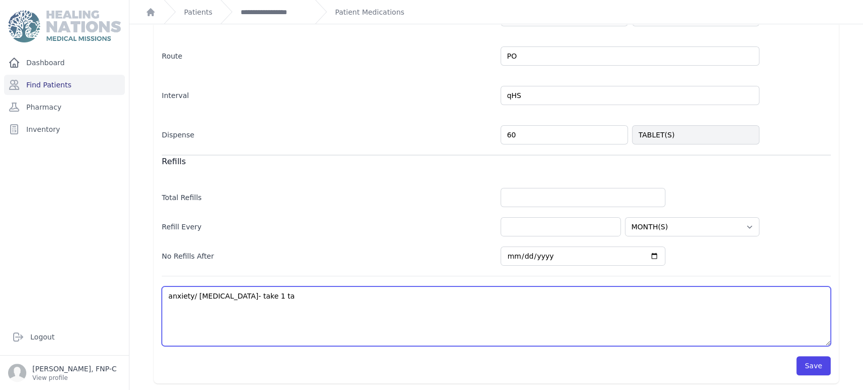
select select "MONTH(S)"
type textarea "anxiety/ insomnia- take 1 tab"
select select "MONTH(S)"
type textarea "anxiety/ insomnia- take 1 tab"
select select "MONTH(S)"
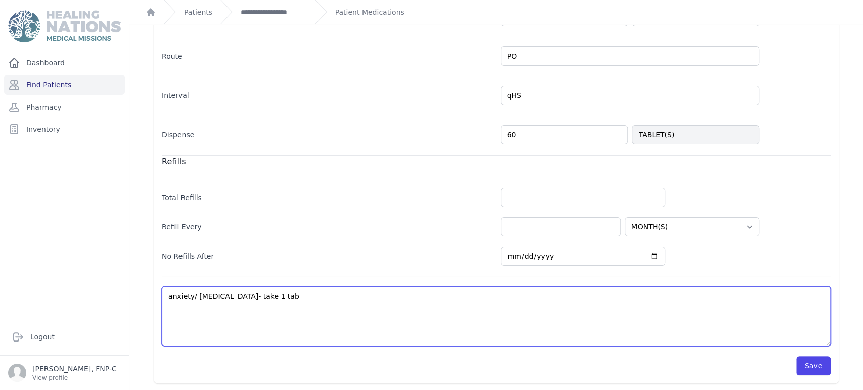
type textarea "anxiety/ insomnia- take 1 tab d"
select select "MONTH(S)"
type textarea "anxiety/ insomnia- take 1 tab dI"
select select "MONTH(S)"
type textarea "anxiety/ insomnia- take 1 tab d"
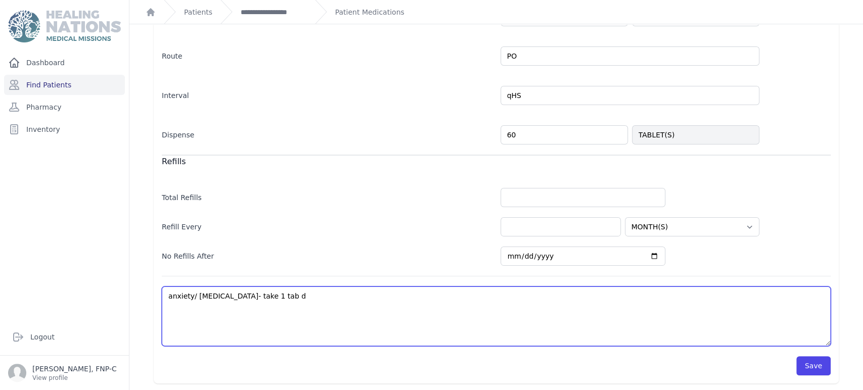
select select "MONTH(S)"
type textarea "anxiety/ insomnia- take 1 tab da"
select select "MONTH(S)"
type textarea "anxiety/ insomnia- take 1 tab dai"
select select "MONTH(S)"
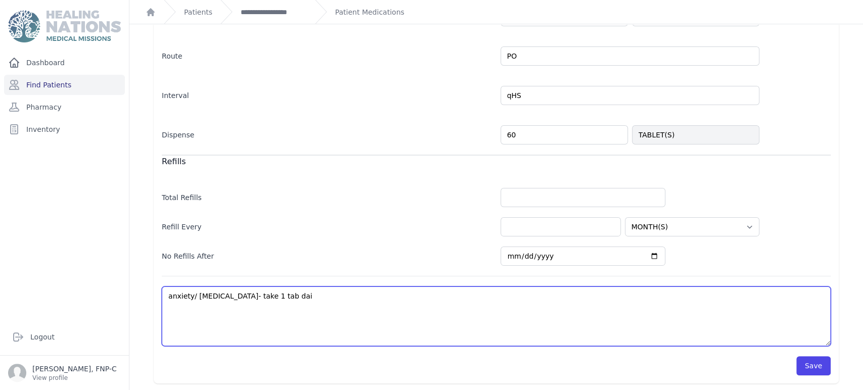
type textarea "anxiety/ insomnia- take 1 tab dail"
select select "MONTH(S)"
type textarea "anxiety/ insomnia- take 1 tab daily"
select select "MONTH(S)"
type textarea "anxiety/ insomnia- take 1 tab daily"
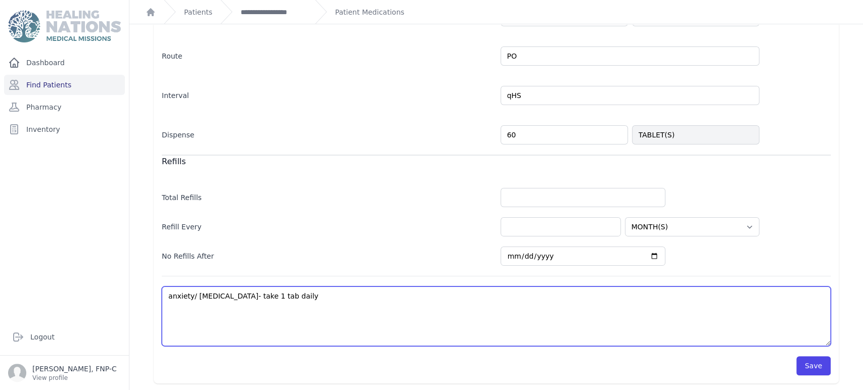
select select "MONTH(S)"
type textarea "anxiety/ insomnia- take 1 tab daily a"
select select "MONTH(S)"
type textarea "anxiety/ insomnia- take 1 tab daily at"
select select "MONTH(S)"
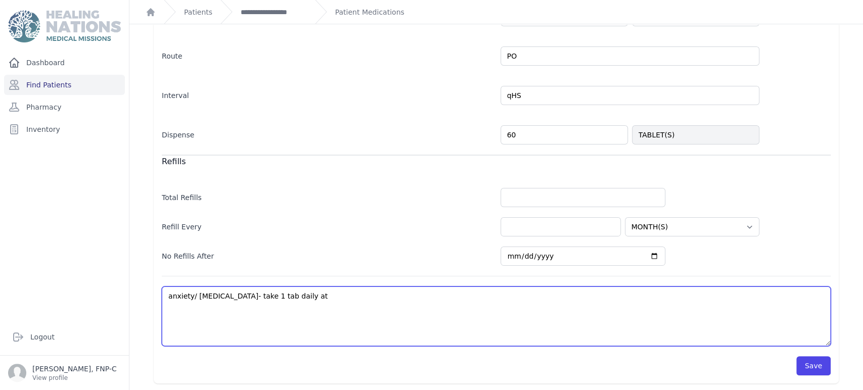
type textarea "anxiety/ insomnia- take 1 tab daily at"
select select "MONTH(S)"
type textarea "anxiety/ insomnia- take 1 tab daily at h"
select select "MONTH(S)"
type textarea "anxiety/ insomnia- take 1 tab daily at hs"
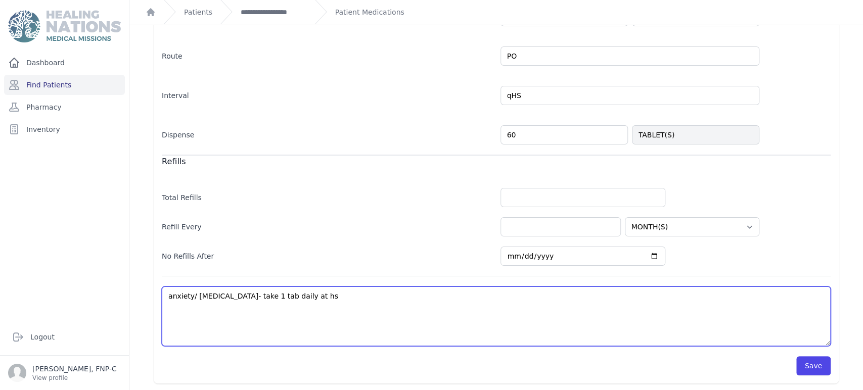
select select "MONTH(S)"
type textarea "anxiety/ insomnia- take 1 tab daily at hs,"
select select "MONTH(S)"
type textarea "anxiety/ insomnia- take 1 tab daily at hs,"
select select "MONTH(S)"
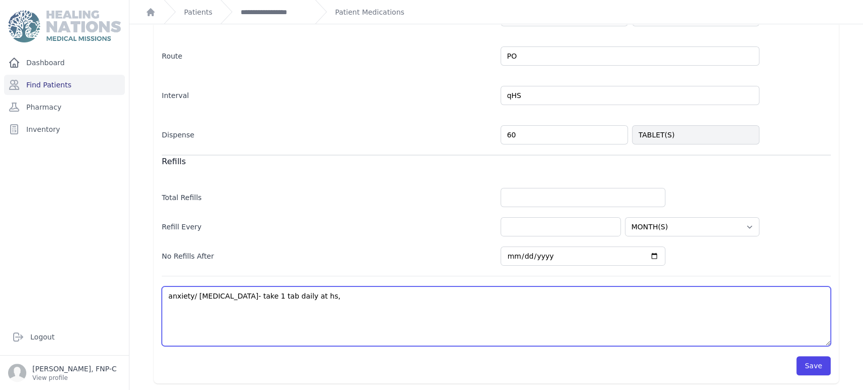
type textarea "anxiety/ insomnia- take 1 tab daily at hs, m"
select select "MONTH(S)"
type textarea "anxiety/ insomnia- take 1 tab daily at hs, ma"
select select "MONTH(S)"
type textarea "anxiety/ insomnia- take 1 tab daily at hs, may"
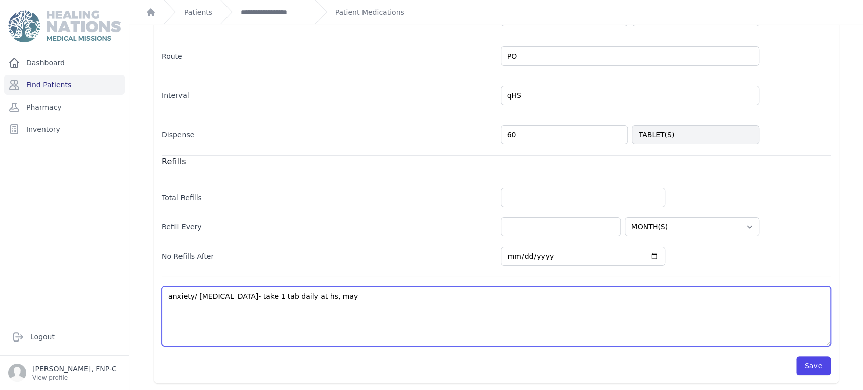
select select "MONTH(S)"
type textarea "anxiety/ insomnia- take 1 tab daily at hs, may"
select select "MONTH(S)"
type textarea "anxiety/ insomnia- take 1 tab daily at hs, may t"
select select "MONTH(S)"
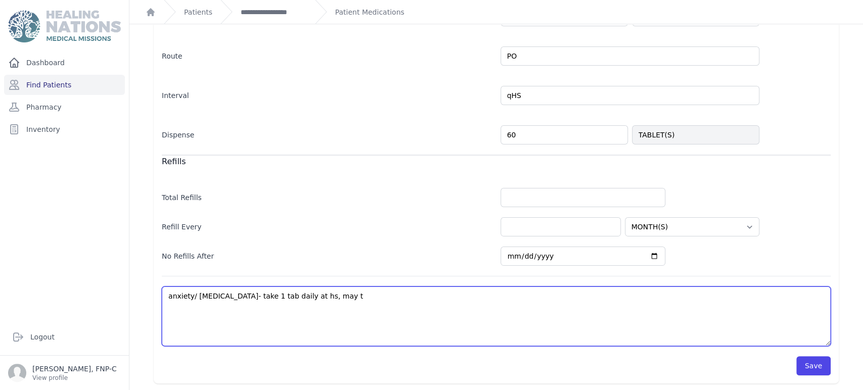
type textarea "anxiety/ insomnia- take 1 tab daily at hs, may ta"
select select "MONTH(S)"
type textarea "anxiety/ insomnia- take 1 tab daily at hs, may tak"
select select "MONTH(S)"
type textarea "anxiety/ insomnia- take 1 tab daily at hs, may take"
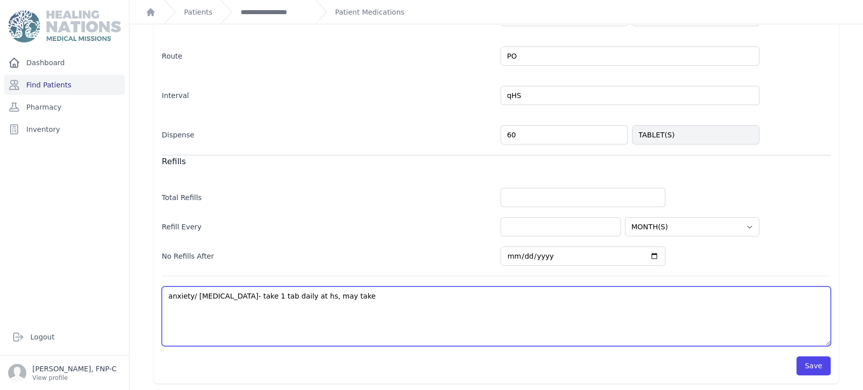
select select "MONTH(S)"
type textarea "anxiety/ insomnia- take 1 tab daily at hs, may take"
select select "MONTH(S)"
type textarea "anxiety/ insomnia- take 1 tab daily at hs, may take 1"
select select "MONTH(S)"
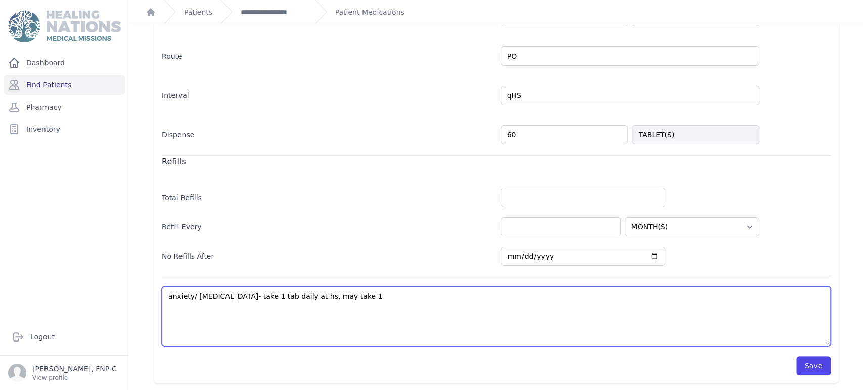
type textarea "anxiety/ insomnia- take 1 tab daily at hs, may take 1"
select select "MONTH(S)"
type textarea "anxiety/ insomnia- take 1 tab daily at hs, may take 1 m"
select select "MONTH(S)"
type textarea "anxiety/ insomnia- take 1 tab daily at hs, may take 1 mo"
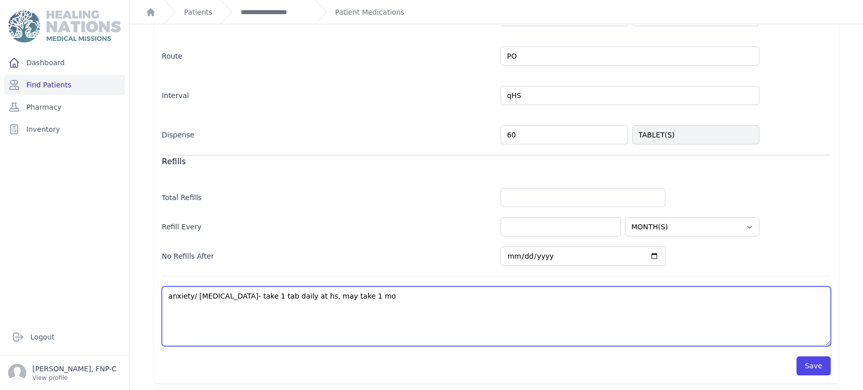
select select "MONTH(S)"
type textarea "anxiety/ insomnia- take 1 tab daily at hs, may take 1 mor"
select select "MONTH(S)"
type textarea "anxiety/ insomnia- take 1 tab daily at hs, may take 1 more"
select select "MONTH(S)"
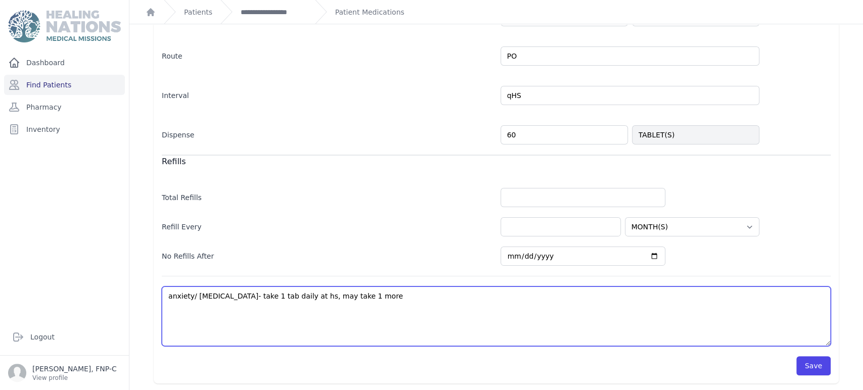
type textarea "anxiety/ insomnia- take 1 tab daily at hs, may take 1 more"
select select "MONTH(S)"
type textarea "anxiety/ insomnia- take 1 tab daily at hs, may take 1 more t"
select select "MONTH(S)"
type textarea "anxiety/ insomnia- take 1 tab daily at hs, may take 1 more ta"
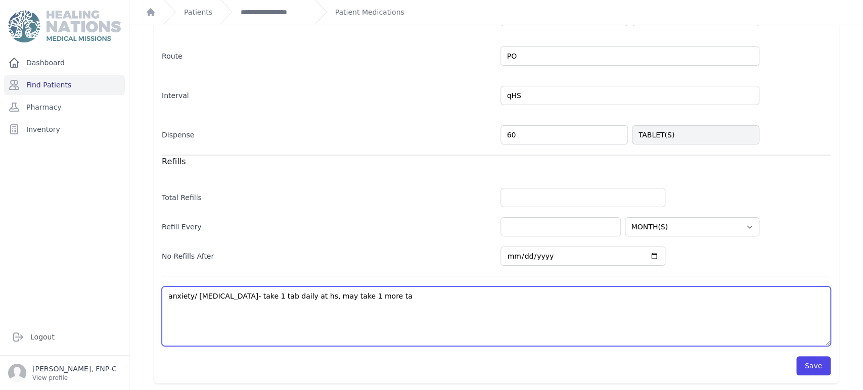
select select "MONTH(S)"
type textarea "anxiety/ insomnia- take 1 tab daily at hs, may take 1 more tab"
select select "MONTH(S)"
type textarea "anxiety/ insomnia- take 1 tab daily at hs, may take 1 more tab"
select select "MONTH(S)"
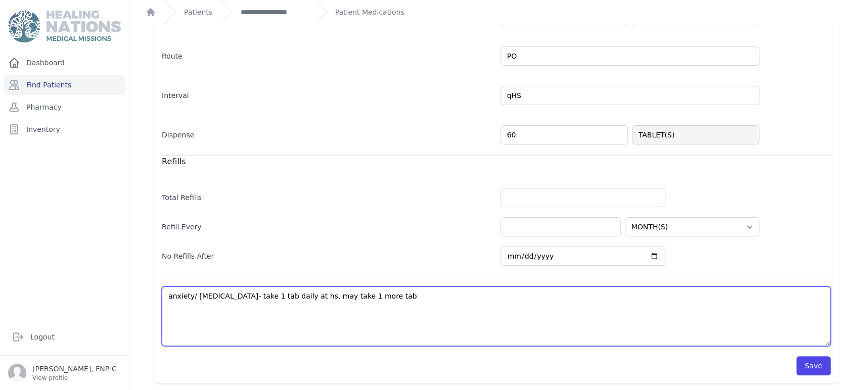
type textarea "anxiety/ insomnia- take 1 tab daily at hs, may take 1 more tab i"
select select "MONTH(S)"
type textarea "anxiety/ insomnia- take 1 tab daily at hs, may take 1 more tab if"
select select "MONTH(S)"
type textarea "anxiety/ insomnia- take 1 tab daily at hs, may take 1 more tab i"
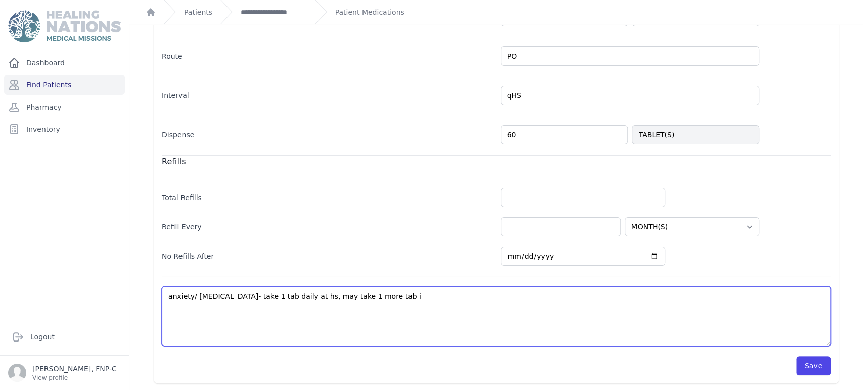
select select "MONTH(S)"
type textarea "anxiety/ insomnia- take 1 tab daily at hs, may take 1 more t"
select select "MONTH(S)"
type textarea "anxiety/ insomnia- take 1 tab daily at hs, may take 1 more"
select select "MONTH(S)"
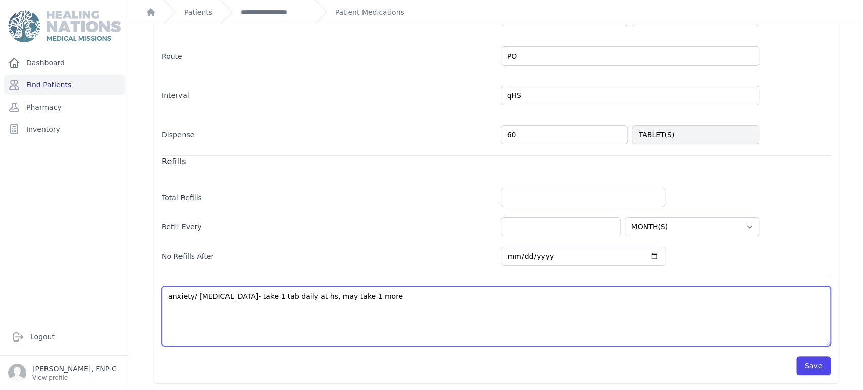
type textarea "anxiety/ insomnia- take 1 tab daily at hs, may take 1 more"
select select "MONTH(S)"
type textarea "anxiety/ insomnia- take 1 tab daily at hs, may take 1 mor"
select select "MONTH(S)"
type textarea "anxiety/ insomnia- take 1 tab daily at hs, may take 1 mo"
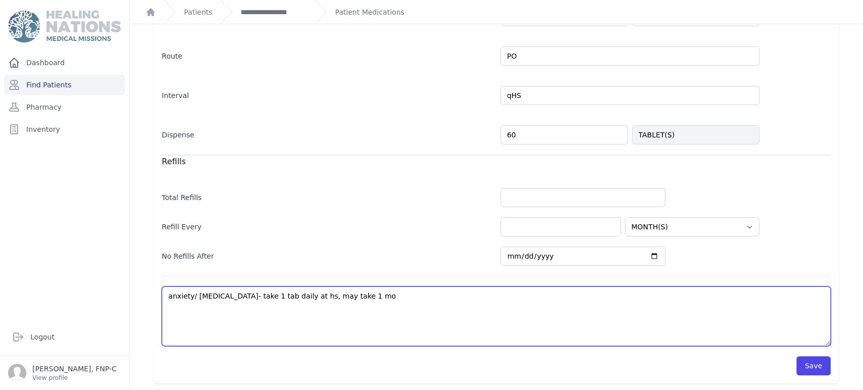
select select "MONTH(S)"
type textarea "anxiety/ insomnia- take 1 tab daily at hs, may take 1 m"
select select "MONTH(S)"
type textarea "anxiety/ insomnia- take 1 tab daily at hs, may take 1"
select select "MONTH(S)"
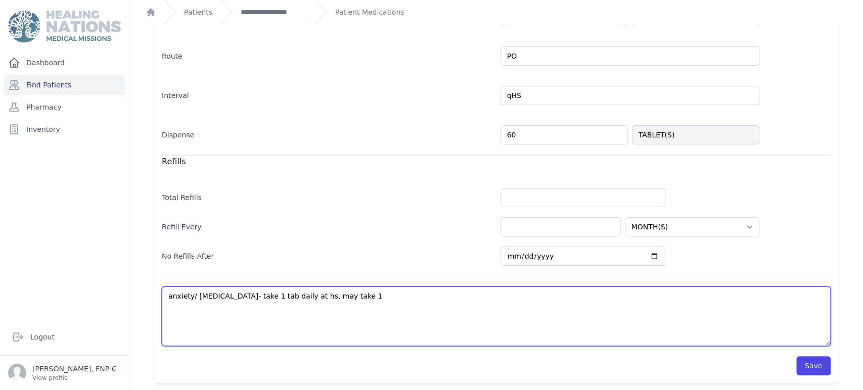
type textarea "anxiety/ insomnia- take 1 tab daily at hs, may take 1"
select select "MONTH(S)"
type textarea "anxiety/ insomnia- take 1 tab daily at hs, may tak"
select select "MONTH(S)"
type textarea "anxiety/ insomnia- take 1 tab daily at hs, may ta"
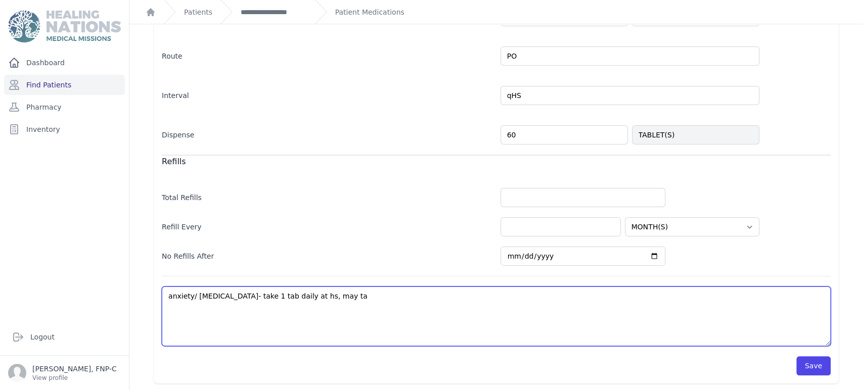
select select "MONTH(S)"
type textarea "anxiety/ insomnia- take 1 tab daily at hs, may t"
select select "MONTH(S)"
type textarea "anxiety/ insomnia- take 1 tab daily at hs, may"
select select "MONTH(S)"
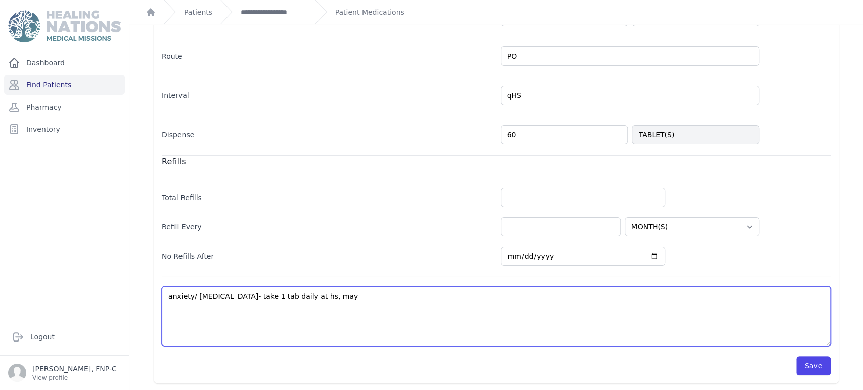
type textarea "anxiety/ insomnia- take 1 tab daily at hs, ma"
select select "MONTH(S)"
type textarea "anxiety/ insomnia- take 1 tab daily at hs, may"
select select "MONTH(S)"
type textarea "anxiety/ insomnia- take 1 tab daily at hs, may"
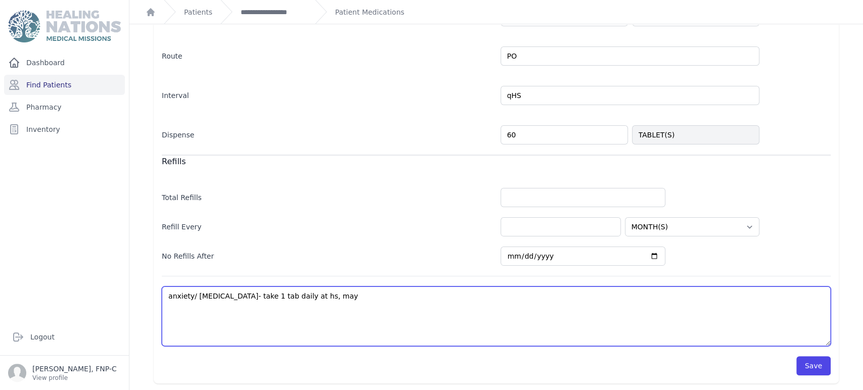
select select "MONTH(S)"
type textarea "anxiety/ insomnia- take 1 tab daily at hs, may a"
select select "MONTH(S)"
type textarea "anxiety/ insomnia- take 1 tab daily at hs, may al"
select select "MONTH(S)"
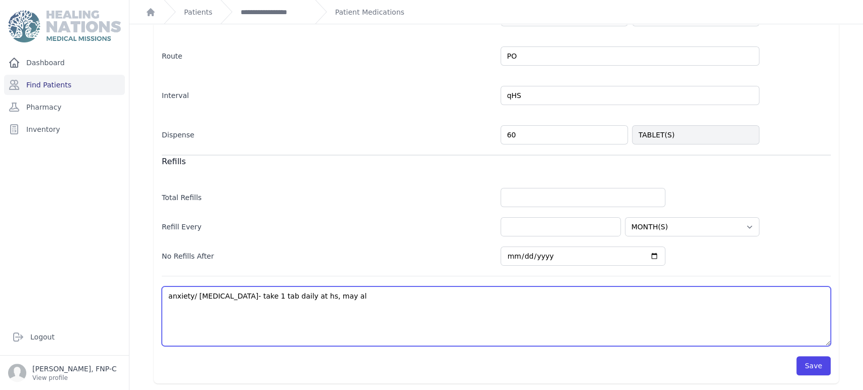
type textarea "anxiety/ insomnia- take 1 tab daily at hs, may als"
select select "MONTH(S)"
type textarea "anxiety/ insomnia- take 1 tab daily at hs, may also"
select select "MONTH(S)"
type textarea "anxiety/ insomnia- take 1 tab daily at hs, may also"
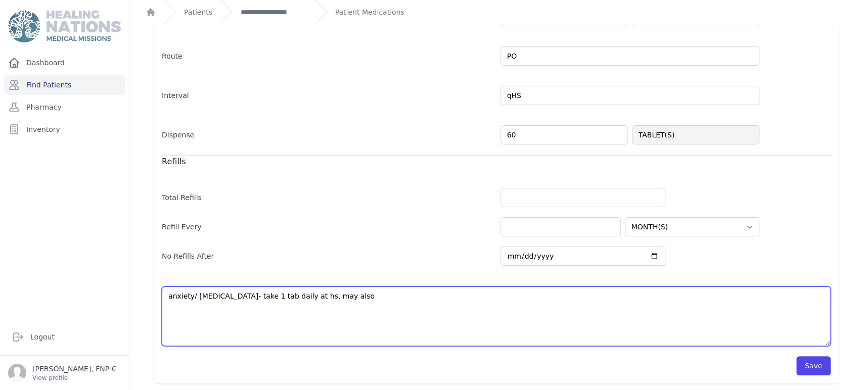
select select "MONTH(S)"
type textarea "anxiety/ insomnia- take 1 tab daily at hs, may also t"
select select "MONTH(S)"
type textarea "anxiety/ insomnia- take 1 tab daily at hs, may also ta"
select select "MONTH(S)"
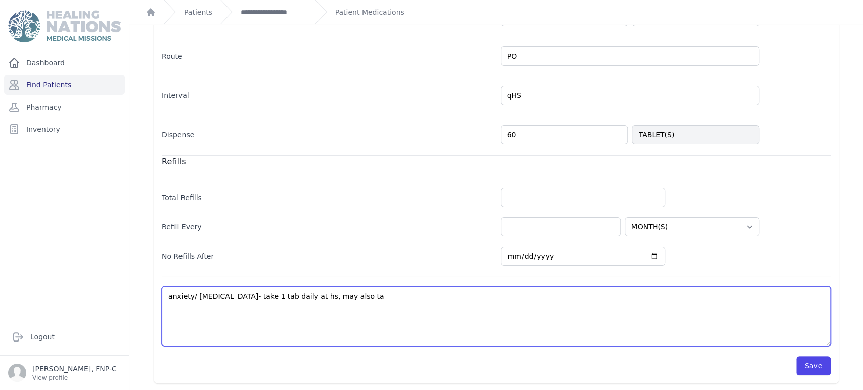
type textarea "anxiety/ insomnia- take 1 tab daily at hs, may also tak"
select select "MONTH(S)"
type textarea "anxiety/ insomnia- take 1 tab daily at hs, may also take"
select select "MONTH(S)"
type textarea "anxiety/ insomnia- take 1 tab daily at hs, may also take"
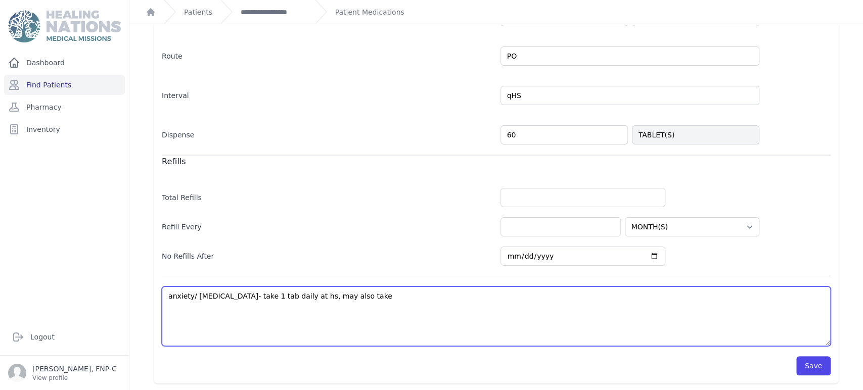
select select "MONTH(S)"
type textarea "anxiety/ insomnia- take 1 tab daily at hs, may also take a"
select select "MONTH(S)"
type textarea "anxiety/ insomnia- take 1 tab daily at hs, may also take an"
select select "MONTH(S)"
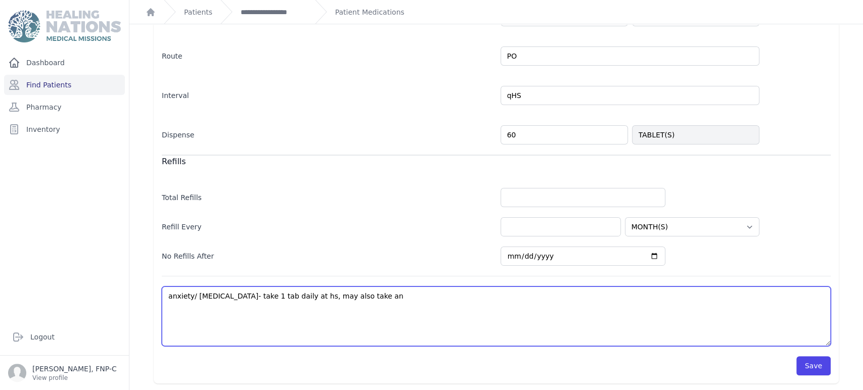
type textarea "anxiety/ insomnia- take 1 tab daily at hs, may also take an"
select select "MONTH(S)"
type textarea "anxiety/ insomnia- take 1 tab daily at hs, may also take an e"
select select "MONTH(S)"
type textarea "anxiety/ insomnia- take 1 tab daily at hs, may also take an ex"
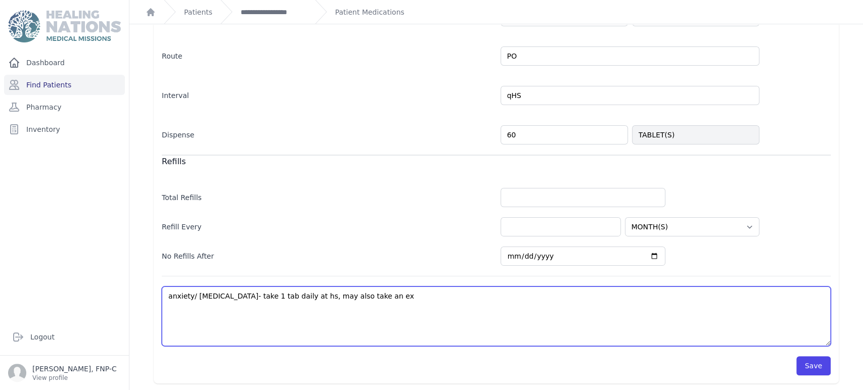
select select "MONTH(S)"
type textarea "anxiety/ insomnia- take 1 tab daily at hs, may also take an ext"
select select "MONTH(S)"
type textarea "anxiety/ insomnia- take 1 tab daily at hs, may also take an extr"
select select "MONTH(S)"
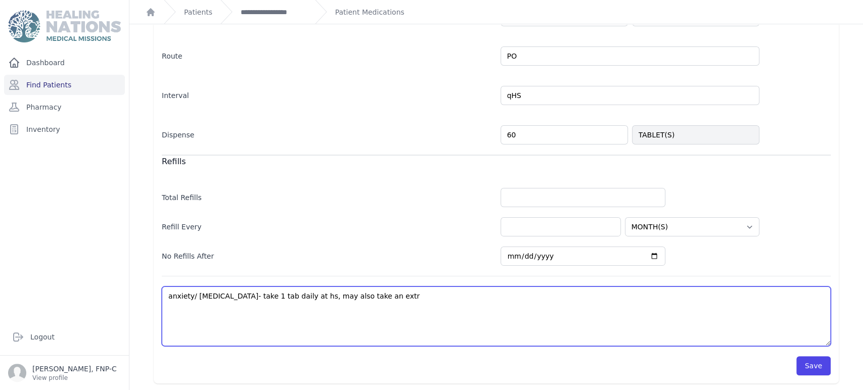
type textarea "anxiety/ insomnia- take 1 tab daily at hs, may also take an extra"
select select "MONTH(S)"
type textarea "anxiety/ insomnia- take 1 tab daily at hs, may also take an extra"
select select "MONTH(S)"
type textarea "anxiety/ insomnia- take 1 tab daily at hs, may also take an extra t"
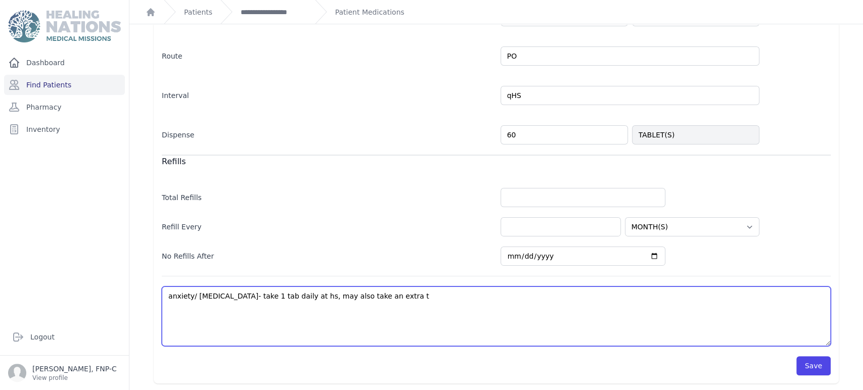
select select "MONTH(S)"
type textarea "anxiety/ insomnia- take 1 tab daily at hs, may also take an extra ta"
select select "MONTH(S)"
type textarea "anxiety/ insomnia- take 1 tab daily at hs, may also take an extra tab"
select select "MONTH(S)"
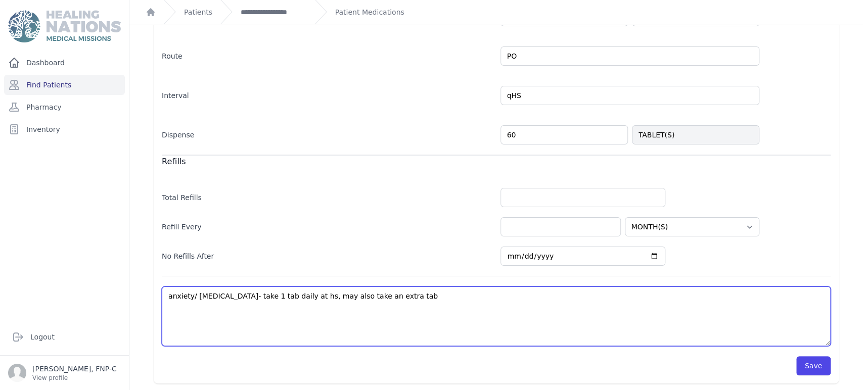
type textarea "anxiety/ insomnia- take 1 tab daily at hs, may also take an extra tab"
select select "MONTH(S)"
type textarea "anxiety/ insomnia- take 1 tab daily at hs, may also take an extra tab p"
select select "MONTH(S)"
type textarea "anxiety/ insomnia- take 1 tab daily at hs, may also take an extra tab pr"
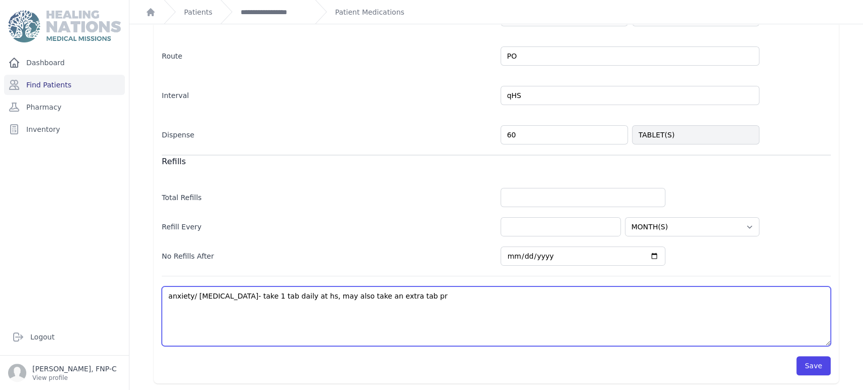
select select "MONTH(S)"
type textarea "anxiety/ insomnia- take 1 tab daily at hs, may also take an extra tab prn"
select select "MONTH(S)"
type textarea "anxiety/ insomnia- take 1 tab daily at hs, may also take an extra tab prn"
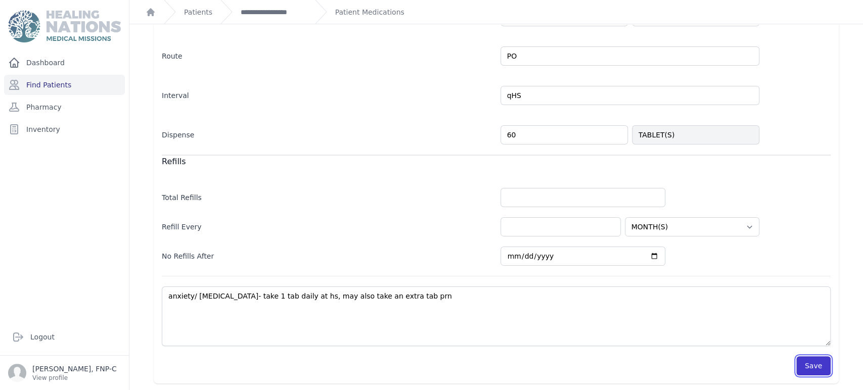
click at [807, 364] on button "Save" at bounding box center [813, 365] width 34 height 19
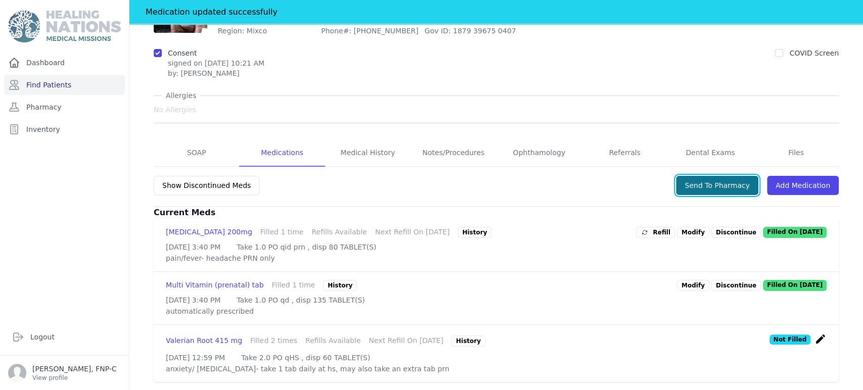
click at [703, 176] on button "Send To Pharmacy" at bounding box center [717, 185] width 82 height 19
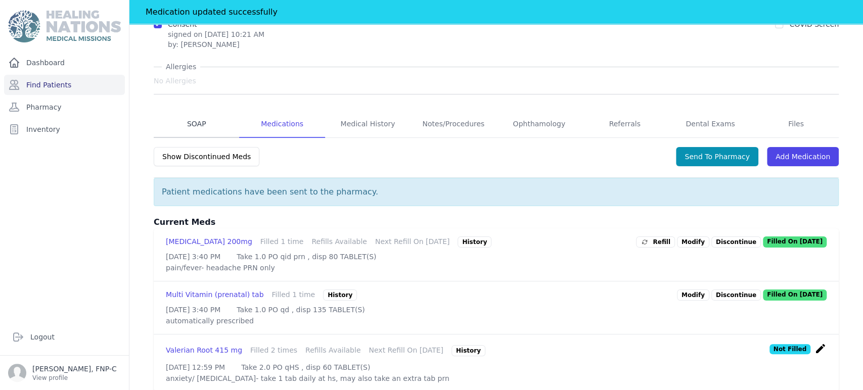
click at [191, 120] on link "SOAP" at bounding box center [196, 124] width 85 height 27
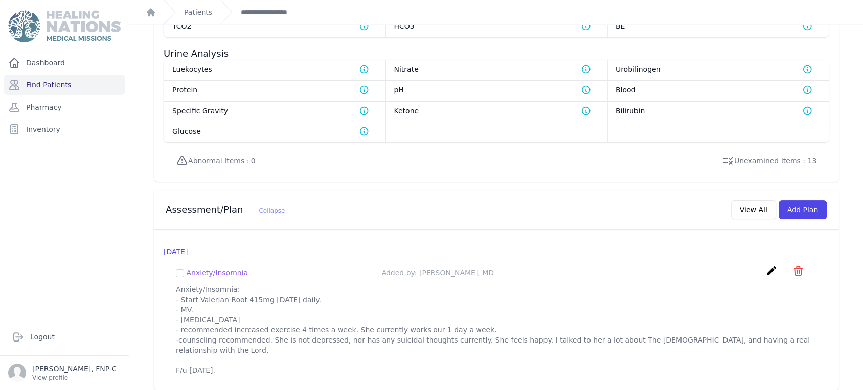
scroll to position [783, 0]
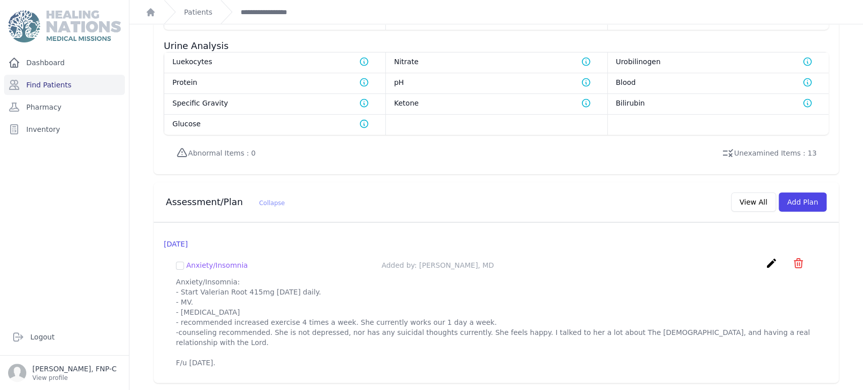
click at [300, 298] on p "Anxiety/Insomnia: - Start Valerian Root 415mg today daily. - MV. - increased wa…" at bounding box center [496, 322] width 640 height 91
drag, startPoint x: 300, startPoint y: 298, endPoint x: 182, endPoint y: 287, distance: 118.3
click at [182, 287] on p "Anxiety/Insomnia: - Start Valerian Root 415mg today daily. - MV. - increased wa…" at bounding box center [496, 322] width 640 height 91
copy p "Anxiety/Insomnia: - Start Valerian Root 415mg today daily."
click at [610, 258] on div "Anxiety/Insomnia Added by: Sofia Menendez, MD create ​ Delete plan - Anxiety/In…" at bounding box center [496, 265] width 640 height 16
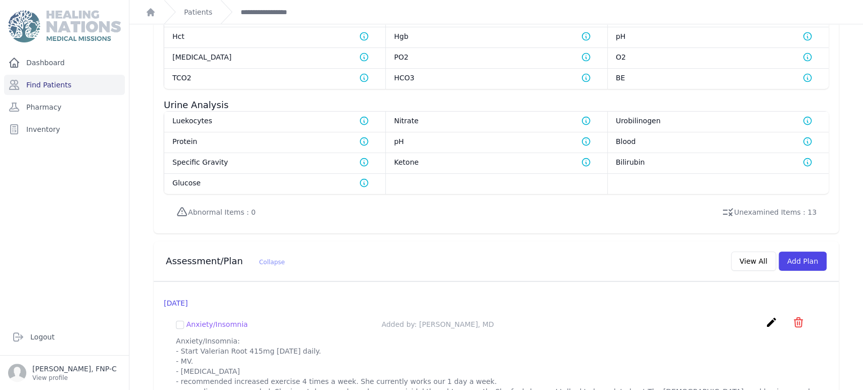
scroll to position [727, 0]
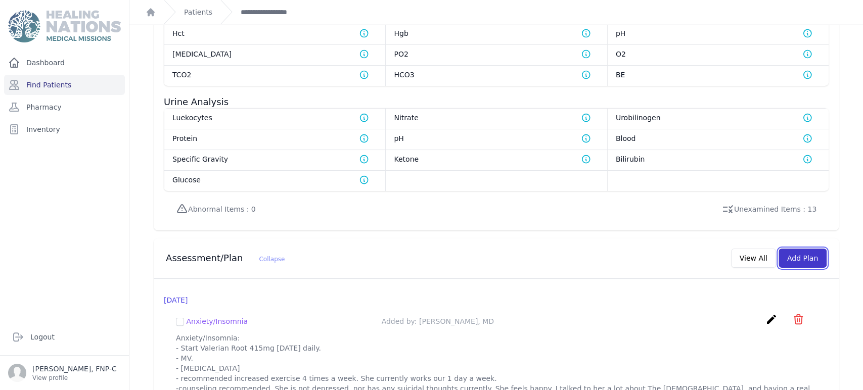
click at [787, 254] on button "Add Plan" at bounding box center [802, 258] width 48 height 19
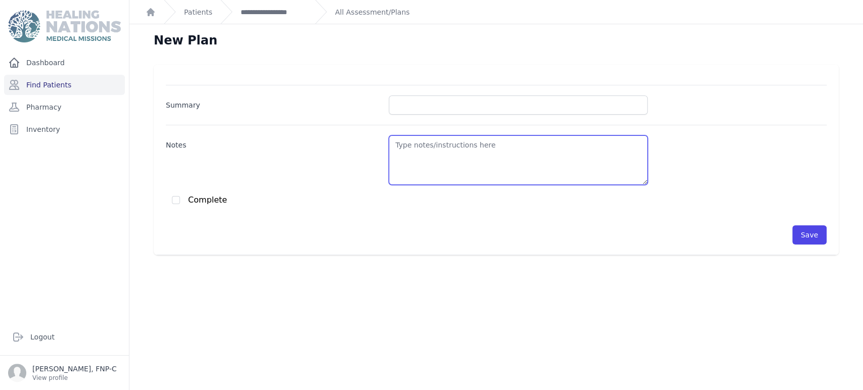
click at [393, 144] on textarea "Notes" at bounding box center [518, 160] width 259 height 50
paste textarea "Anxiety/Insomnia: - Start Valerian Root 415mg today daily."
type textarea "BP- 110/60 Anxiety/Insomnia: - Start Valerian Root 415mg today daily."
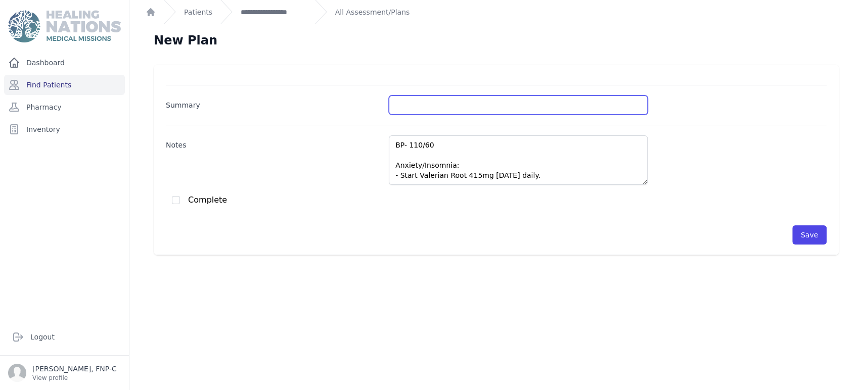
click at [399, 100] on input "Summary" at bounding box center [518, 105] width 259 height 19
type input "Anxiety/Insomnia"
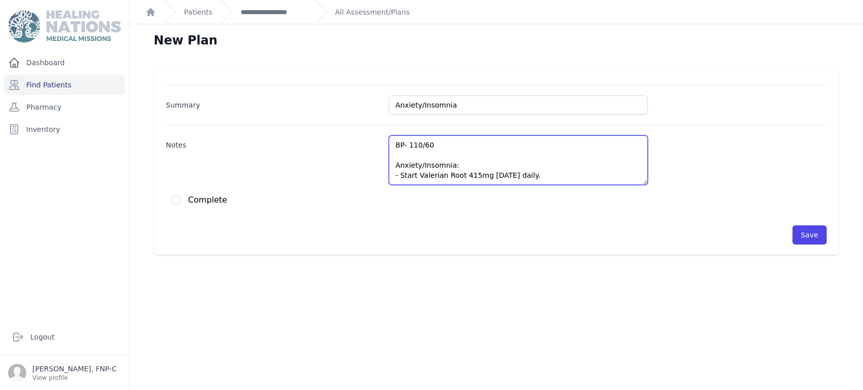
click at [411, 169] on textarea "BP- 110/60 Anxiety/Insomnia: - Start Valerian Root 415mg today daily." at bounding box center [518, 160] width 259 height 50
drag, startPoint x: 542, startPoint y: 170, endPoint x: 482, endPoint y: 172, distance: 60.2
click at [482, 172] on textarea "BP- 110/60 Anxiety/Insomnia: - May increase Valerian Root 415mg today daily." at bounding box center [518, 160] width 259 height 50
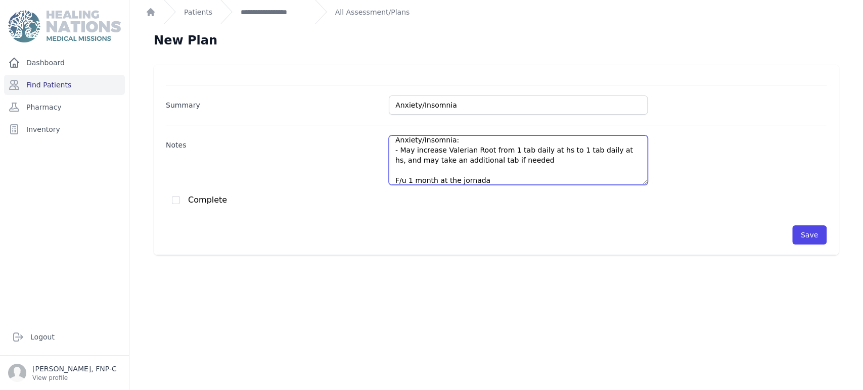
type textarea "BP- 110/60 Anxiety/Insomnia: - May increase Valerian Root from 1 tab daily at h…"
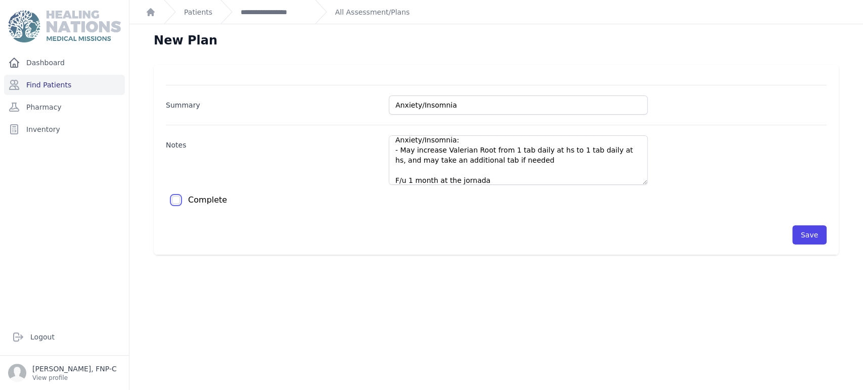
click at [176, 199] on input "checkbox" at bounding box center [176, 200] width 8 height 8
checkbox input "true"
click at [799, 236] on button "Save" at bounding box center [809, 234] width 34 height 19
checkbox input "false"
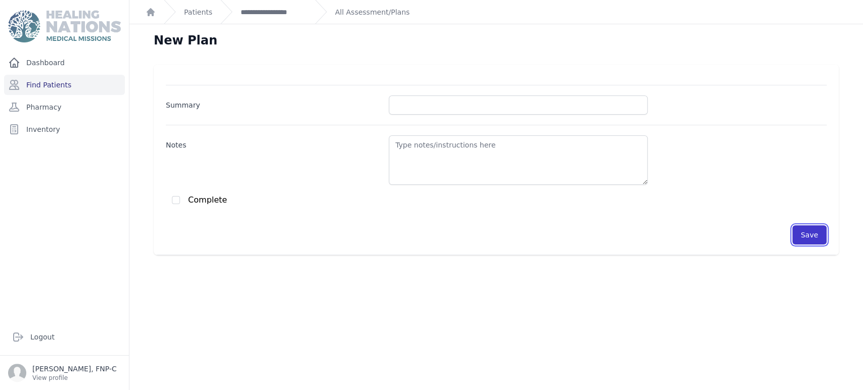
scroll to position [0, 0]
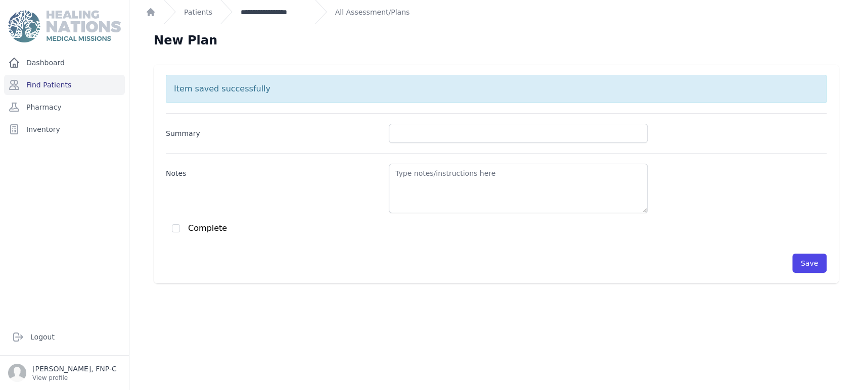
click at [281, 11] on link "**********" at bounding box center [274, 12] width 66 height 10
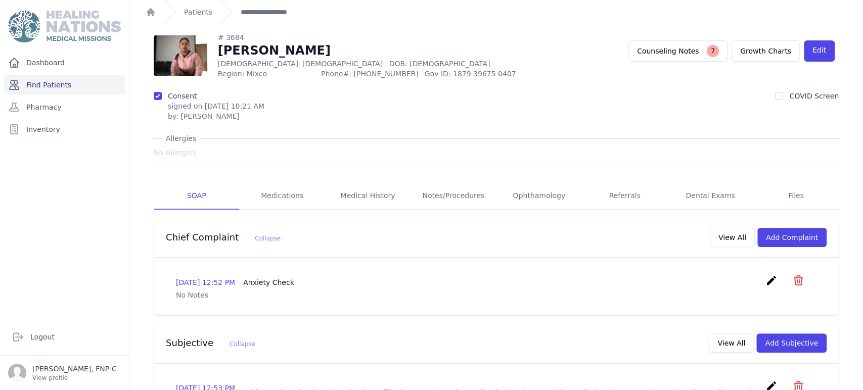
click at [55, 84] on link "Find Patients" at bounding box center [64, 85] width 121 height 20
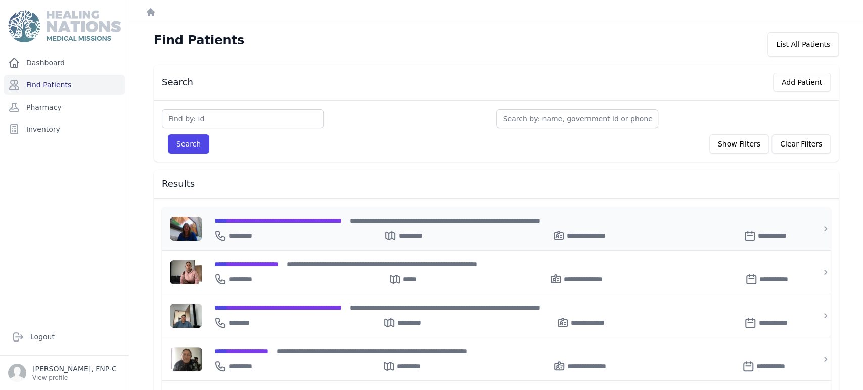
click at [299, 217] on span "**********" at bounding box center [277, 220] width 127 height 7
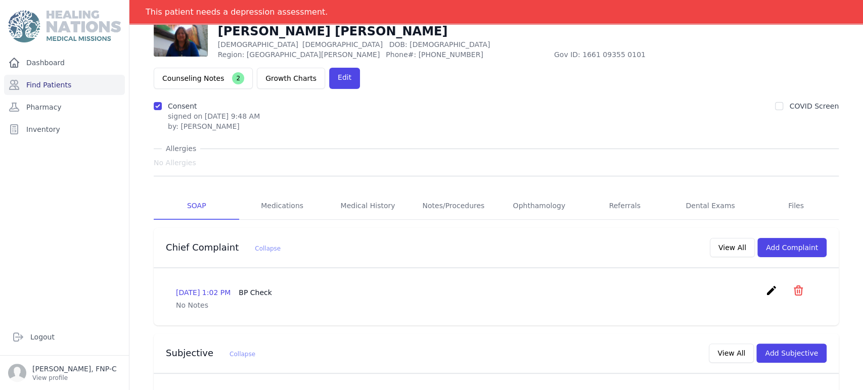
scroll to position [12, 0]
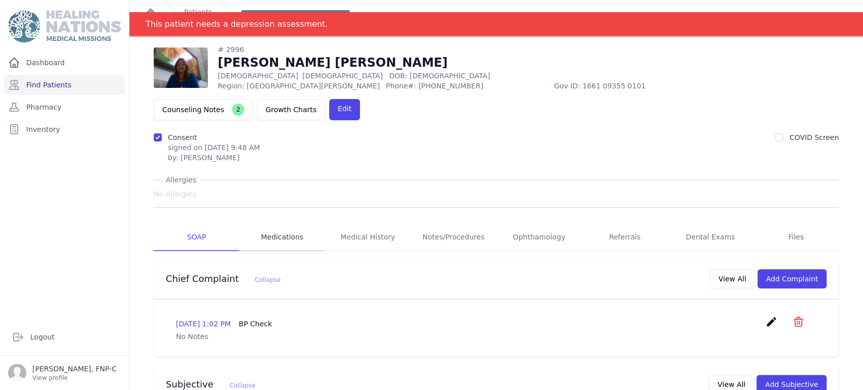
click at [267, 224] on link "Medications" at bounding box center [281, 237] width 85 height 27
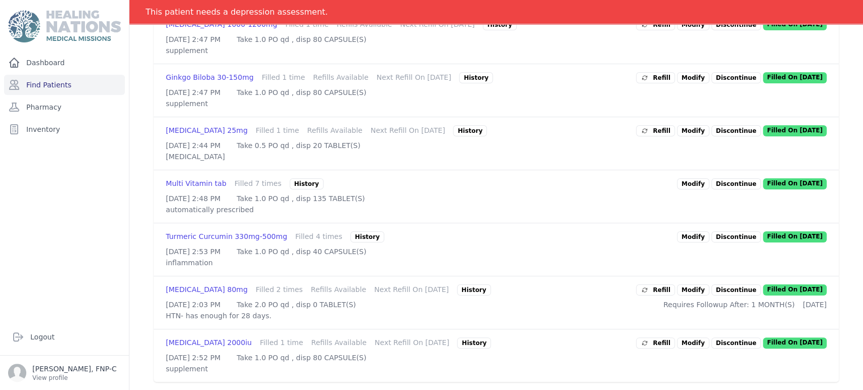
scroll to position [431, 0]
click at [457, 285] on div "History" at bounding box center [474, 290] width 34 height 11
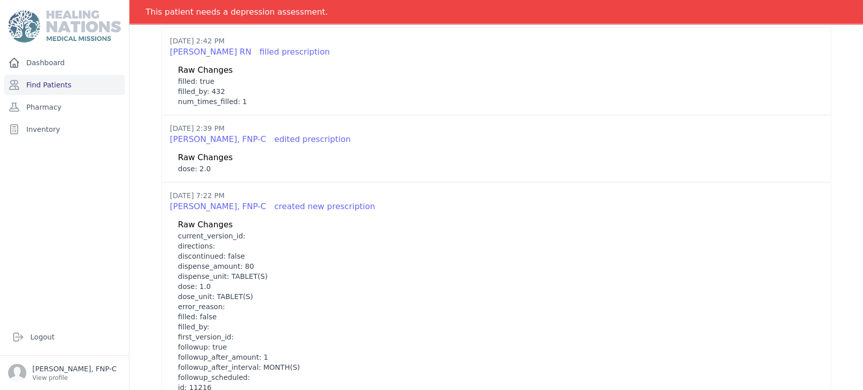
scroll to position [0, 0]
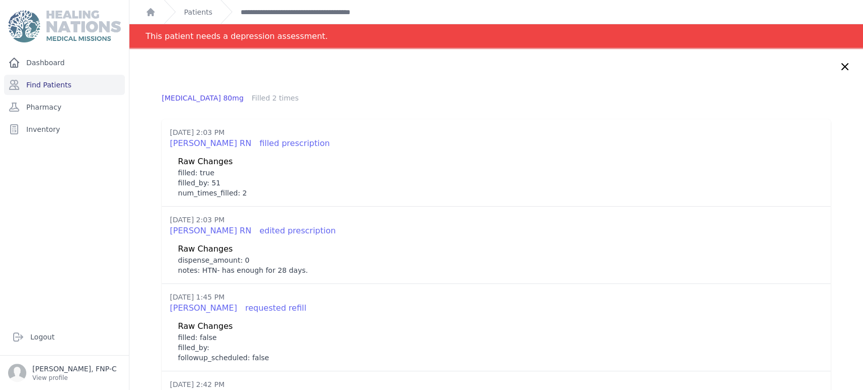
click at [839, 67] on icon at bounding box center [845, 67] width 12 height 12
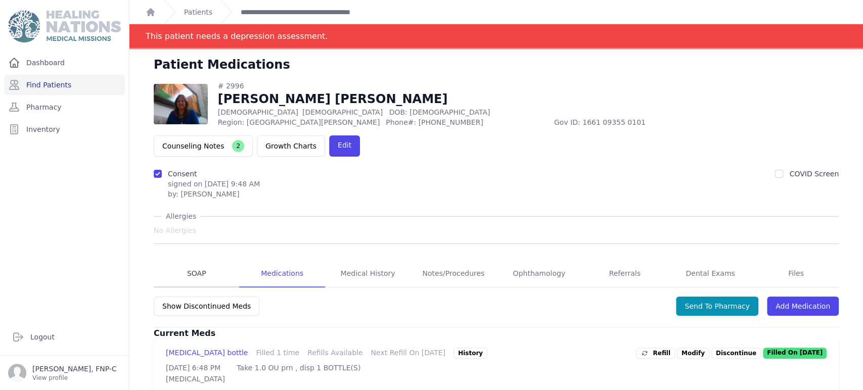
click at [194, 260] on link "SOAP" at bounding box center [196, 273] width 85 height 27
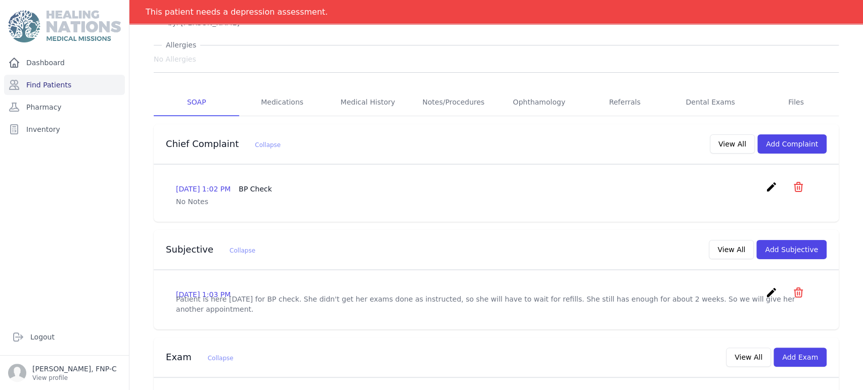
scroll to position [168, 0]
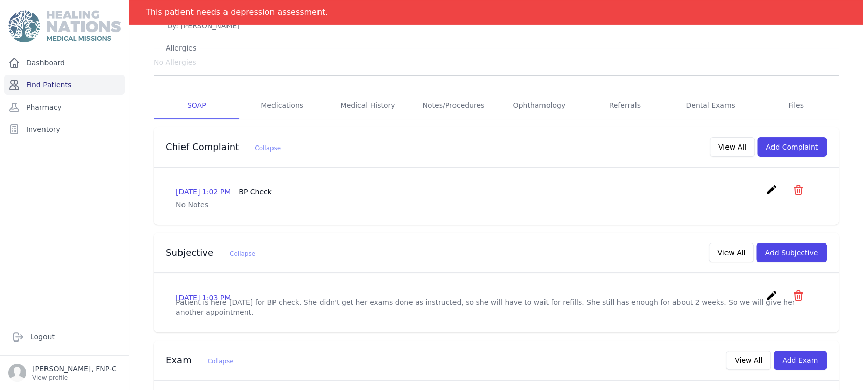
click at [49, 85] on link "Find Patients" at bounding box center [64, 85] width 121 height 20
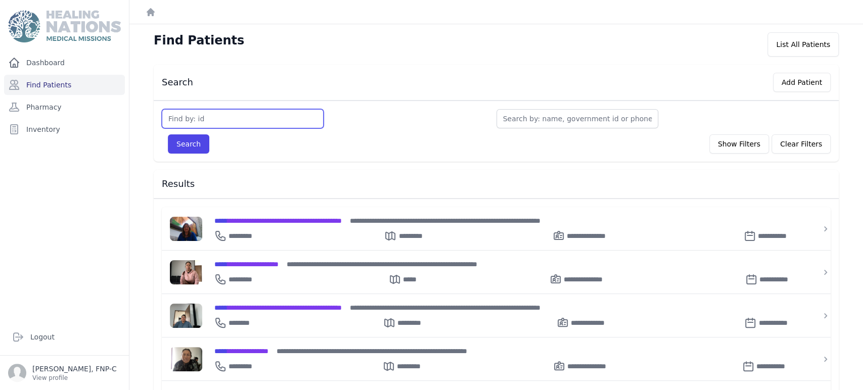
click at [198, 122] on input "text" at bounding box center [243, 118] width 162 height 19
type input "3380"
click at [197, 140] on button "Search" at bounding box center [188, 143] width 41 height 19
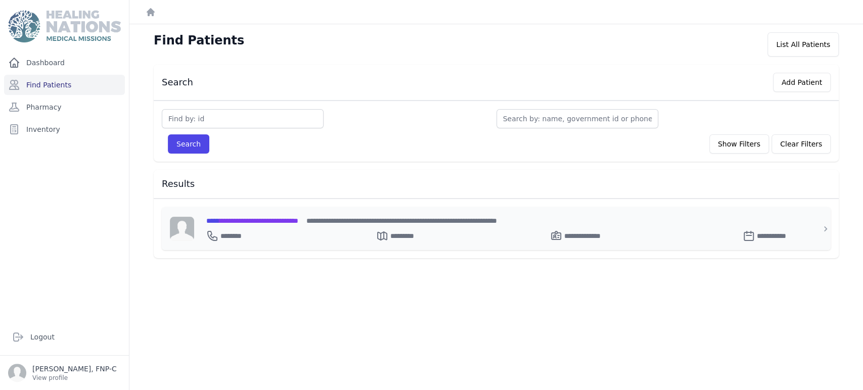
click at [235, 220] on span "**********" at bounding box center [252, 220] width 92 height 7
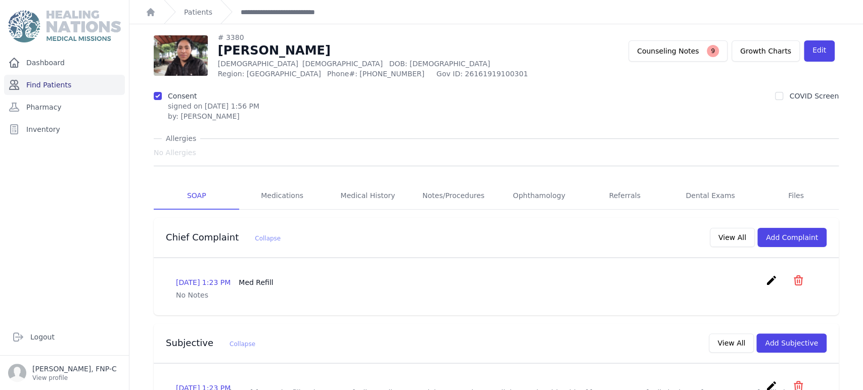
click at [51, 85] on link "Find Patients" at bounding box center [64, 85] width 121 height 20
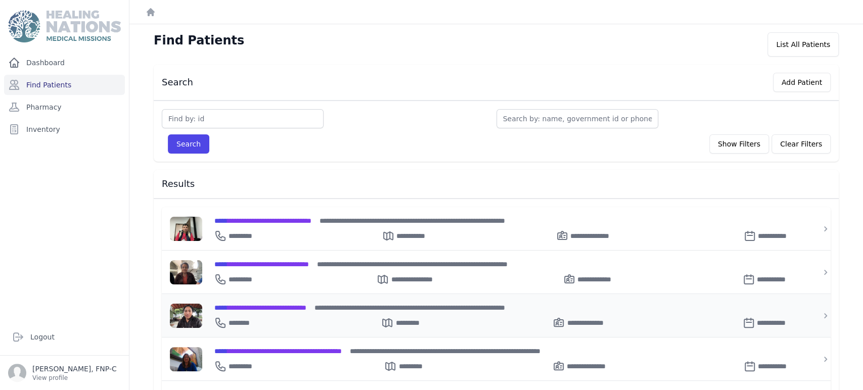
click at [267, 305] on span "**********" at bounding box center [260, 307] width 92 height 7
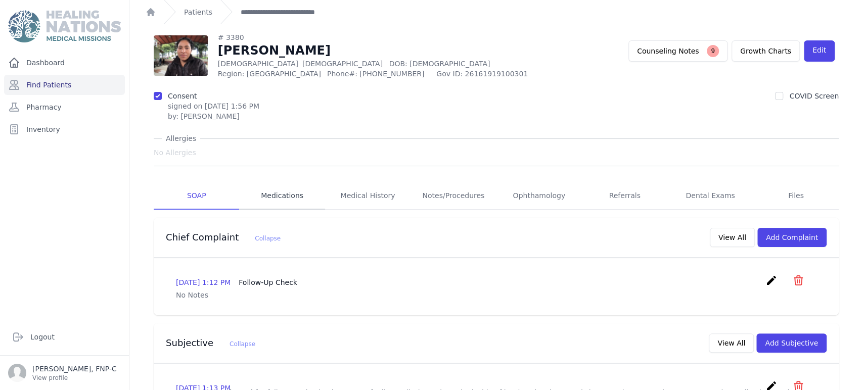
click at [264, 192] on link "Medications" at bounding box center [281, 195] width 85 height 27
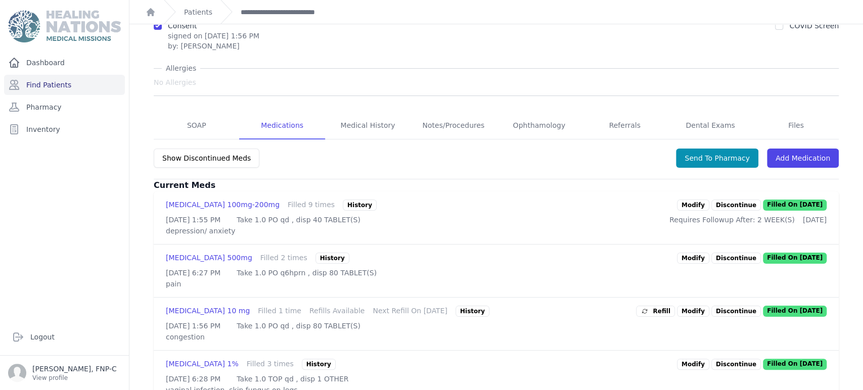
scroll to position [112, 0]
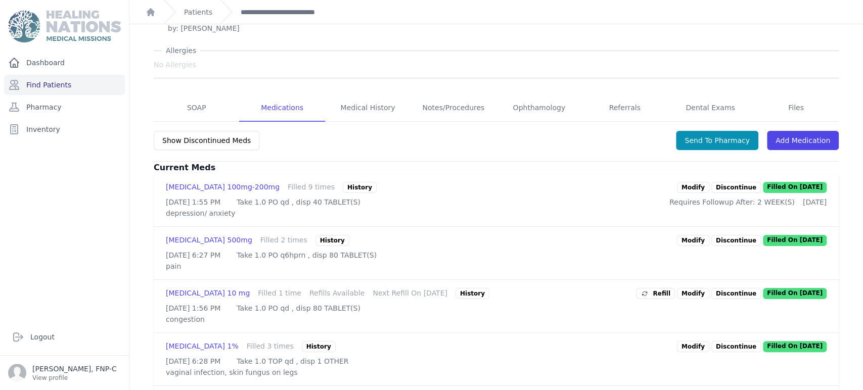
click at [685, 186] on link "Modify" at bounding box center [693, 187] width 32 height 11
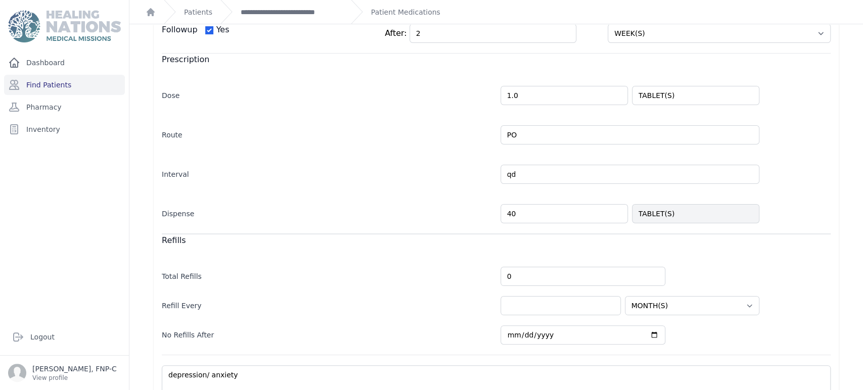
scroll to position [222, 0]
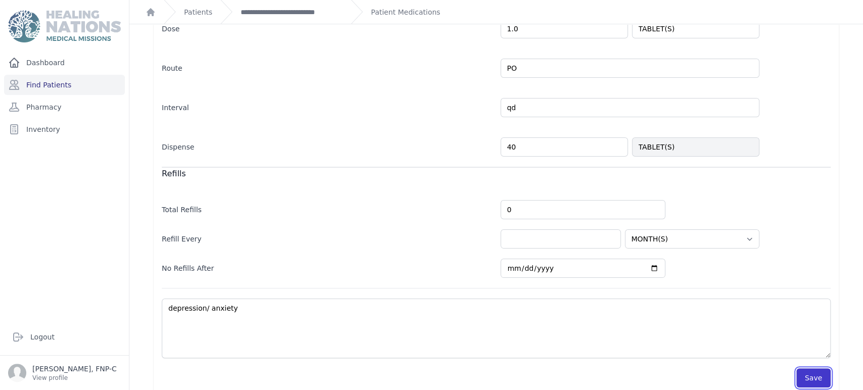
click at [808, 368] on button "Save" at bounding box center [813, 377] width 34 height 19
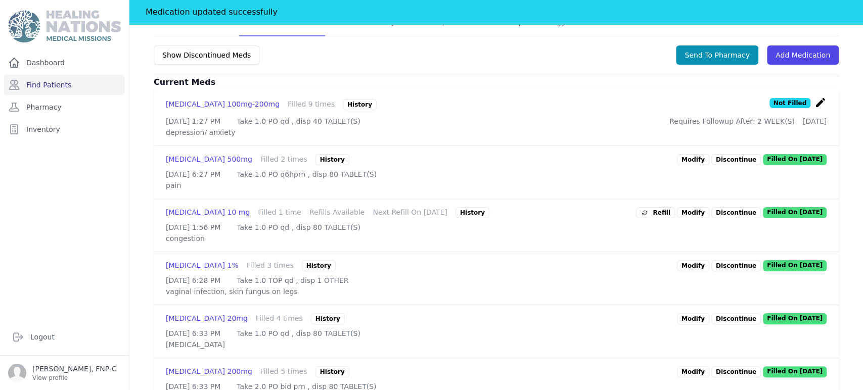
click at [682, 218] on link "Modify" at bounding box center [693, 212] width 32 height 11
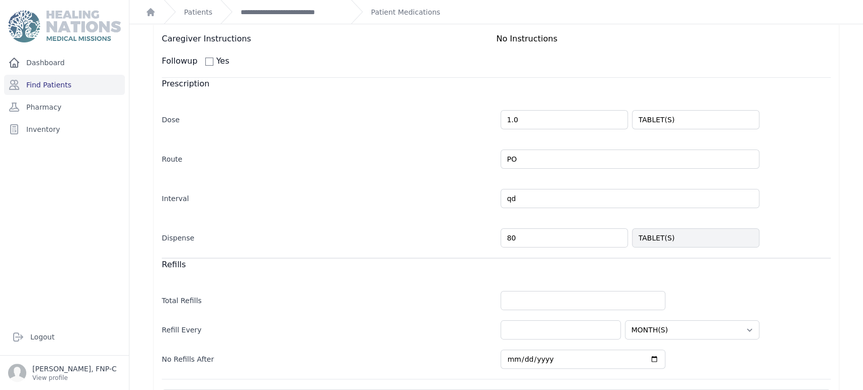
scroll to position [112, 0]
click at [505, 239] on input "80" at bounding box center [563, 237] width 127 height 19
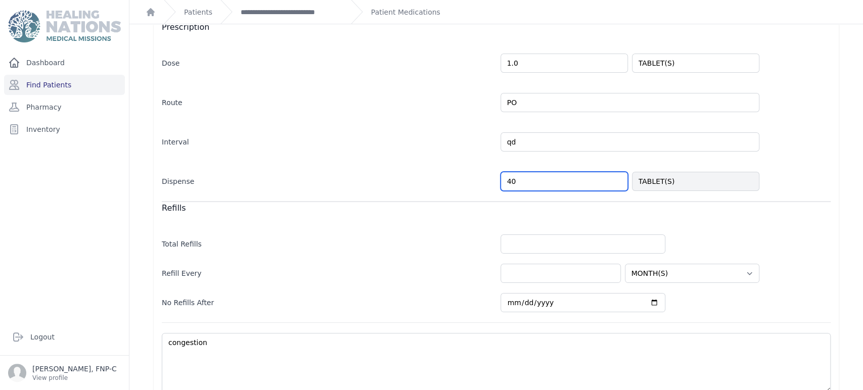
scroll to position [215, 0]
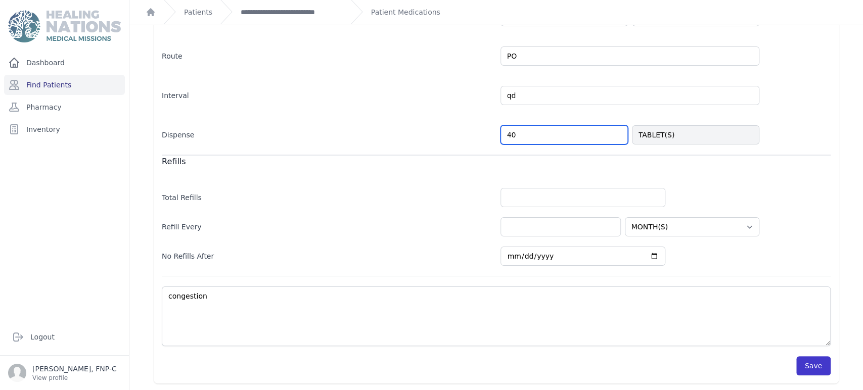
type input "40"
select select "MONTH(S)"
click at [800, 364] on button "Save" at bounding box center [813, 365] width 34 height 19
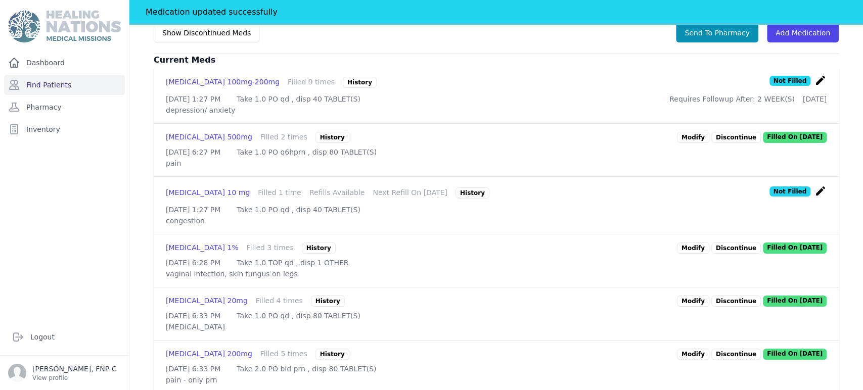
scroll to position [271, 0]
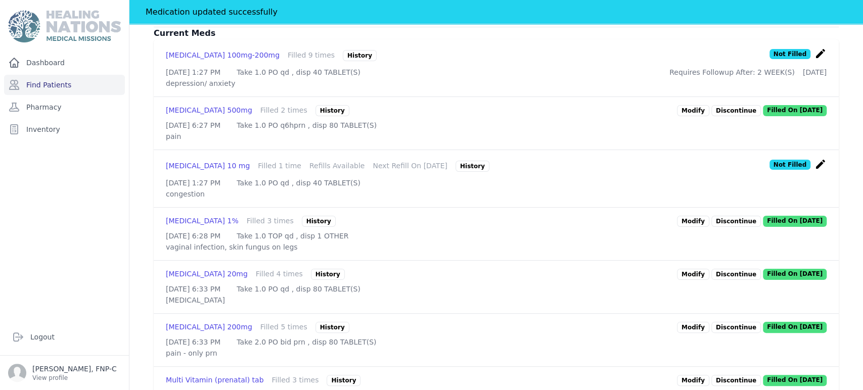
click at [688, 227] on link "Modify" at bounding box center [693, 221] width 32 height 11
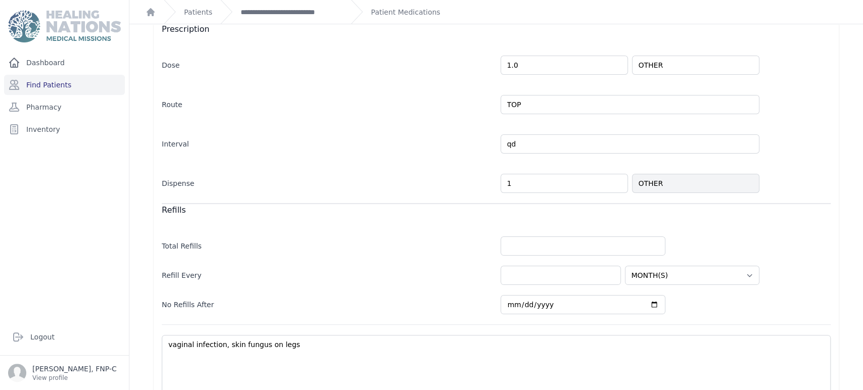
scroll to position [215, 0]
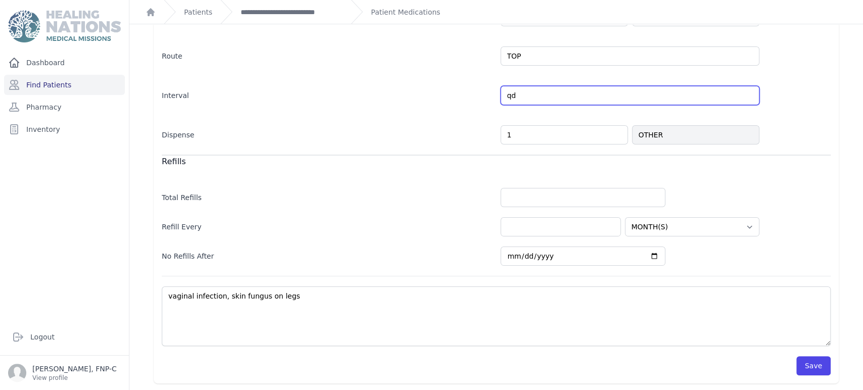
click at [518, 92] on input "qd" at bounding box center [629, 95] width 259 height 19
type input "qd prn"
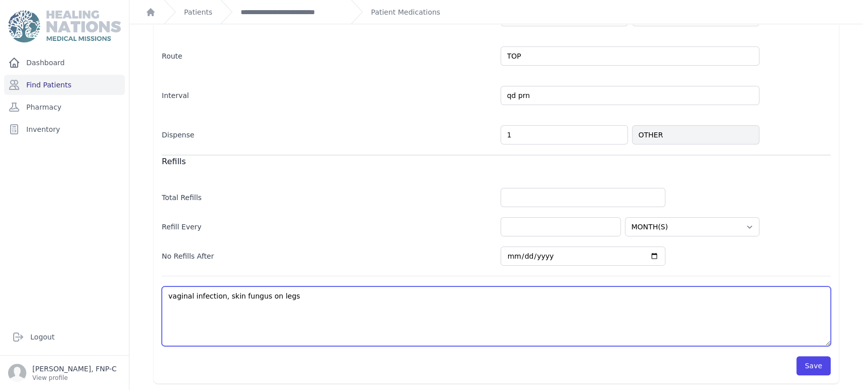
select select "MONTH(S)"
click at [285, 295] on textarea "vaginal infection, skin fungus on legs" at bounding box center [496, 317] width 669 height 60
type textarea "vaginal infection, skin fungus on legs-"
select select "MONTH(S)"
type textarea "vaginal infection, skin fungus on legs-"
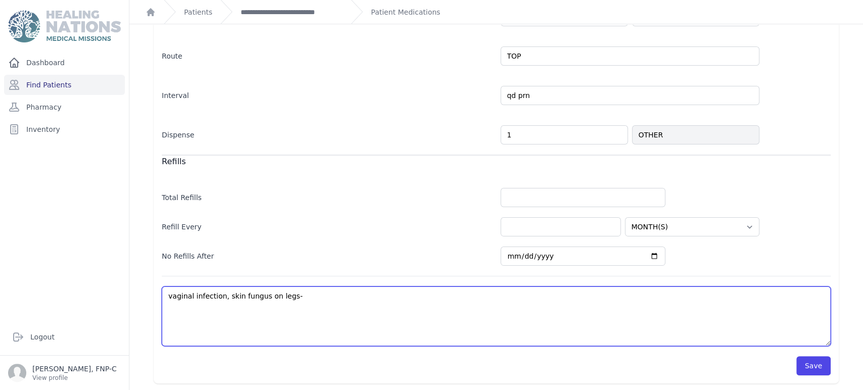
select select "MONTH(S)"
type textarea "vaginal infection, skin fungus on legs- o"
select select "MONTH(S)"
type textarea "vaginal infection, skin fungus on legs- on"
select select "MONTH(S)"
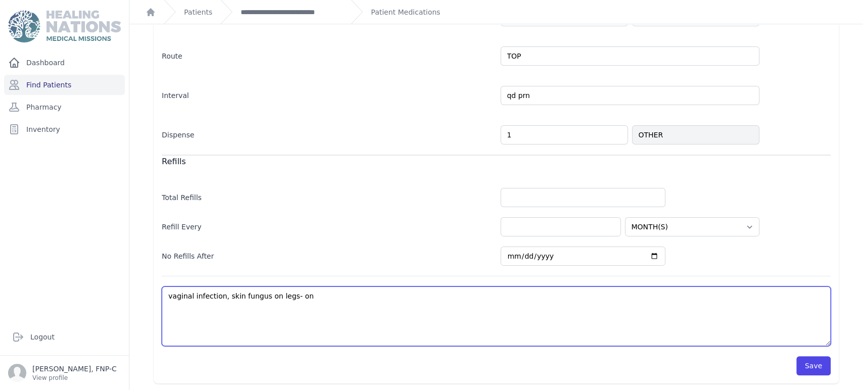
type textarea "vaginal infection, skin fungus on legs- onl"
select select "MONTH(S)"
type textarea "vaginal infection, skin fungus on legs- only"
select select "MONTH(S)"
type textarea "vaginal infection, skin fungus on legs- only"
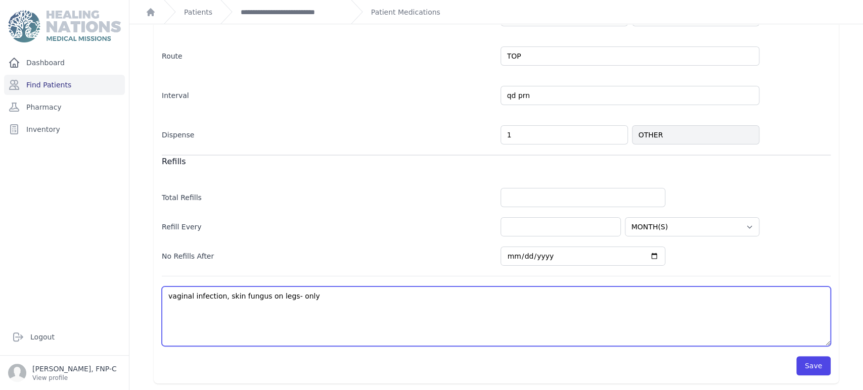
select select "MONTH(S)"
type textarea "vaginal infection, skin fungus on legs- only u"
select select "MONTH(S)"
type textarea "vaginal infection, skin fungus on legs- only us"
select select "MONTH(S)"
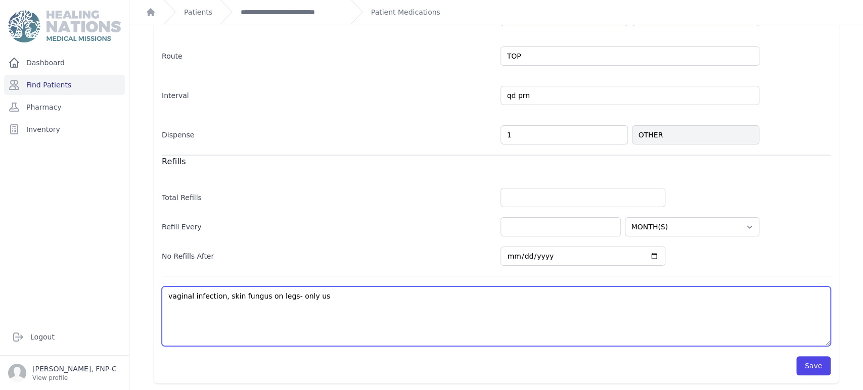
type textarea "vaginal infection, skin fungus on legs- only use"
select select "MONTH(S)"
type textarea "vaginal infection, skin fungus on legs- only use"
select select "MONTH(S)"
type textarea "vaginal infection, skin fungus on legs- only use i"
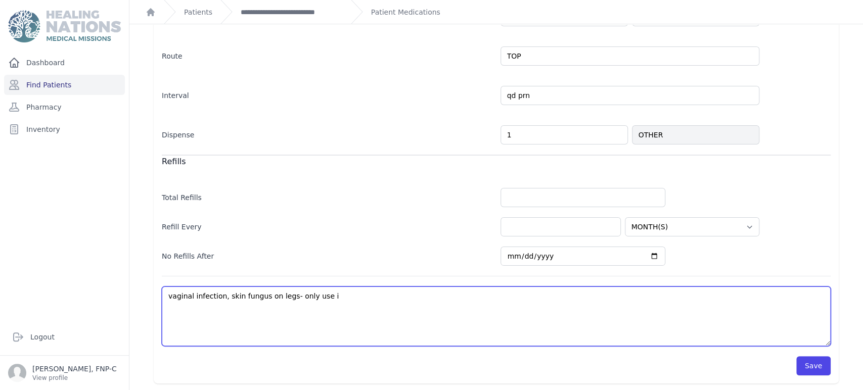
select select "MONTH(S)"
type textarea "vaginal infection, skin fungus on legs- only use if"
select select "MONTH(S)"
type textarea "vaginal infection, skin fungus on legs- only use if"
select select "MONTH(S)"
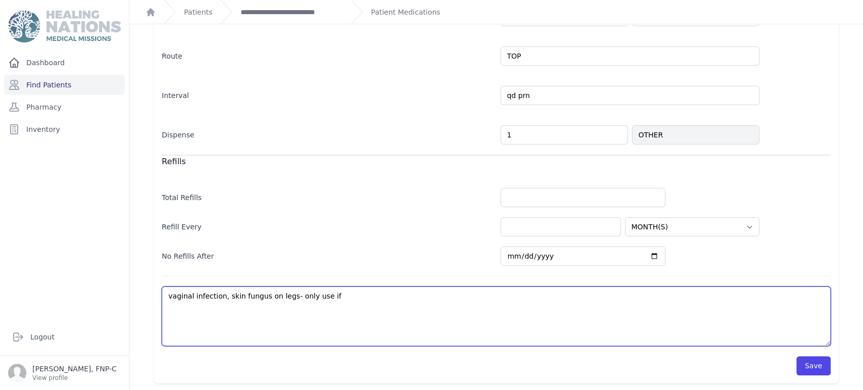
type textarea "vaginal infection, skin fungus on legs- only use if n"
select select "MONTH(S)"
type textarea "vaginal infection, skin fungus on legs- only use if ne"
select select "MONTH(S)"
type textarea "vaginal infection, skin fungus on legs- only use if nee"
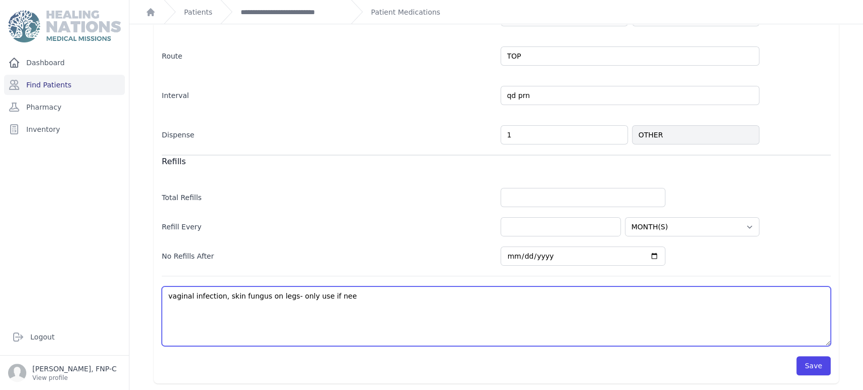
select select "MONTH(S)"
type textarea "vaginal infection, skin fungus on legs- only use if need"
select select "MONTH(S)"
type textarea "vaginal infection, skin fungus on legs- only use if neede"
select select "MONTH(S)"
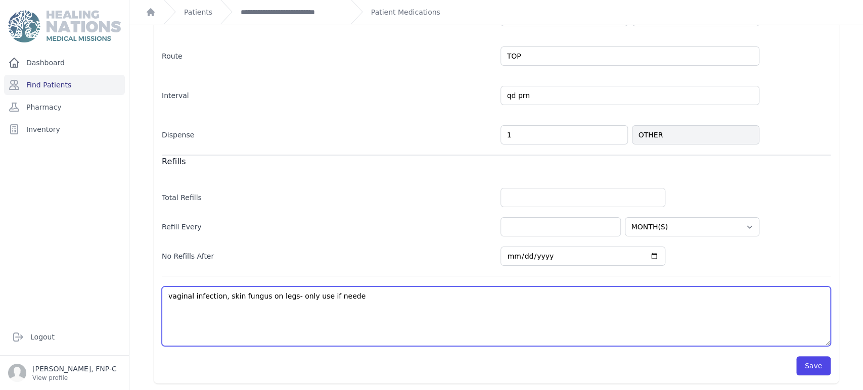
type textarea "vaginal infection, skin fungus on legs- only use if needed"
select select "MONTH(S)"
type textarea "vaginal infection, skin fungus on legs- only use if needed"
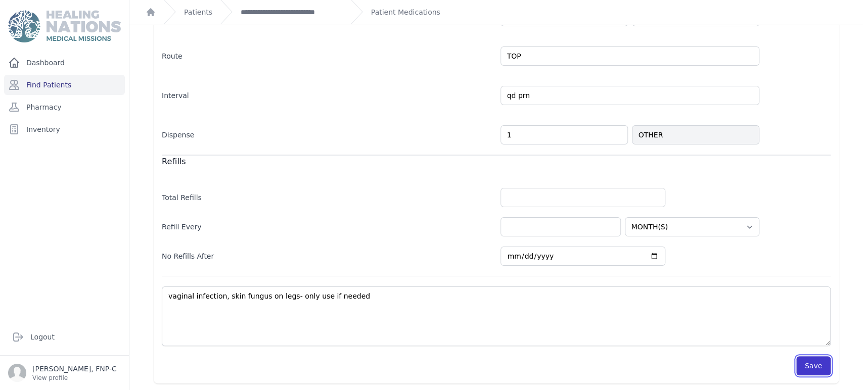
click at [807, 366] on button "Save" at bounding box center [813, 365] width 34 height 19
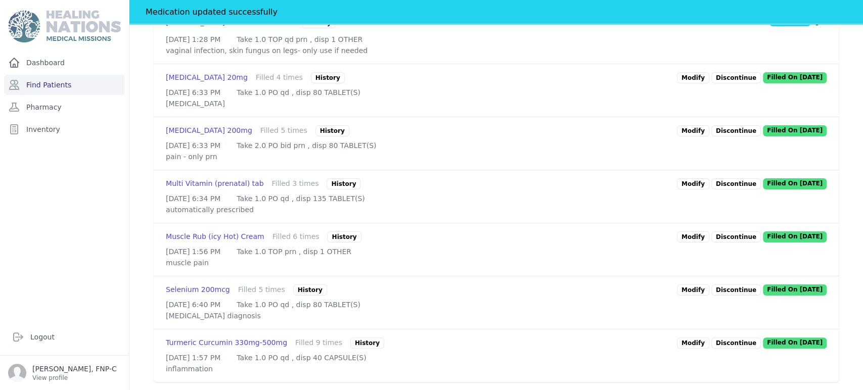
scroll to position [552, 0]
click at [699, 231] on link "Modify" at bounding box center [693, 236] width 32 height 11
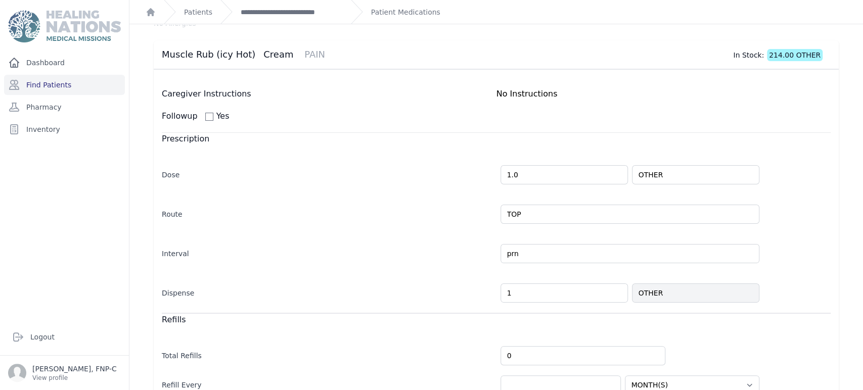
scroll to position [215, 0]
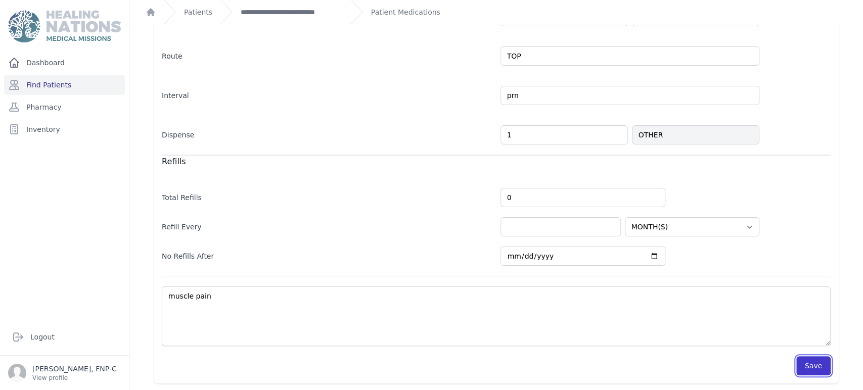
click at [805, 369] on button "Save" at bounding box center [813, 365] width 34 height 19
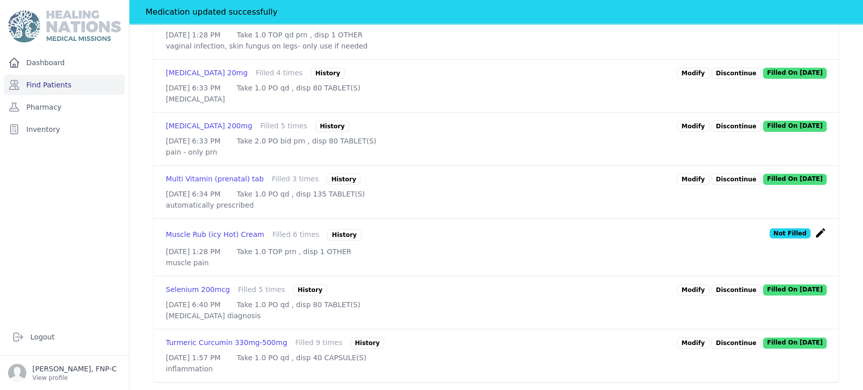
scroll to position [574, 0]
click at [695, 285] on link "Modify" at bounding box center [693, 290] width 32 height 11
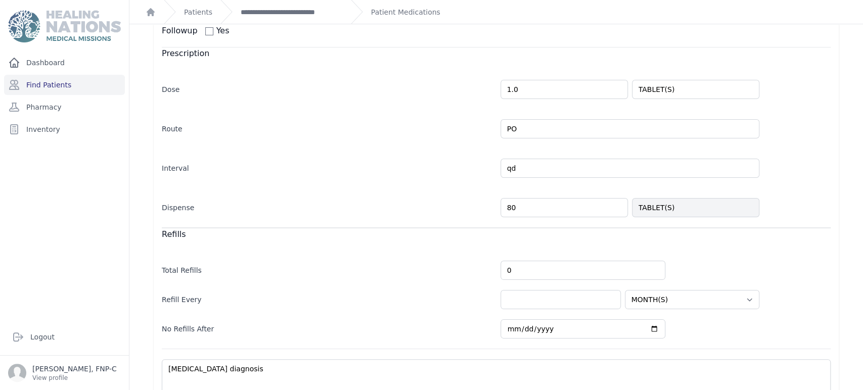
scroll to position [168, 0]
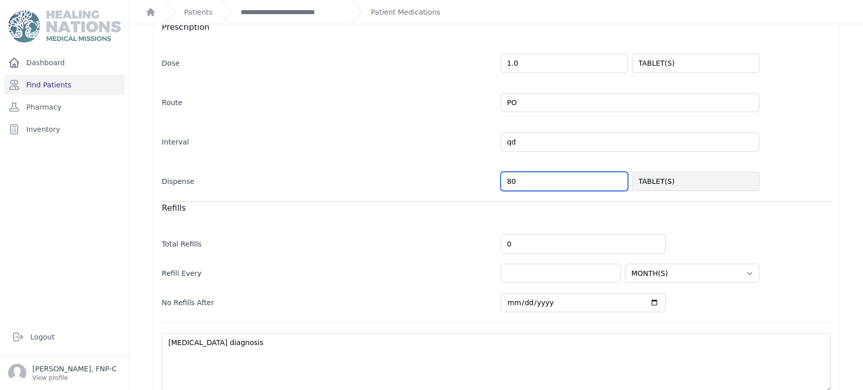
click at [504, 182] on input "80" at bounding box center [563, 181] width 127 height 19
click at [506, 181] on input "80" at bounding box center [563, 181] width 127 height 19
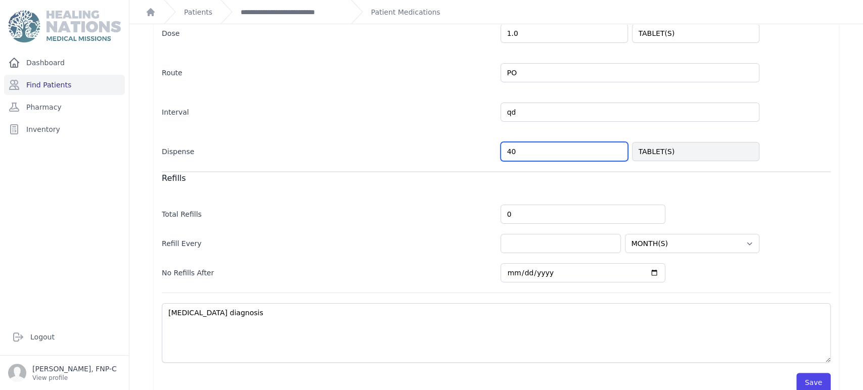
scroll to position [215, 0]
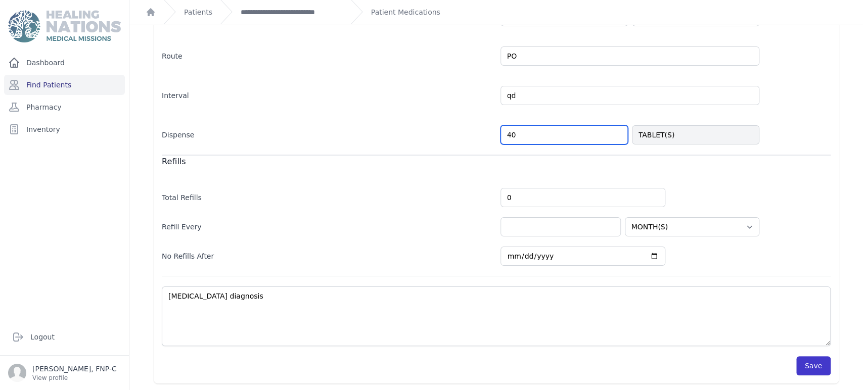
type input "40"
select select "MONTH(S)"
click at [802, 364] on button "Save" at bounding box center [813, 365] width 34 height 19
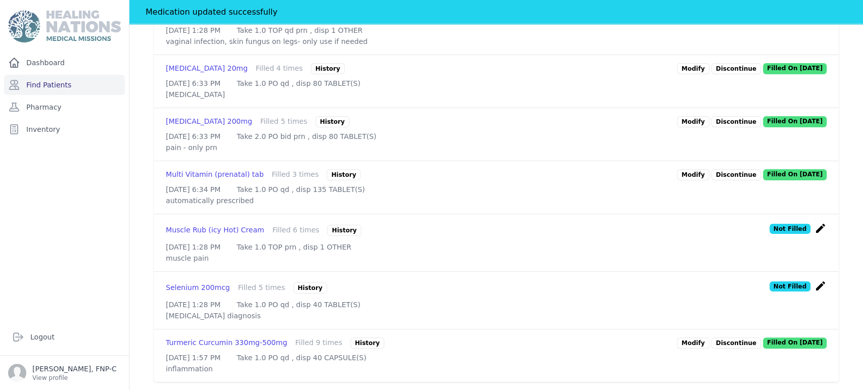
scroll to position [578, 0]
click at [700, 338] on link "Modify" at bounding box center [693, 343] width 32 height 11
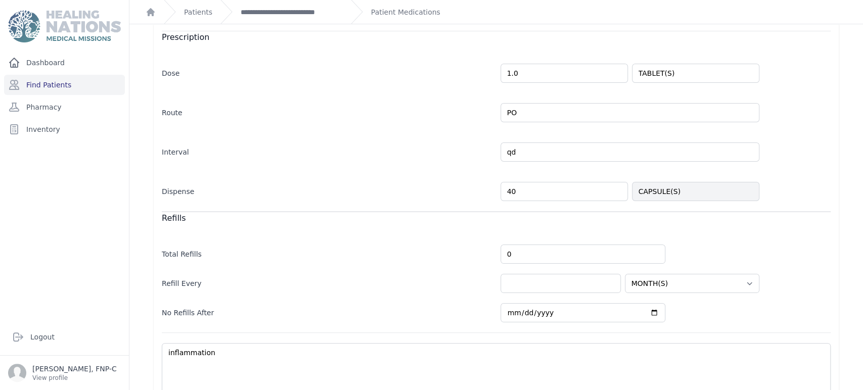
scroll to position [215, 0]
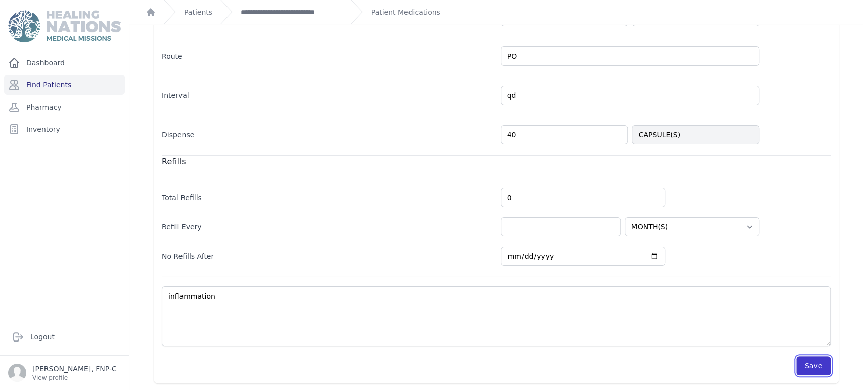
click at [800, 360] on button "Save" at bounding box center [813, 365] width 34 height 19
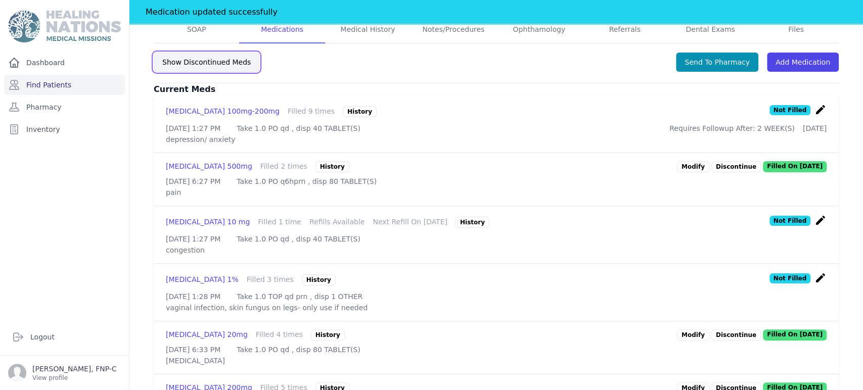
click at [203, 66] on button "Show Discontinued Meds" at bounding box center [207, 62] width 106 height 19
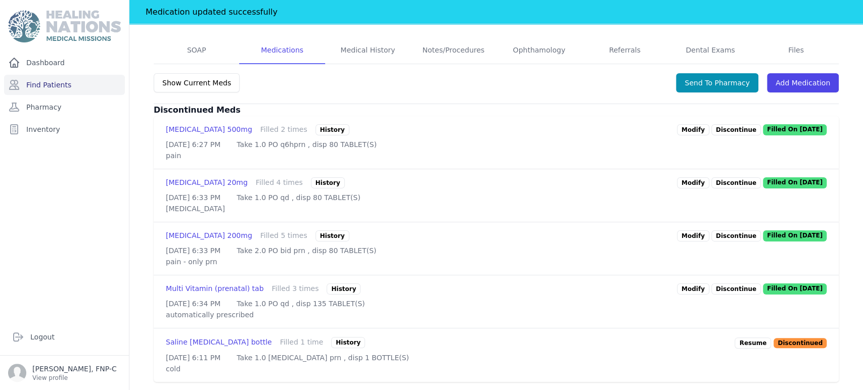
scroll to position [243, 0]
drag, startPoint x: 824, startPoint y: 1, endPoint x: 647, endPoint y: 91, distance: 198.3
click at [647, 140] on div "[DATE] 6:27 PM Take 1.0 PO q6hprn , disp 80 TABLET(S)" at bounding box center [496, 145] width 661 height 10
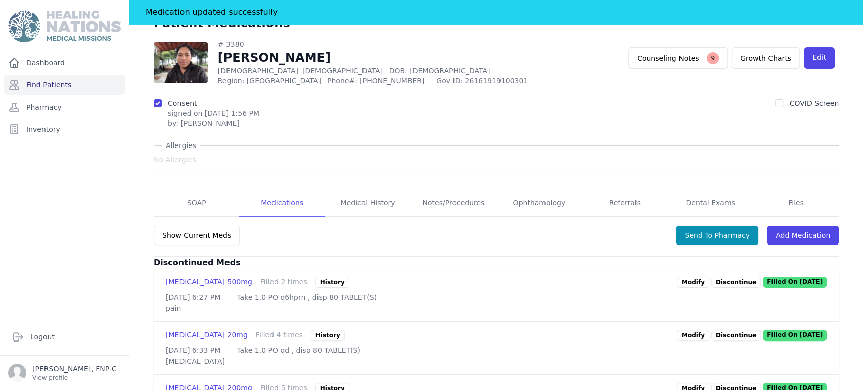
scroll to position [19, 0]
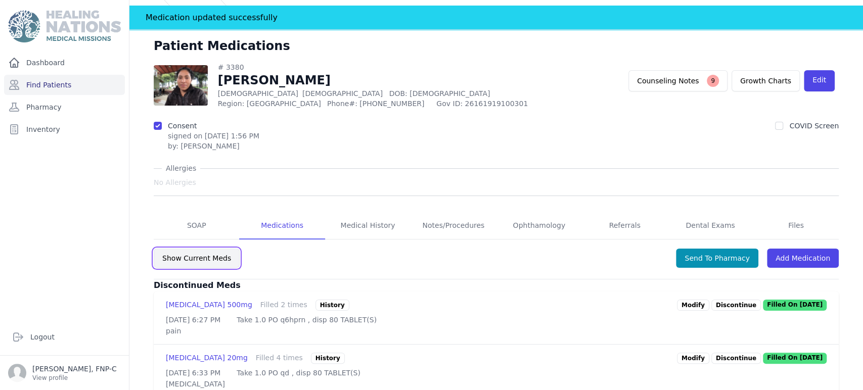
click at [195, 260] on button "Show Current Meds" at bounding box center [197, 258] width 86 height 19
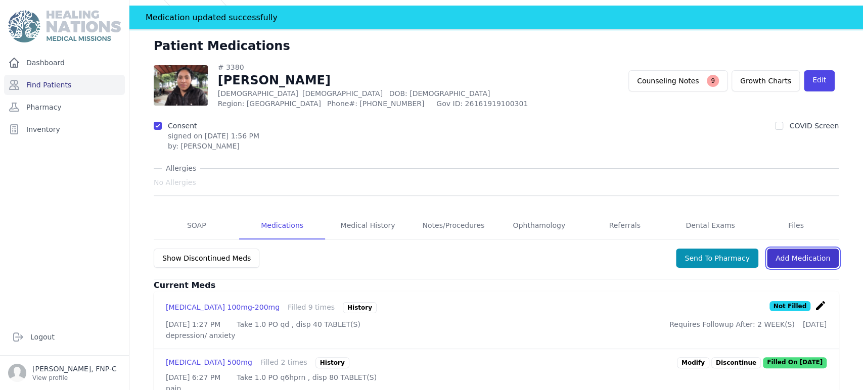
click at [784, 259] on link "Add Medication" at bounding box center [803, 258] width 72 height 19
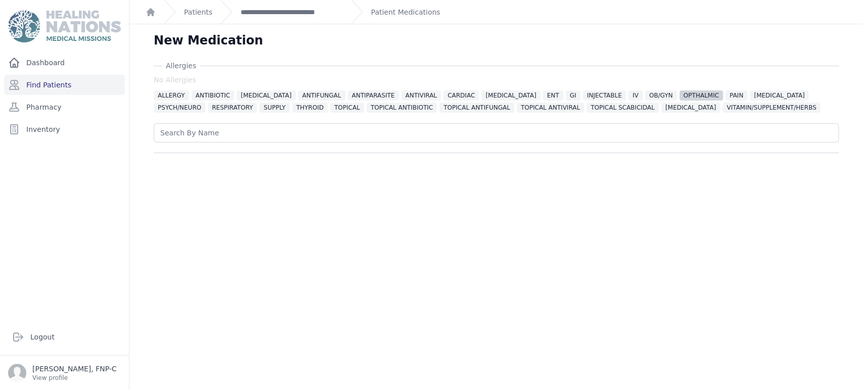
click at [679, 93] on span "OPTHALMIC" at bounding box center [700, 95] width 43 height 10
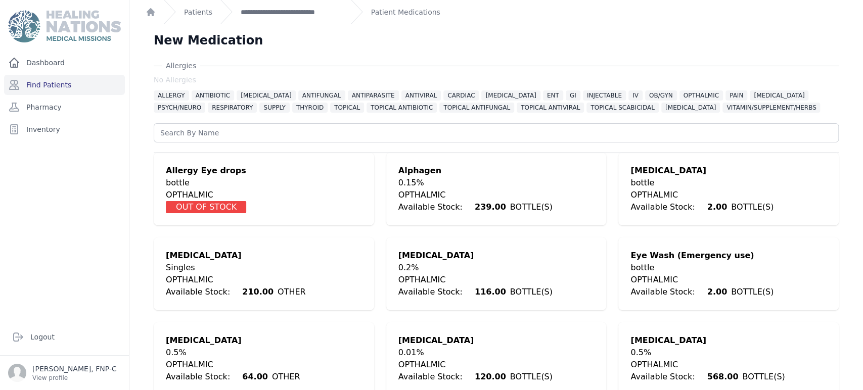
click at [282, 265] on div "Singles" at bounding box center [236, 268] width 140 height 12
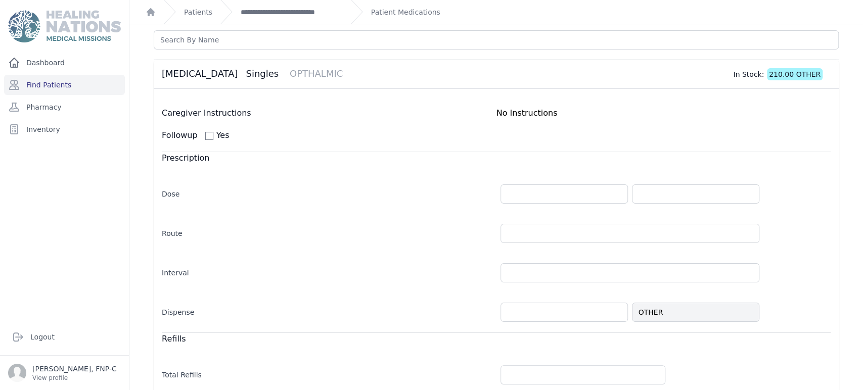
scroll to position [112, 0]
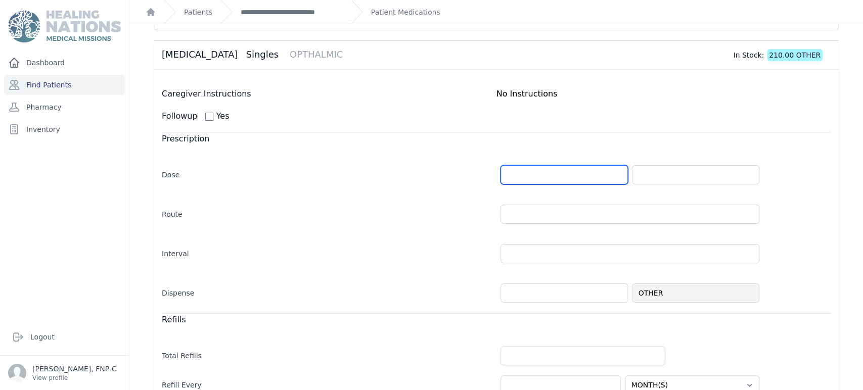
click at [522, 174] on input "number" at bounding box center [563, 174] width 127 height 19
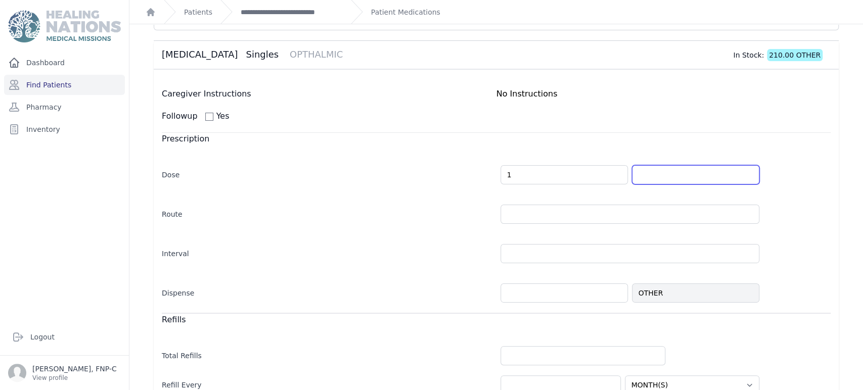
type input "1.0"
select select "MONTH(S)"
click at [660, 173] on input "text" at bounding box center [695, 174] width 127 height 19
click at [745, 178] on input "gtt" at bounding box center [695, 174] width 127 height 19
click at [743, 175] on input "gtt" at bounding box center [695, 174] width 127 height 19
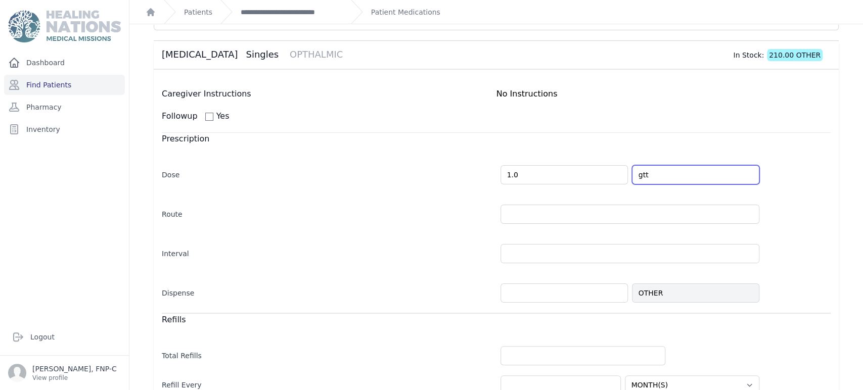
click at [744, 174] on input "gtt" at bounding box center [695, 174] width 127 height 19
type input "gtt"
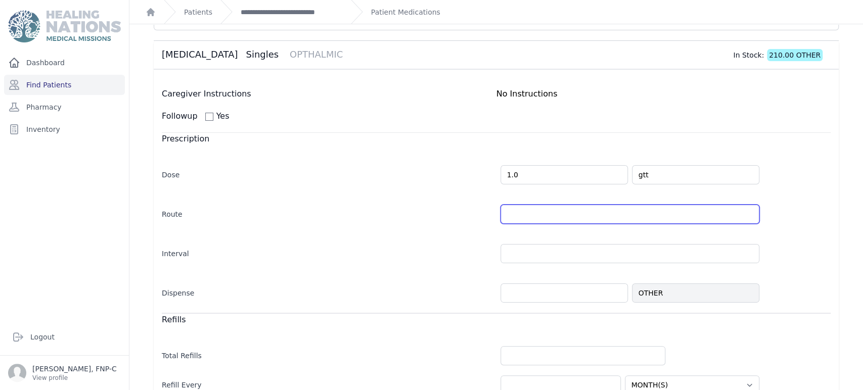
select select "MONTH(S)"
click at [744, 215] on input "text" at bounding box center [629, 214] width 259 height 19
type input "OU"
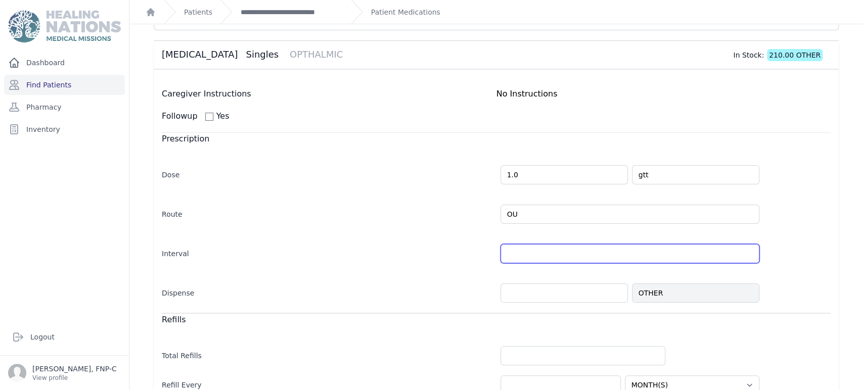
select select "MONTH(S)"
click at [525, 254] on input "text" at bounding box center [629, 253] width 259 height 19
type input "prn"
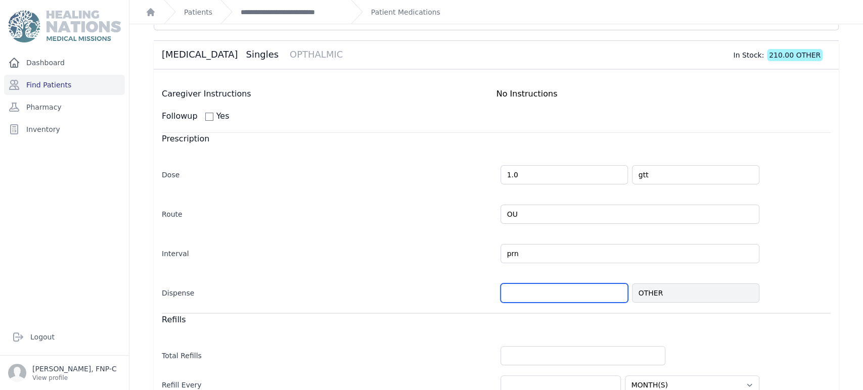
select select "MONTH(S)"
click at [518, 293] on input "number" at bounding box center [563, 293] width 127 height 19
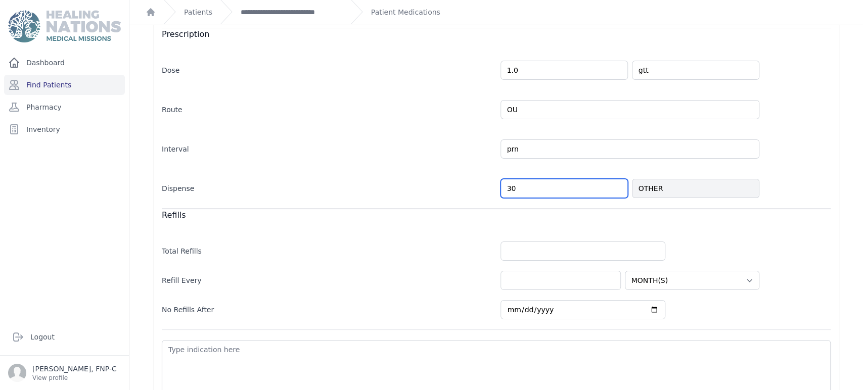
scroll to position [224, 0]
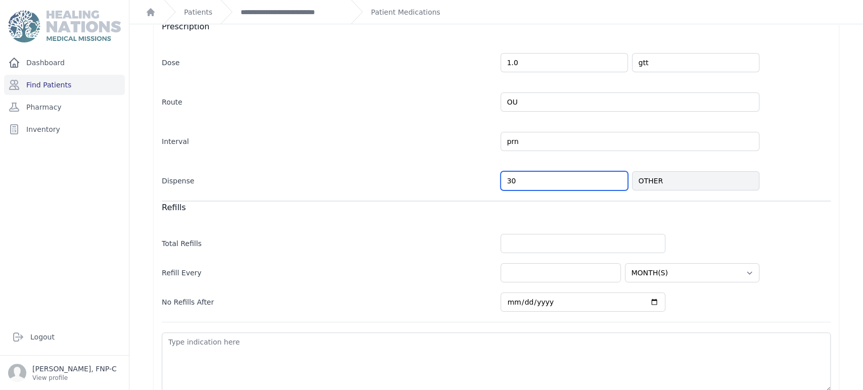
click at [512, 178] on input "30" at bounding box center [563, 180] width 127 height 19
type input "30"
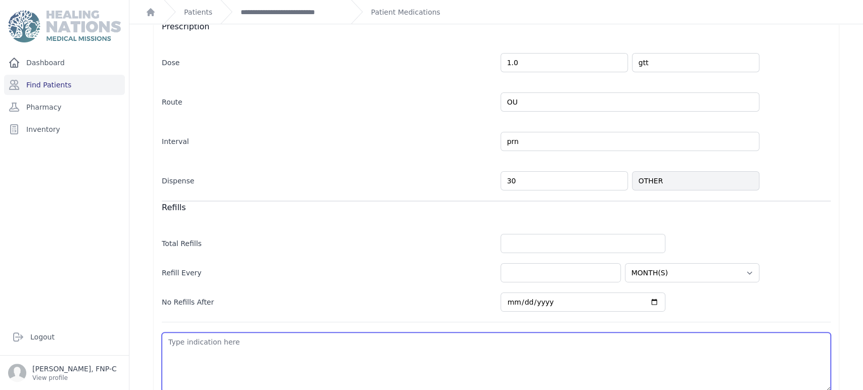
select select "MONTH(S)"
click at [188, 344] on textarea at bounding box center [496, 363] width 669 height 60
type textarea "d"
select select "MONTH(S)"
type textarea "dr"
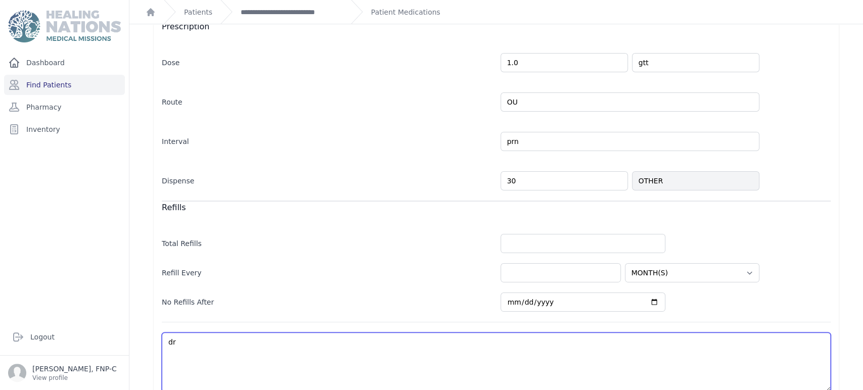
select select "MONTH(S)"
type textarea "dry"
select select "MONTH(S)"
type textarea "dry"
select select "MONTH(S)"
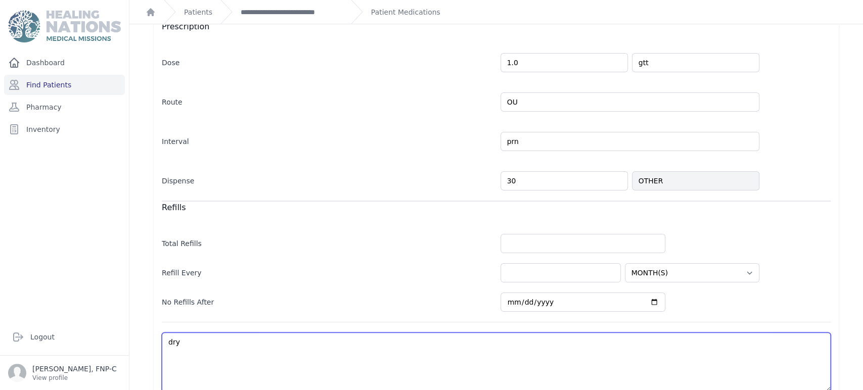
type textarea "dry e"
select select "MONTH(S)"
type textarea "dry ey"
select select "MONTH(S)"
type textarea "dry eye"
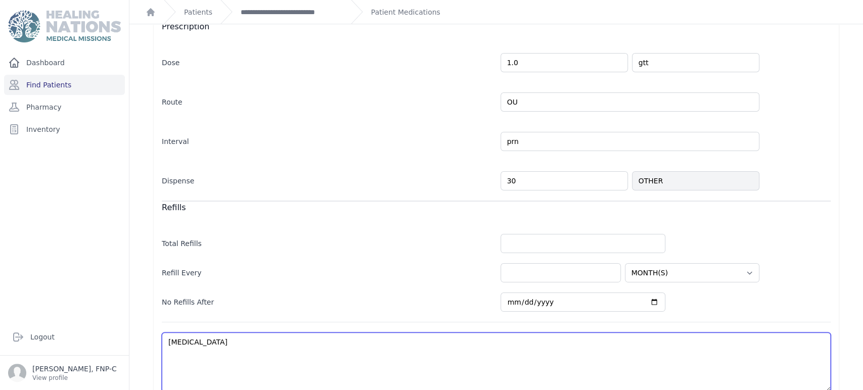
select select "MONTH(S)"
type textarea "dry eyes"
select select "MONTH(S)"
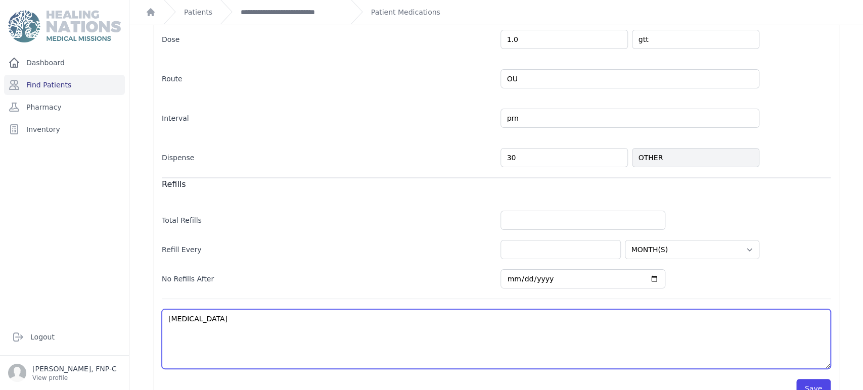
scroll to position [270, 0]
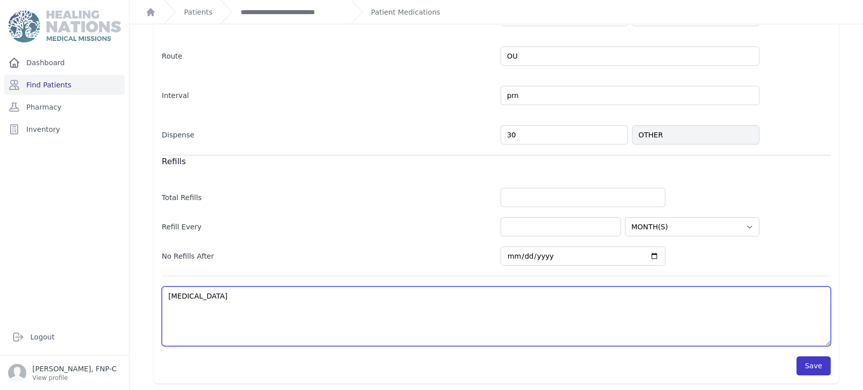
type textarea "dry eyes"
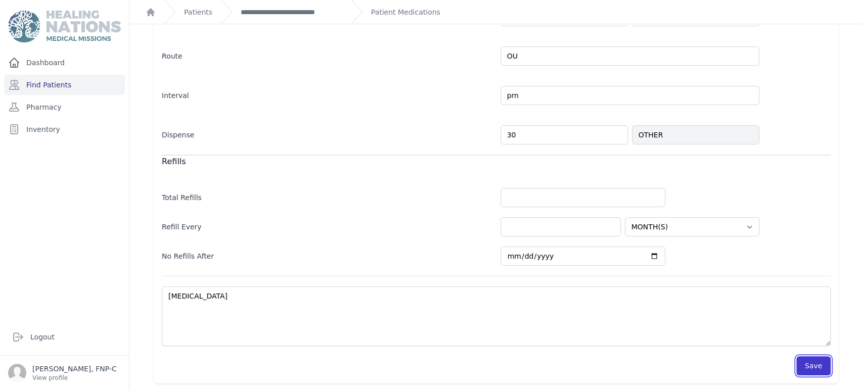
click at [800, 363] on button "Save" at bounding box center [813, 365] width 34 height 19
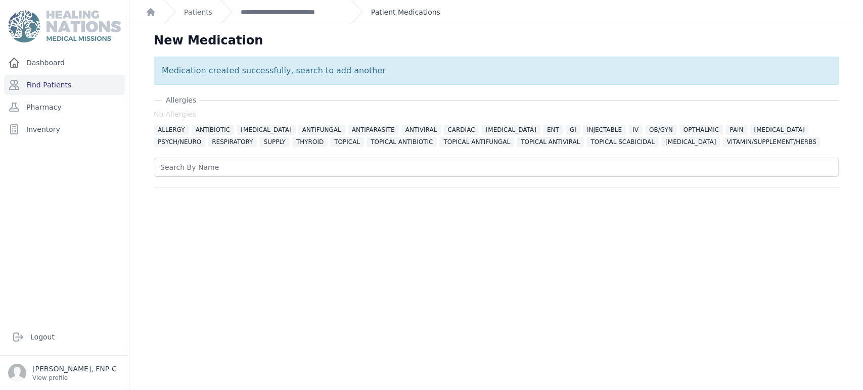
click at [426, 15] on link "Patient Medications" at bounding box center [405, 12] width 69 height 10
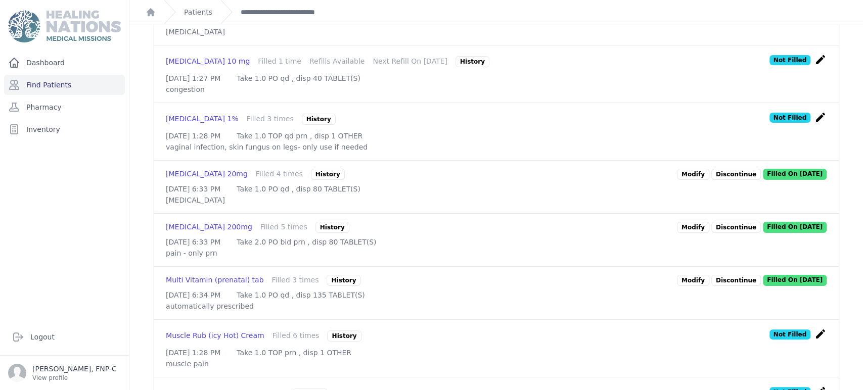
scroll to position [176, 0]
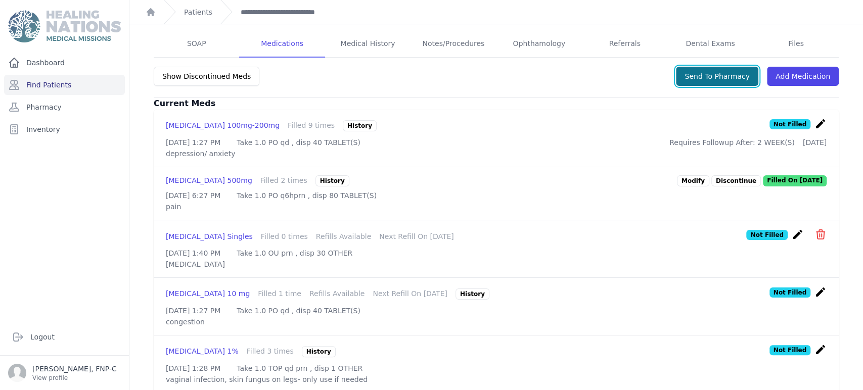
click at [720, 75] on button "Send To Pharmacy" at bounding box center [717, 76] width 82 height 19
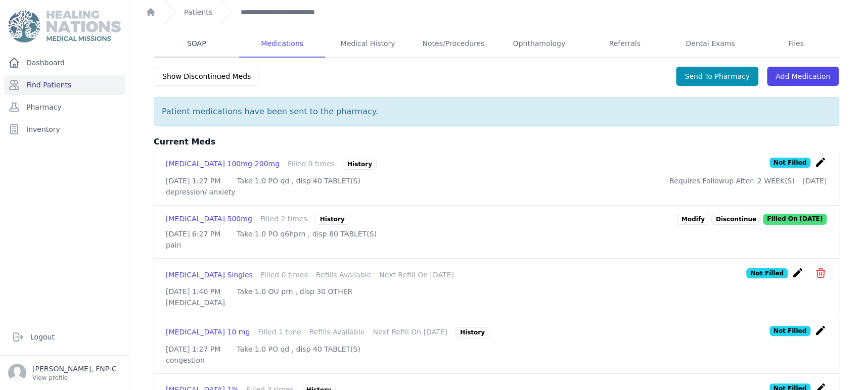
click at [197, 40] on link "SOAP" at bounding box center [196, 43] width 85 height 27
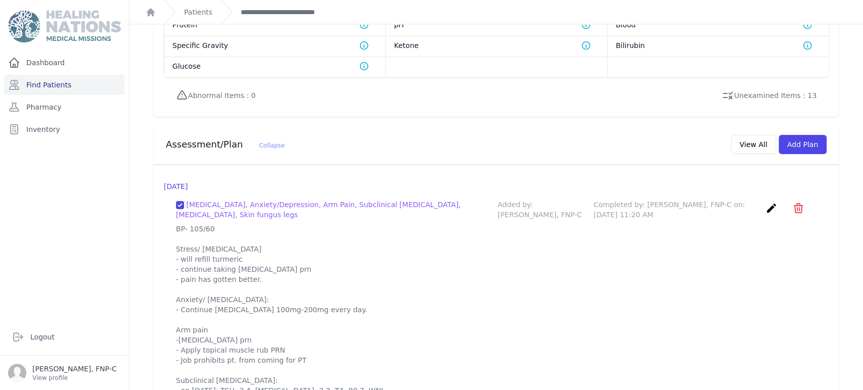
scroll to position [562, 0]
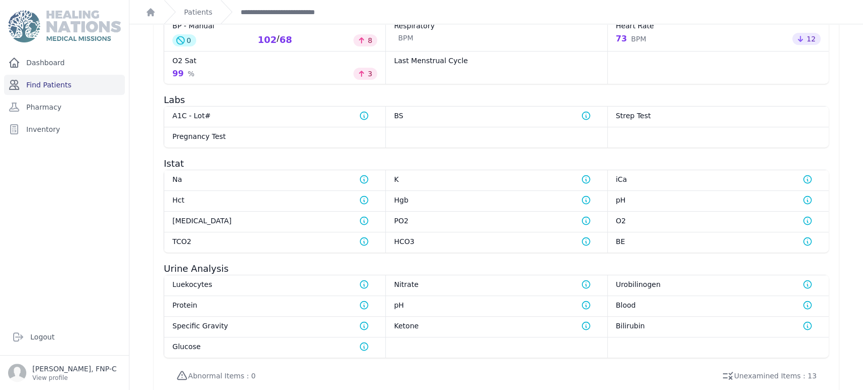
click at [61, 83] on link "Find Patients" at bounding box center [64, 85] width 121 height 20
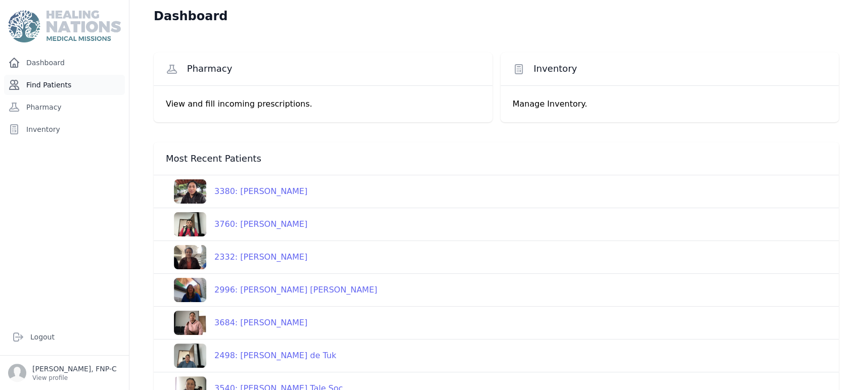
click at [58, 84] on link "Find Patients" at bounding box center [64, 85] width 121 height 20
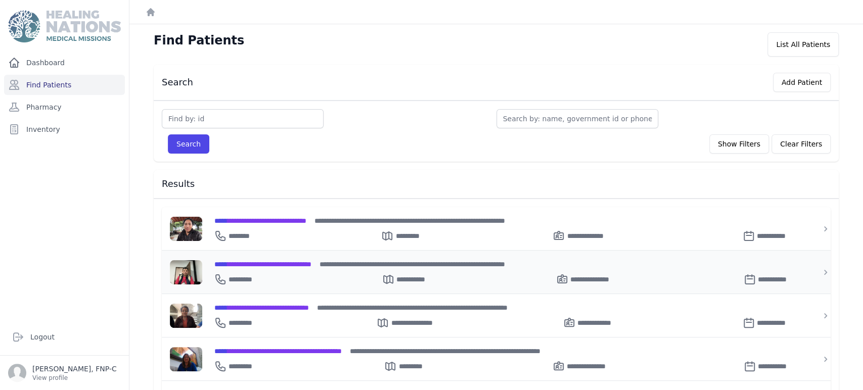
click at [255, 262] on span "**********" at bounding box center [262, 264] width 97 height 7
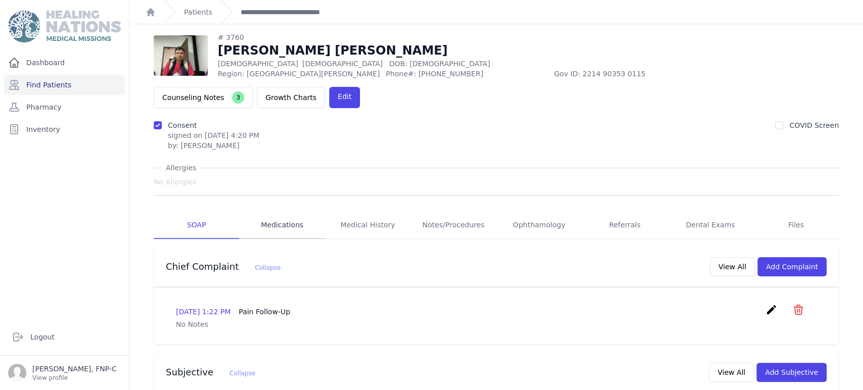
click at [269, 212] on link "Medications" at bounding box center [281, 225] width 85 height 27
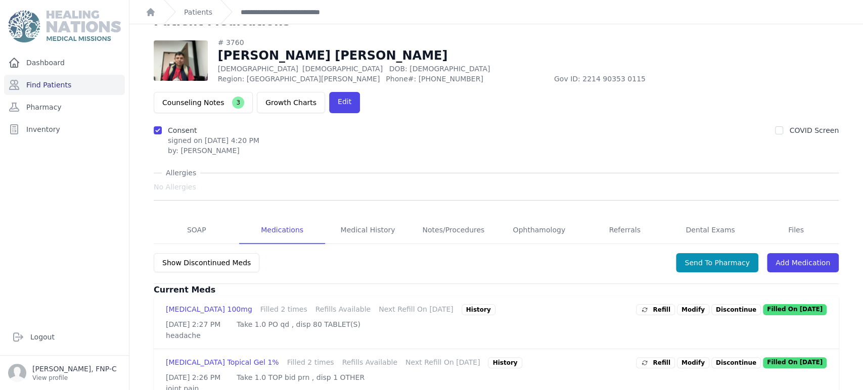
scroll to position [18, 0]
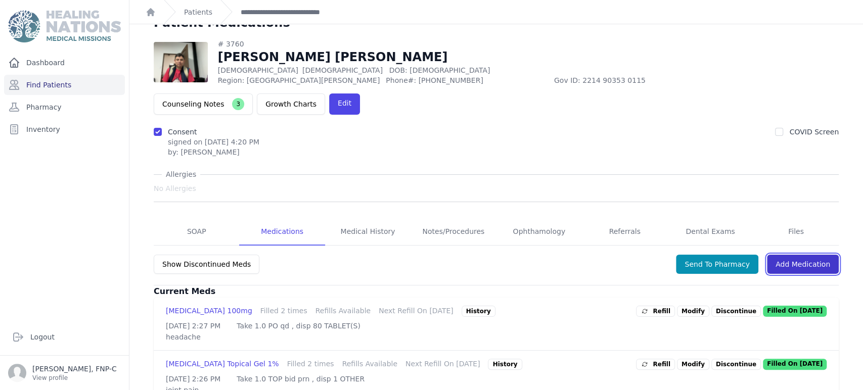
click at [796, 255] on link "Add Medication" at bounding box center [803, 264] width 72 height 19
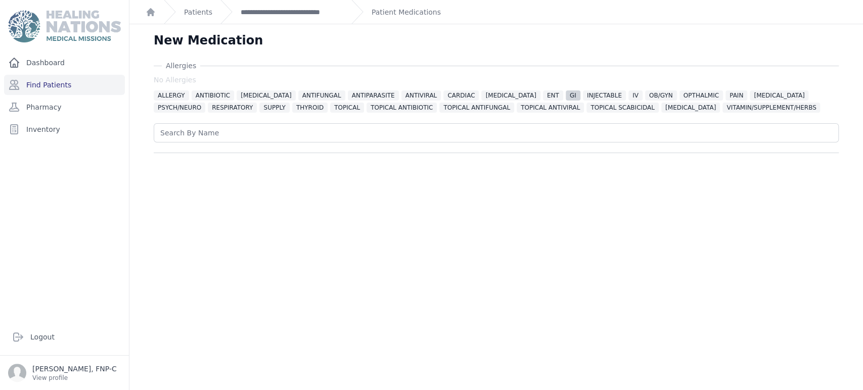
click at [566, 94] on span "GI" at bounding box center [573, 95] width 15 height 10
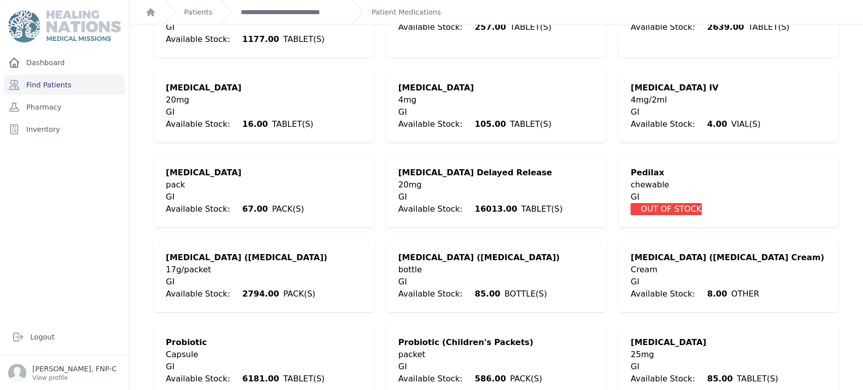
scroll to position [607, 0]
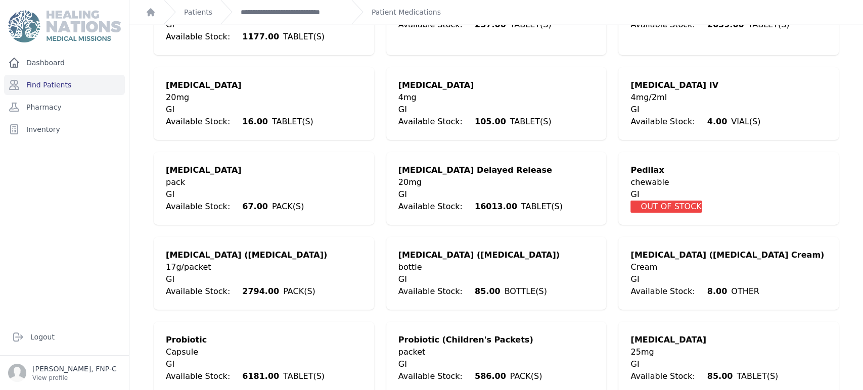
click at [279, 346] on div "Capsule" at bounding box center [245, 352] width 159 height 12
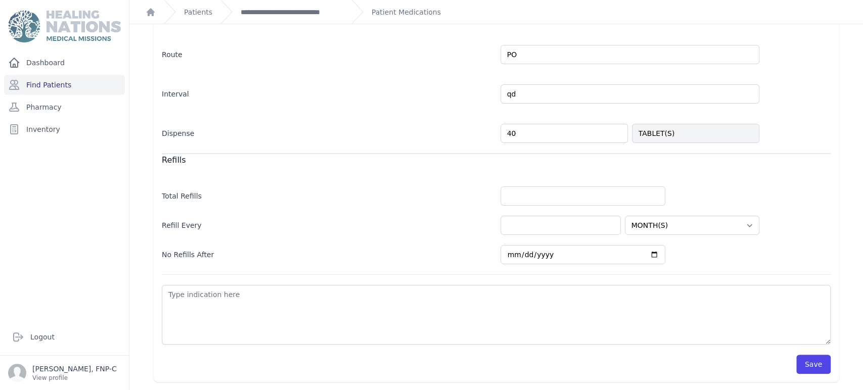
scroll to position [270, 0]
click at [506, 134] on input "40" at bounding box center [563, 134] width 127 height 19
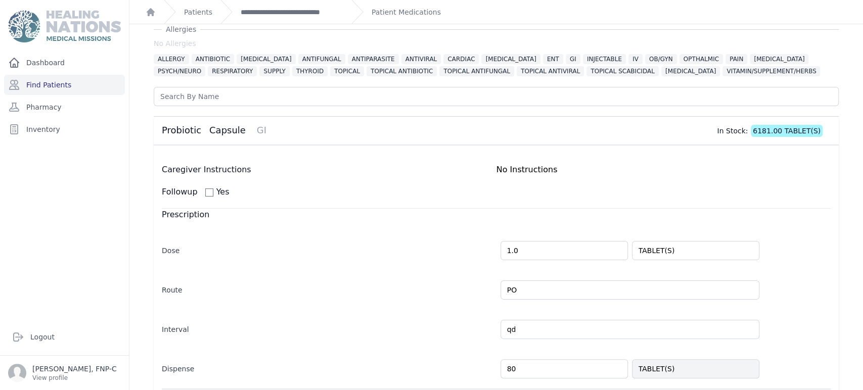
scroll to position [56, 0]
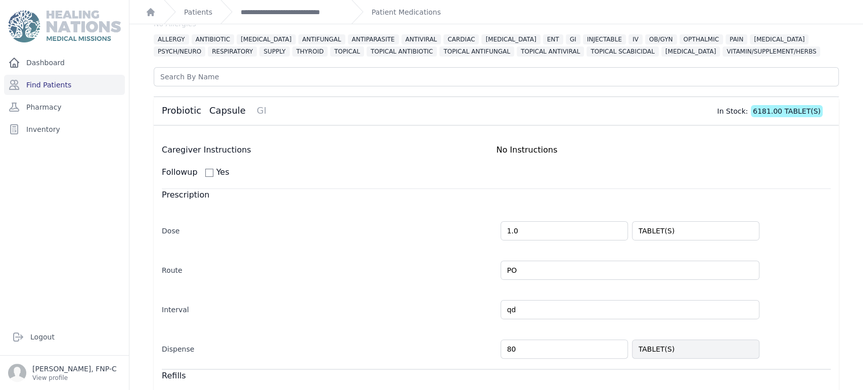
type input "80"
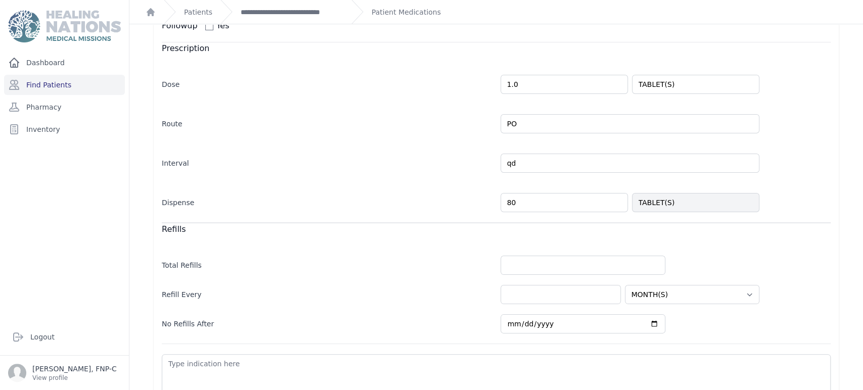
scroll to position [270, 0]
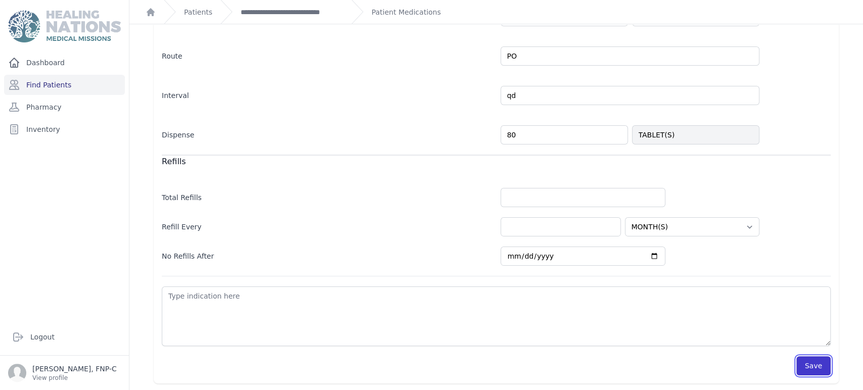
click at [806, 365] on button "Save" at bounding box center [813, 365] width 34 height 19
select select "MONTH(S)"
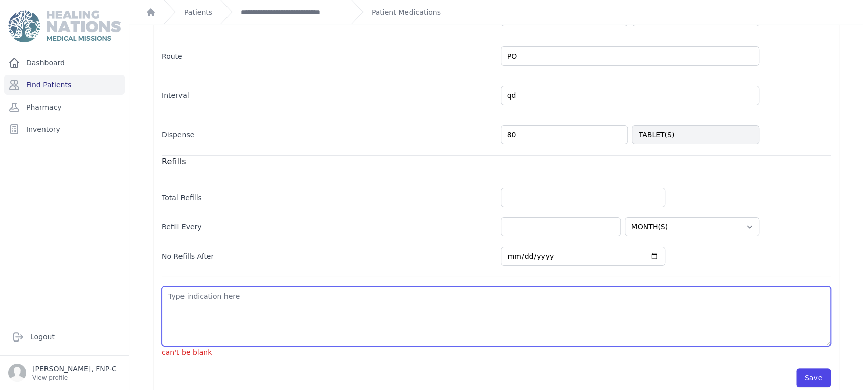
click at [167, 296] on textarea at bounding box center [496, 317] width 669 height 60
type textarea "i"
select select "MONTH(S)"
type textarea "in"
select select "MONTH(S)"
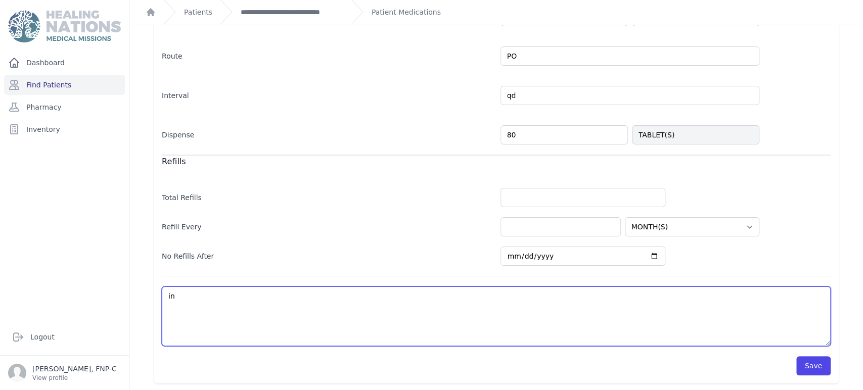
type textarea "ind"
select select "MONTH(S)"
type textarea "indi"
select select "MONTH(S)"
type textarea "indig"
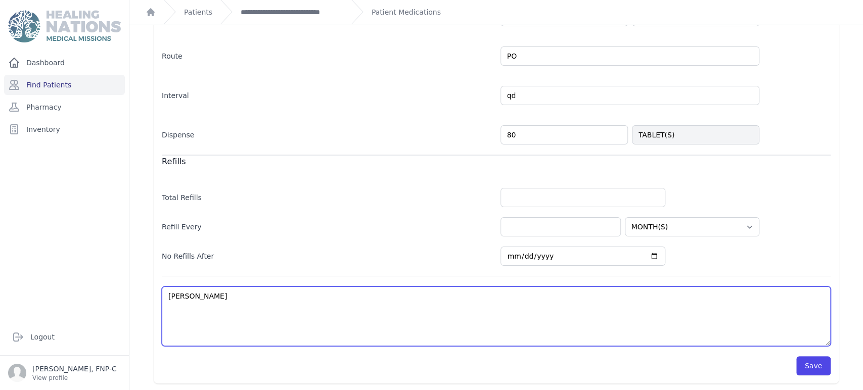
select select "MONTH(S)"
type textarea "indige"
select select "MONTH(S)"
type textarea "indig"
select select "MONTH(S)"
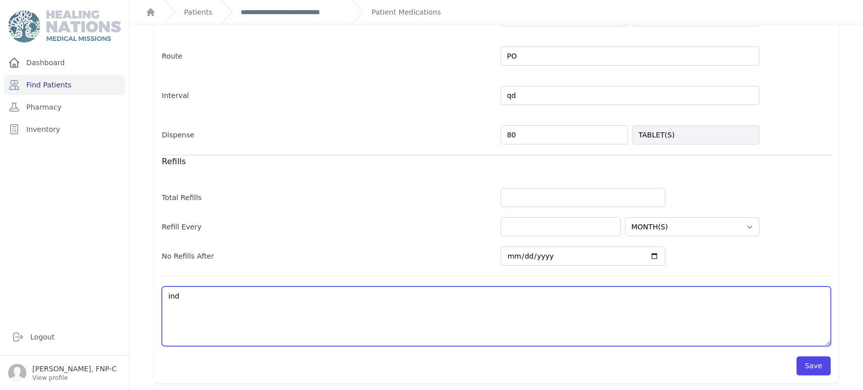
type textarea "in"
select select "MONTH(S)"
type textarea "i"
select select "MONTH(S)"
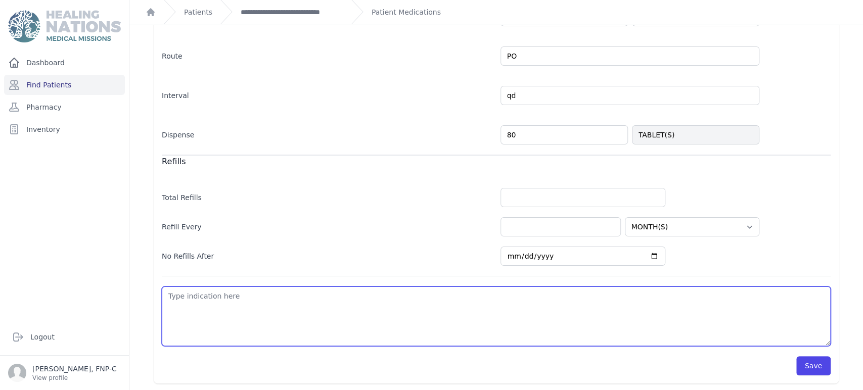
type textarea "l"
select select "MONTH(S)"
type textarea "lo"
select select "MONTH(S)"
type textarea "loo"
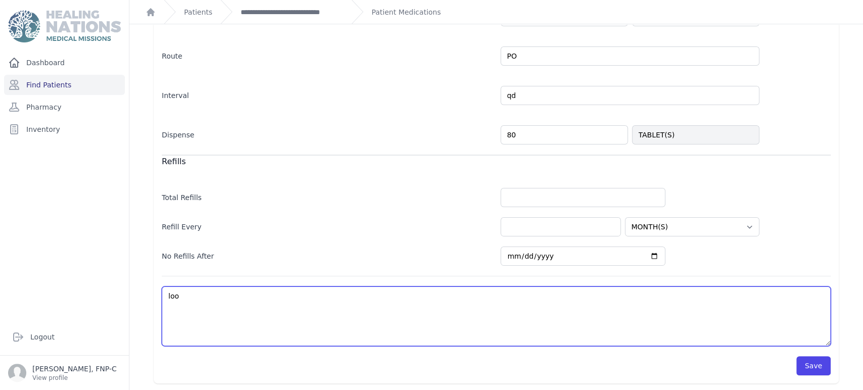
select select "MONTH(S)"
type textarea "loos"
select select "MONTH(S)"
type textarea "loose"
select select "MONTH(S)"
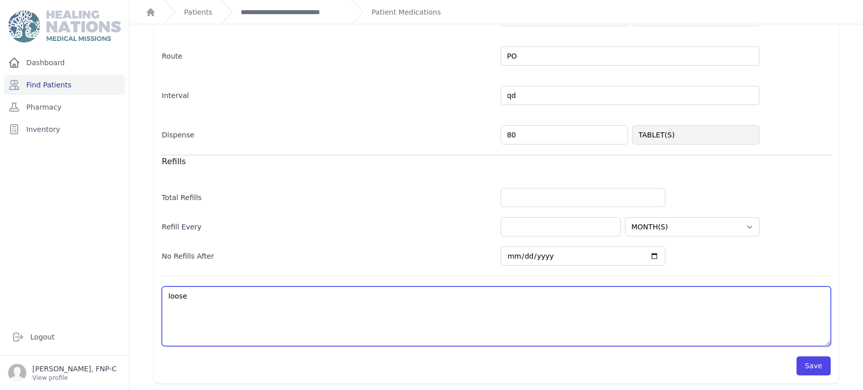
type textarea "loose"
select select "MONTH(S)"
type textarea "loose s"
select select "MONTH(S)"
type textarea "loose st"
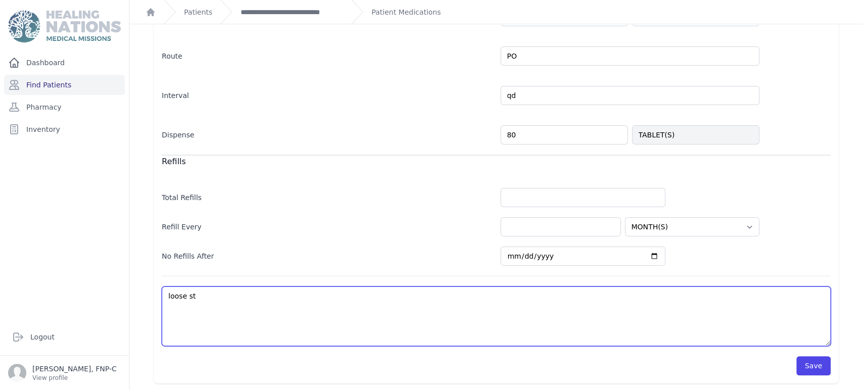
select select "MONTH(S)"
type textarea "loose sto"
select select "MONTH(S)"
type textarea "loose stoo"
select select "MONTH(S)"
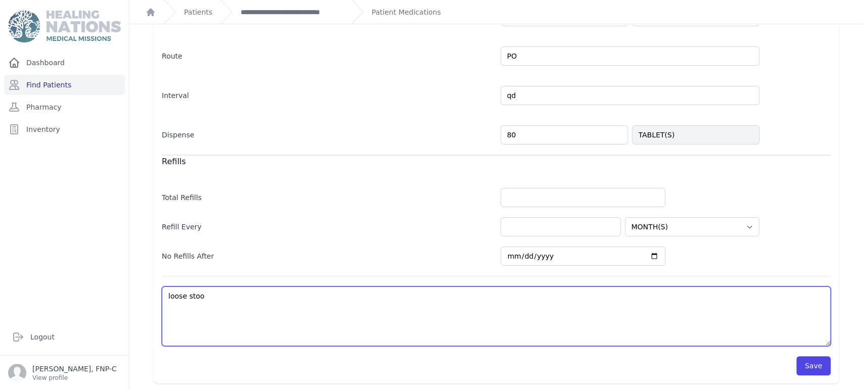
type textarea "loose stool"
select select "MONTH(S)"
type textarea "loose stools"
select select "MONTH(S)"
type textarea "loose stools"
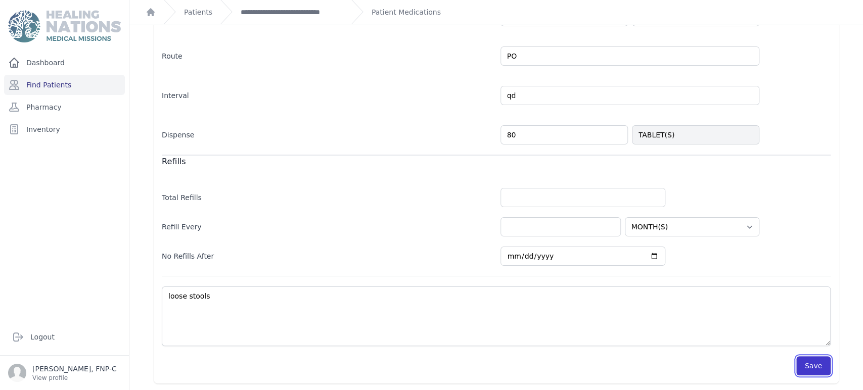
click at [801, 367] on button "Save" at bounding box center [813, 365] width 34 height 19
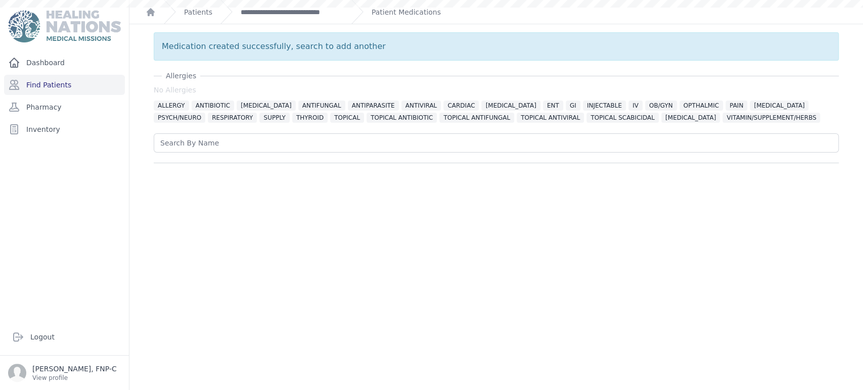
scroll to position [0, 0]
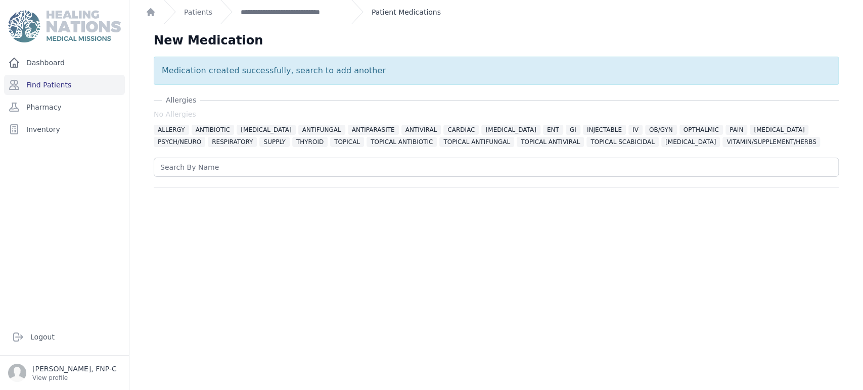
click at [384, 12] on link "Patient Medications" at bounding box center [406, 12] width 69 height 10
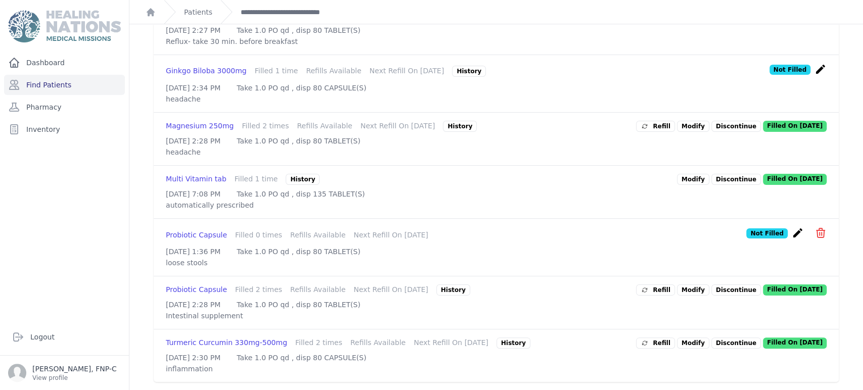
scroll to position [478, 0]
click at [717, 285] on p "Discontinue" at bounding box center [736, 290] width 50 height 11
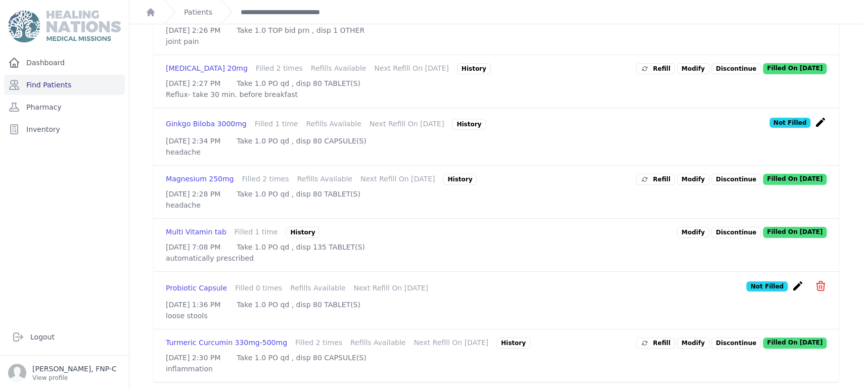
scroll to position [415, 0]
click at [457, 174] on div "History" at bounding box center [460, 179] width 34 height 11
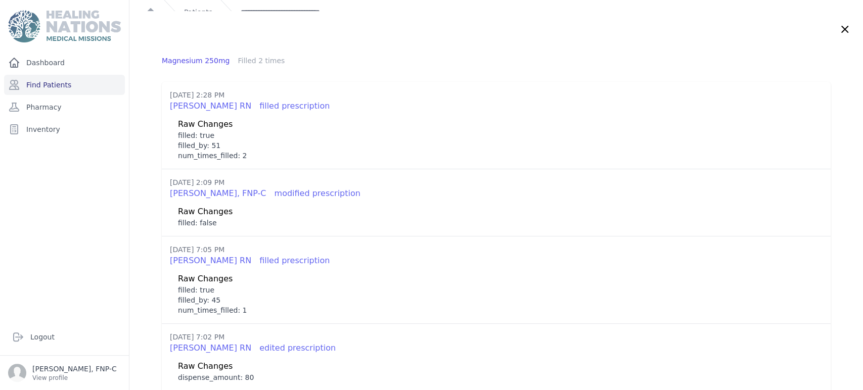
scroll to position [0, 0]
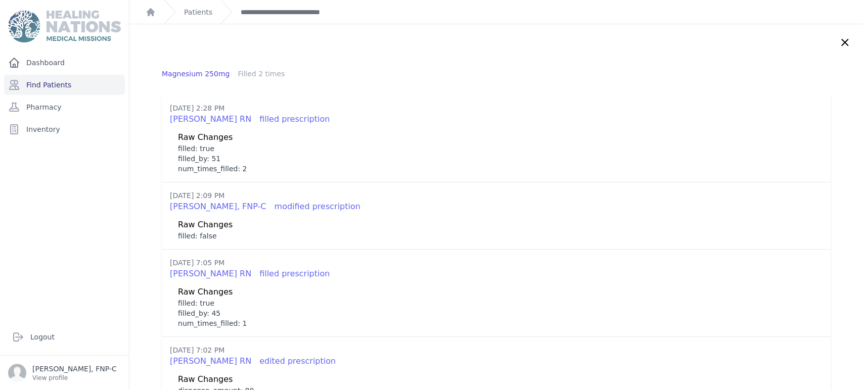
click at [842, 41] on icon at bounding box center [845, 42] width 6 height 6
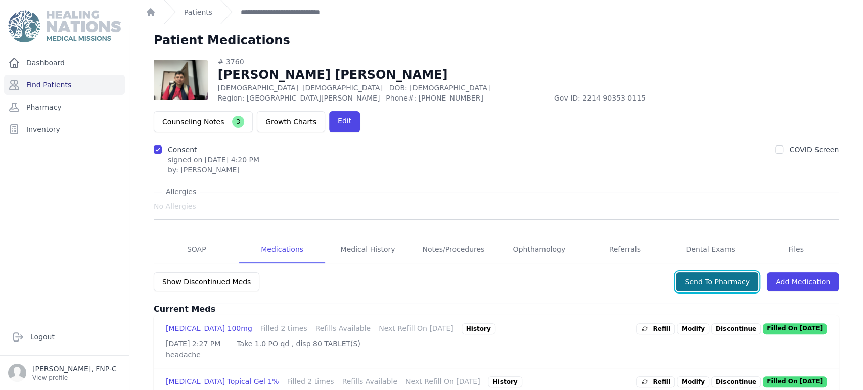
click at [718, 272] on button "Send To Pharmacy" at bounding box center [717, 281] width 82 height 19
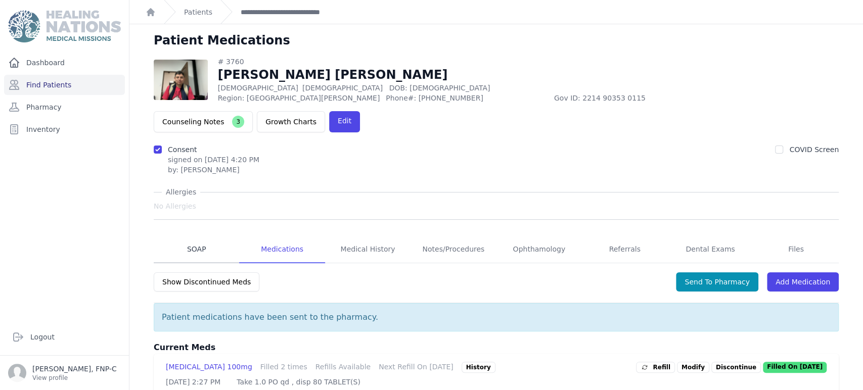
click at [196, 236] on link "SOAP" at bounding box center [196, 249] width 85 height 27
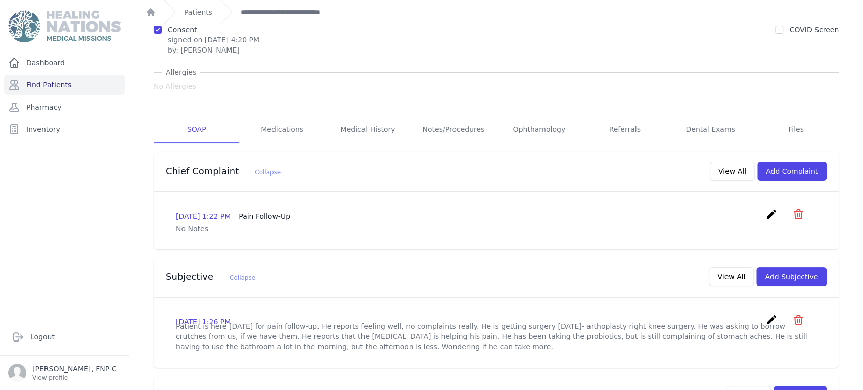
scroll to position [92, 0]
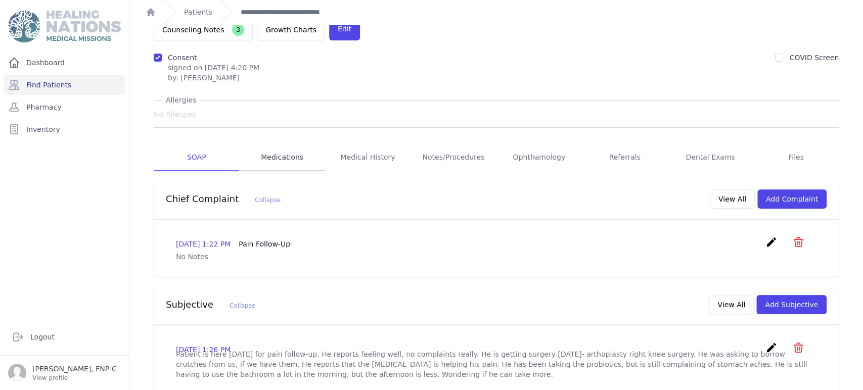
click at [288, 144] on link "Medications" at bounding box center [281, 157] width 85 height 27
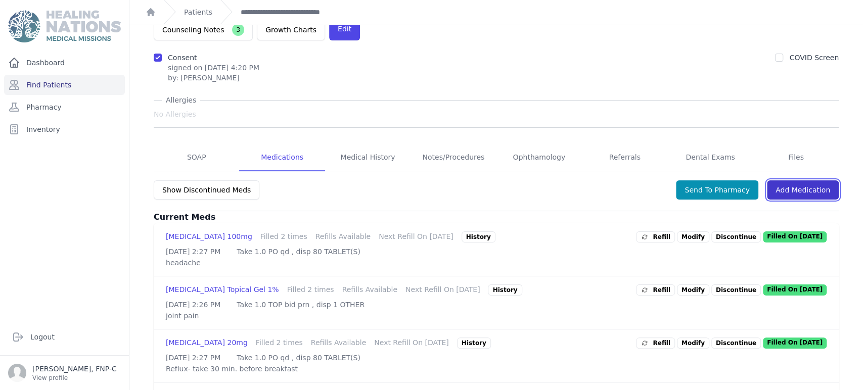
click at [792, 180] on link "Add Medication" at bounding box center [803, 189] width 72 height 19
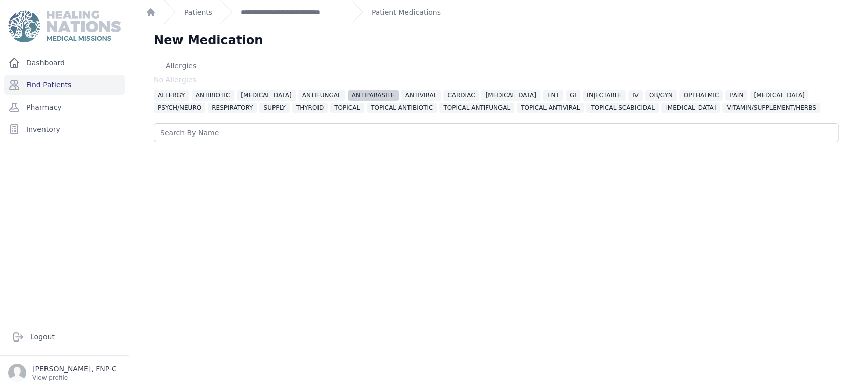
click at [360, 92] on span "ANTIPARASITE" at bounding box center [373, 95] width 51 height 10
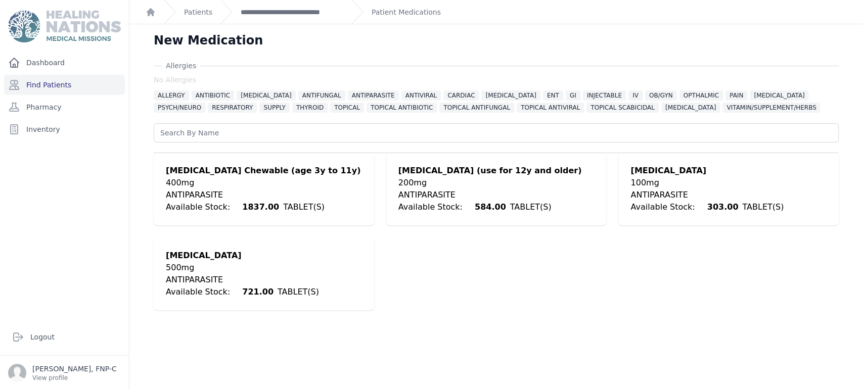
click at [417, 176] on div "Albendazole (use for 12y and older)" at bounding box center [489, 171] width 183 height 12
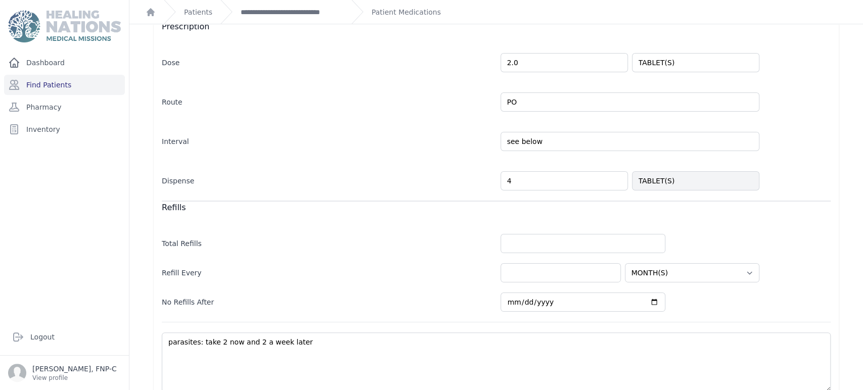
scroll to position [270, 0]
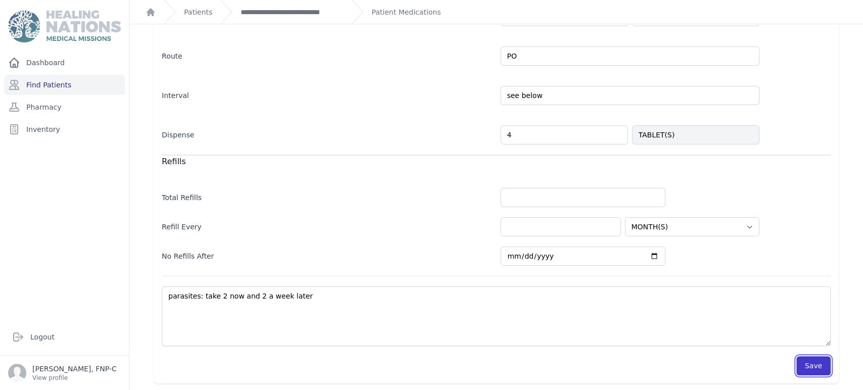
click at [808, 364] on button "Save" at bounding box center [813, 365] width 34 height 19
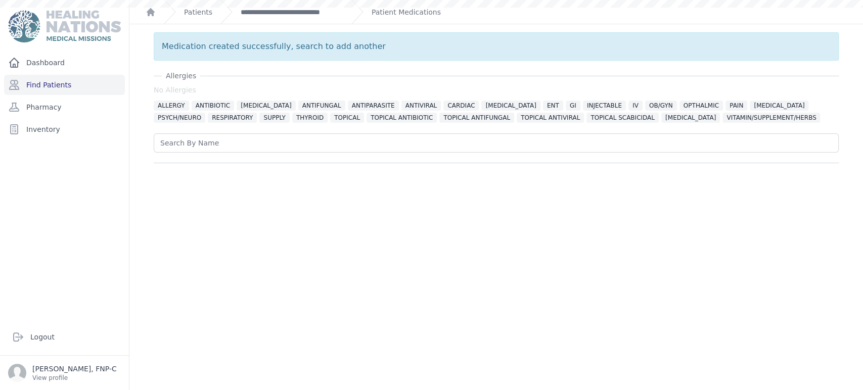
scroll to position [0, 0]
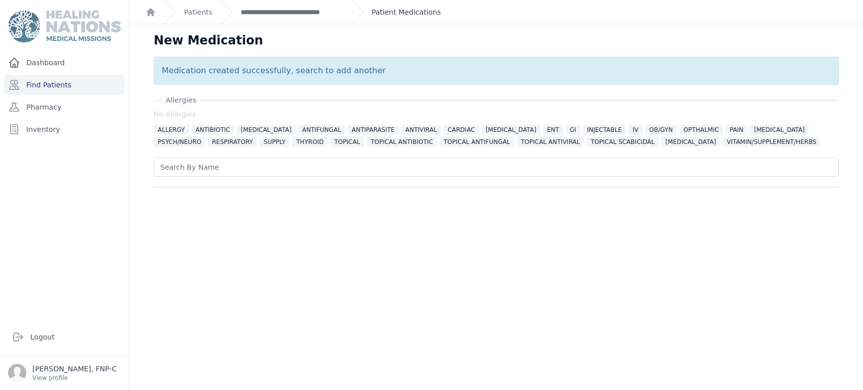
click at [394, 12] on link "Patient Medications" at bounding box center [406, 12] width 69 height 10
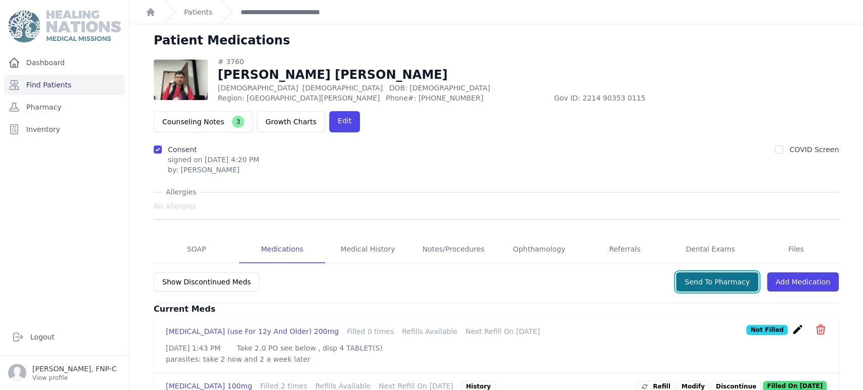
click at [705, 272] on button "Send To Pharmacy" at bounding box center [717, 281] width 82 height 19
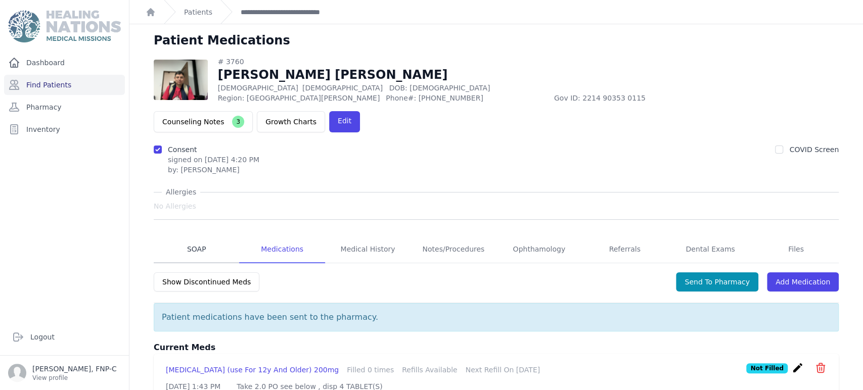
click at [194, 236] on link "SOAP" at bounding box center [196, 249] width 85 height 27
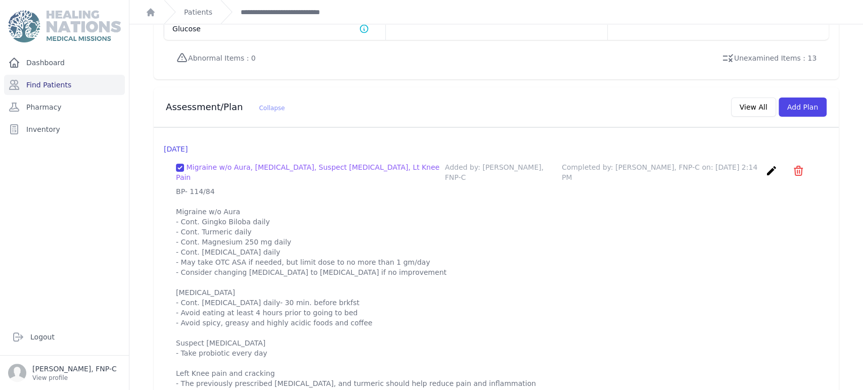
scroll to position [934, 0]
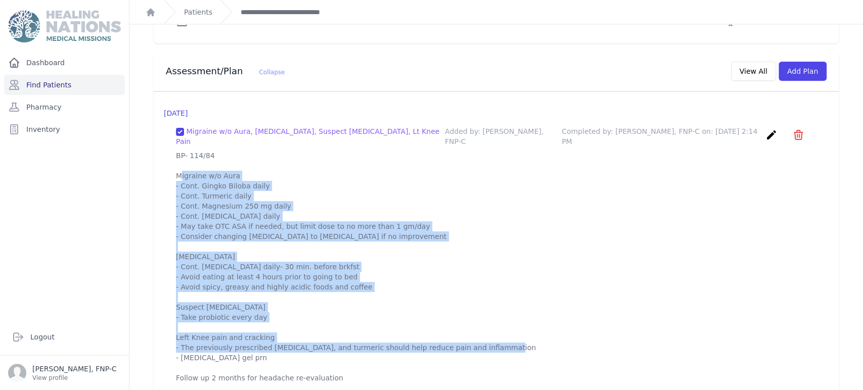
drag, startPoint x: 236, startPoint y: 341, endPoint x: 170, endPoint y: 139, distance: 212.3
click at [170, 139] on div "Migraine w/o Aura, Acid Reflux, Suspect IBS, Lt Knee Pain Added by: Sharon Myer…" at bounding box center [496, 254] width 665 height 273
copy p "BP- 114/84 Migraine w/o Aura - Cont. Gingko Biloba daily - Cont. Turmeric daily…"
click at [561, 181] on p "BP- 114/84 Migraine w/o Aura - Cont. Gingko Biloba daily - Cont. Turmeric daily…" at bounding box center [496, 267] width 640 height 233
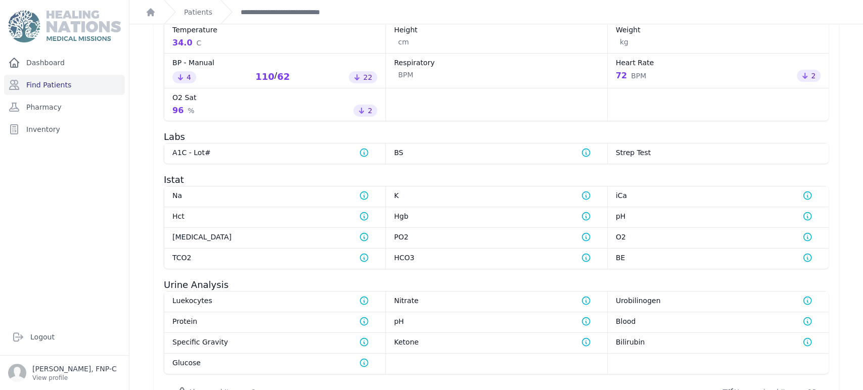
scroll to position [710, 0]
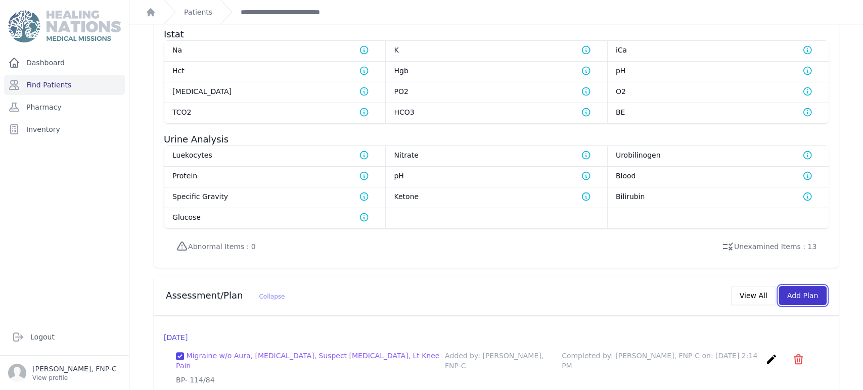
click at [793, 286] on button "Add Plan" at bounding box center [802, 295] width 48 height 19
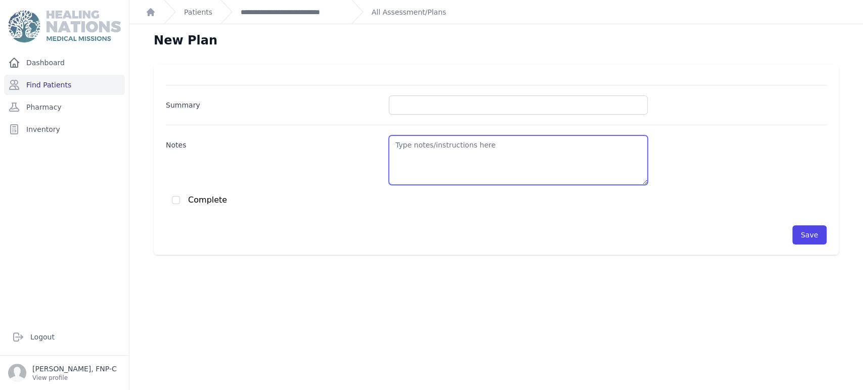
click at [421, 159] on textarea "Notes" at bounding box center [518, 160] width 259 height 50
paste textarea "BP- 114/84 Migraine w/o Aura - Cont. Gingko Biloba daily - Cont. Turmeric daily…"
click at [416, 143] on textarea "BP- 114/84 Migraine w/o Aura - Cont. Gingko Biloba daily - Cont. Turmeric daily…" at bounding box center [518, 160] width 259 height 50
click at [429, 142] on textarea "BP- 110/84 Migraine w/o Aura - Cont. Gingko Biloba daily - Cont. Turmeric daily…" at bounding box center [518, 160] width 259 height 50
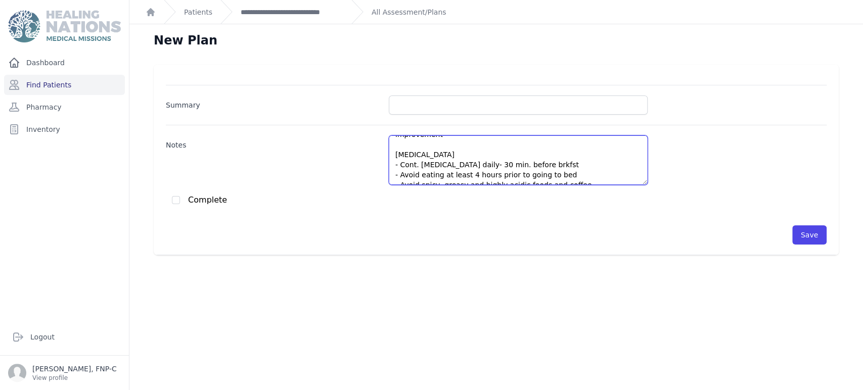
scroll to position [182, 0]
click at [454, 177] on textarea "BP- 110/62 Migraine w/o Aura - Cont. Gingko Biloba daily - Cont. Turmeric daily…" at bounding box center [518, 160] width 259 height 50
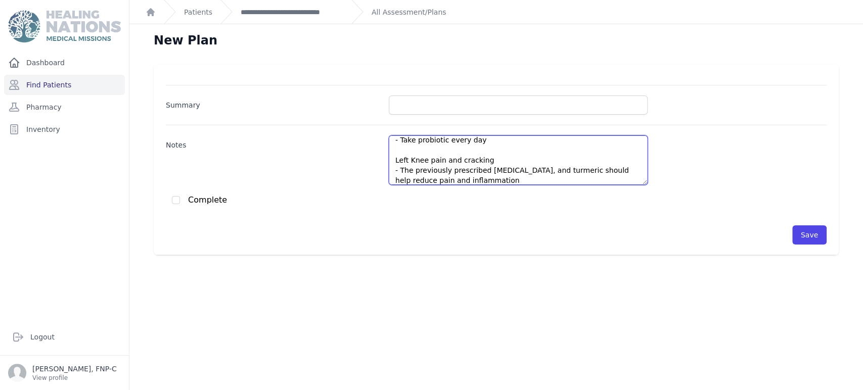
scroll to position [131, 0]
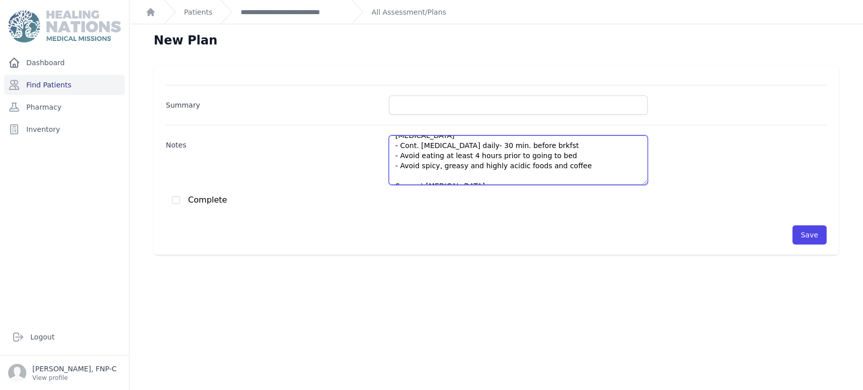
click at [472, 175] on textarea "BP- 110/62 Migraine w/o Aura - Cont. Gingko Biloba daily - Cont. Turmeric daily…" at bounding box center [518, 160] width 259 height 50
click at [410, 177] on textarea "BP- 110/62 Migraine w/o Aura - Cont. Gingko Biloba daily - Cont. Turmeric daily…" at bounding box center [518, 160] width 259 height 50
click at [458, 176] on textarea "BP- 110/62 Migraine w/o Aura - Cont. Gingko Biloba daily - Cont. Turmeric daily…" at bounding box center [518, 160] width 259 height 50
click at [511, 176] on textarea "BP- 110/62 Migraine w/o Aura - Cont. Gingko Biloba daily - Cont. Turmeric daily…" at bounding box center [518, 160] width 259 height 50
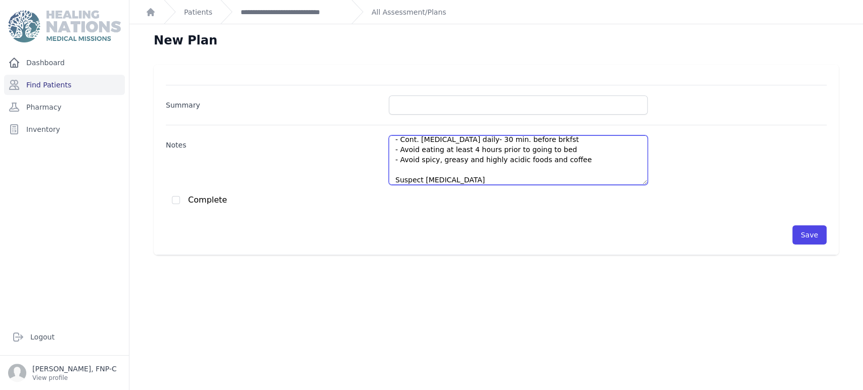
click at [500, 180] on textarea "BP- 110/62 Migraine w/o Aura - Cont. Gingko Biloba daily - Cont. Turmeric daily…" at bounding box center [518, 160] width 259 height 50
click at [397, 169] on textarea "BP- 110/62 Migraine w/o Aura - Cont. Gingko Biloba daily - Cont. Turmeric daily…" at bounding box center [518, 160] width 259 height 50
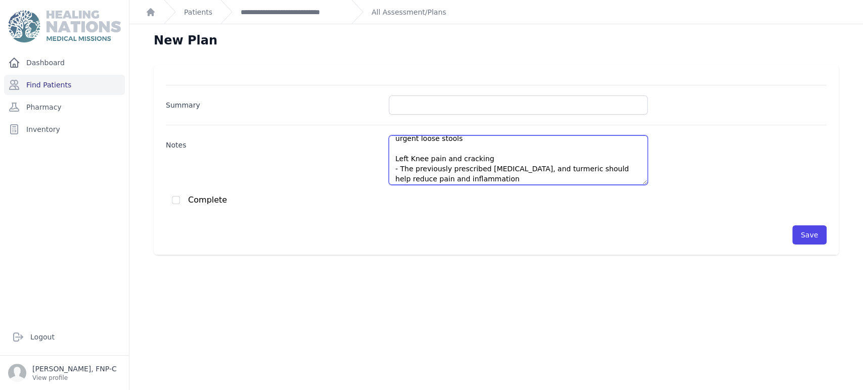
scroll to position [222, 0]
drag, startPoint x: 610, startPoint y: 179, endPoint x: 603, endPoint y: 156, distance: 24.2
click at [603, 156] on textarea "BP- 110/62 Migraine w/o Aura - Cont. Gingko Biloba daily - Cont. Turmeric daily…" at bounding box center [518, 160] width 259 height 50
drag, startPoint x: 611, startPoint y: 157, endPoint x: 625, endPoint y: 162, distance: 15.5
click at [625, 162] on textarea "BP- 110/62 Migraine w/o Aura - Cont. Gingko Biloba daily - Cont. Turmeric daily…" at bounding box center [518, 160] width 259 height 50
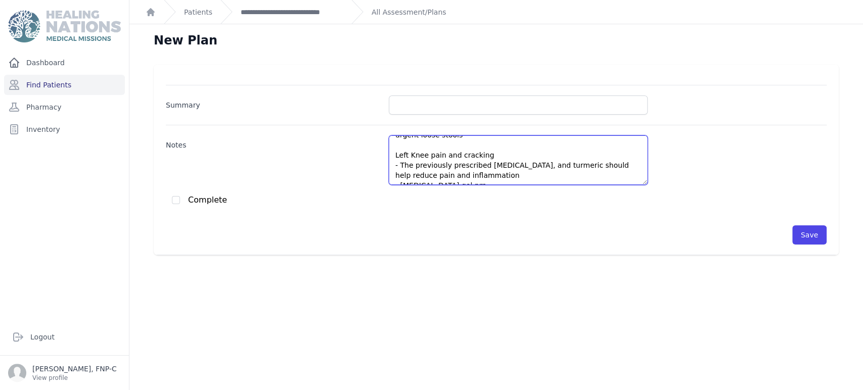
scroll to position [166, 0]
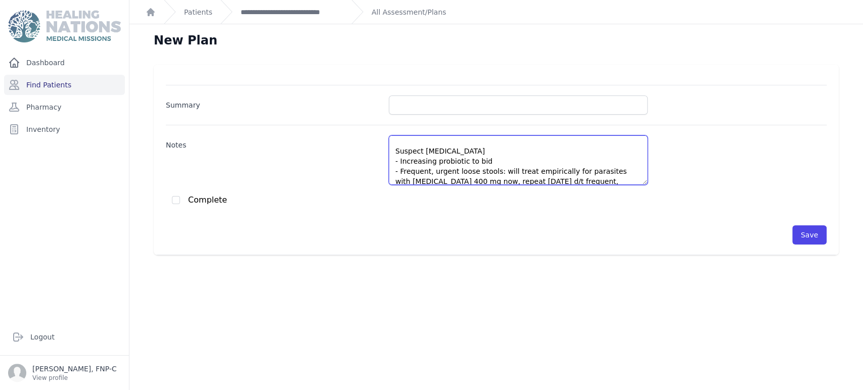
click at [414, 172] on textarea "BP- 110/62 Migraine w/o Aura - Cont. Gingko Biloba daily - Cont. Turmeric daily…" at bounding box center [518, 160] width 259 height 50
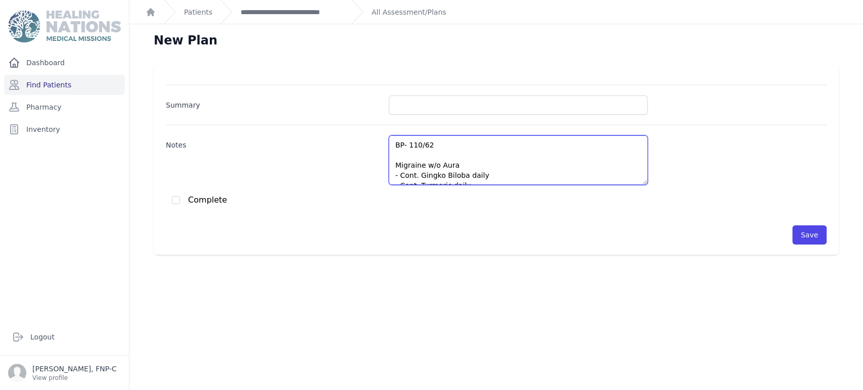
scroll to position [56, 0]
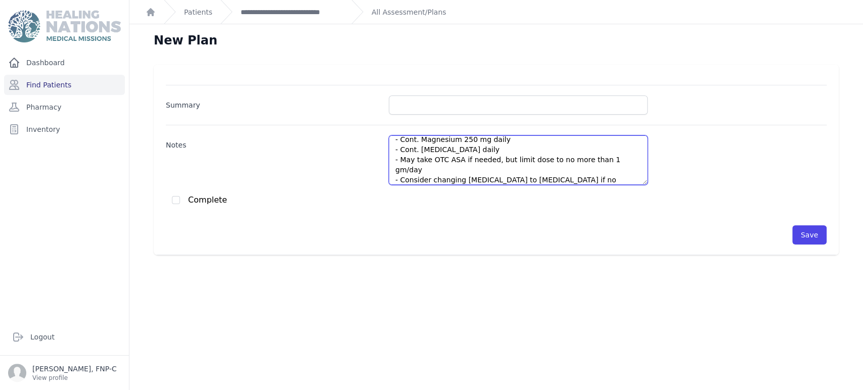
click at [497, 140] on textarea "BP- 110/62 Migraine w/o Aura - Cont. Gingko Biloba daily - Cont. Turmeric daily…" at bounding box center [518, 160] width 259 height 50
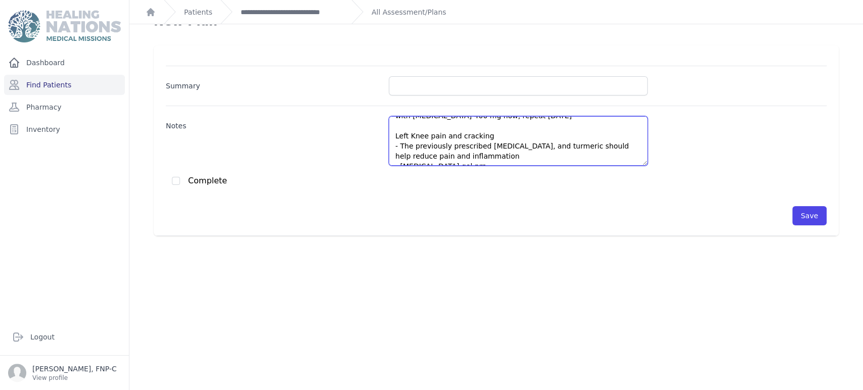
scroll to position [24, 0]
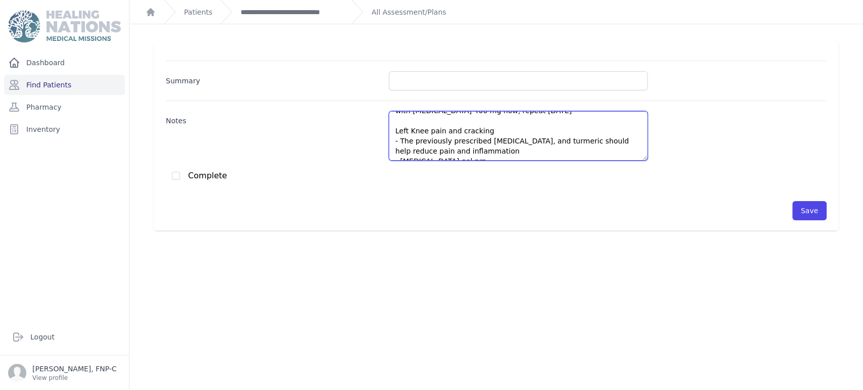
click at [625, 151] on textarea "BP- 110/62 Migraine w/o Aura - Cont. Gingko Biloba daily - Cont. Turmeric daily…" at bounding box center [518, 136] width 259 height 50
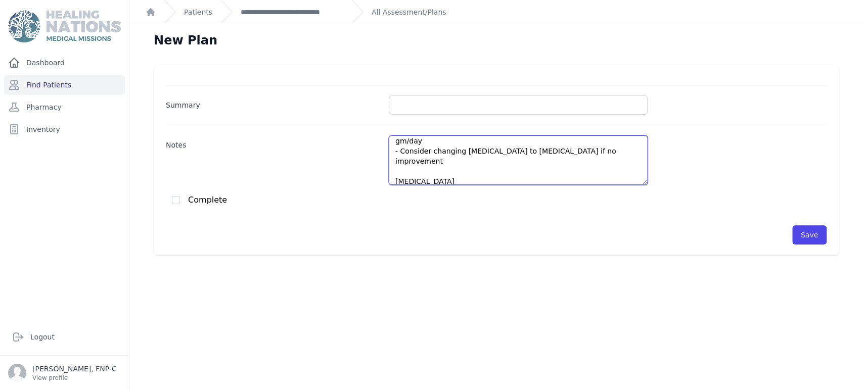
scroll to position [112, 0]
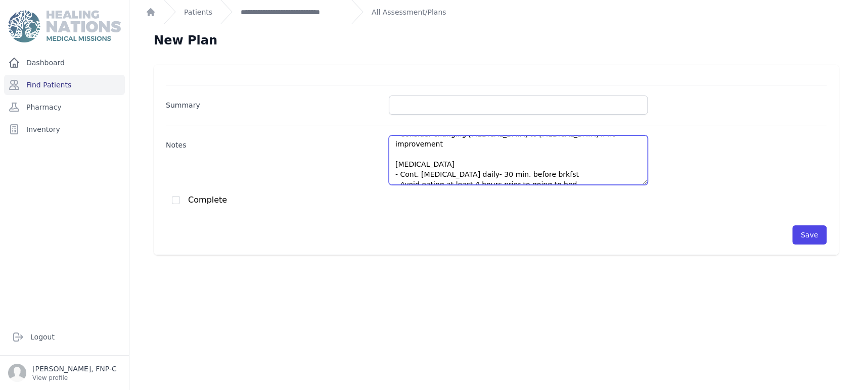
type textarea "BP- 110/62 Migraine w/o Aura - Cont. Gingko Biloba daily - Cont. Turmeric daily…"
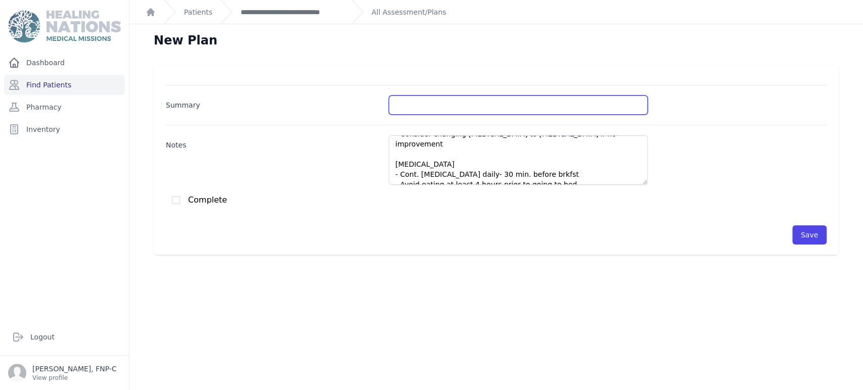
click at [423, 105] on input "Summary" at bounding box center [518, 105] width 259 height 19
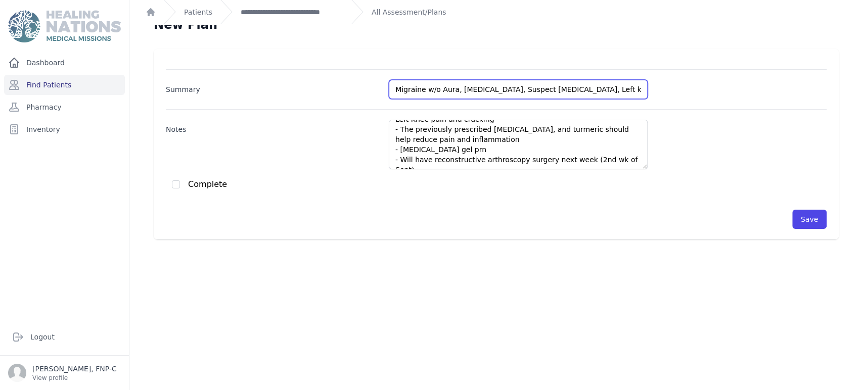
scroll to position [24, 0]
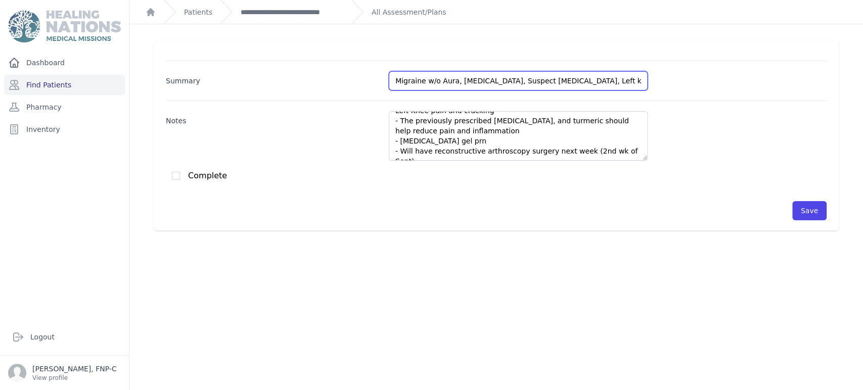
type input "Migraine w/o Aura, Acid Reflux, Suspect IBS, Left knee pain"
click at [177, 174] on input "checkbox" at bounding box center [176, 176] width 8 height 8
checkbox input "true"
click at [797, 212] on button "Save" at bounding box center [809, 210] width 34 height 19
checkbox input "false"
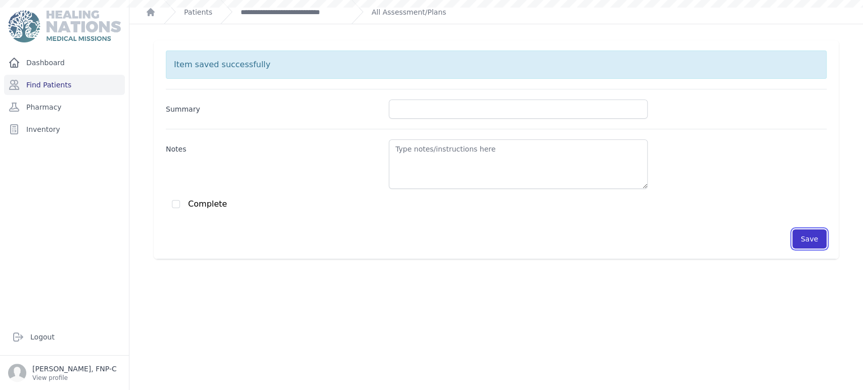
scroll to position [0, 0]
click at [279, 5] on div "**********" at bounding box center [281, 12] width 123 height 24
click at [279, 11] on link "**********" at bounding box center [292, 12] width 103 height 10
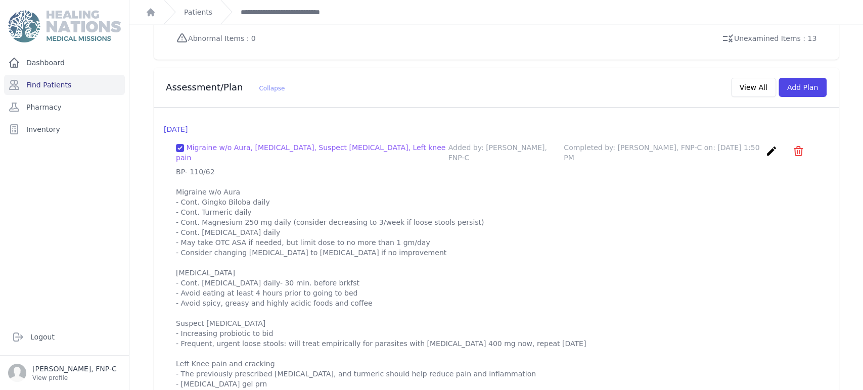
scroll to position [874, 0]
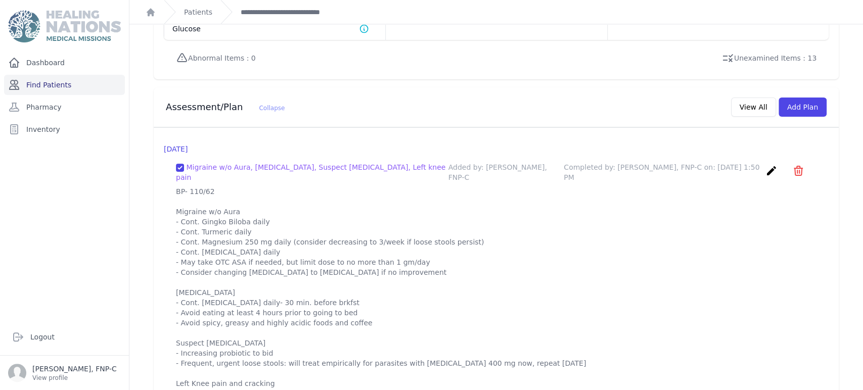
click at [44, 84] on link "Find Patients" at bounding box center [64, 85] width 121 height 20
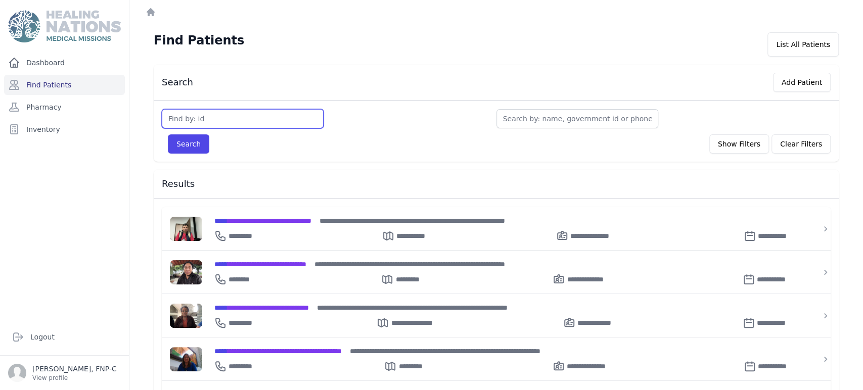
click at [193, 117] on input "text" at bounding box center [243, 118] width 162 height 19
type input "3742"
click at [196, 146] on button "Search" at bounding box center [188, 143] width 41 height 19
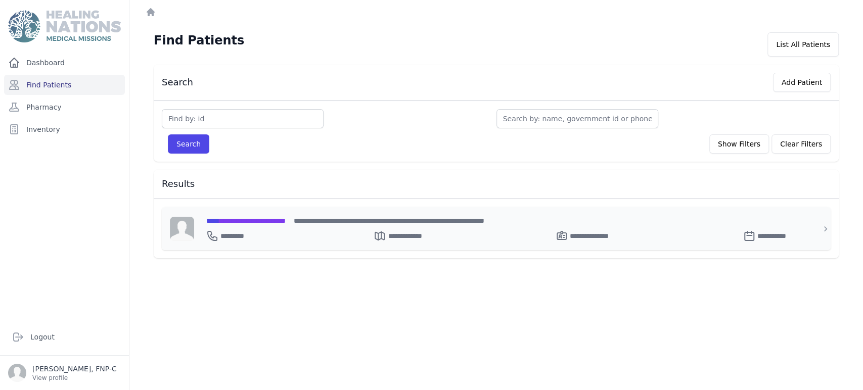
click at [235, 218] on span "**********" at bounding box center [245, 220] width 79 height 7
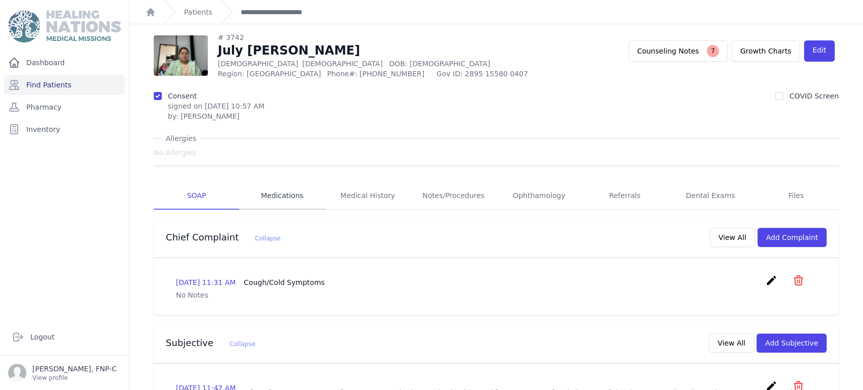
click at [290, 194] on link "Medications" at bounding box center [281, 195] width 85 height 27
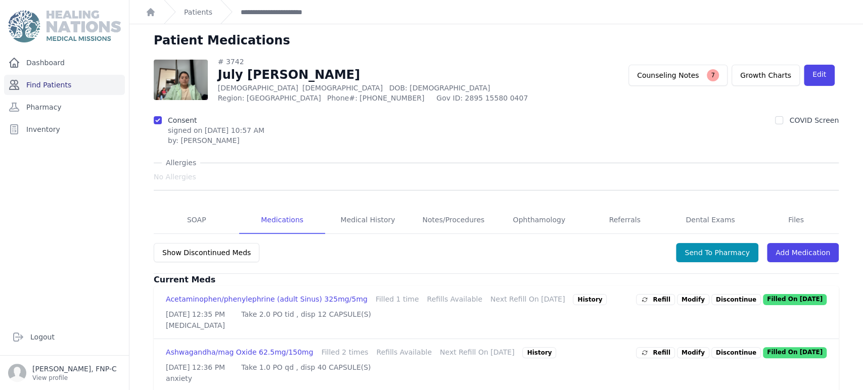
click at [53, 84] on link "Find Patients" at bounding box center [64, 85] width 121 height 20
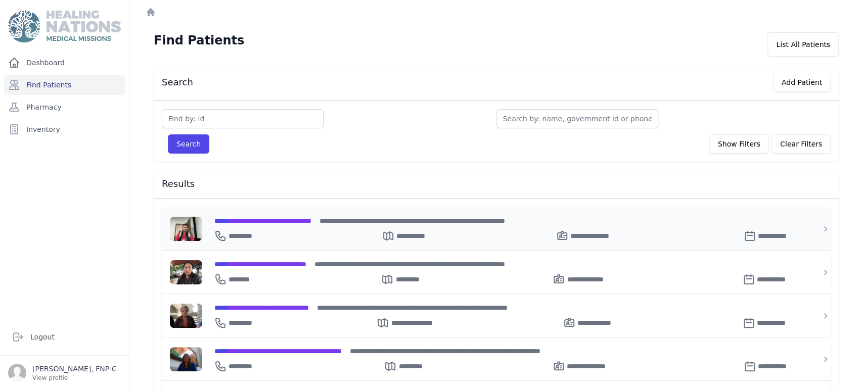
click at [243, 221] on span "**********" at bounding box center [262, 220] width 97 height 7
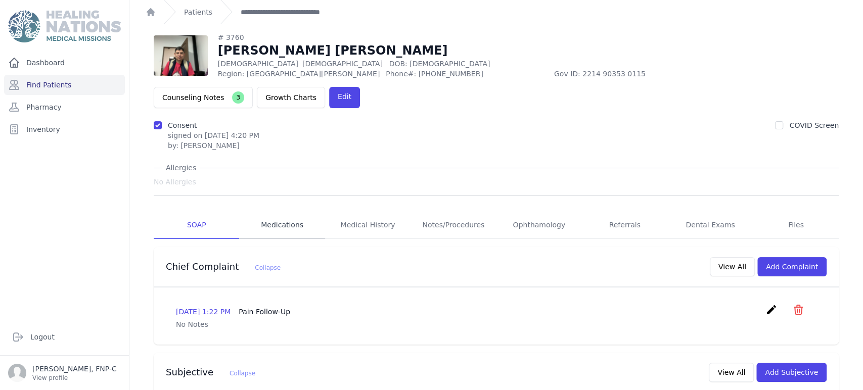
click at [290, 212] on link "Medications" at bounding box center [281, 225] width 85 height 27
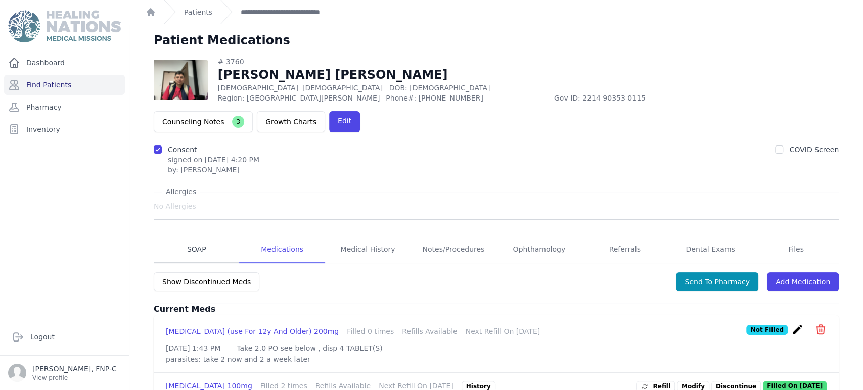
click at [204, 236] on link "SOAP" at bounding box center [196, 249] width 85 height 27
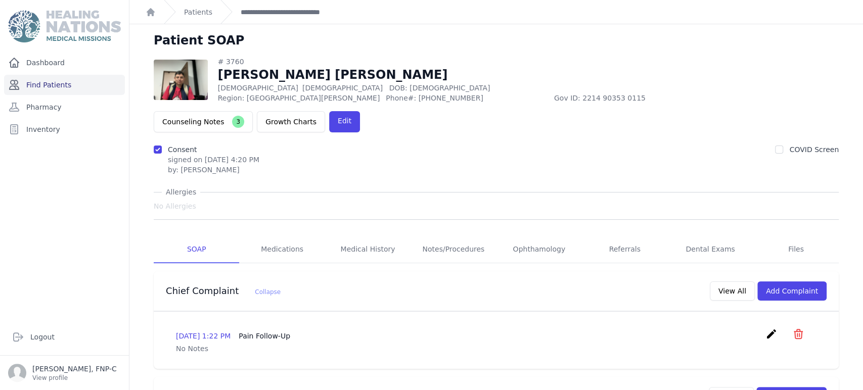
click at [52, 85] on link "Find Patients" at bounding box center [64, 85] width 121 height 20
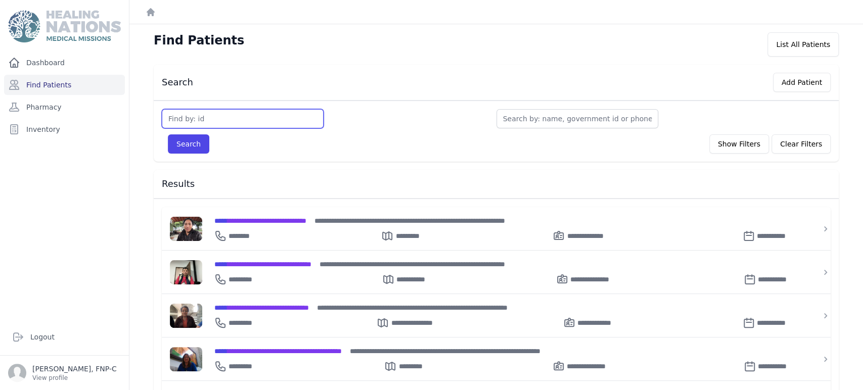
click at [181, 122] on input "text" at bounding box center [243, 118] width 162 height 19
type input "2518"
click at [180, 146] on button "Search" at bounding box center [188, 143] width 41 height 19
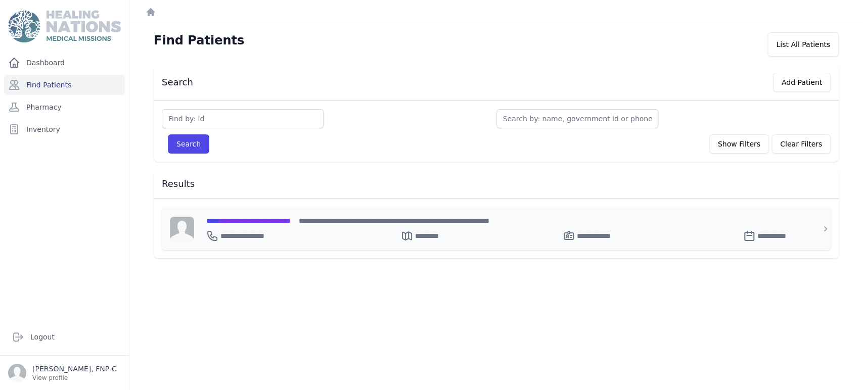
click at [248, 218] on span "**********" at bounding box center [248, 220] width 84 height 7
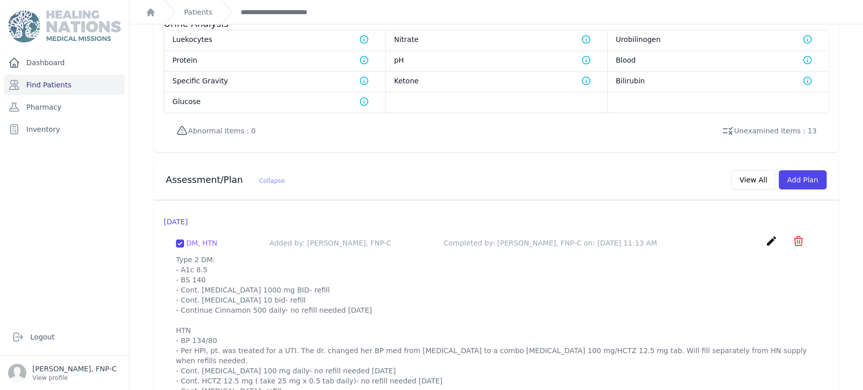
scroll to position [882, 0]
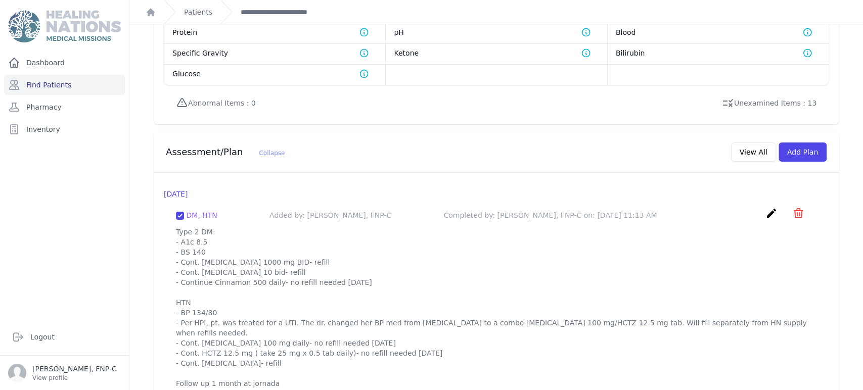
click at [765, 207] on icon "create" at bounding box center [771, 213] width 12 height 12
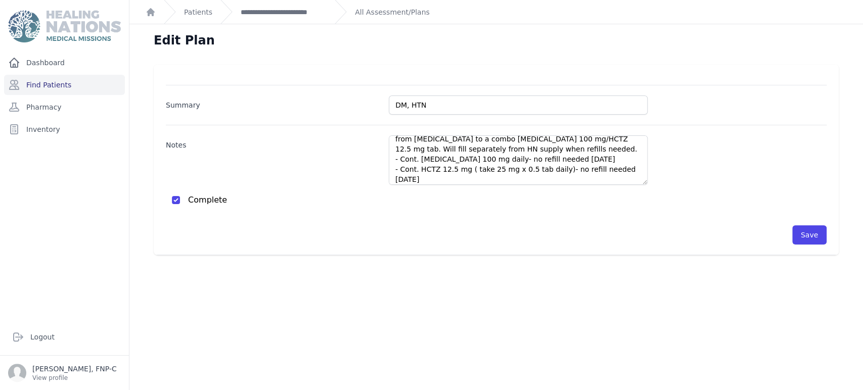
scroll to position [108, 0]
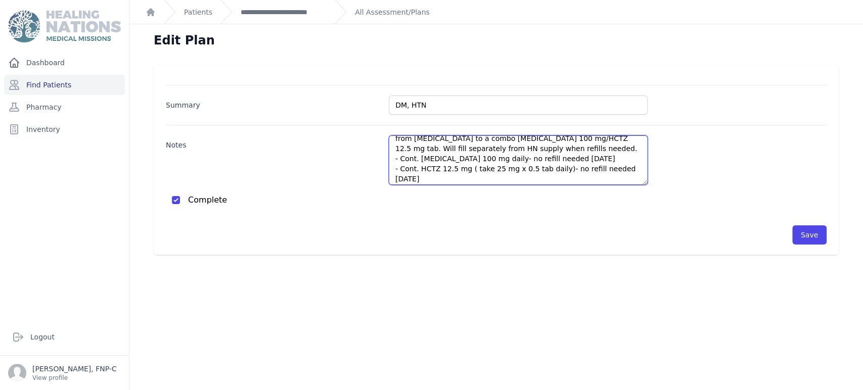
click at [498, 159] on textarea "Type 2 DM: - A1c 8.5 - BS 140 - Cont. Metformin 1000 mg BID- refill - Cont. Gli…" at bounding box center [518, 160] width 259 height 50
click at [546, 157] on textarea "Type 2 DM: - A1c 8.5 - BS 140 - Cont. Metformin 1000 mg BID- refill - Cont. Gli…" at bounding box center [518, 160] width 259 height 50
click at [621, 168] on textarea "Type 2 DM: - A1c 8.5 - BS 140 - Cont. Metformin 1000 mg BID- refill - Cont. Gli…" at bounding box center [518, 160] width 259 height 50
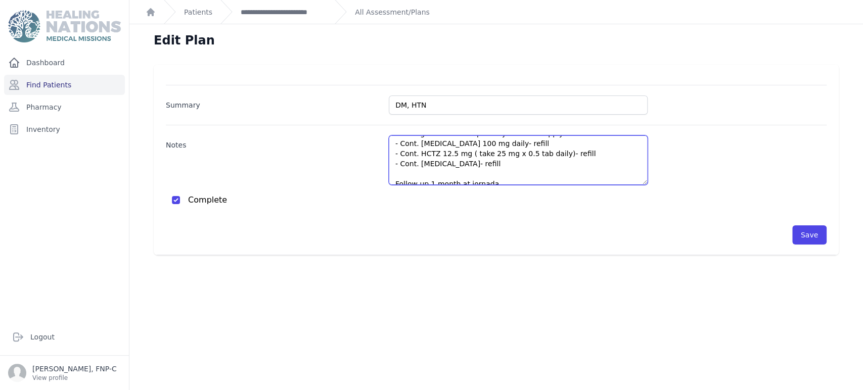
scroll to position [131, 0]
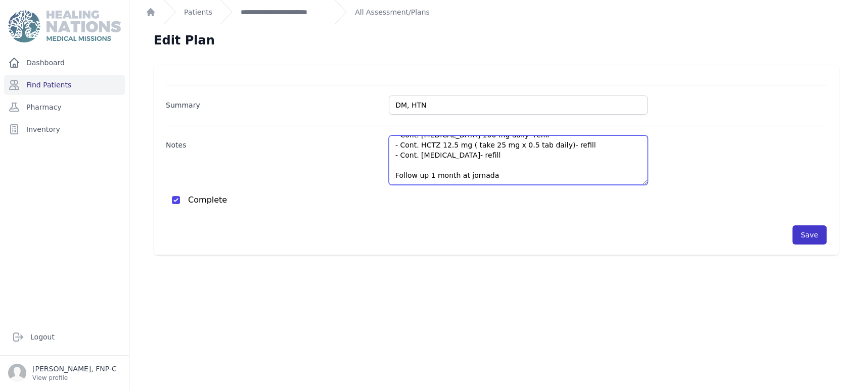
type textarea "Type 2 DM: - A1c 8.5 - BS 140 - Cont. Metformin 1000 mg BID- refill - Cont. Gli…"
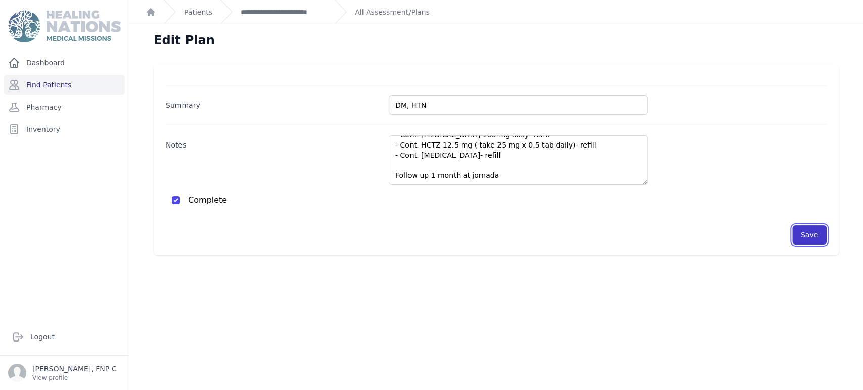
click at [797, 240] on button "Save" at bounding box center [809, 234] width 34 height 19
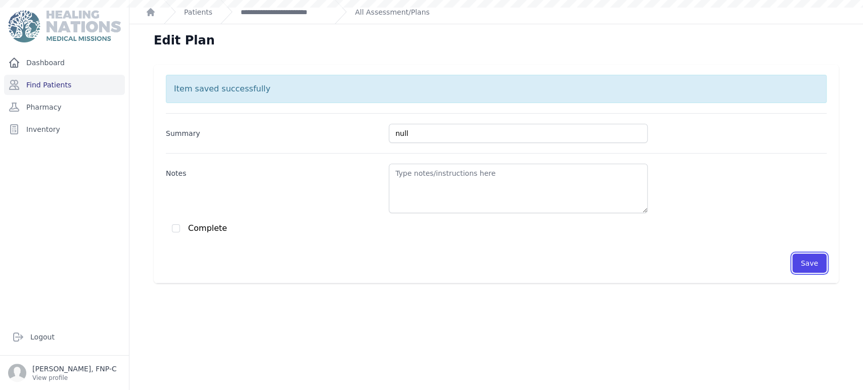
scroll to position [0, 0]
click at [290, 11] on link "**********" at bounding box center [284, 12] width 86 height 10
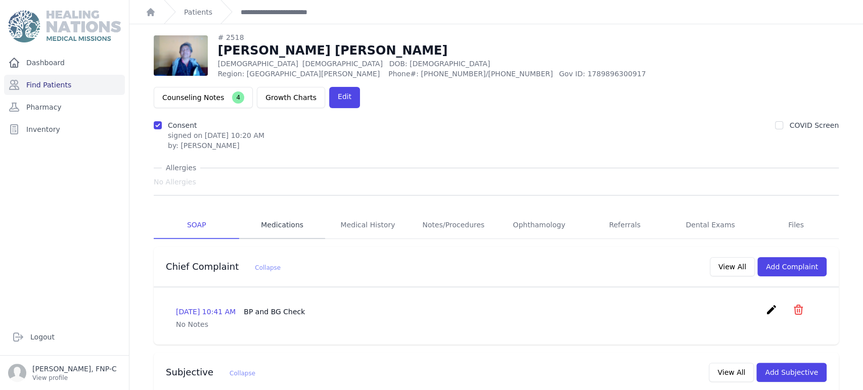
click at [275, 212] on link "Medications" at bounding box center [281, 225] width 85 height 27
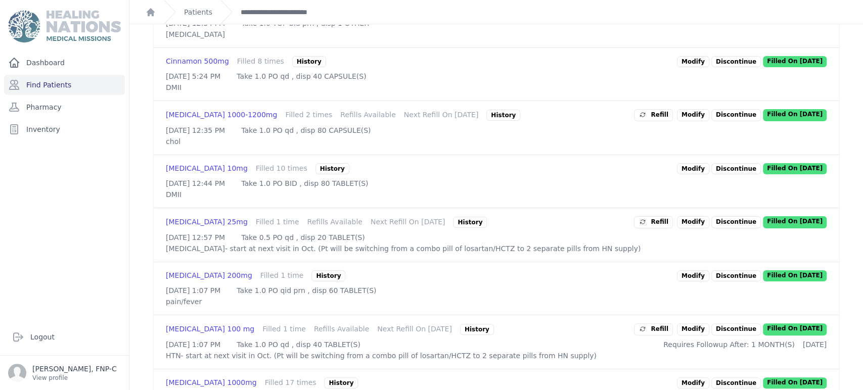
scroll to position [393, 0]
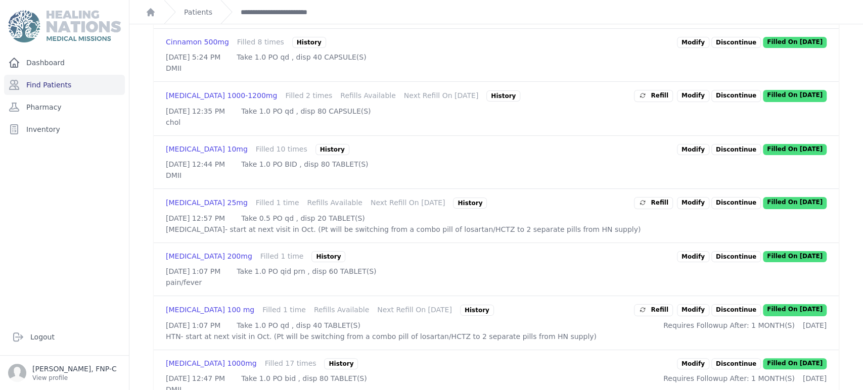
click at [695, 209] on link "Modify" at bounding box center [693, 203] width 32 height 12
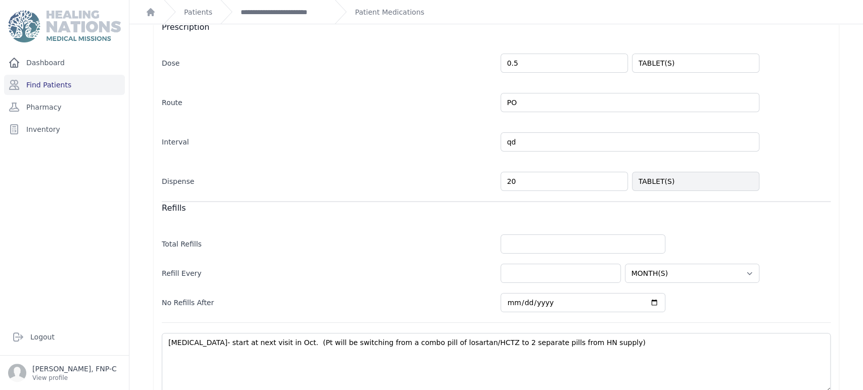
scroll to position [215, 0]
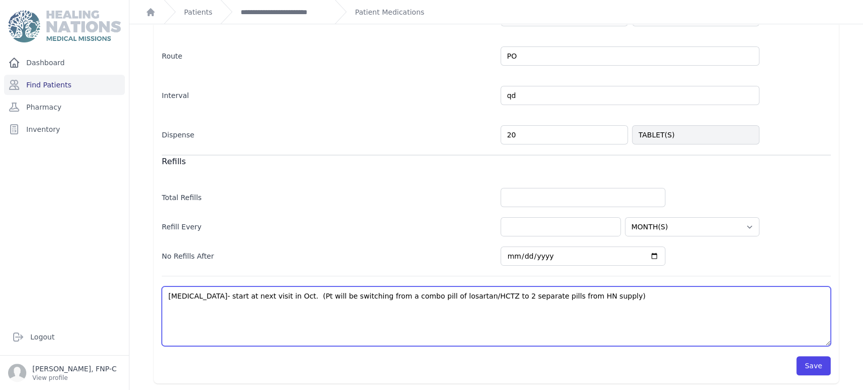
click at [316, 294] on textarea "High blood pressure- start at next visit in Oct. (Pt will be switching from a c…" at bounding box center [496, 317] width 669 height 60
type textarea "High blood pressure- start at next visit in Oct. Pt will be switching from a co…"
select select "MONTH(S)"
type textarea "High blood pressure- start at next visit in OctPt will be switching from a comb…"
select select "MONTH(S)"
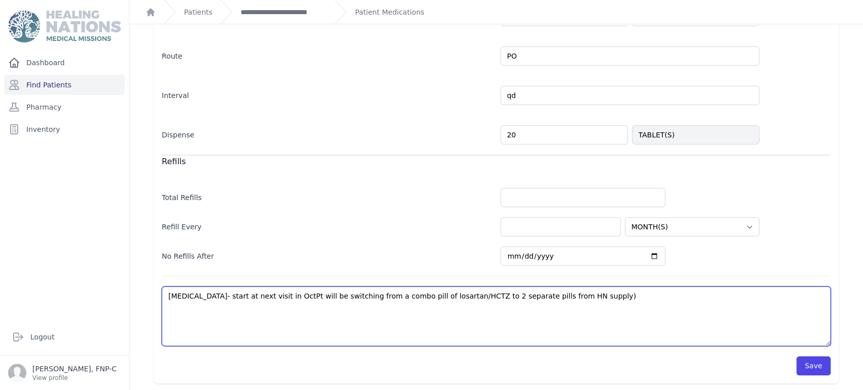
type textarea "High blood pressure- start at next visit in OcPt will be switching from a combo…"
select select "MONTH(S)"
type textarea "High blood pressure- start at next visit in OPt will be switching from a combo …"
select select "MONTH(S)"
type textarea "High blood pressure- start at next visit in Pt will be switching from a combo p…"
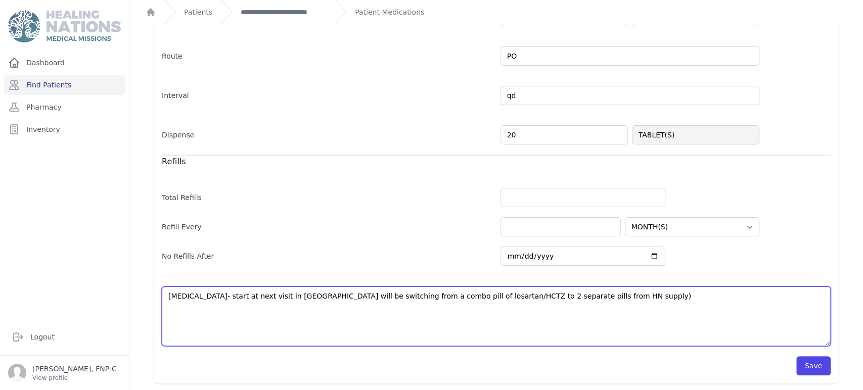
select select "MONTH(S)"
type textarea "High blood pressure- start at next visit inPt will be switching from a combo pi…"
select select "MONTH(S)"
type textarea "High blood pressure- start at next visit iPt will be switching from a combo pil…"
select select "MONTH(S)"
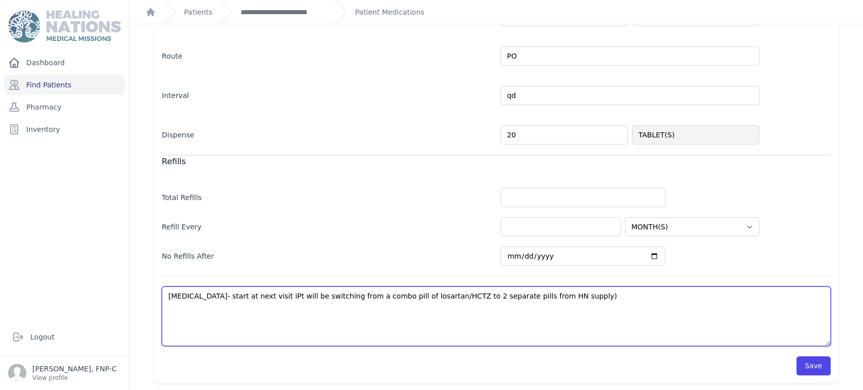
type textarea "High blood pressure- start at next visit Pt will be switching from a combo pill…"
select select "MONTH(S)"
type textarea "High blood pressure- start at next visitPt will be switching from a combo pill …"
select select "MONTH(S)"
type textarea "High blood pressure- start at next visiPt will be switching from a combo pill o…"
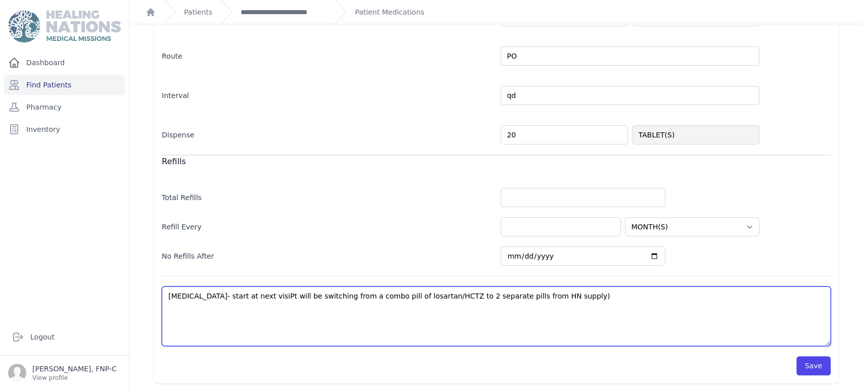
select select "MONTH(S)"
type textarea "High blood pressure- start at next visPt will be switching from a combo pill of…"
select select "MONTH(S)"
type textarea "High blood pressure- start at next viPt will be switching from a combo pill of …"
select select "MONTH(S)"
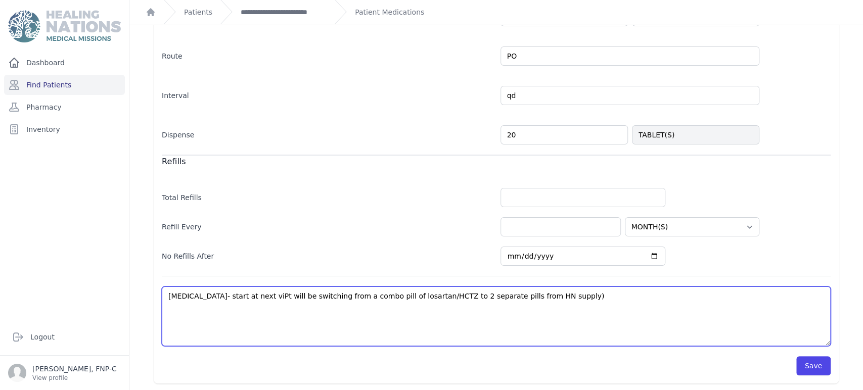
type textarea "High blood pressure- start at next vPt will be switching from a combo pill of l…"
select select "MONTH(S)"
type textarea "High blood pressure- start at next Pt will be switching from a combo pill of lo…"
select select "MONTH(S)"
type textarea "High blood pressure- start at nextPt will be switching from a combo pill of los…"
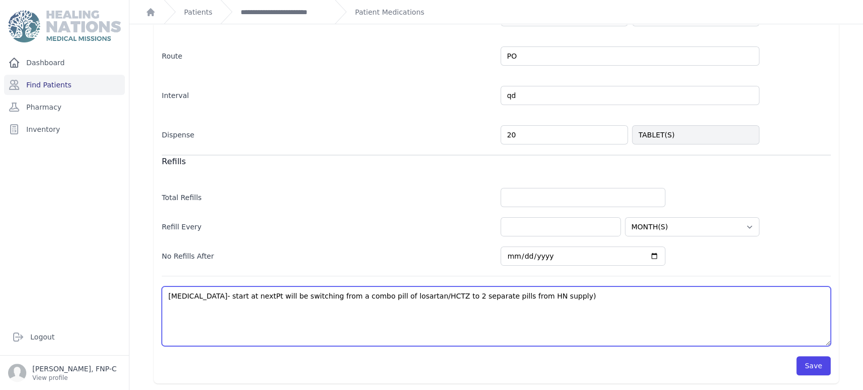
select select "MONTH(S)"
type textarea "High blood pressure- start at nexPt will be switching from a combo pill of losa…"
select select "MONTH(S)"
type textarea "High blood pressure- start at nePt will be switching from a combo pill of losar…"
select select "MONTH(S)"
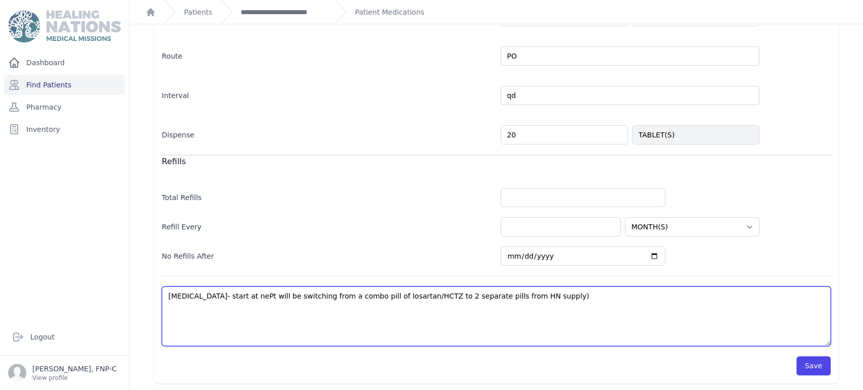
type textarea "High blood pressure- start at nPt will be switching from a combo pill of losart…"
select select "MONTH(S)"
type textarea "High blood pressure- start at Pt will be switching from a combo pill of losarta…"
select select "MONTH(S)"
type textarea "High blood pressure- start atPt will be switching from a combo pill of losartan…"
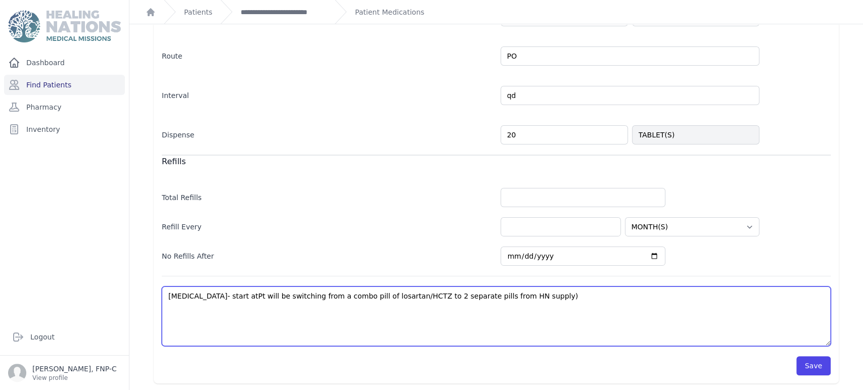
select select "MONTH(S)"
type textarea "High blood pressure- start aPt will be switching from a combo pill of losartan/…"
select select "MONTH(S)"
type textarea "High blood pressure- start Pt will be switching from a combo pill of losartan/H…"
select select "MONTH(S)"
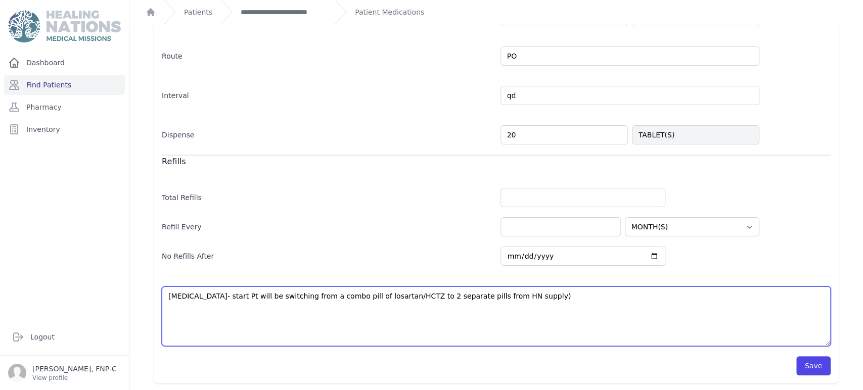
type textarea "High blood pressure- startPt will be switching from a combo pill of losartan/HC…"
select select "MONTH(S)"
type textarea "High blood pressure- starPt will be switching from a combo pill of losartan/HCT…"
select select "MONTH(S)"
type textarea "High blood pressure- staPt will be switching from a combo pill of losartan/HCTZ…"
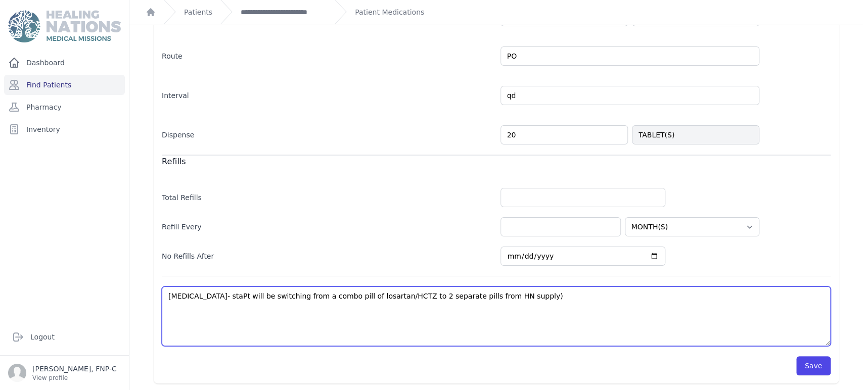
select select "MONTH(S)"
type textarea "High blood pressure- stPt will be switching from a combo pill of losartan/HCTZ …"
select select "MONTH(S)"
type textarea "High blood pressure- sPt will be switching from a combo pill of losartan/HCTZ t…"
select select "MONTH(S)"
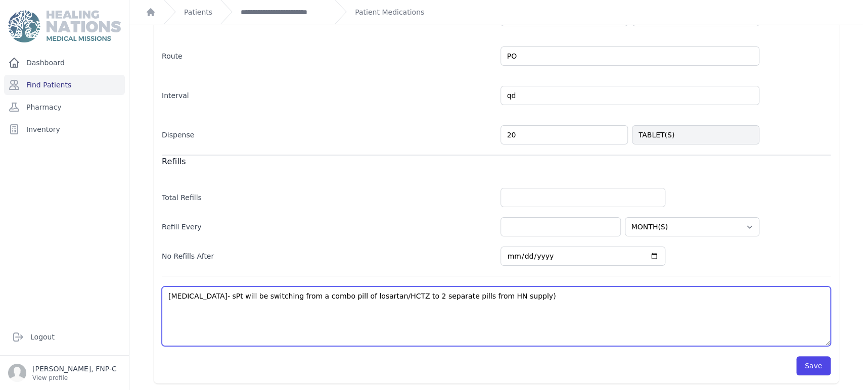
type textarea "High blood pressure- Pt will be switching from a combo pill of losartan/HCTZ to…"
select select "MONTH(S)"
click at [264, 294] on textarea "High blood pressure- start at next visit in Oct. (Pt will be switching from a c…" at bounding box center [496, 317] width 669 height 60
type textarea "High blood pressure- Pt will b switching from a combo pill of losartan/HCTZ to …"
select select "MONTH(S)"
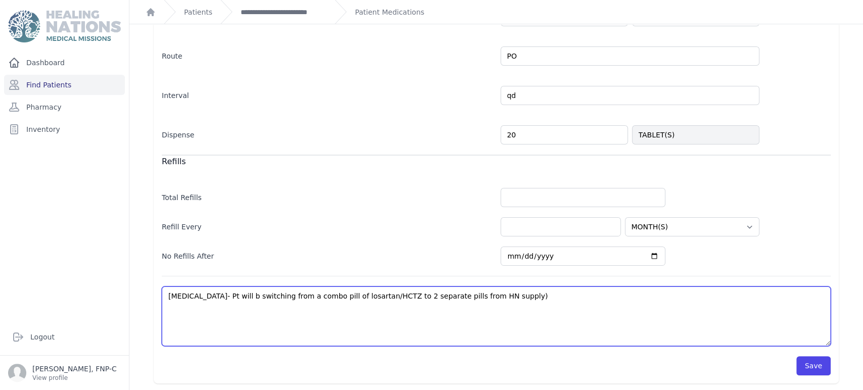
type textarea "High blood pressure- Pt will switching from a combo pill of losartan/HCTZ to 2 …"
select select "MONTH(S)"
type textarea "High blood pressure- Pt will switching from a combo pill of losartan/HCTZ to 2 …"
select select "MONTH(S)"
type textarea "High blood pressure- Pt wil switching from a combo pill of losartan/HCTZ to 2 s…"
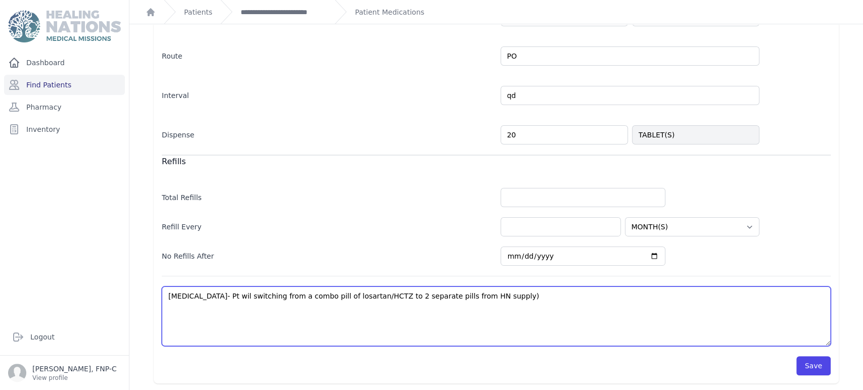
select select "MONTH(S)"
type textarea "High blood pressure- Pt wi switching from a combo pill of losartan/HCTZ to 2 se…"
select select "MONTH(S)"
type textarea "High blood pressure- Pt w switching from a combo pill of losartan/HCTZ to 2 sep…"
select select "MONTH(S)"
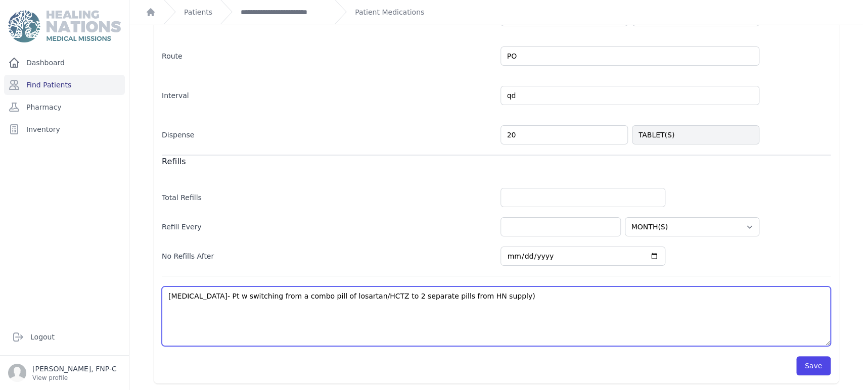
type textarea "High blood pressure- Pt switching from a combo pill of losartan/HCTZ to 2 separ…"
select select "MONTH(S)"
type textarea "High blood pressure- Pt i switching from a combo pill of losartan/HCTZ to 2 sep…"
select select "MONTH(S)"
type textarea "High blood pressure- Pt is switching from a combo pill of losartan/HCTZ to 2 se…"
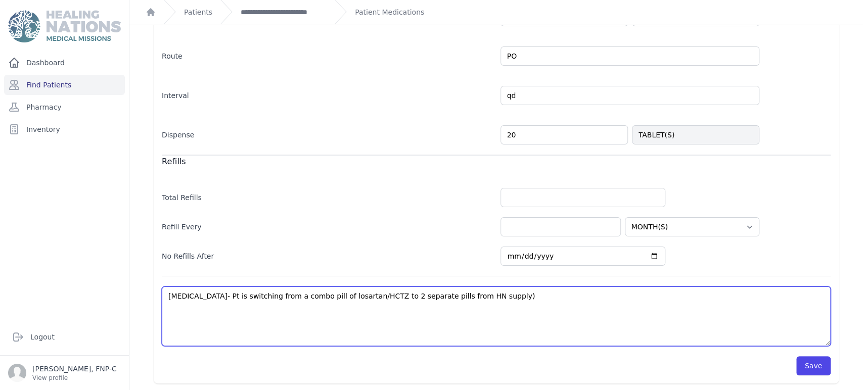
select select "MONTH(S)"
click at [504, 294] on textarea "High blood pressure- start at next visit in Oct. (Pt will be switching from a c…" at bounding box center [496, 317] width 669 height 60
type textarea "High blood pressure- Pt is switching from a combo pill of losartan/HCTZ to 2 se…"
select select "MONTH(S)"
type textarea "High blood pressure- Pt is switching from a combo pill of losartan/HCTZ to 2 se…"
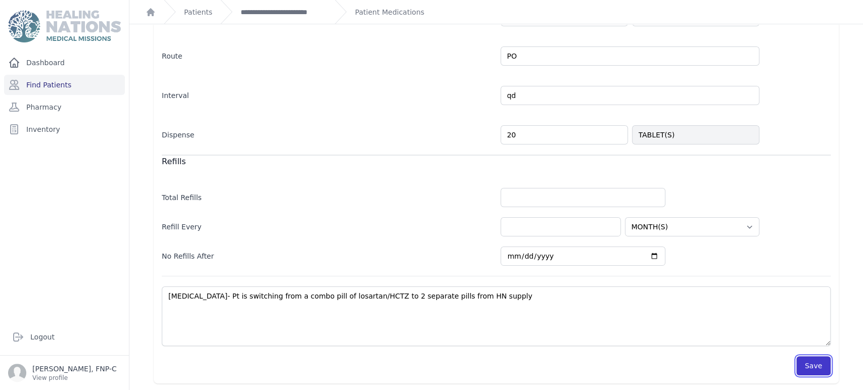
click at [801, 364] on button "Save" at bounding box center [813, 365] width 34 height 19
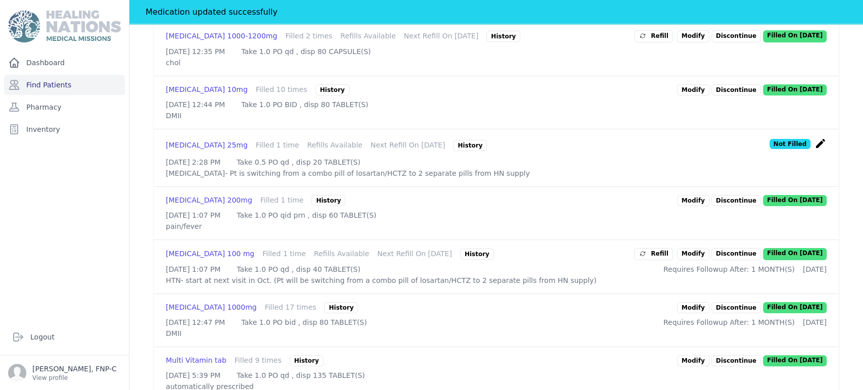
scroll to position [496, 0]
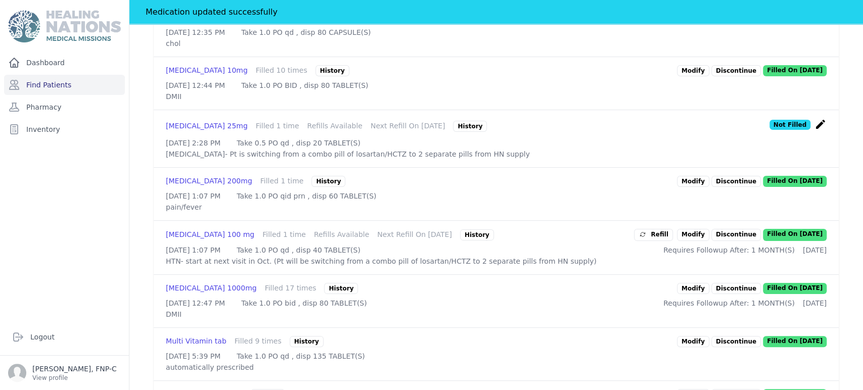
click at [687, 241] on link "Modify" at bounding box center [693, 235] width 32 height 12
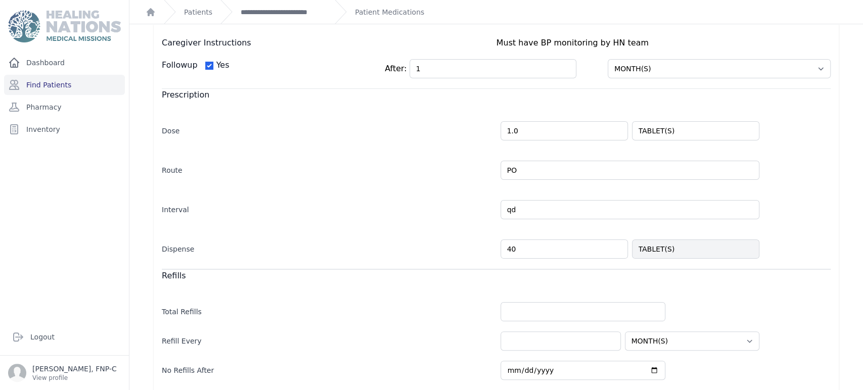
scroll to position [222, 0]
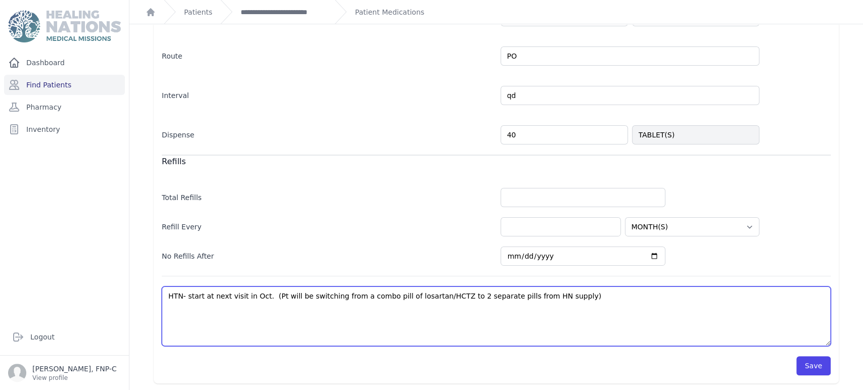
click at [295, 295] on textarea "HTN- start at next visit in Oct. (Pt will be switching from a combo pill of los…" at bounding box center [496, 317] width 669 height 60
type textarea "HTN- start at next visit in Oct. (Pt will b switching from a combo pill of losa…"
select select "MONTH(S)"
type textarea "HTN- start at next visit in Oct. (Pt will switching from a combo pill of losart…"
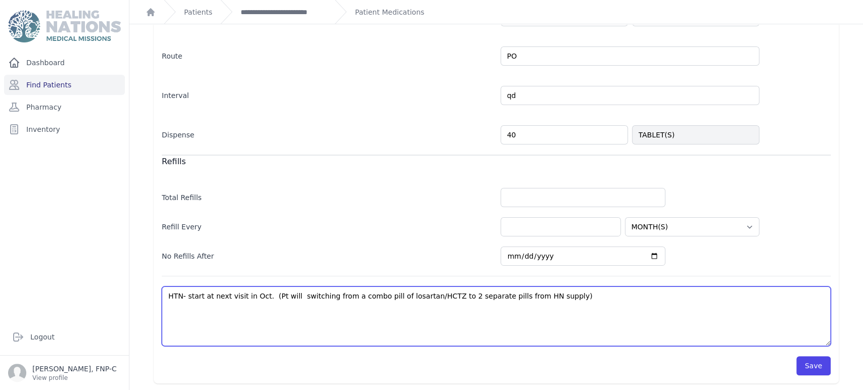
select select "MONTH(S)"
type textarea "HTN- start at next visit in Oct. (Pt will switching from a combo pill of losart…"
select select "MONTH(S)"
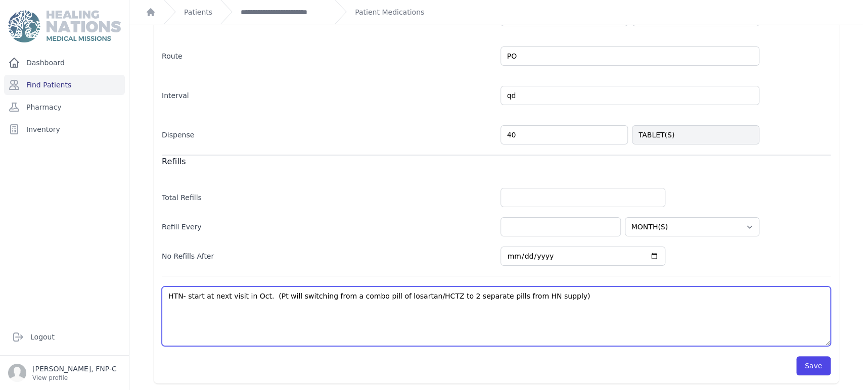
type textarea "HTN- start at next visit in Oct. (Pt wil switching from a combo pill of losarta…"
select select "MONTH(S)"
type textarea "HTN- start at next visit in Oct. (Pt wi switching from a combo pill of losartan…"
select select "MONTH(S)"
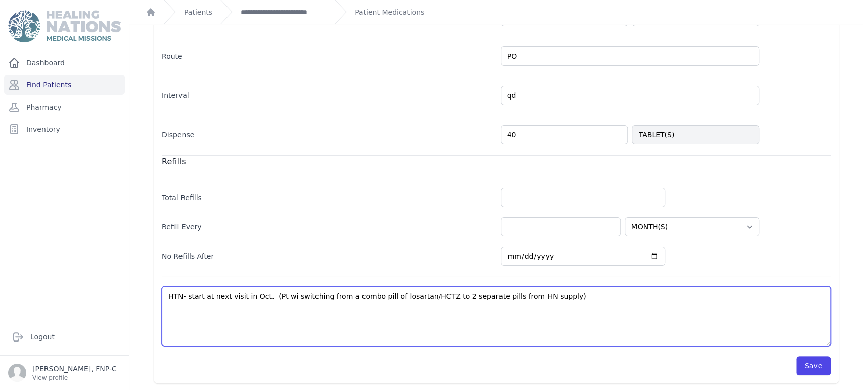
select select "MONTH(S)"
type textarea "HTN- start at next visit in Oct. (Pt w switching from a combo pill of losartan/…"
select select "MONTH(S)"
type textarea "HTN- start at next visit in Oct. (Pt switching from a combo pill of losartan/HC…"
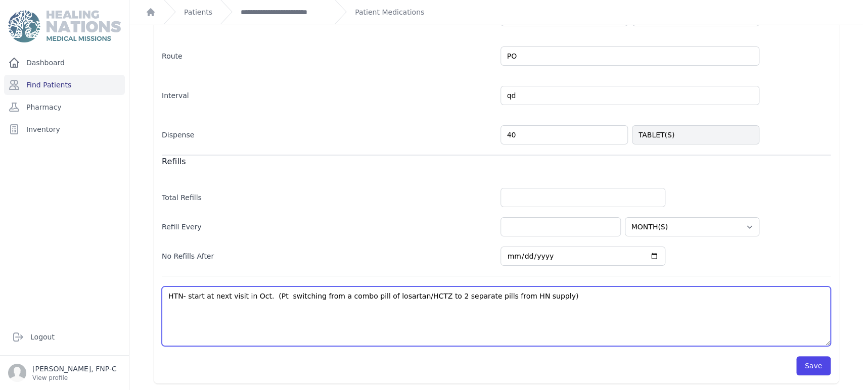
select select "MONTH(S)"
type textarea "HTN- start at next visit in Oct. (Pt i switching from a combo pill of losartan/…"
select select "MONTH(S)"
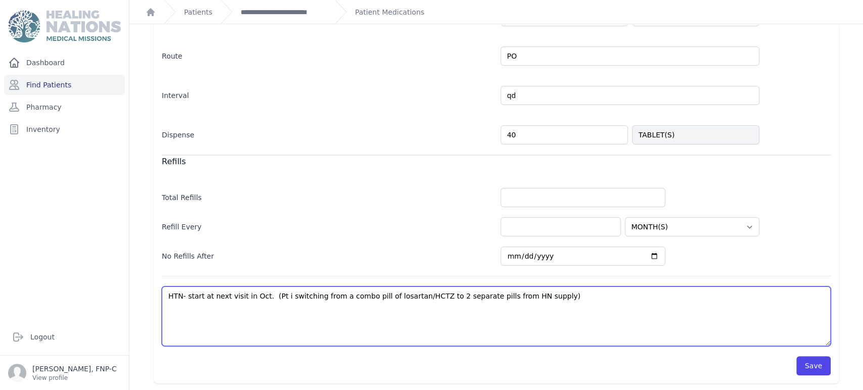
type textarea "HTN- start at next visit in Oct. (Pt is switching from a combo pill of losartan…"
select select "MONTH(S)"
click at [265, 298] on textarea "HTN- start at next visit in Oct. (Pt will be switching from a combo pill of los…" at bounding box center [496, 317] width 669 height 60
drag, startPoint x: 266, startPoint y: 297, endPoint x: 268, endPoint y: 309, distance: 12.2
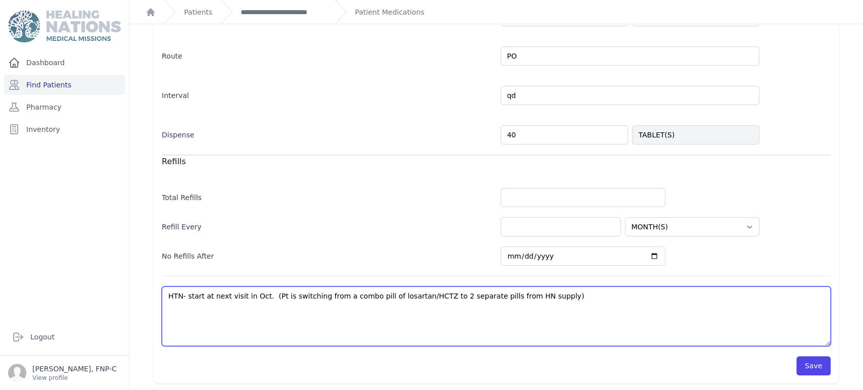
click at [266, 297] on textarea "HTN- start at next visit in Oct. (Pt will be switching from a combo pill of los…" at bounding box center [496, 317] width 669 height 60
type textarea "HTN- start at next visit in Oct. Pt is switching from a combo pill of losartan/…"
select select "MONTH(S)"
type textarea "HTN- start at next visit in OctPt is switching from a combo pill of losartan/HC…"
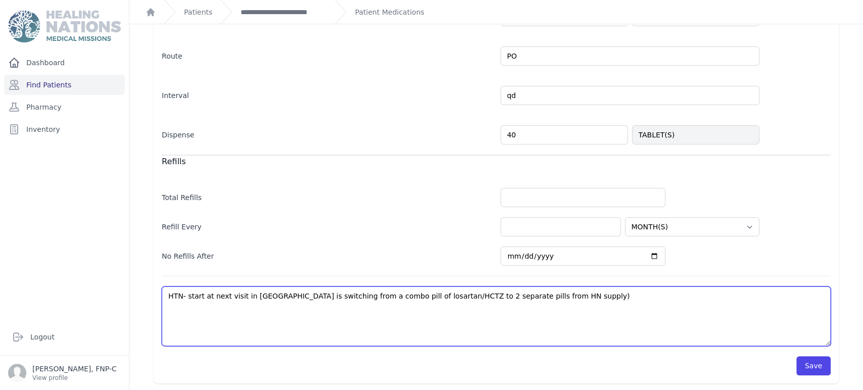
select select "MONTH(S)"
type textarea "HTN- start at next visit in OcPt is switching from a combo pill of losartan/HCT…"
select select "MONTH(S)"
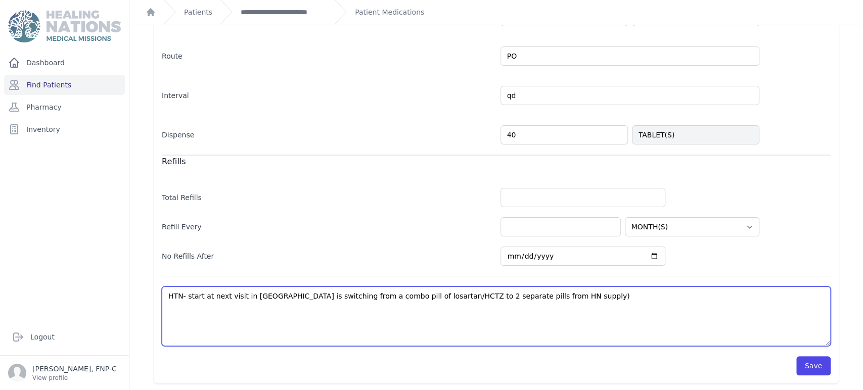
type textarea "HTN- start at next visit in OPt is switching from a combo pill of losartan/HCTZ…"
select select "MONTH(S)"
type textarea "HTN- start at next visit in Pt is switching from a combo pill of losartan/HCTZ …"
select select "MONTH(S)"
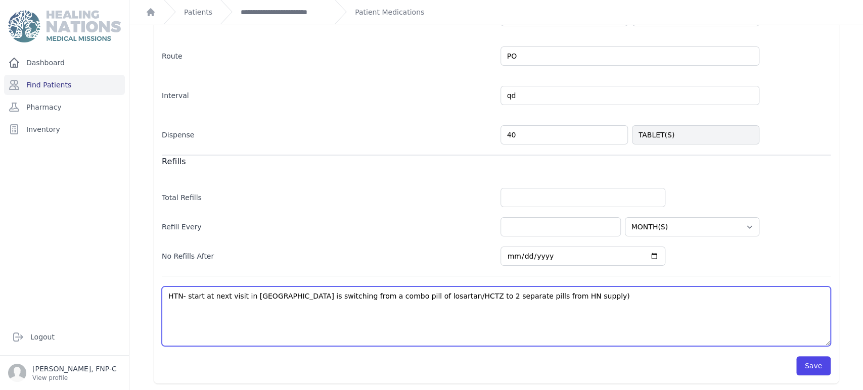
select select "MONTH(S)"
type textarea "HTN- start at next visit inPt is switching from a combo pill of losartan/HCTZ t…"
select select "MONTH(S)"
type textarea "HTN- start at next visit iPt is switching from a combo pill of losartan/HCTZ to…"
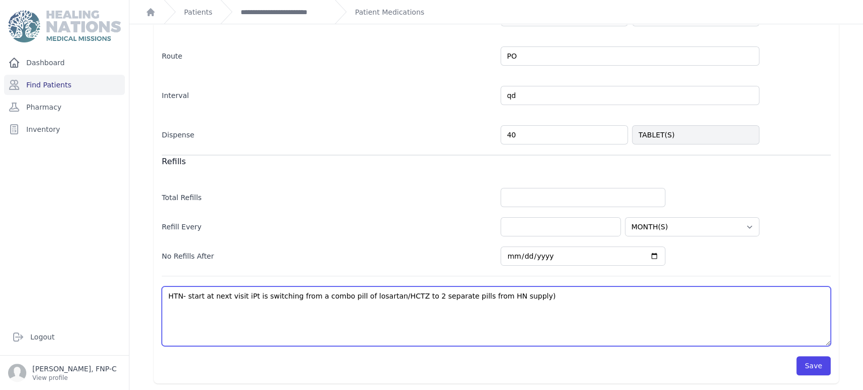
select select "MONTH(S)"
type textarea "HTN- start at next visit Pt is switching from a combo pill of losartan/HCTZ to …"
select select "MONTH(S)"
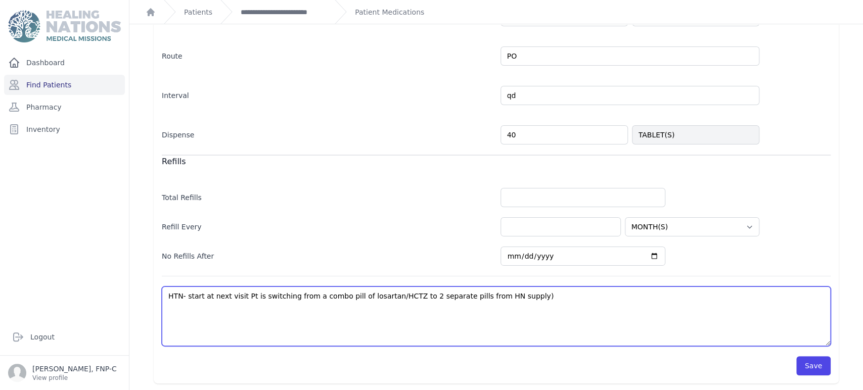
type textarea "HTN- start at next visitPt is switching from a combo pill of losartan/HCTZ to 2…"
select select "MONTH(S)"
type textarea "HTN- start at next visiPt is switching from a combo pill of losartan/HCTZ to 2 …"
select select "MONTH(S)"
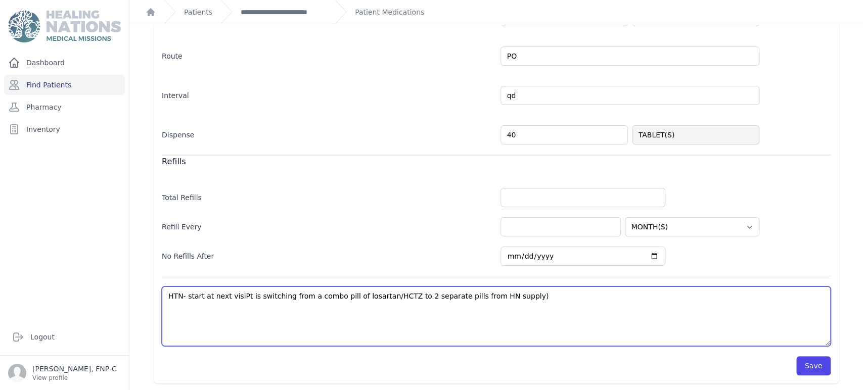
select select "MONTH(S)"
type textarea "HTN- start at next visPt is switching from a combo pill of losartan/HCTZ to 2 s…"
select select "MONTH(S)"
type textarea "HTN- start at next viPt is switching from a combo pill of losartan/HCTZ to 2 se…"
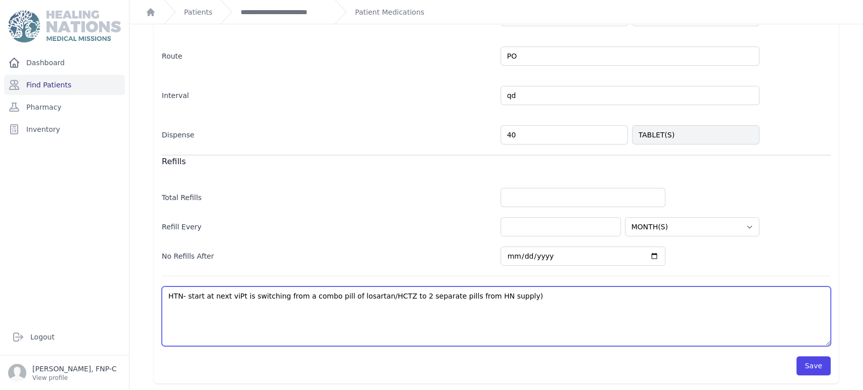
select select "MONTH(S)"
type textarea "HTN- start at next vPt is switching from a combo pill of losartan/HCTZ to 2 sep…"
select select "MONTH(S)"
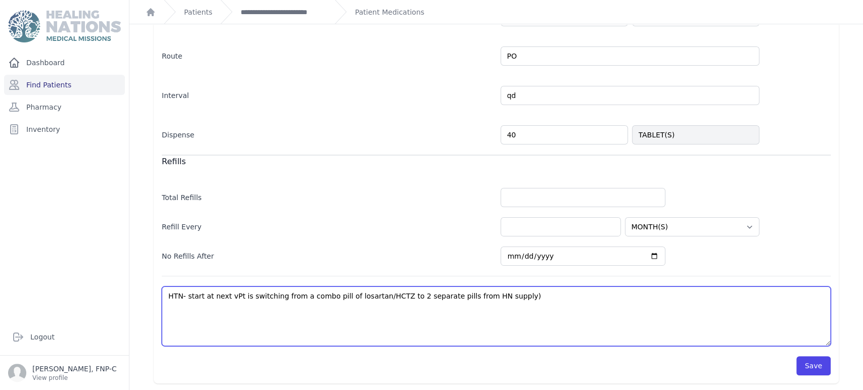
type textarea "HTN- start at next Pt is switching from a combo pill of losartan/HCTZ to 2 sepa…"
select select "MONTH(S)"
type textarea "HTN- start at nextPt is switching from a combo pill of losartan/HCTZ to 2 separ…"
select select "MONTH(S)"
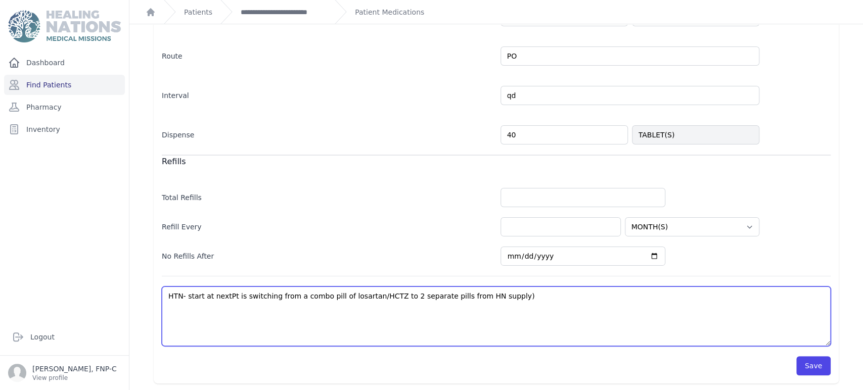
select select "MONTH(S)"
type textarea "HTN- start at nexPt is switching from a combo pill of losartan/HCTZ to 2 separa…"
select select "MONTH(S)"
type textarea "HTN- start at nePt is switching from a combo pill of losartan/HCTZ to 2 separat…"
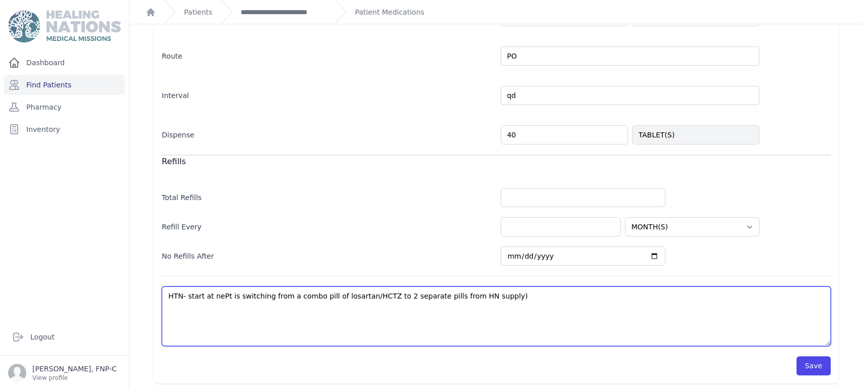
select select "MONTH(S)"
type textarea "HTN- start at nPt is switching from a combo pill of losartan/HCTZ to 2 separate…"
select select "MONTH(S)"
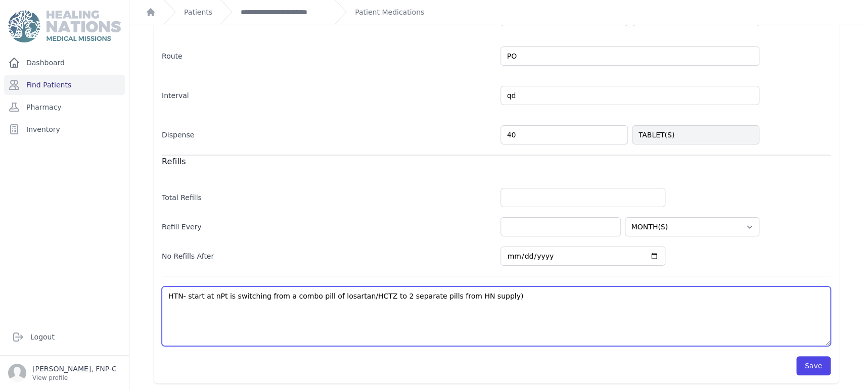
type textarea "HTN- start at Pt is switching from a combo pill of losartan/HCTZ to 2 separate …"
select select "MONTH(S)"
type textarea "HTN- start atPt is switching from a combo pill of losartan/HCTZ to 2 separate p…"
select select "MONTH(S)"
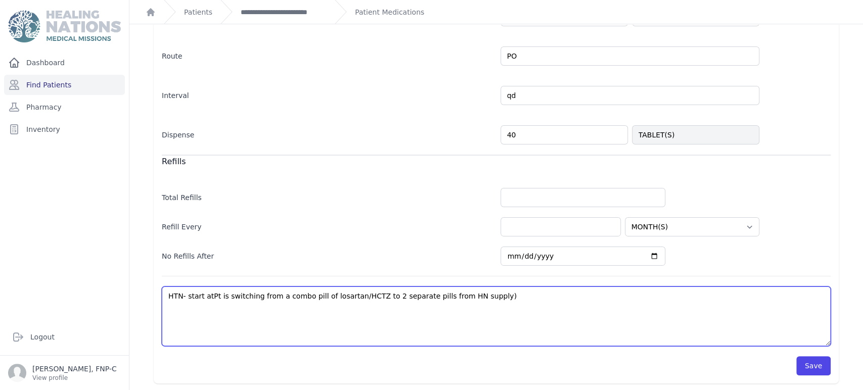
select select "MONTH(S)"
type textarea "HTN- start aPt is switching from a combo pill of losartan/HCTZ to 2 separate pi…"
select select "MONTH(S)"
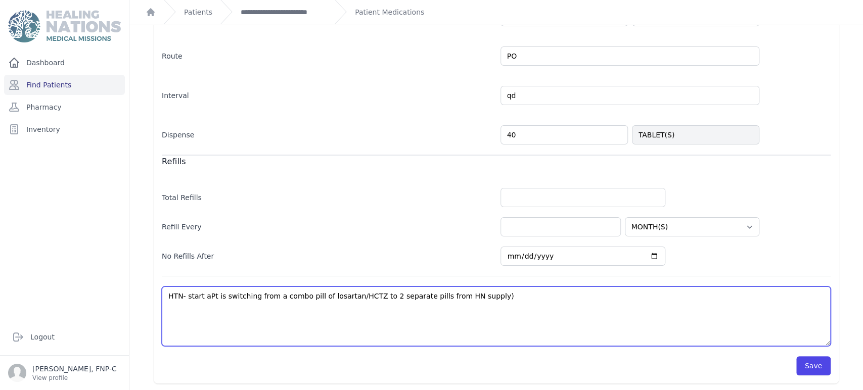
select select "MONTH(S)"
type textarea "HTN- start Pt is switching from a combo pill of losartan/HCTZ to 2 separate pil…"
select select "MONTH(S)"
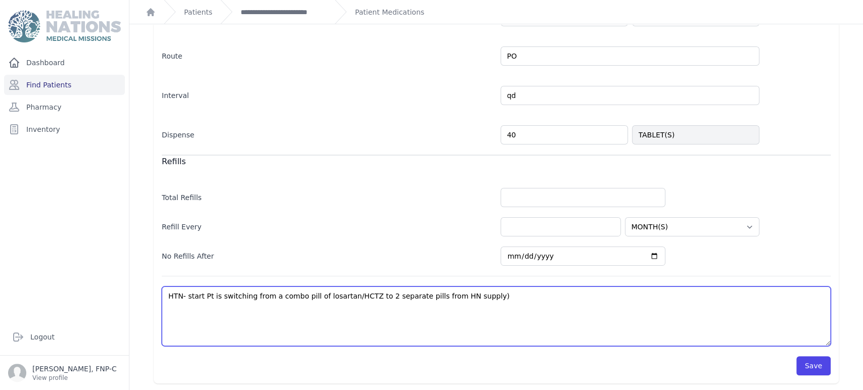
select select "MONTH(S)"
type textarea "HTN- startPt is switching from a combo pill of losartan/HCTZ to 2 separate pill…"
select select "MONTH(S)"
type textarea "HTN- starPt is switching from a combo pill of losartan/HCTZ to 2 separate pills…"
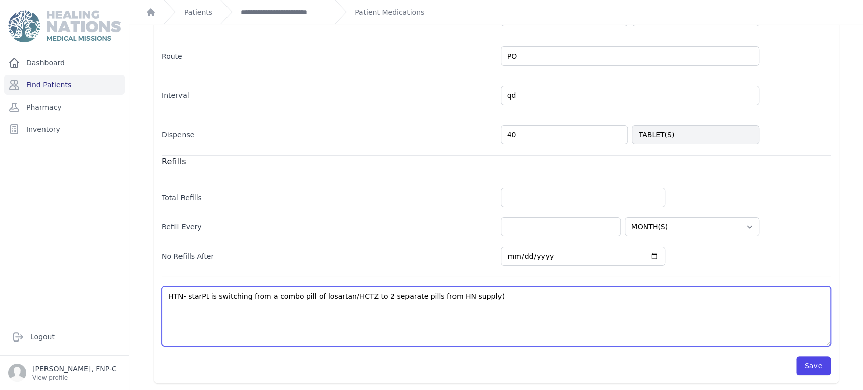
select select "MONTH(S)"
type textarea "HTN- staPt is switching from a combo pill of losartan/HCTZ to 2 separate pills …"
select select "MONTH(S)"
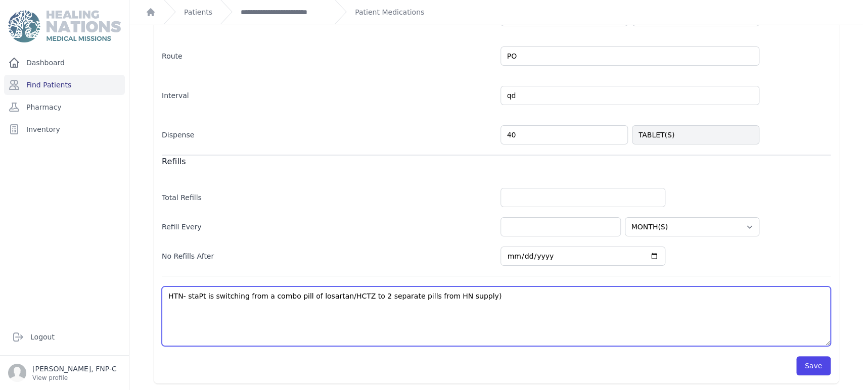
type textarea "HTN- stPt is switching from a combo pill of losartan/HCTZ to 2 separate pills f…"
select select "MONTH(S)"
type textarea "HTN- sPt is switching from a combo pill of losartan/HCTZ to 2 separate pills fr…"
select select "MONTH(S)"
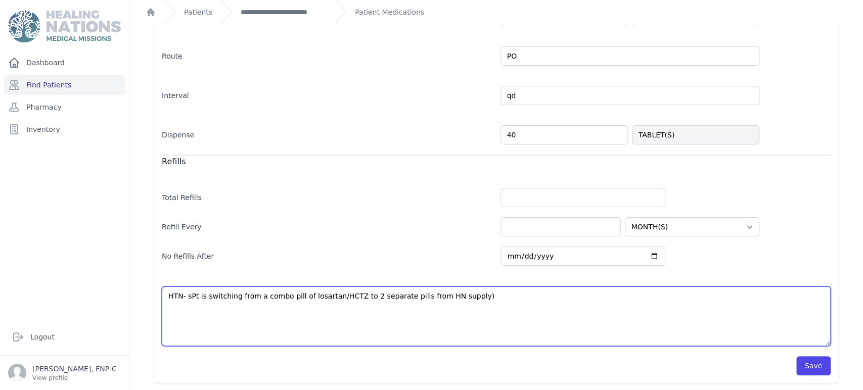
select select "MONTH(S)"
type textarea "HTN- Pt is switching from a combo pill of losartan/HCTZ to 2 separate pills fro…"
select select "MONTH(S)"
click at [454, 294] on textarea "HTN- start at next visit in Oct. (Pt will be switching from a combo pill of los…" at bounding box center [496, 317] width 669 height 60
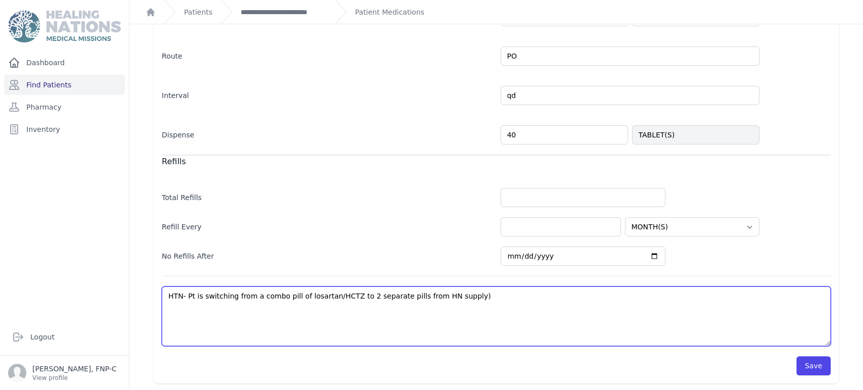
type textarea "HTN- Pt is switching from a combo pill of losartan/HCTZ to 2 separate pills fro…"
select select "MONTH(S)"
type textarea "HTN- Pt is switching from a combo pill of losartan/HCTZ to 2 separate pills fro…"
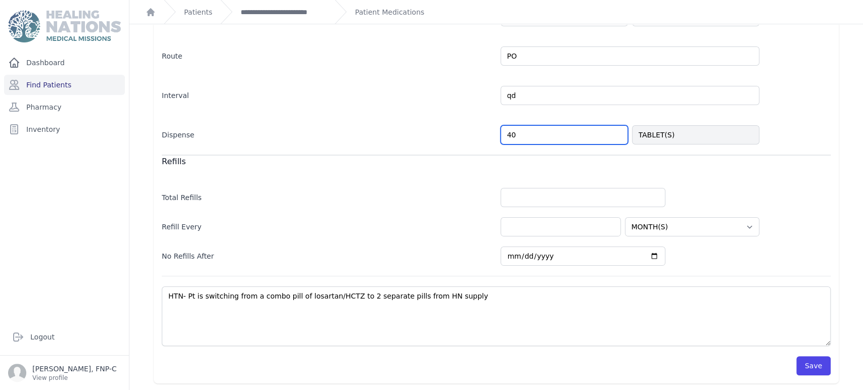
click at [506, 133] on input "40" at bounding box center [563, 134] width 127 height 19
click at [806, 367] on button "Save" at bounding box center [813, 365] width 34 height 19
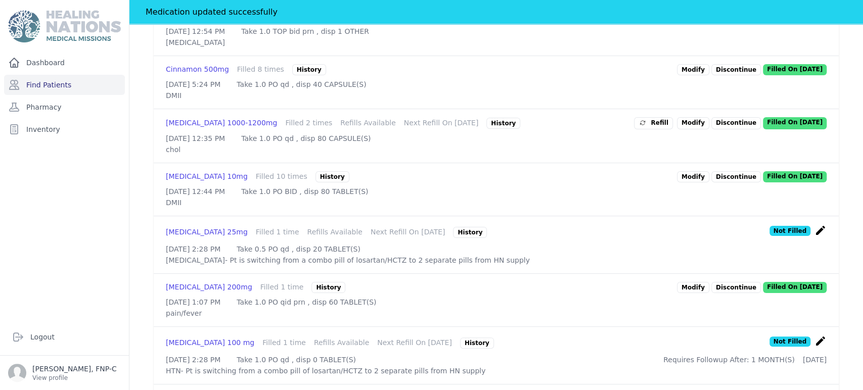
scroll to position [390, 0]
click at [814, 236] on icon "create" at bounding box center [820, 230] width 12 height 12
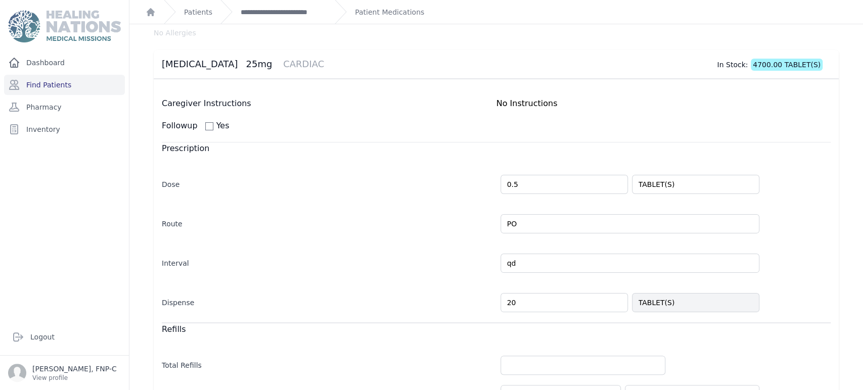
scroll to position [112, 0]
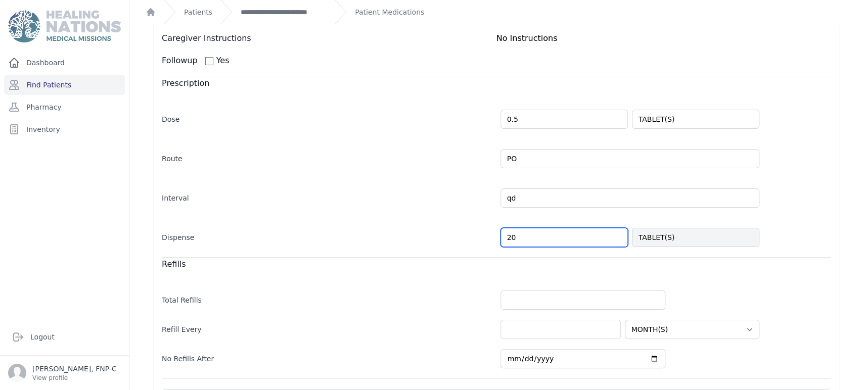
click at [505, 238] on input "20" at bounding box center [563, 237] width 127 height 19
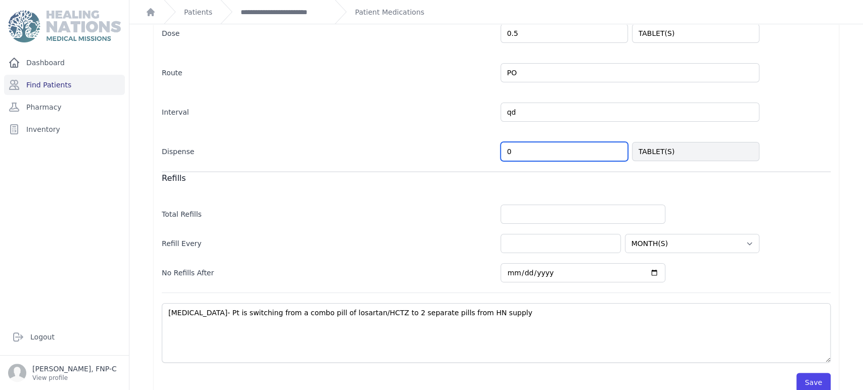
scroll to position [215, 0]
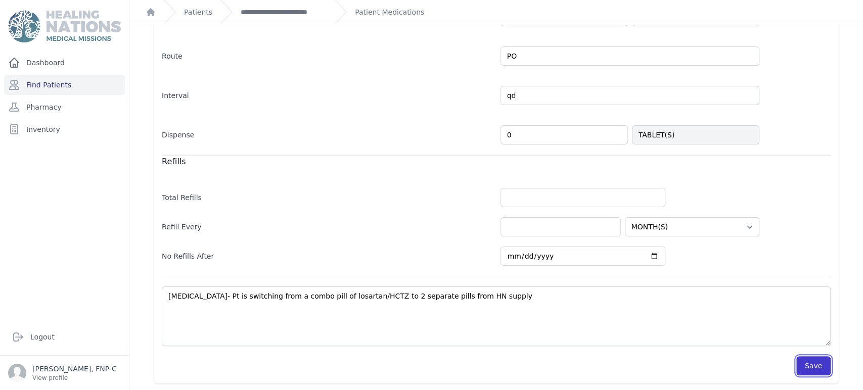
click at [805, 362] on button "Save" at bounding box center [813, 365] width 34 height 19
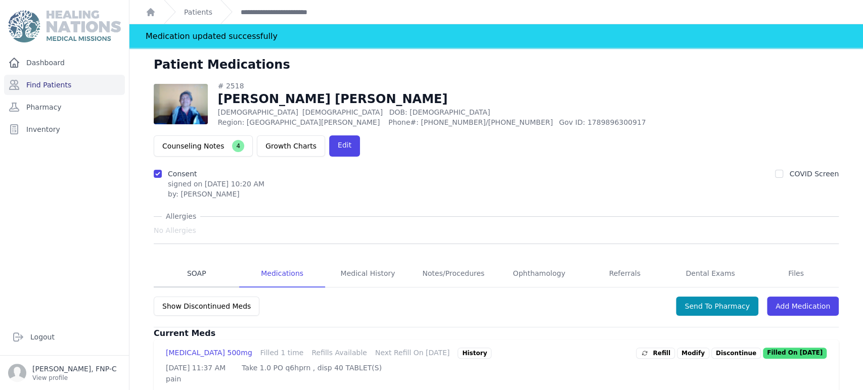
click at [194, 260] on link "SOAP" at bounding box center [196, 273] width 85 height 27
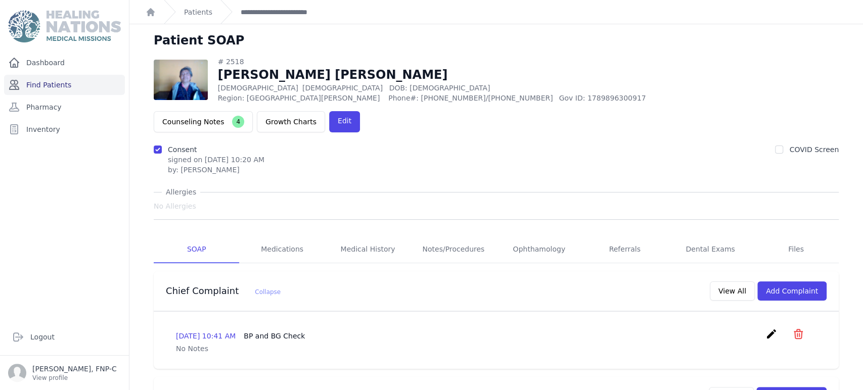
click at [42, 85] on link "Find Patients" at bounding box center [64, 85] width 121 height 20
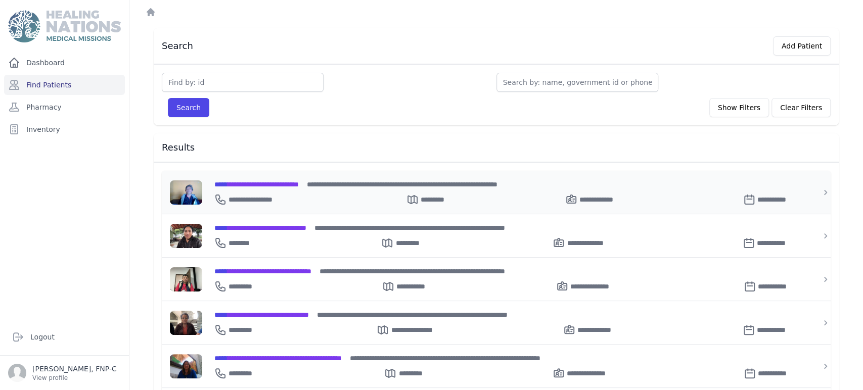
scroll to position [56, 0]
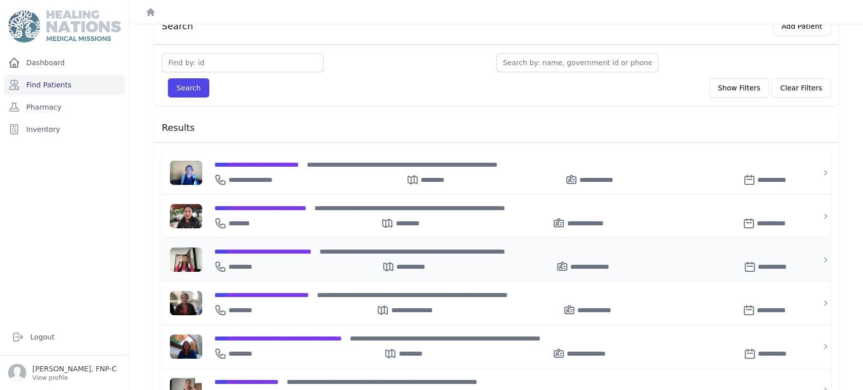
click at [293, 249] on span "**********" at bounding box center [262, 251] width 97 height 7
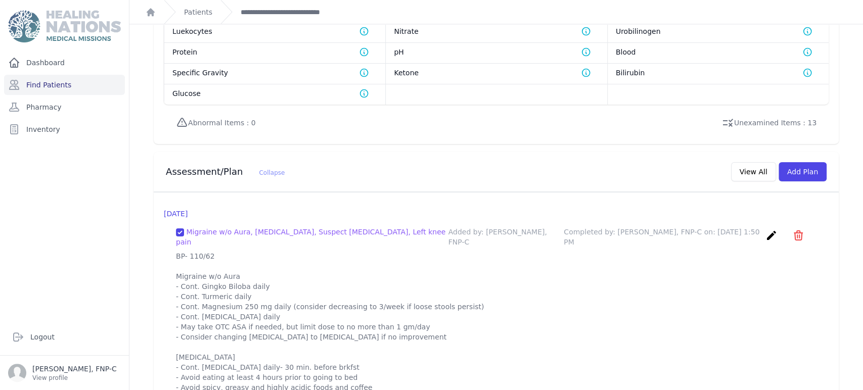
scroll to position [842, 0]
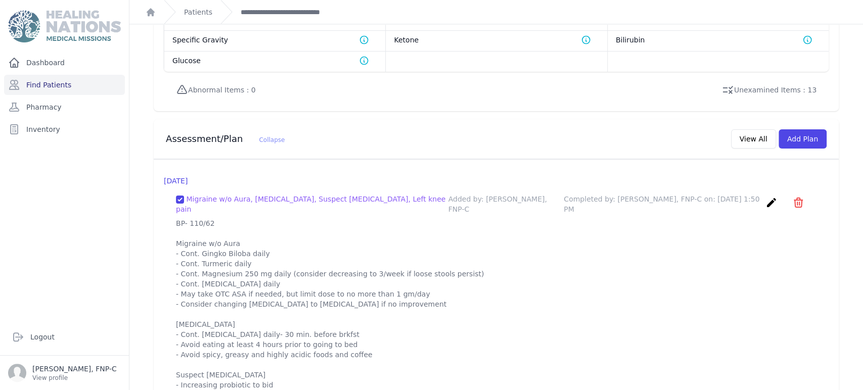
click at [765, 197] on icon "create" at bounding box center [771, 203] width 12 height 12
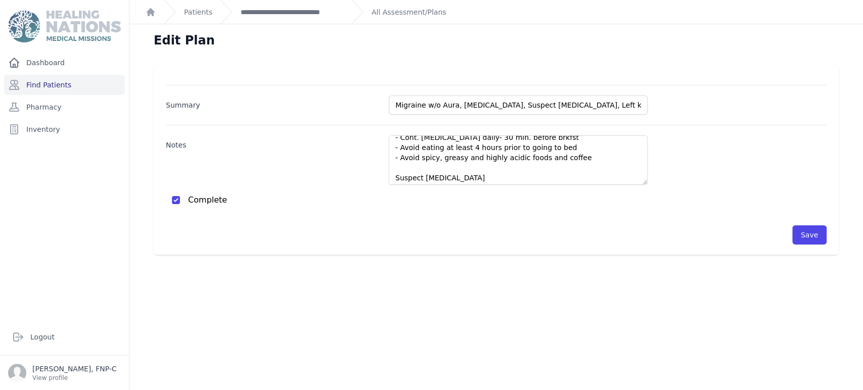
scroll to position [168, 0]
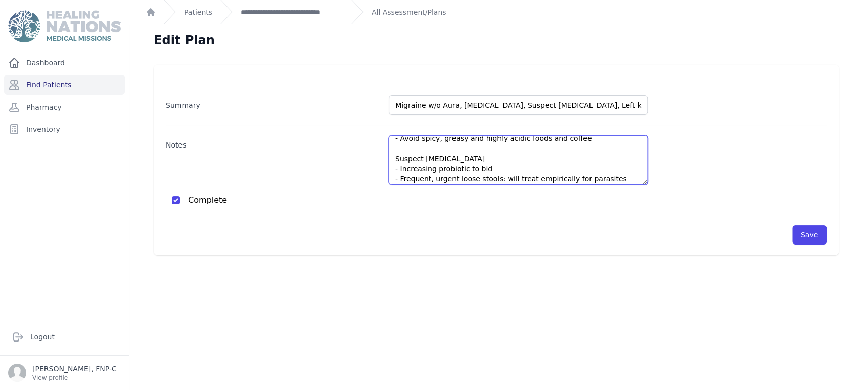
click at [491, 159] on textarea "BP- 110/62 Migraine w/o Aura - Cont. Gingko Biloba daily - Cont. Turmeric daily…" at bounding box center [518, 160] width 259 height 50
click at [502, 157] on textarea "BP- 110/62 Migraine w/o Aura - Cont. Gingko Biloba daily - Cont. Turmeric daily…" at bounding box center [518, 160] width 259 height 50
drag, startPoint x: 588, startPoint y: 158, endPoint x: 539, endPoint y: 153, distance: 49.8
click at [539, 153] on textarea "BP- 110/62 Migraine w/o Aura - Cont. Gingko Biloba daily - Cont. Turmeric daily…" at bounding box center [518, 160] width 259 height 50
click at [529, 172] on textarea "BP- 110/62 Migraine w/o Aura - Cont. Gingko Biloba daily - Cont. Turmeric daily…" at bounding box center [518, 160] width 259 height 50
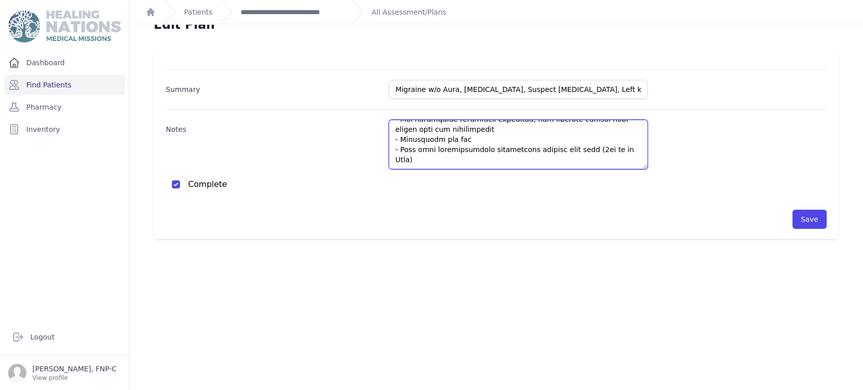
scroll to position [24, 0]
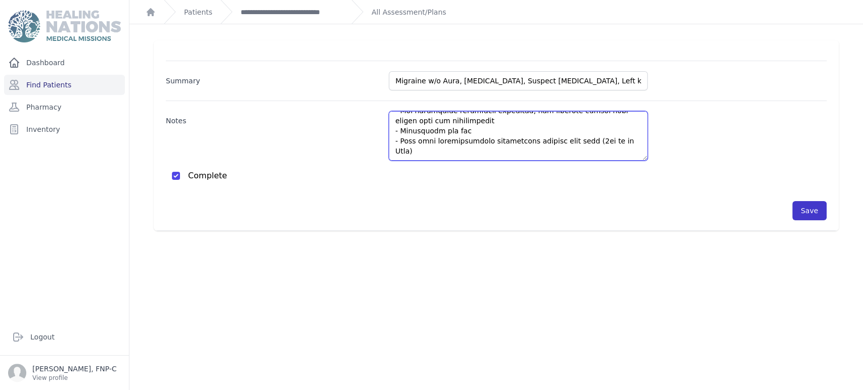
type textarea "BP- 110/62 Migraine w/o Aura - Cont. Gingko Biloba daily - Cont. Turmeric daily…"
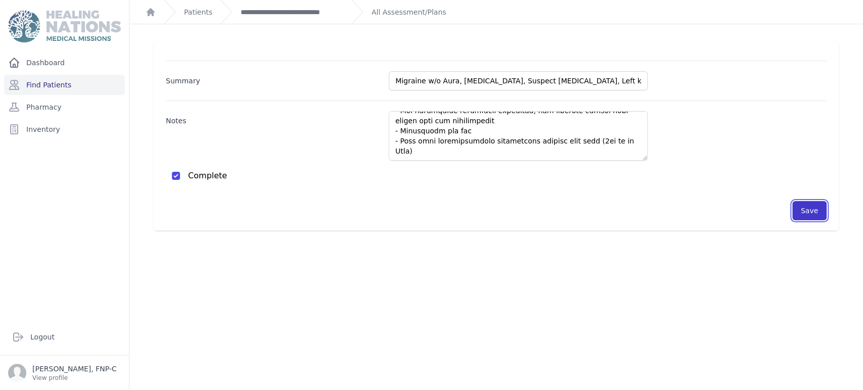
click at [792, 211] on button "Save" at bounding box center [809, 210] width 34 height 19
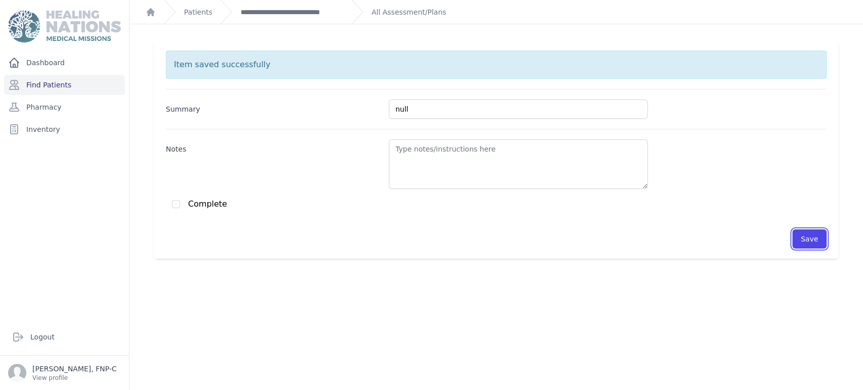
scroll to position [0, 0]
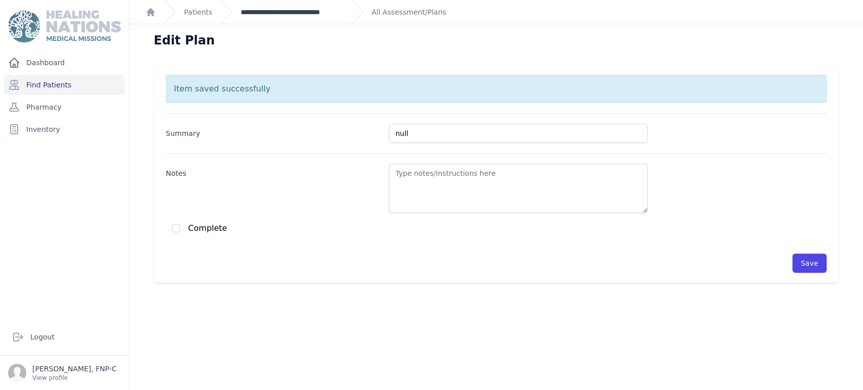
click at [311, 7] on link "**********" at bounding box center [292, 12] width 103 height 10
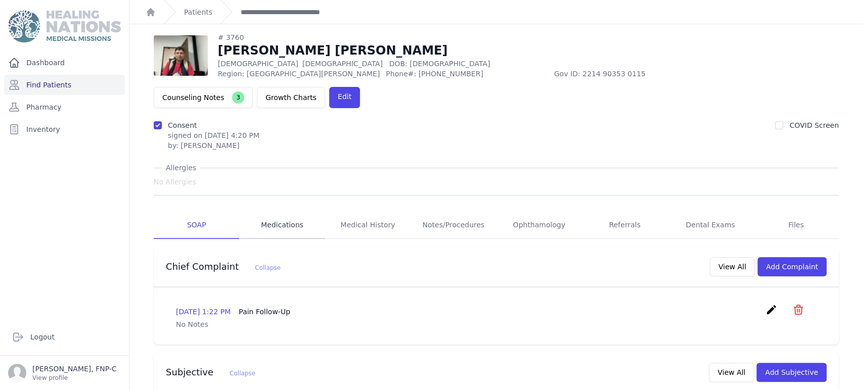
click at [287, 212] on link "Medications" at bounding box center [281, 225] width 85 height 27
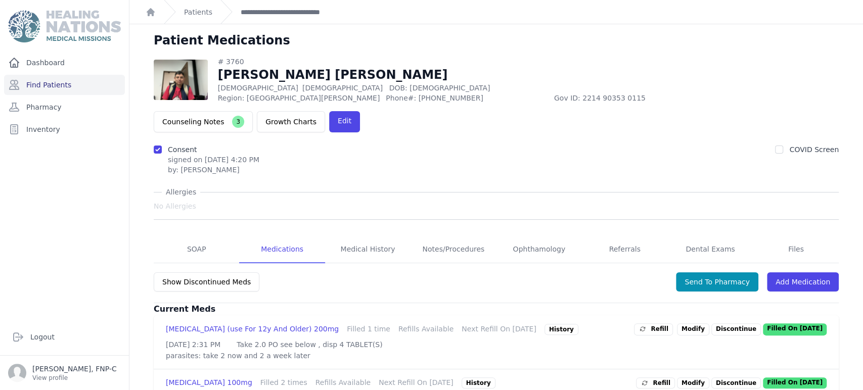
scroll to position [56, 0]
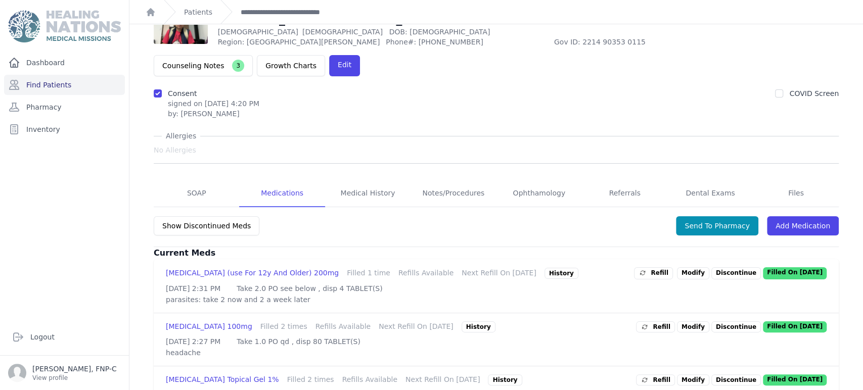
click at [720, 267] on p "Discontinue" at bounding box center [736, 273] width 50 height 12
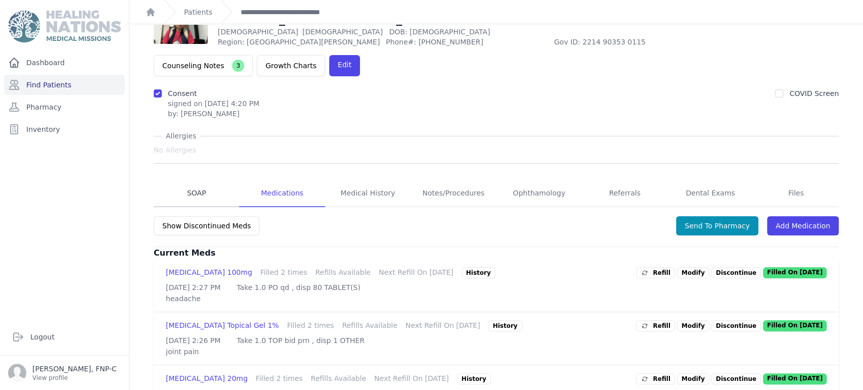
click at [198, 180] on link "SOAP" at bounding box center [196, 193] width 85 height 27
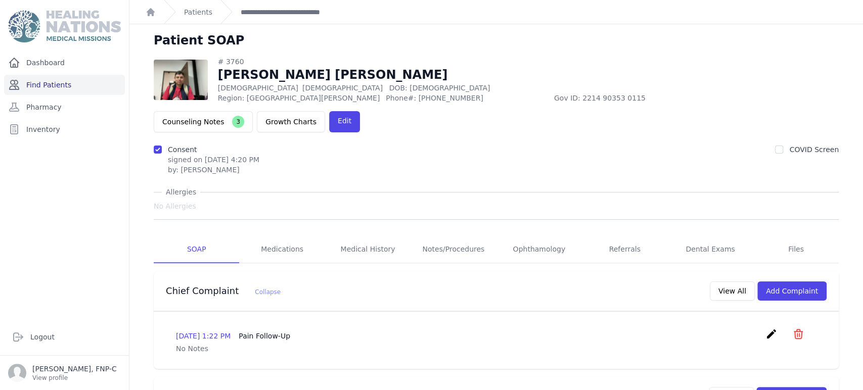
click at [38, 86] on link "Find Patients" at bounding box center [64, 85] width 121 height 20
